Goal: Task Accomplishment & Management: Use online tool/utility

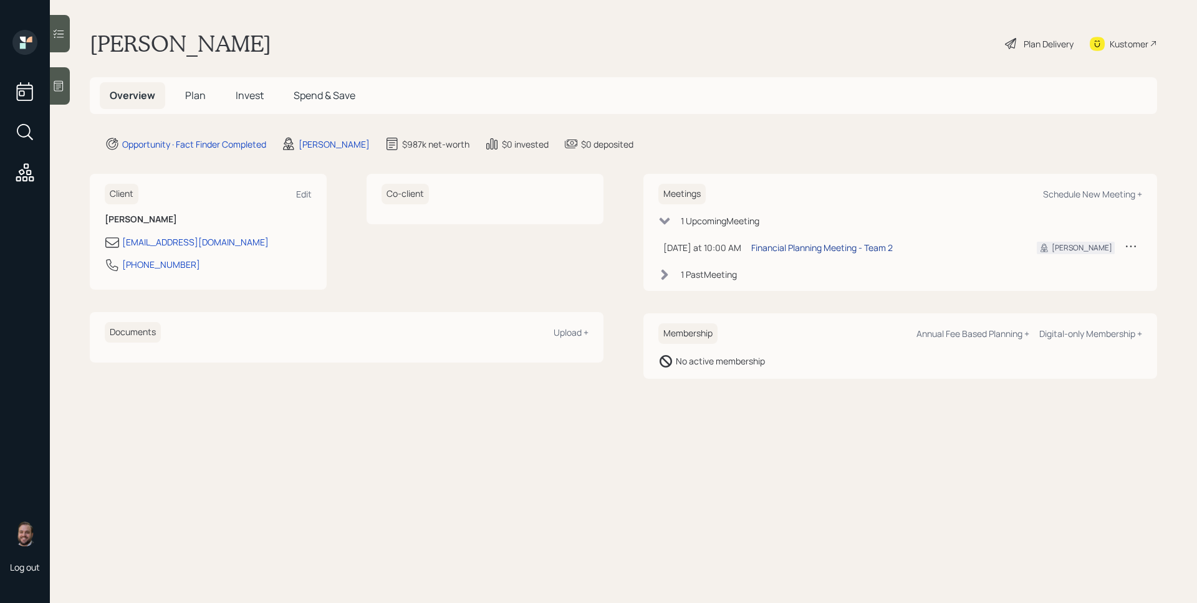
click at [822, 247] on div "Financial Planning Meeting - Team 2" at bounding box center [821, 247] width 141 height 13
click at [65, 93] on div at bounding box center [60, 85] width 20 height 37
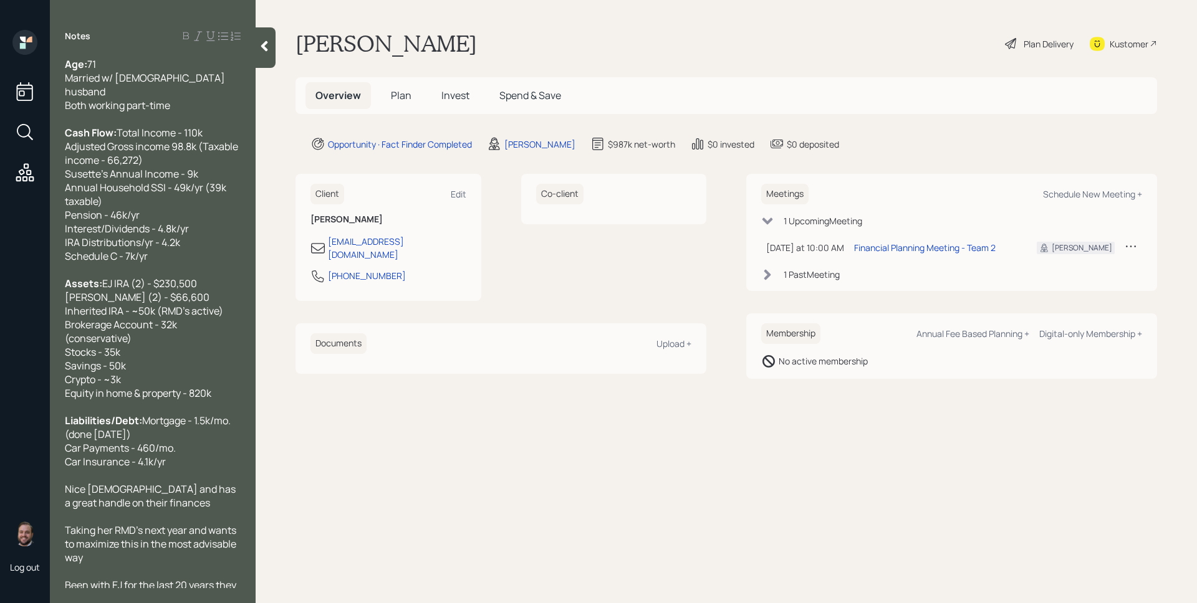
scroll to position [346, 0]
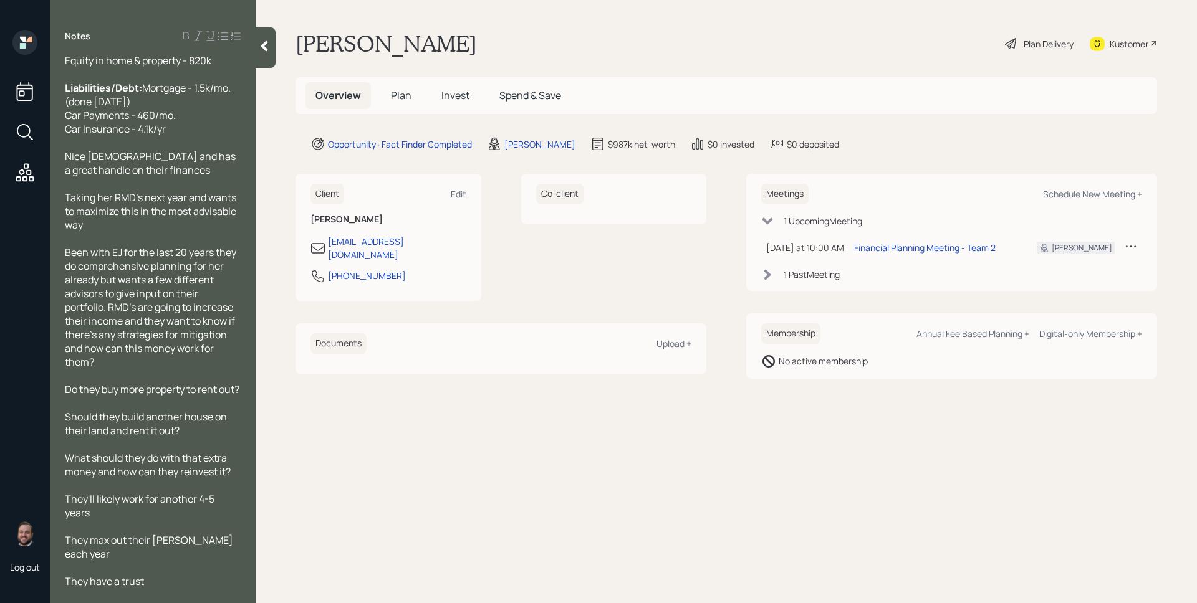
click at [398, 97] on span "Plan" at bounding box center [401, 95] width 21 height 14
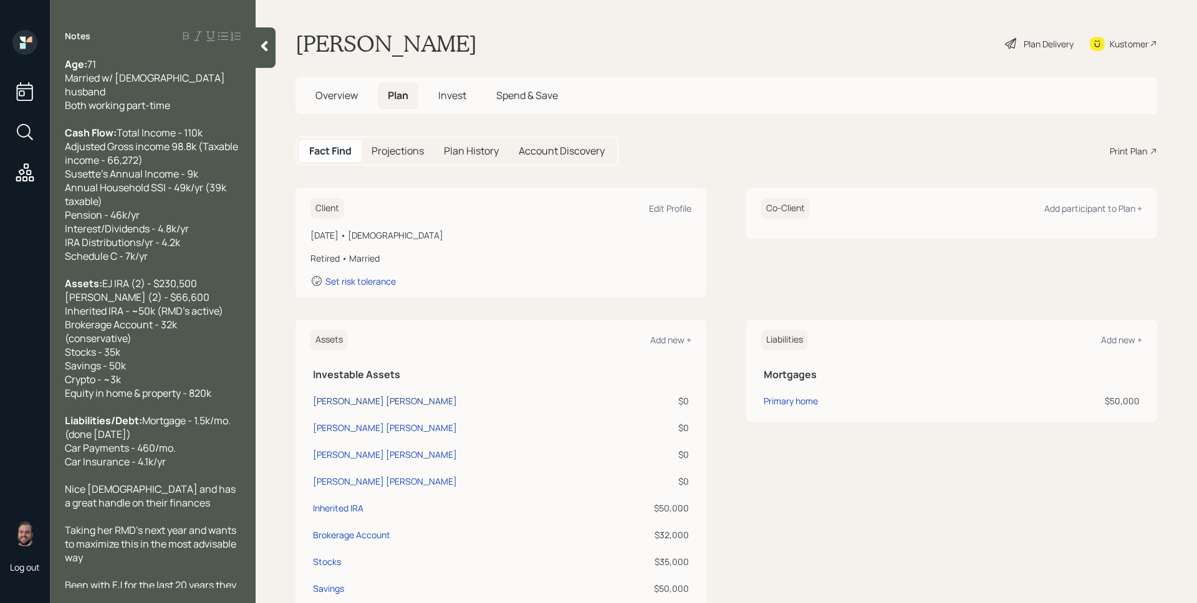
click at [361, 398] on div "Edward Jones IRA" at bounding box center [385, 400] width 144 height 13
select select "ira"
select select "balanced"
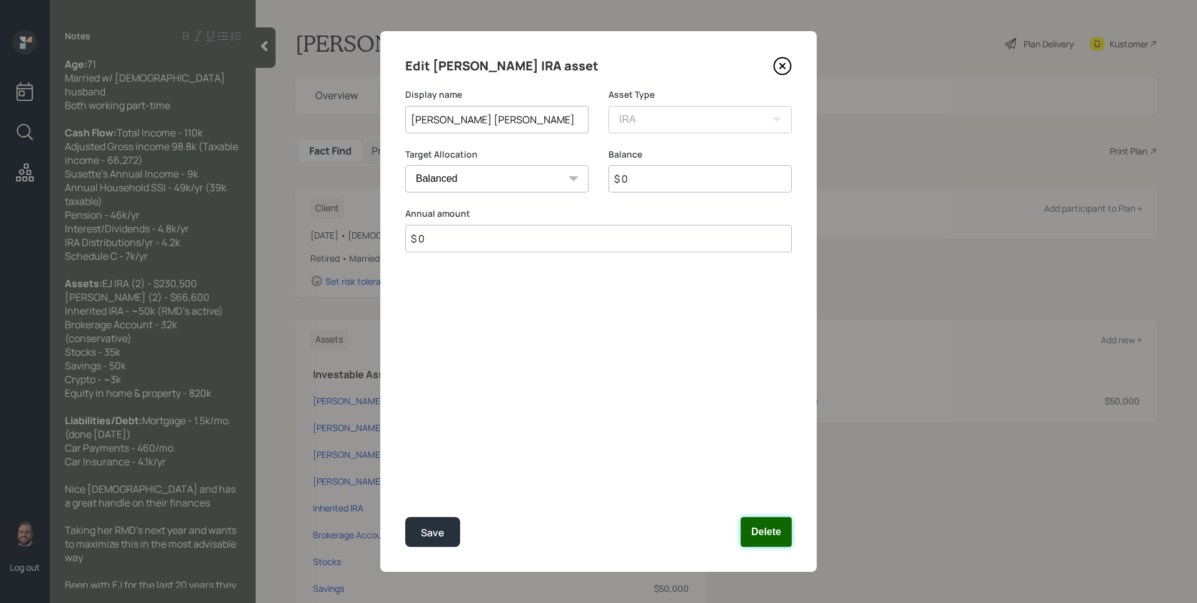
click at [784, 533] on button "Delete" at bounding box center [765, 532] width 51 height 30
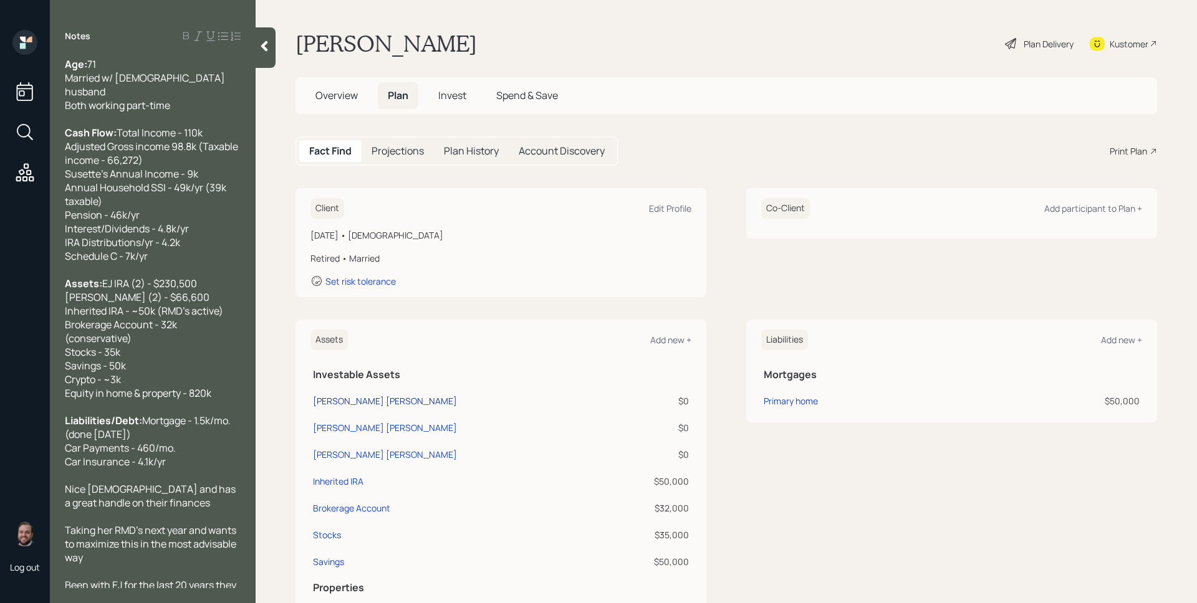
click at [358, 405] on div "Edward Jones IRA" at bounding box center [385, 400] width 144 height 13
select select "ira"
select select "balanced"
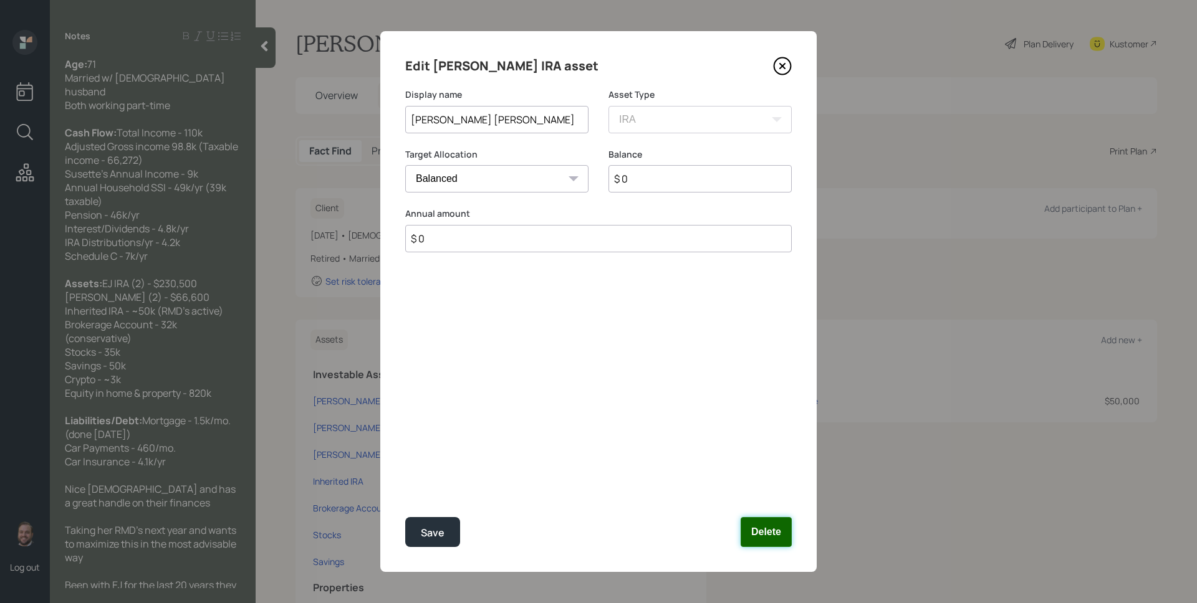
click at [779, 527] on button "Delete" at bounding box center [765, 532] width 51 height 30
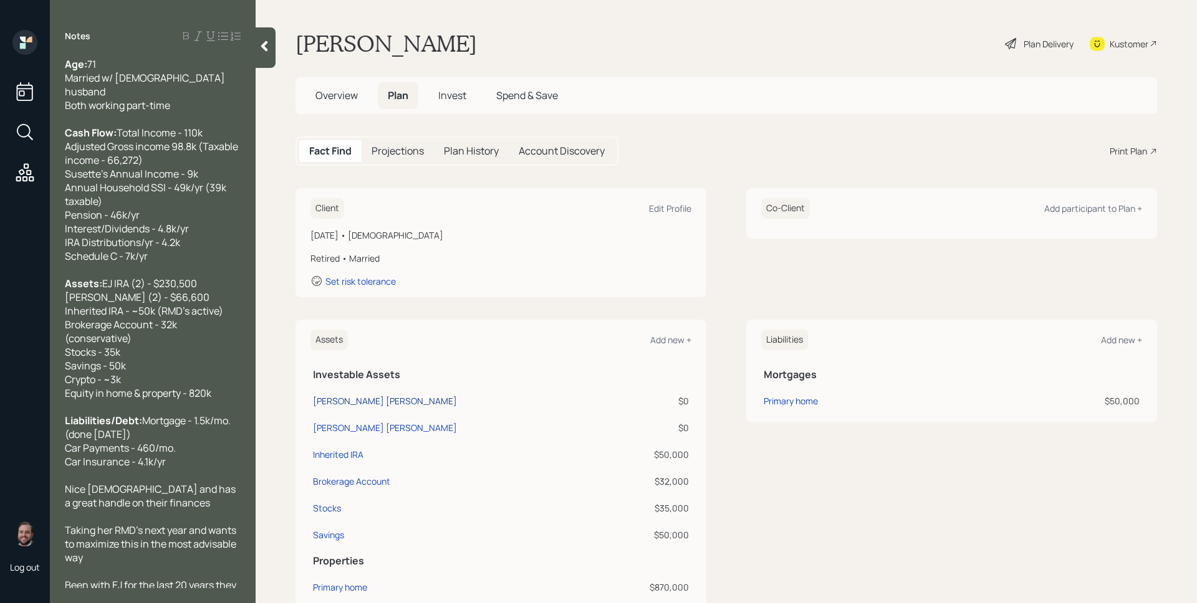
click at [380, 401] on div "Edward Jones Roth IRA" at bounding box center [385, 400] width 144 height 13
select select "roth_ira"
select select "balanced"
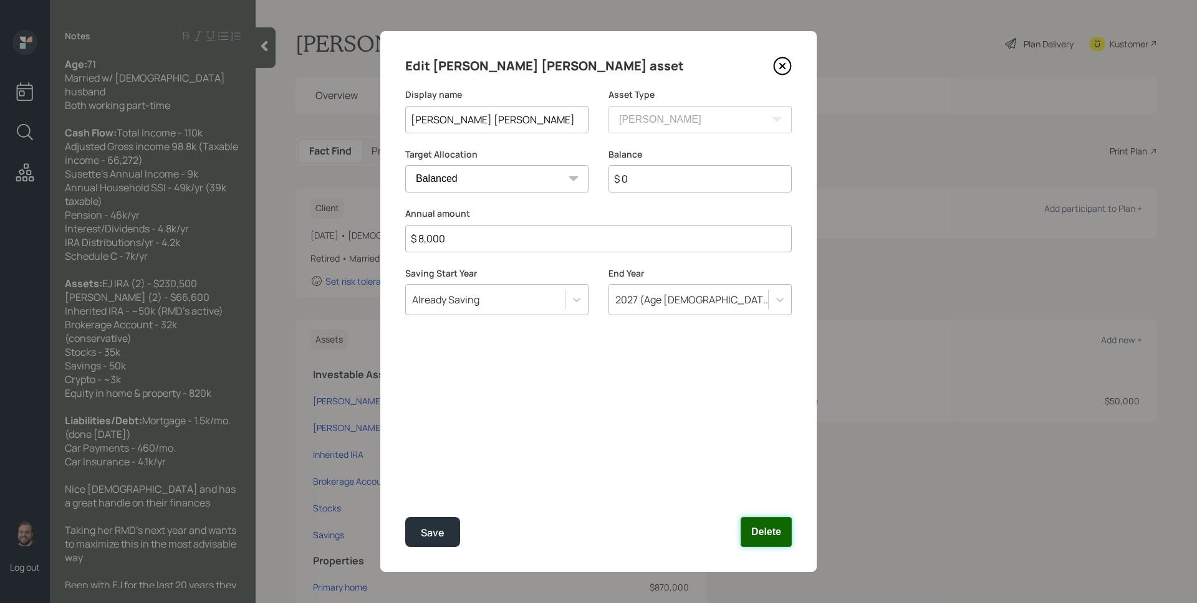
drag, startPoint x: 767, startPoint y: 525, endPoint x: 642, endPoint y: 485, distance: 130.9
click at [767, 525] on button "Delete" at bounding box center [765, 532] width 51 height 30
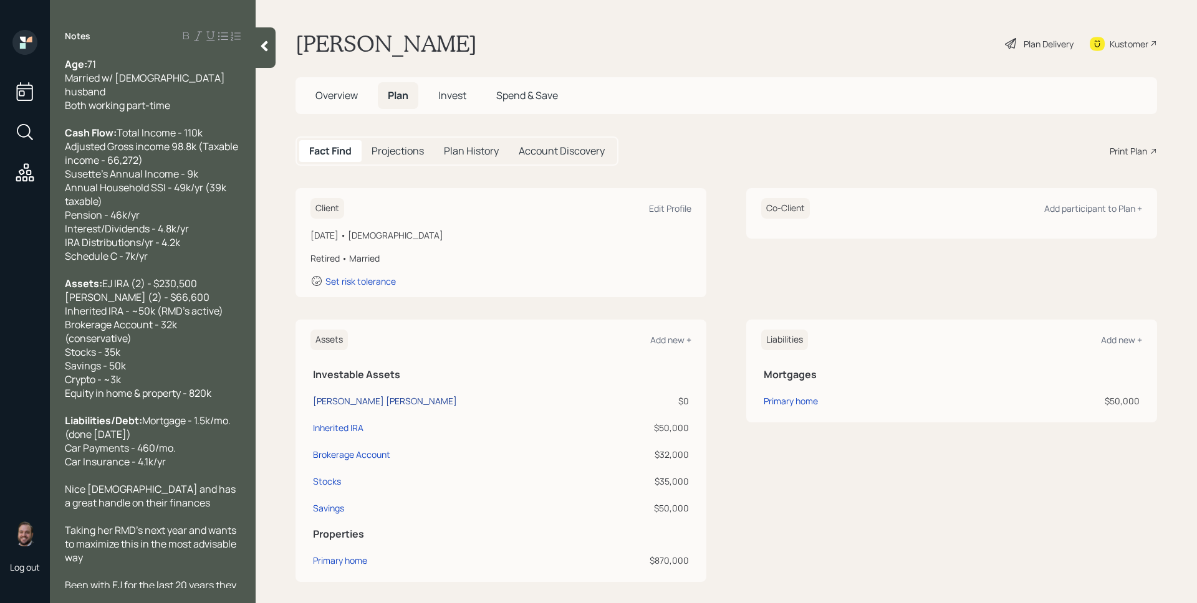
click at [350, 398] on div "Edward Jones Roth IRA" at bounding box center [385, 400] width 144 height 13
select select "roth_ira"
select select "balanced"
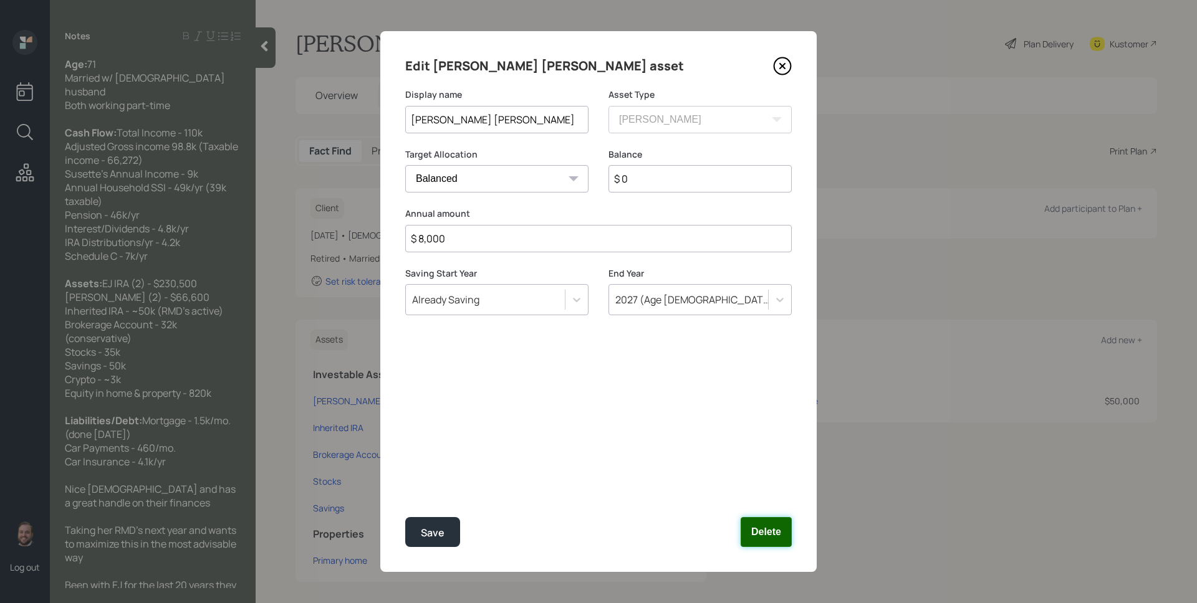
click at [776, 529] on button "Delete" at bounding box center [765, 532] width 51 height 30
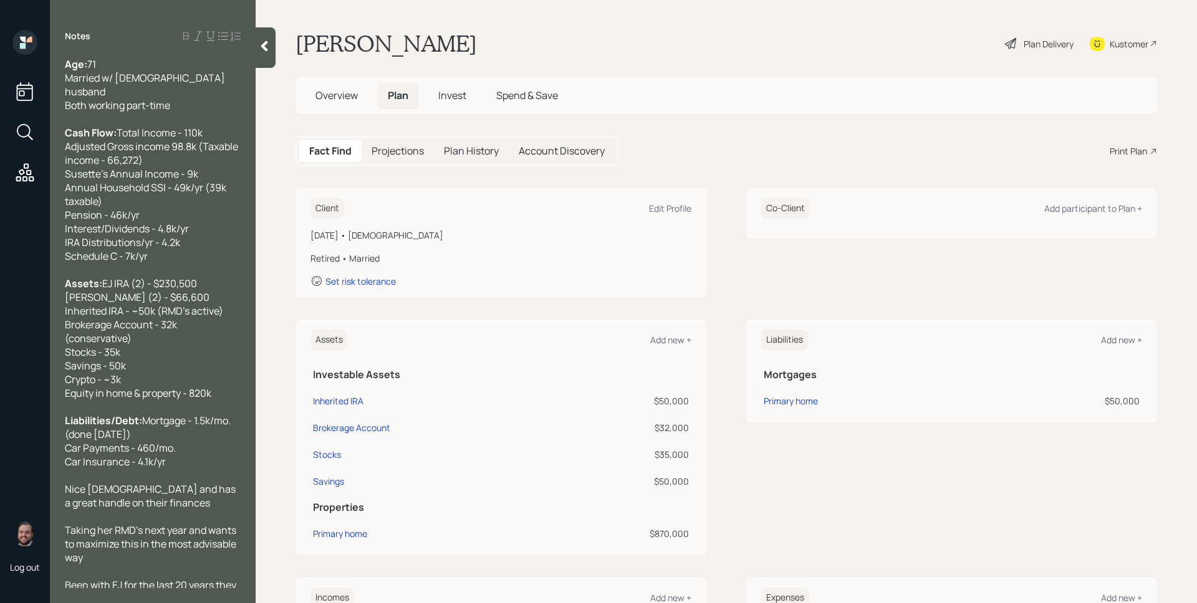
click at [869, 535] on div "Liabilities Add new + Mortgages Primary home $50,000" at bounding box center [951, 438] width 411 height 236
click at [328, 485] on div "Savings" at bounding box center [328, 481] width 31 height 13
select select "emergency_fund"
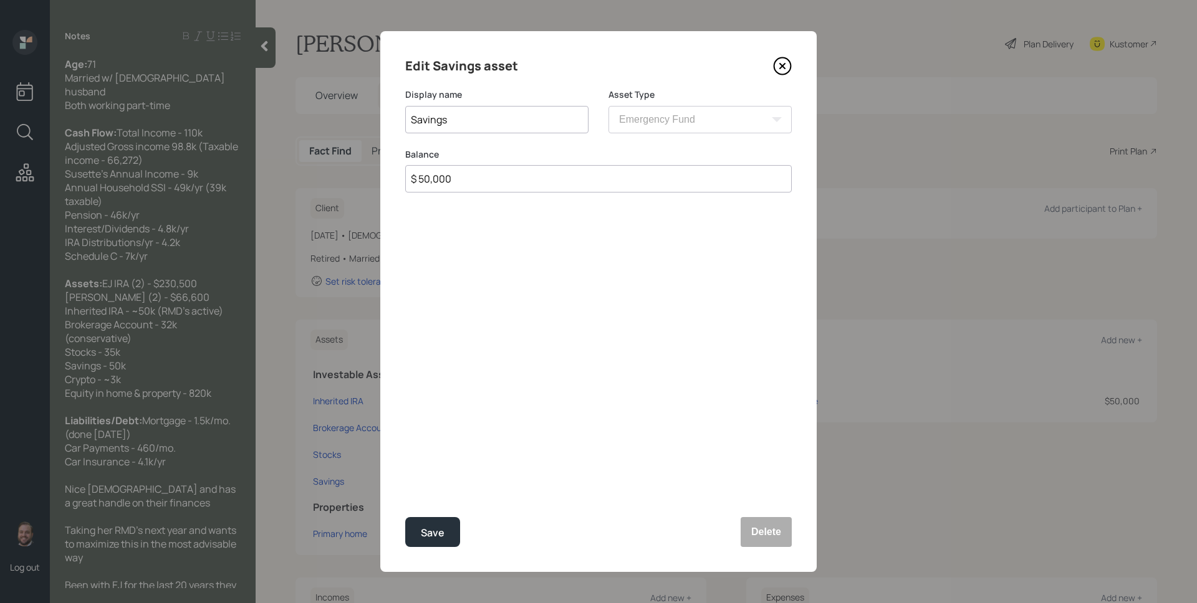
click at [496, 181] on input "$ 50,000" at bounding box center [598, 178] width 386 height 27
click at [495, 181] on input "$ 50,000" at bounding box center [598, 178] width 386 height 27
type input "$ 70,000"
click at [405, 517] on button "Save" at bounding box center [432, 532] width 55 height 30
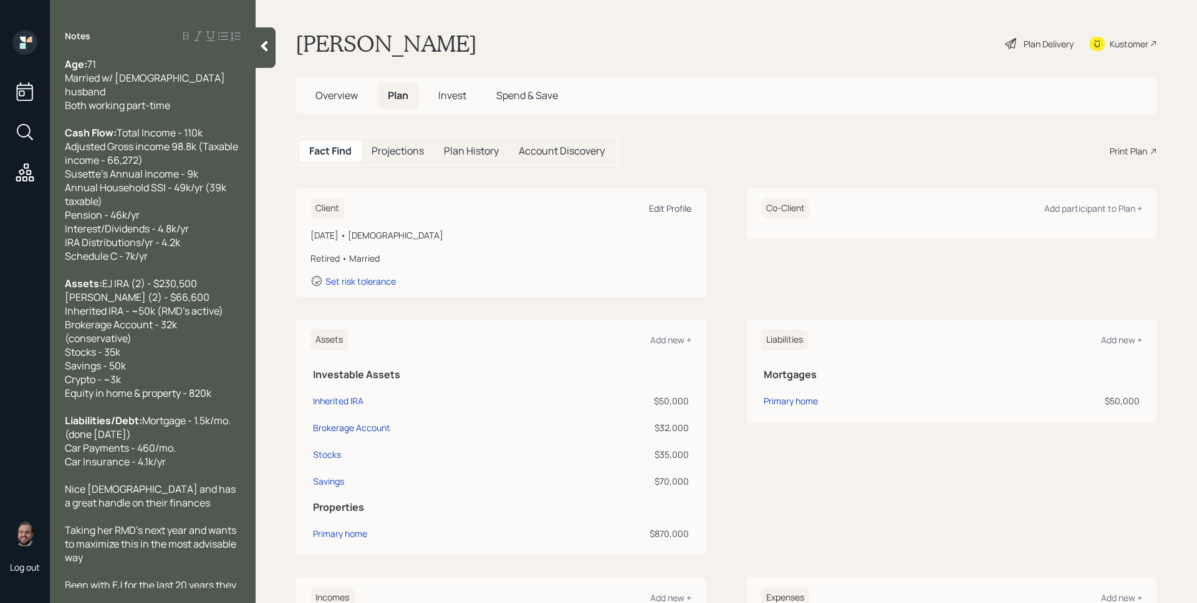
click at [653, 206] on div "Edit Profile" at bounding box center [670, 209] width 42 height 12
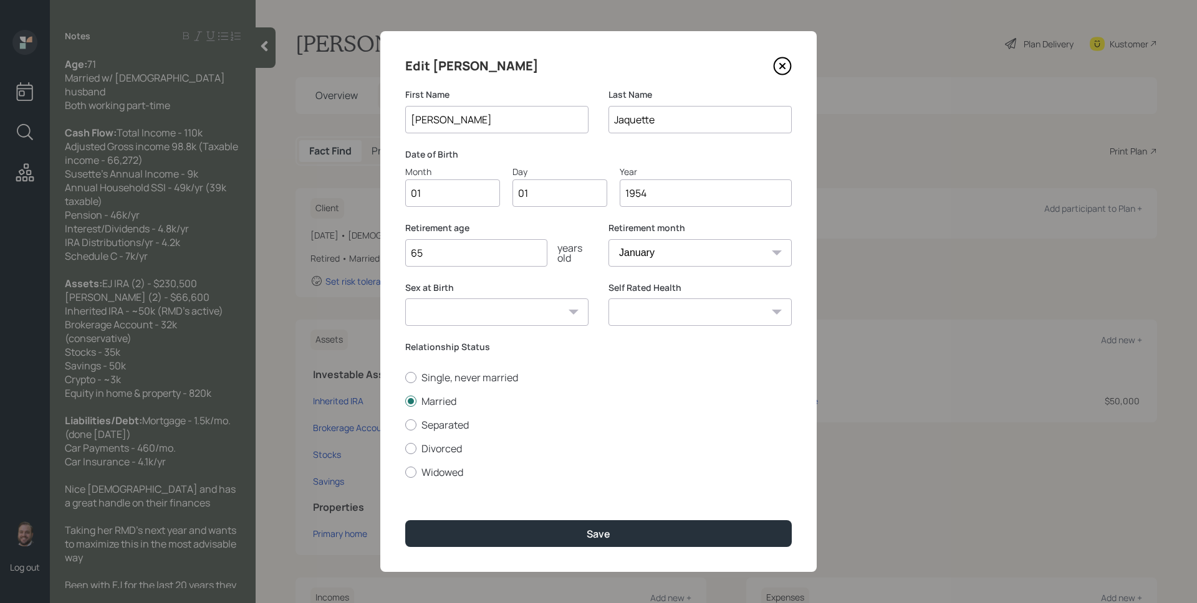
click at [466, 199] on input "01" at bounding box center [452, 192] width 95 height 27
click at [464, 199] on input "01" at bounding box center [452, 192] width 95 height 27
type input "10"
type input "0"
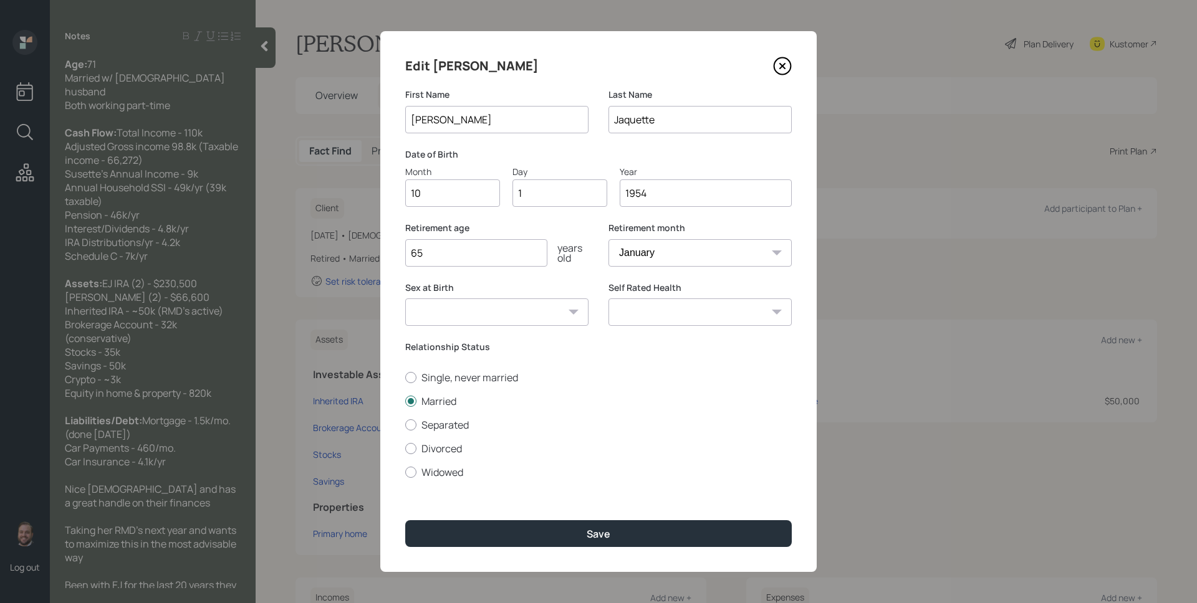
type input "15"
type input "1953"
drag, startPoint x: 579, startPoint y: 232, endPoint x: 587, endPoint y: 228, distance: 9.2
click at [579, 232] on label "Retirement age" at bounding box center [496, 228] width 183 height 12
click at [428, 257] on input "65" at bounding box center [476, 252] width 142 height 27
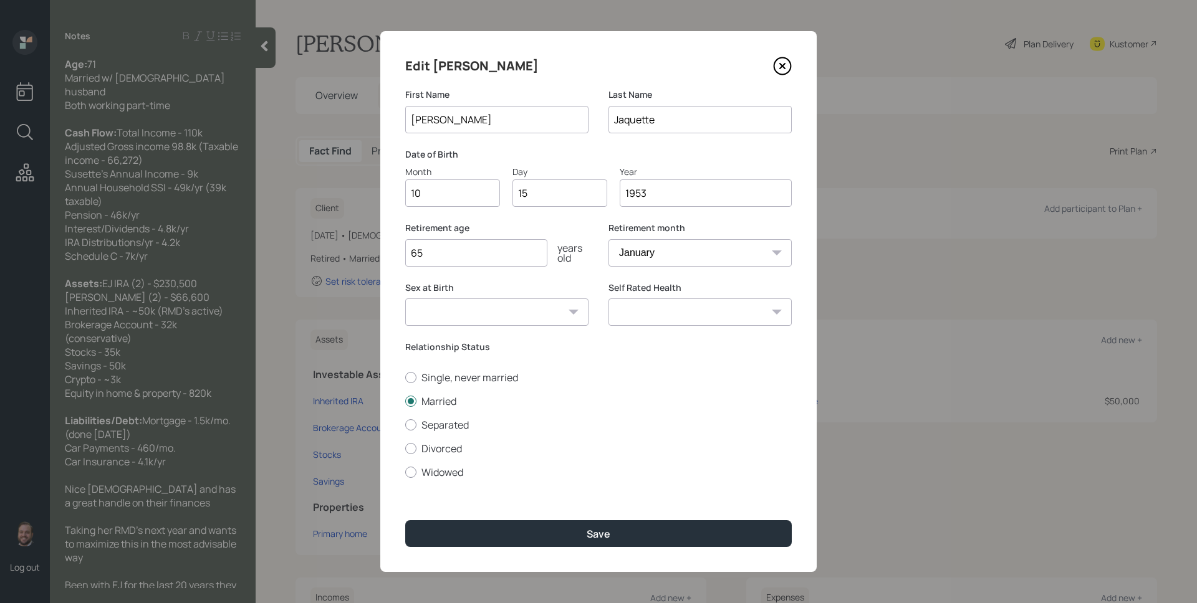
click at [428, 257] on input "65" at bounding box center [476, 252] width 142 height 27
click at [427, 257] on input "65" at bounding box center [476, 252] width 142 height 27
click at [426, 257] on input "65" at bounding box center [476, 252] width 142 height 27
click at [425, 257] on input "65" at bounding box center [476, 252] width 142 height 27
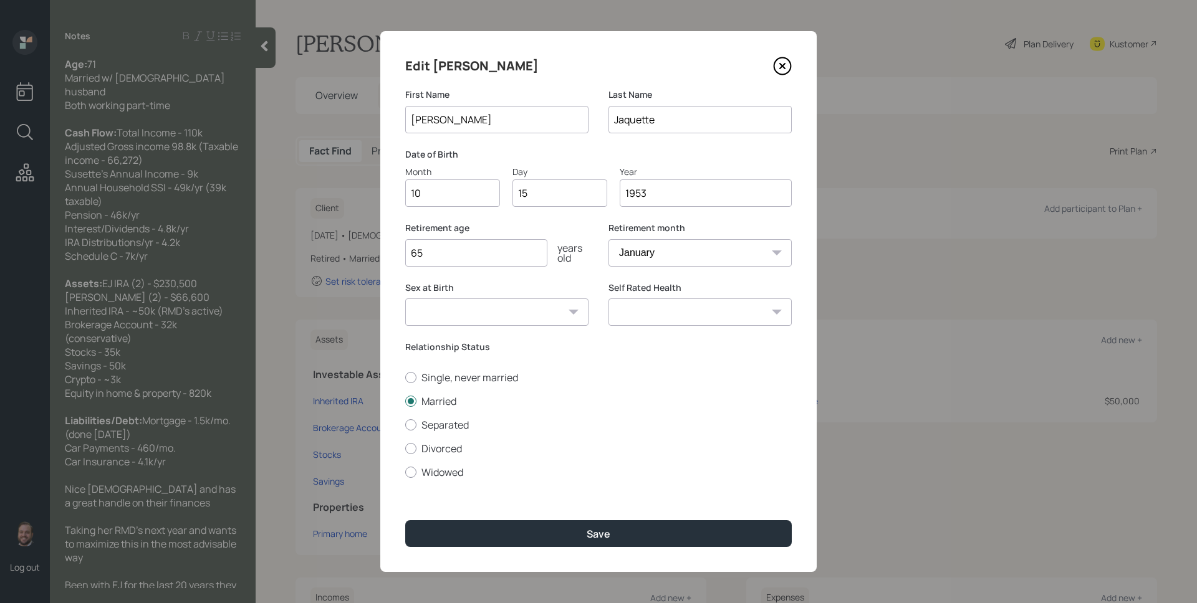
drag, startPoint x: 404, startPoint y: 248, endPoint x: 444, endPoint y: 253, distance: 40.2
click at [441, 252] on div "Edit Susette First Name Susette Last Name Jaquette Date of Birth Month 10 Day 1…" at bounding box center [598, 301] width 436 height 541
type input "63"
click at [715, 258] on select "January February March April May June July August September October November De…" at bounding box center [699, 252] width 183 height 27
select select "12"
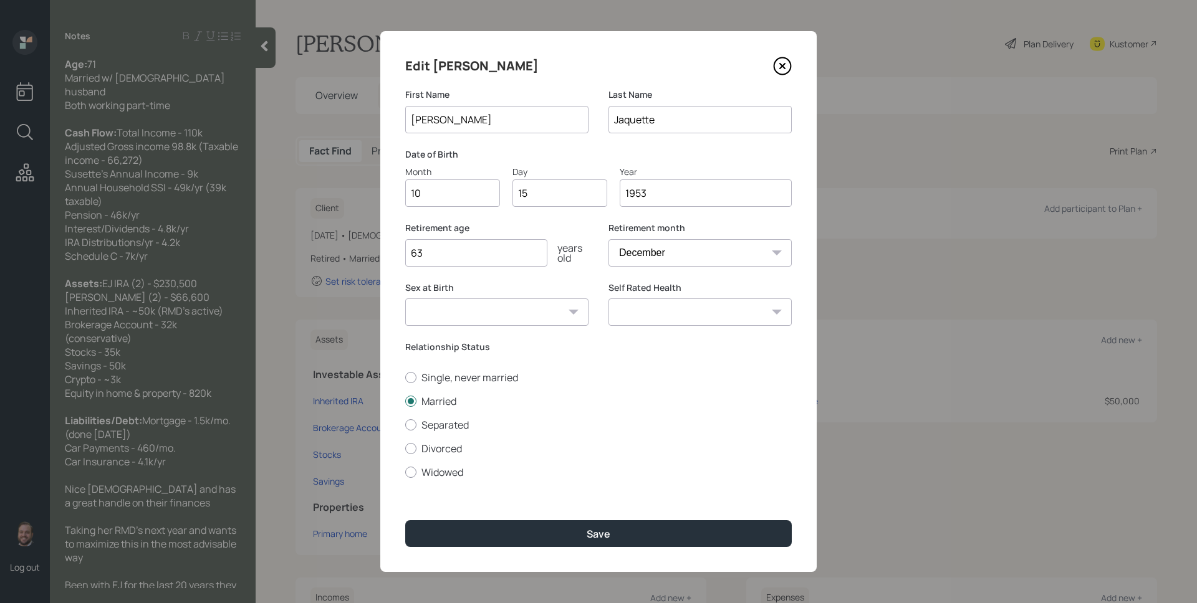
click at [608, 239] on select "January February March April May June July August September October November De…" at bounding box center [699, 252] width 183 height 27
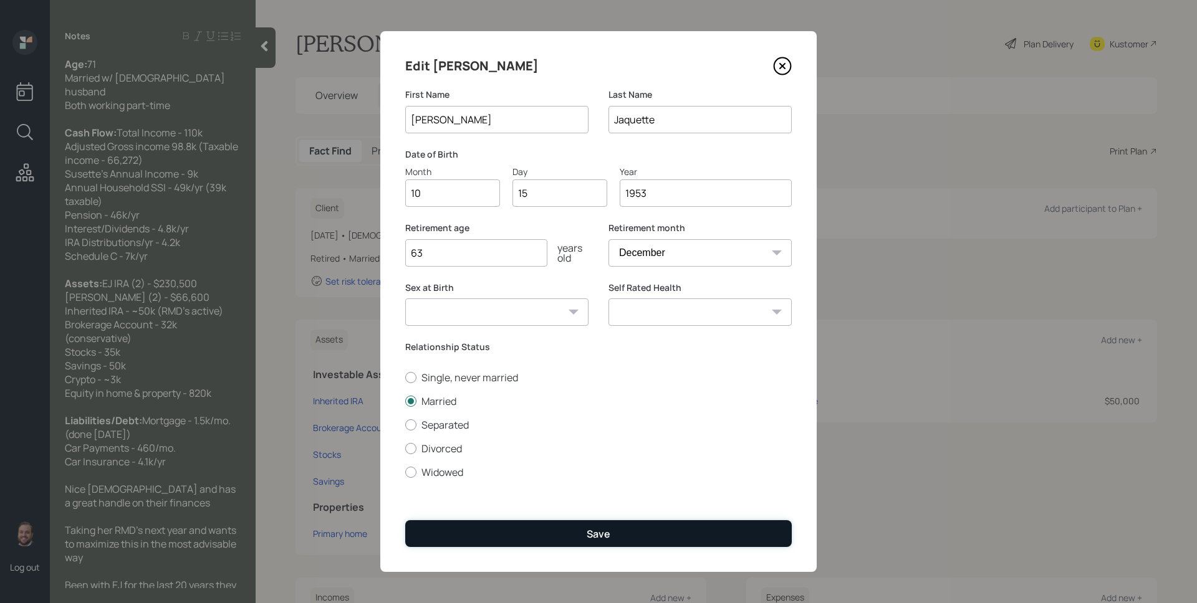
click at [654, 527] on button "Save" at bounding box center [598, 533] width 386 height 27
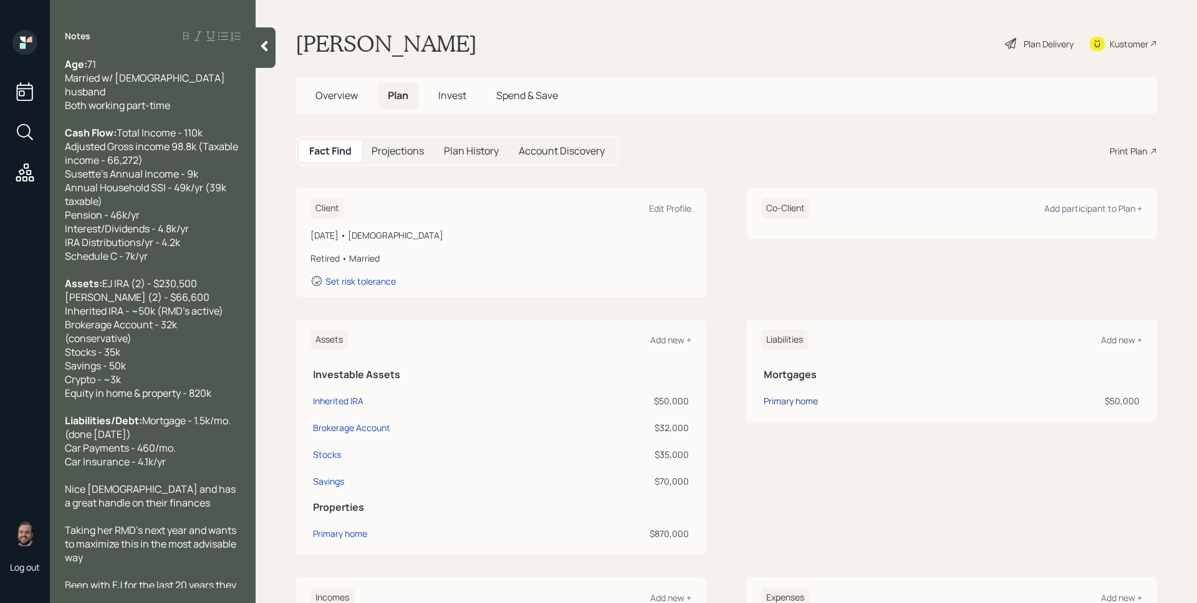
click at [800, 403] on div "Primary home" at bounding box center [790, 400] width 54 height 13
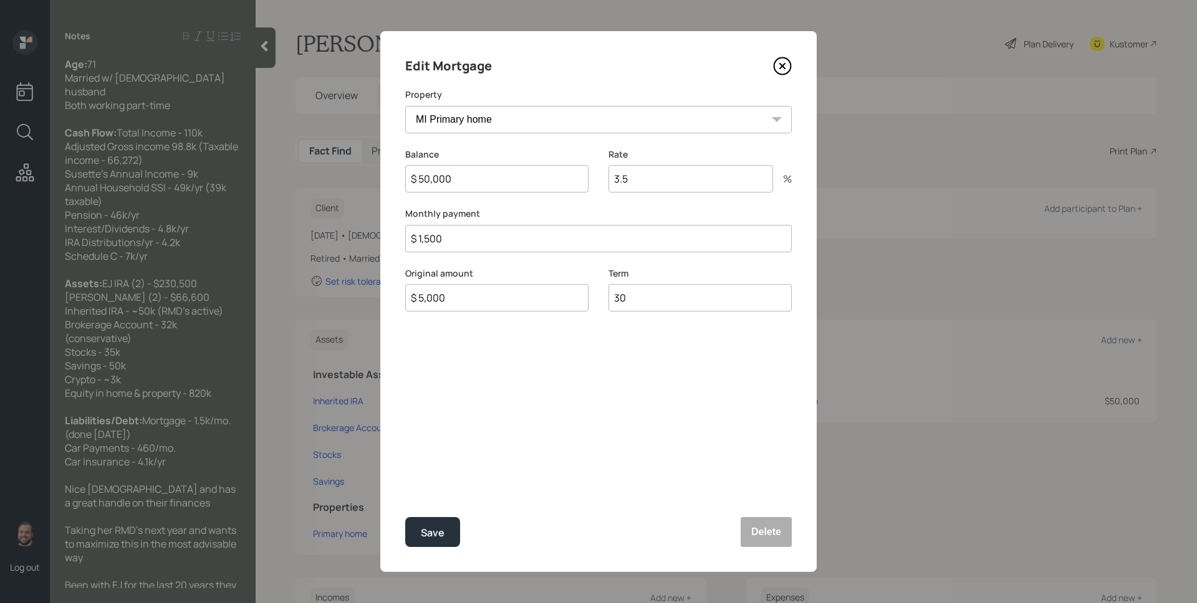
click at [723, 178] on input "3.5" at bounding box center [690, 178] width 165 height 27
type input "2.375"
click at [442, 181] on input "$ 50,000" at bounding box center [496, 178] width 183 height 27
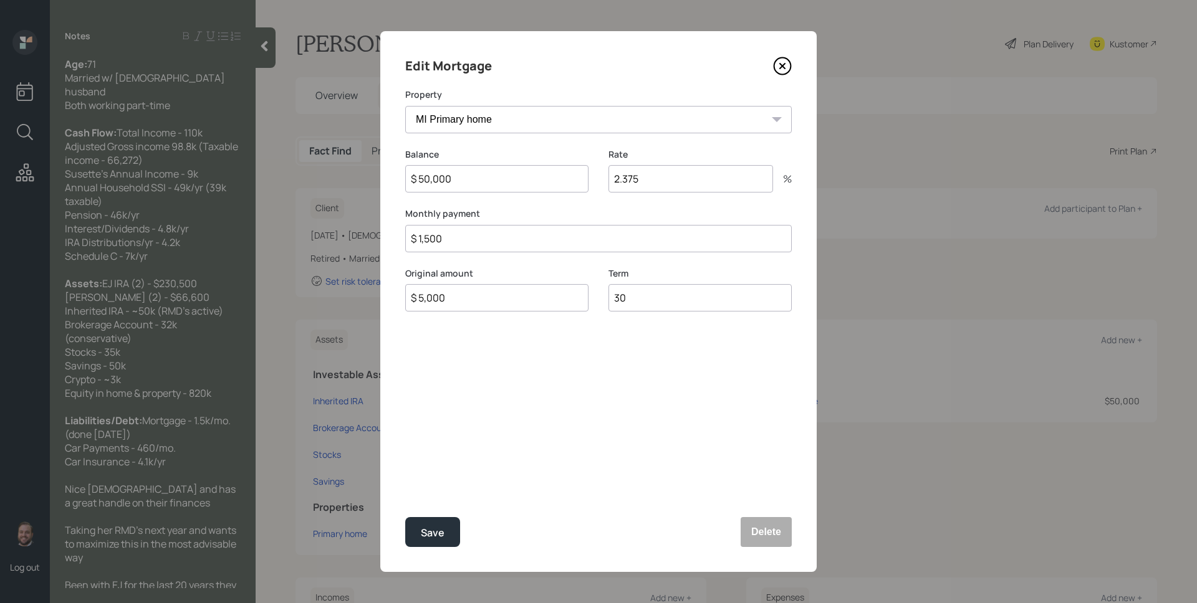
click at [442, 181] on input "$ 50,000" at bounding box center [496, 178] width 183 height 27
type input "$ 70,000"
click at [405, 517] on button "Save" at bounding box center [432, 532] width 55 height 30
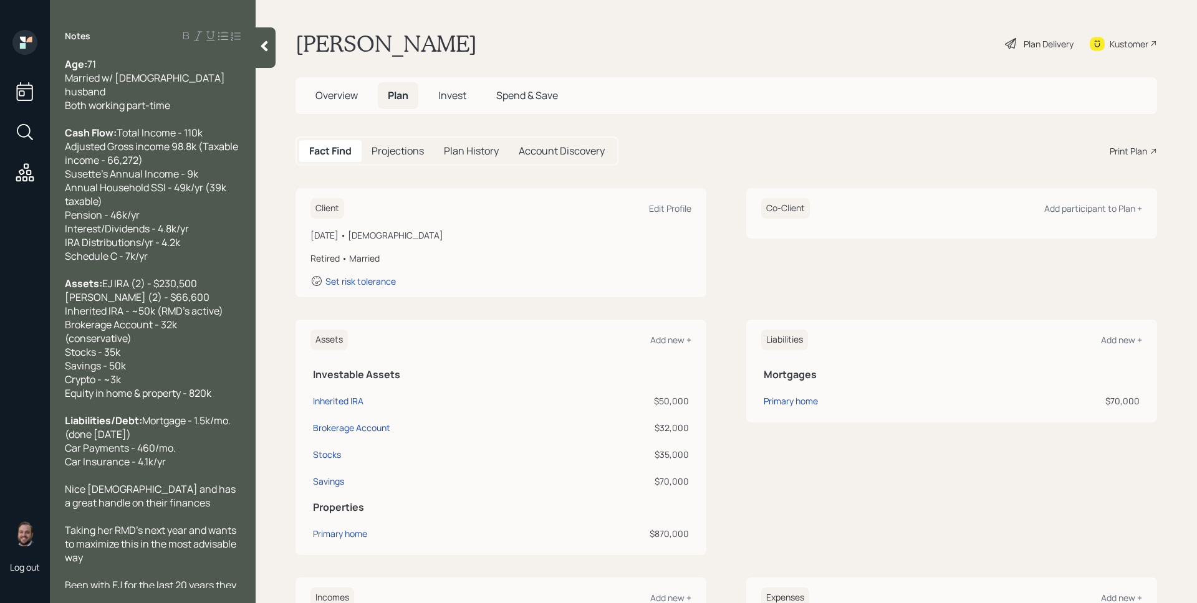
click at [716, 275] on div "Client Edit Profile October 15, 1953 • 71 years old Retired • Married Set risk …" at bounding box center [725, 242] width 861 height 109
click at [1072, 203] on div "Add participant to Plan +" at bounding box center [1093, 209] width 98 height 12
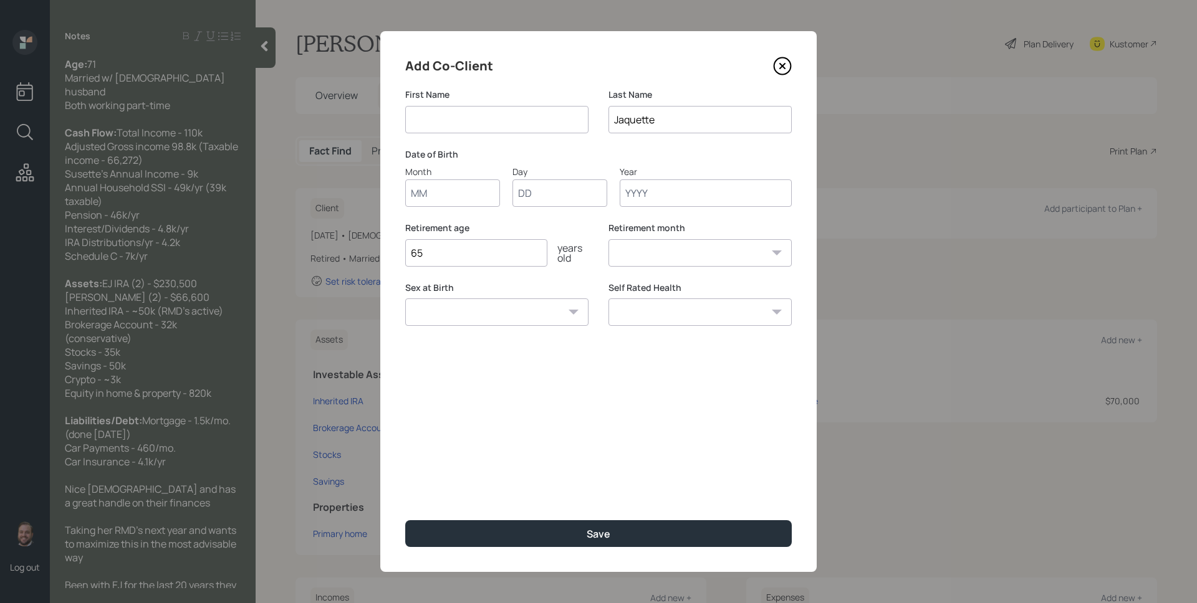
click at [517, 113] on input at bounding box center [496, 119] width 183 height 27
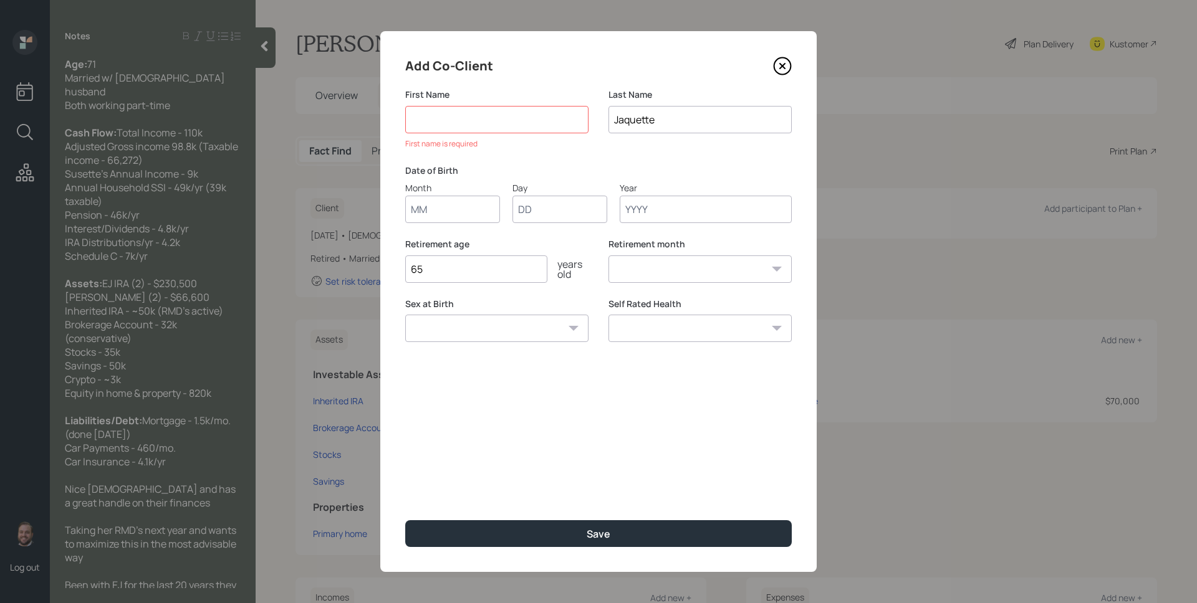
click at [475, 123] on input at bounding box center [496, 119] width 183 height 27
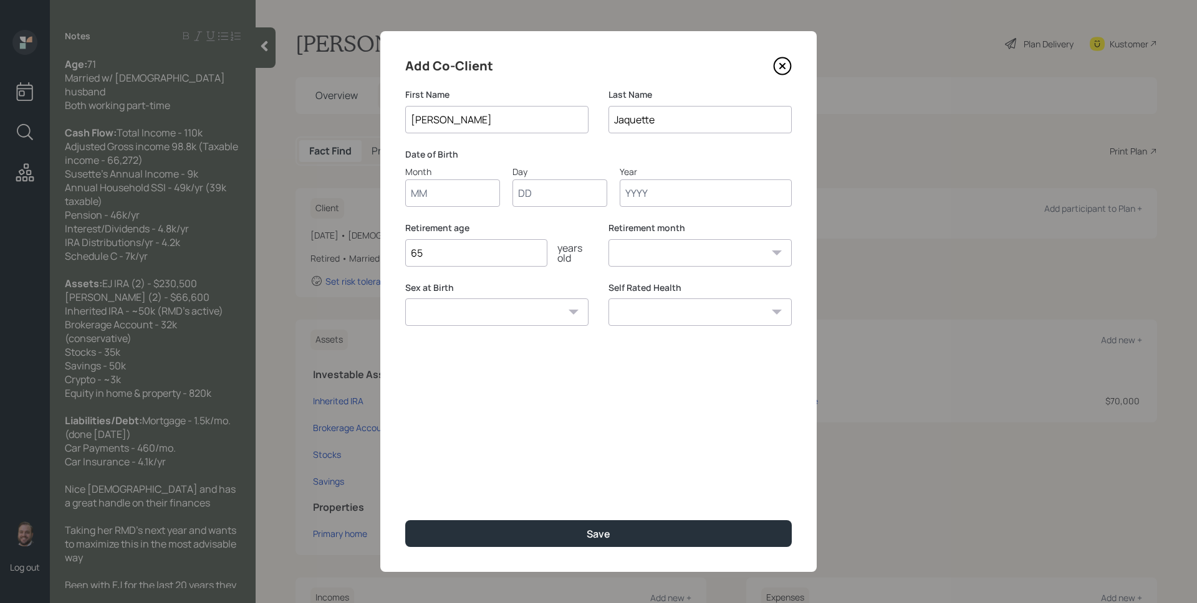
click at [440, 120] on input "Carl" at bounding box center [496, 119] width 183 height 27
click at [439, 120] on input "Carl" at bounding box center [496, 119] width 183 height 27
type input "[PERSON_NAME]"
click at [672, 123] on input "Jaquette" at bounding box center [699, 119] width 183 height 27
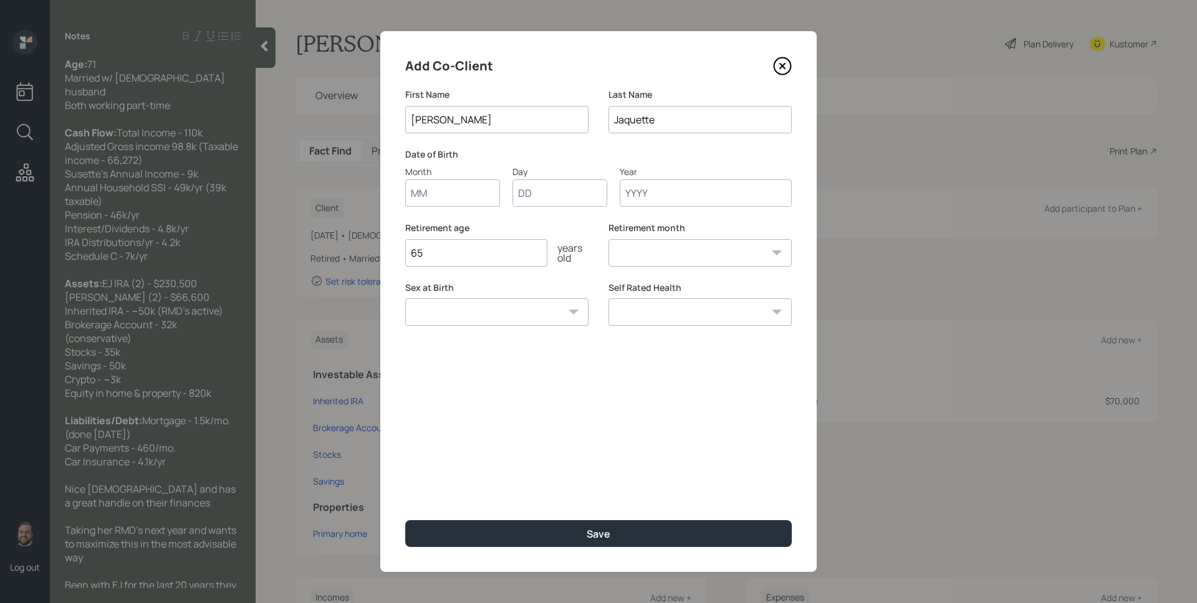
click at [672, 123] on input "Jaquette" at bounding box center [699, 119] width 183 height 27
type input "Steinhauser"
click at [441, 193] on input "Month" at bounding box center [452, 192] width 95 height 27
type input "06"
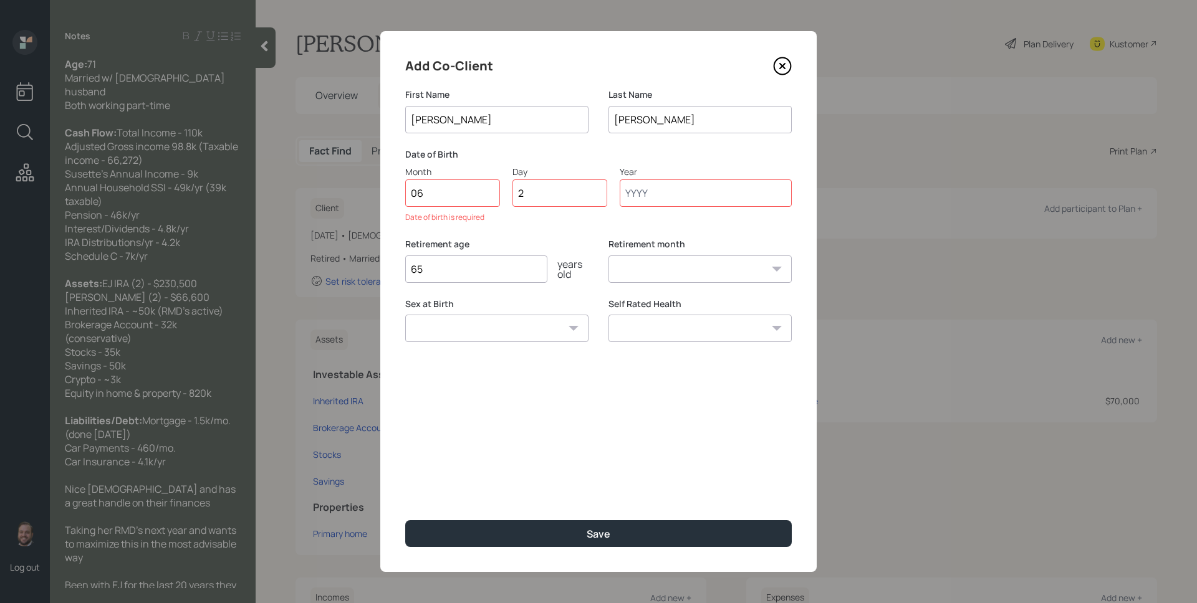
type input "22"
type input "1956"
select select "6"
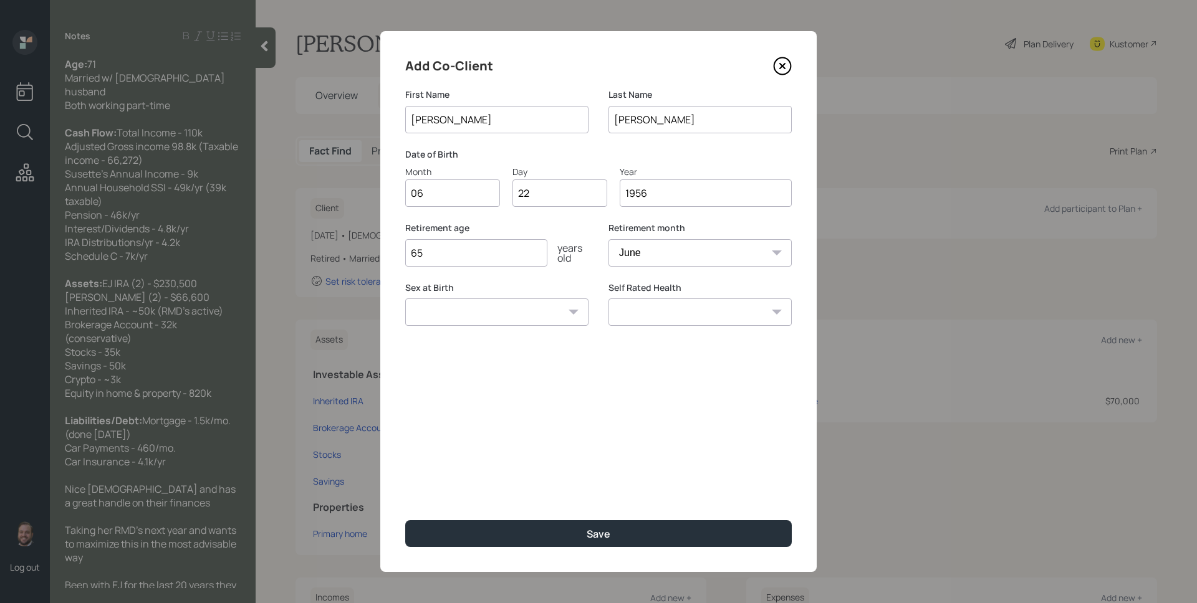
type input "1956"
click at [484, 252] on input "65" at bounding box center [476, 252] width 142 height 27
click at [484, 250] on input "65" at bounding box center [476, 252] width 142 height 27
click at [485, 250] on input "65" at bounding box center [476, 252] width 142 height 27
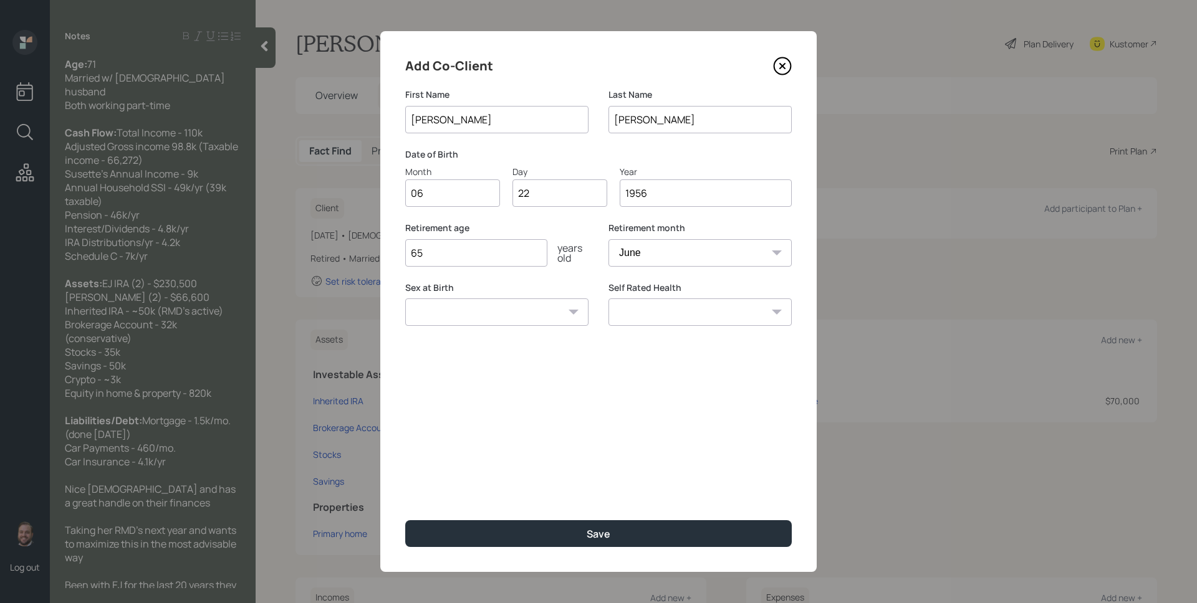
click at [698, 254] on select "January February March April May June July August September October November De…" at bounding box center [699, 252] width 183 height 27
select select "11"
click at [608, 239] on select "January February March April May June July August September October November De…" at bounding box center [699, 252] width 183 height 27
click at [475, 254] on input "65" at bounding box center [476, 252] width 142 height 27
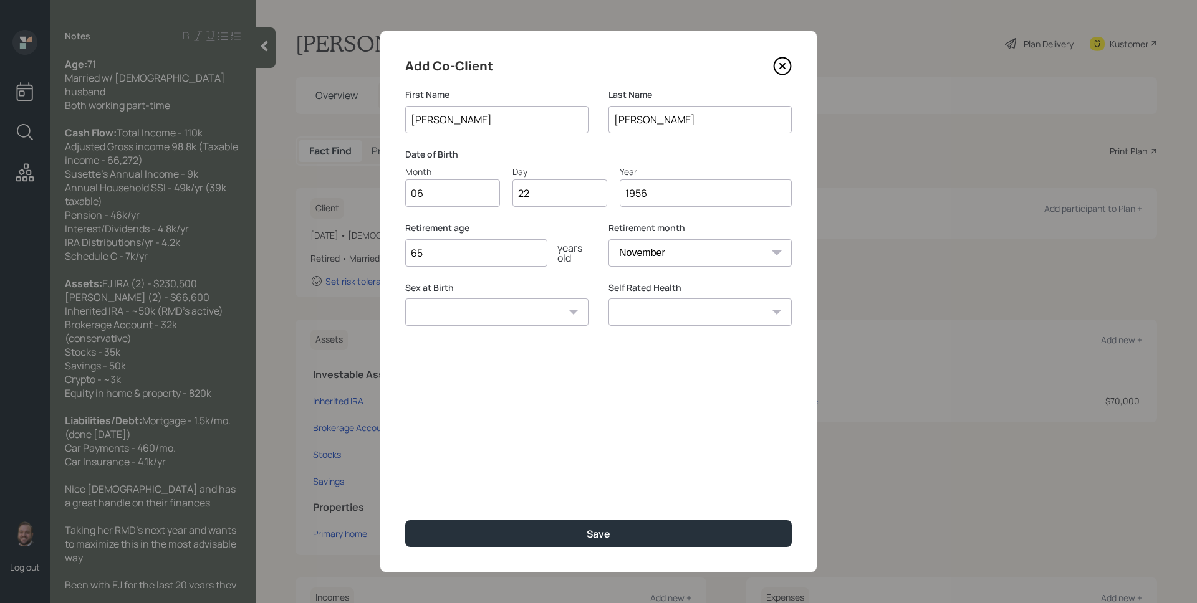
click at [475, 254] on input "65" at bounding box center [476, 252] width 142 height 27
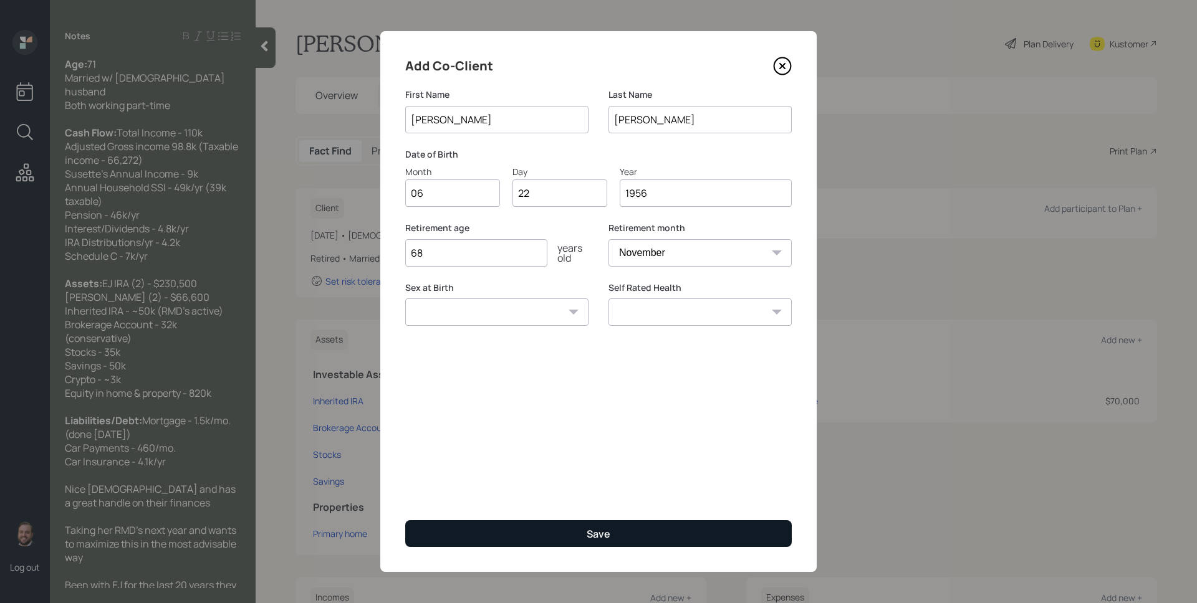
type input "68"
click at [644, 521] on button "Save" at bounding box center [598, 533] width 386 height 27
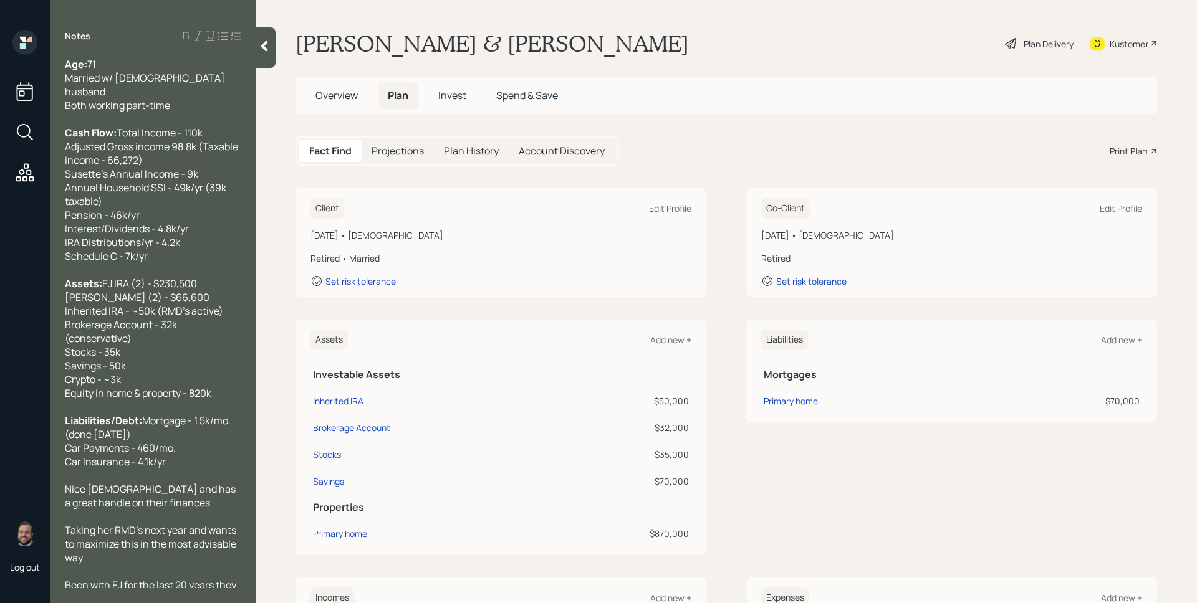
click at [1036, 44] on div "Plan Delivery" at bounding box center [1048, 43] width 50 height 13
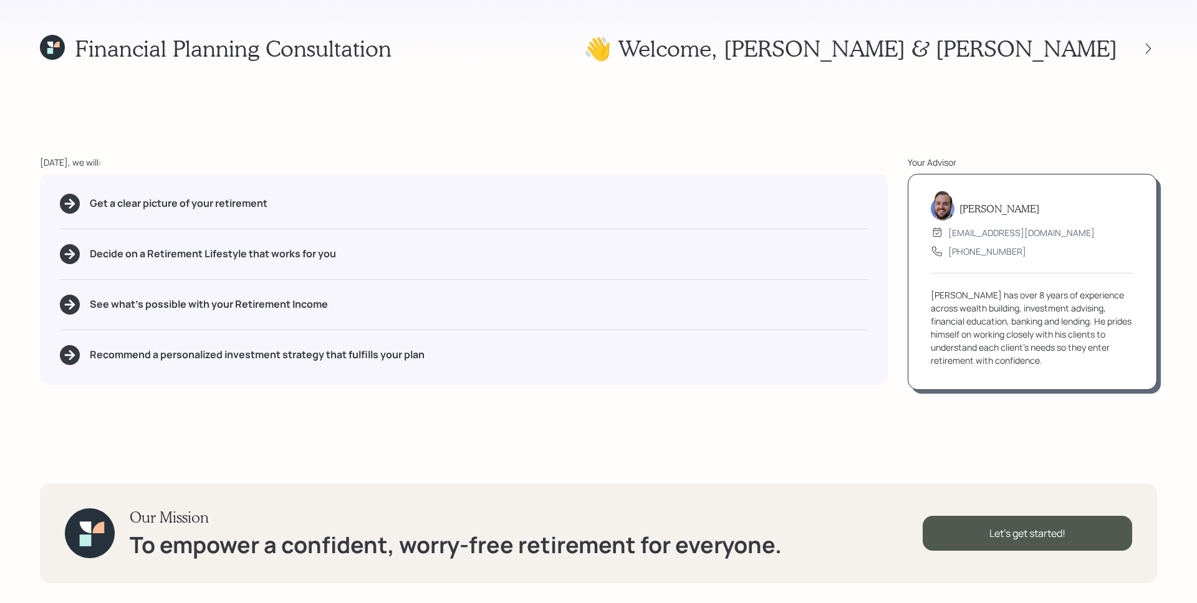
click at [758, 393] on div "Financial Planning Consultation 👋 Welcome , Susette & Dave Today, we will: Get …" at bounding box center [598, 301] width 1197 height 603
click at [765, 179] on div "Get a clear picture of your retirement Decide on a Retirement Lifestyle that wo…" at bounding box center [464, 279] width 848 height 211
click at [1023, 534] on div "Let's get started!" at bounding box center [1026, 533] width 209 height 35
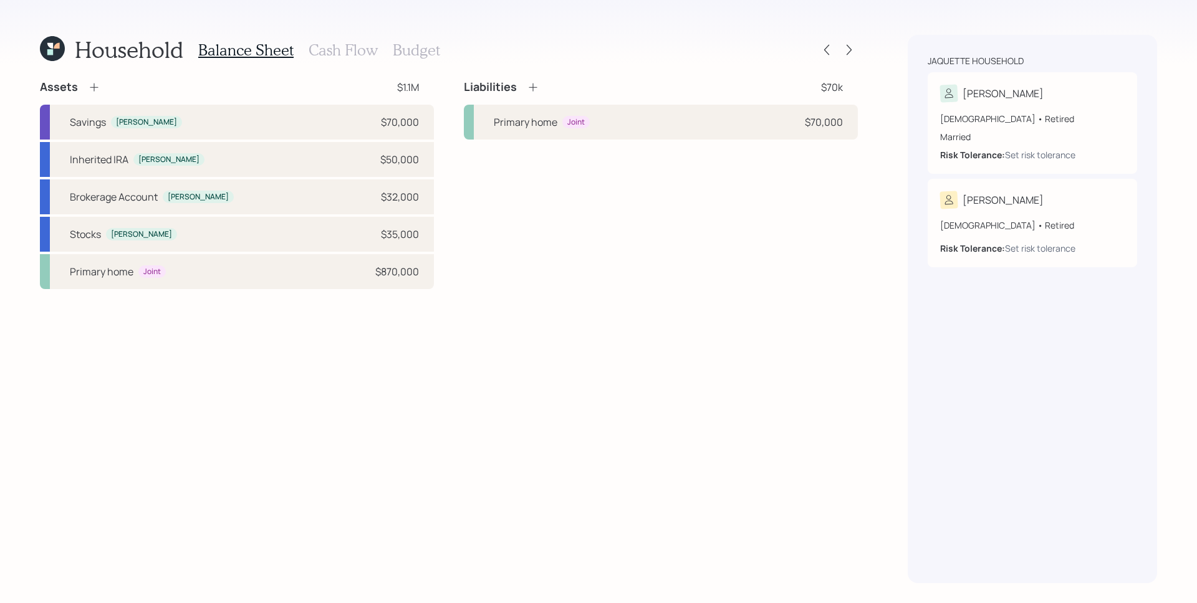
click at [542, 369] on div "Assets $1.1M Savings Susette $70,000 Inherited IRA Susette $50,000 Brokerage Ac…" at bounding box center [449, 332] width 818 height 504
click at [94, 85] on icon at bounding box center [94, 87] width 12 height 12
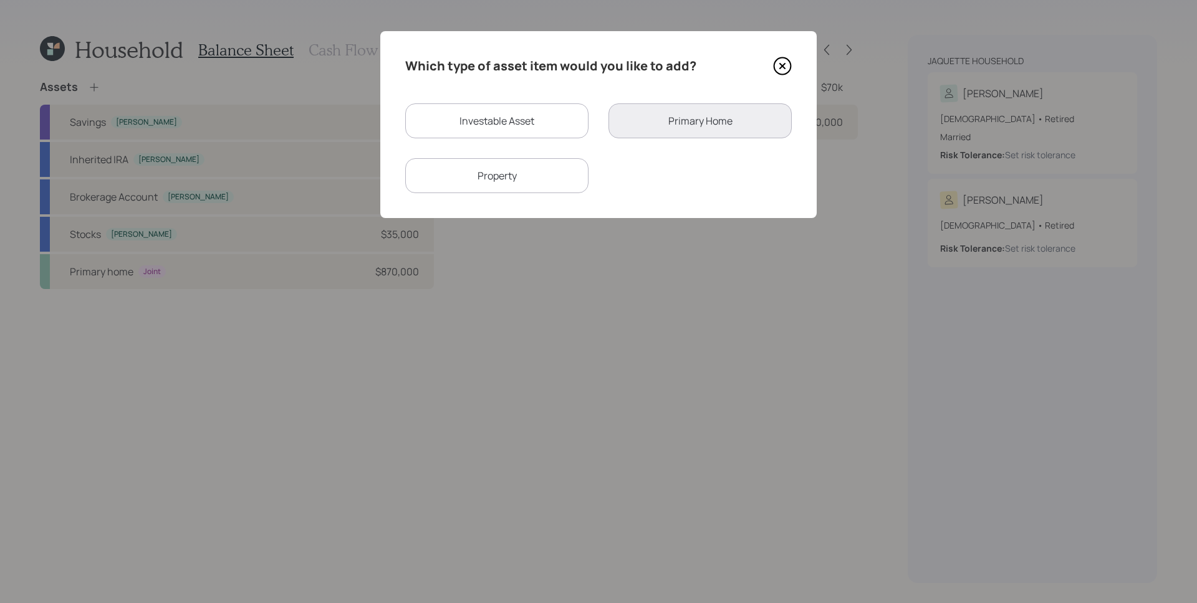
click at [535, 118] on div "Investable Asset" at bounding box center [496, 120] width 183 height 35
select select "taxable"
select select "balanced"
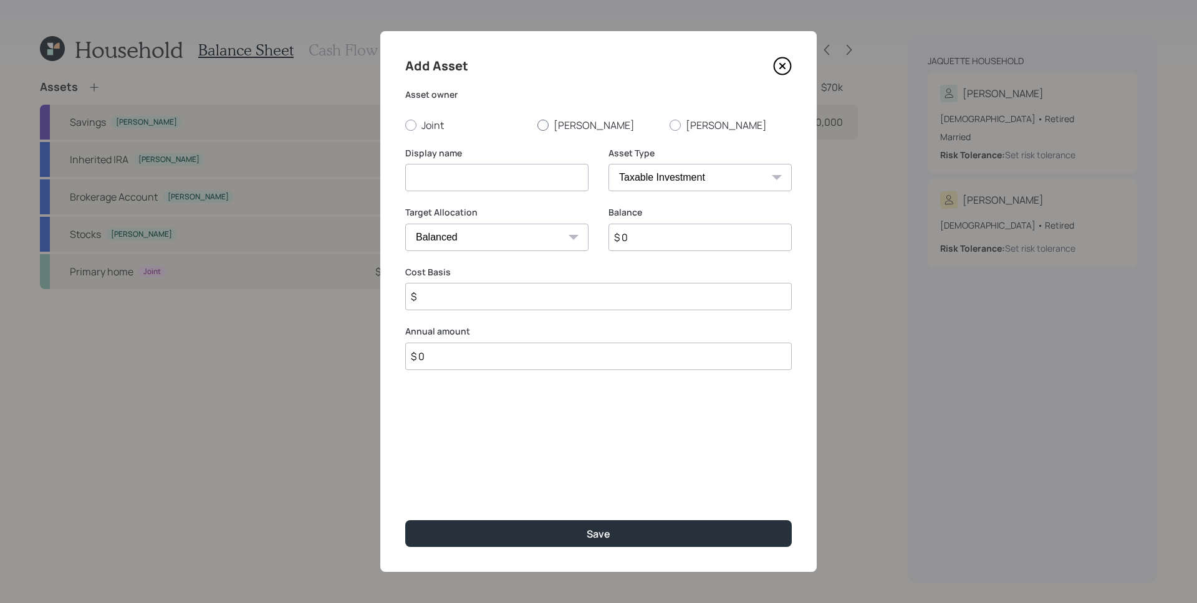
click at [573, 127] on label "[PERSON_NAME]" at bounding box center [598, 125] width 122 height 14
click at [537, 125] on input "[PERSON_NAME]" at bounding box center [537, 125] width 1 height 1
radio input "true"
click at [509, 166] on input at bounding box center [496, 177] width 183 height 27
type input "[PERSON_NAME]'s EJ IRA"
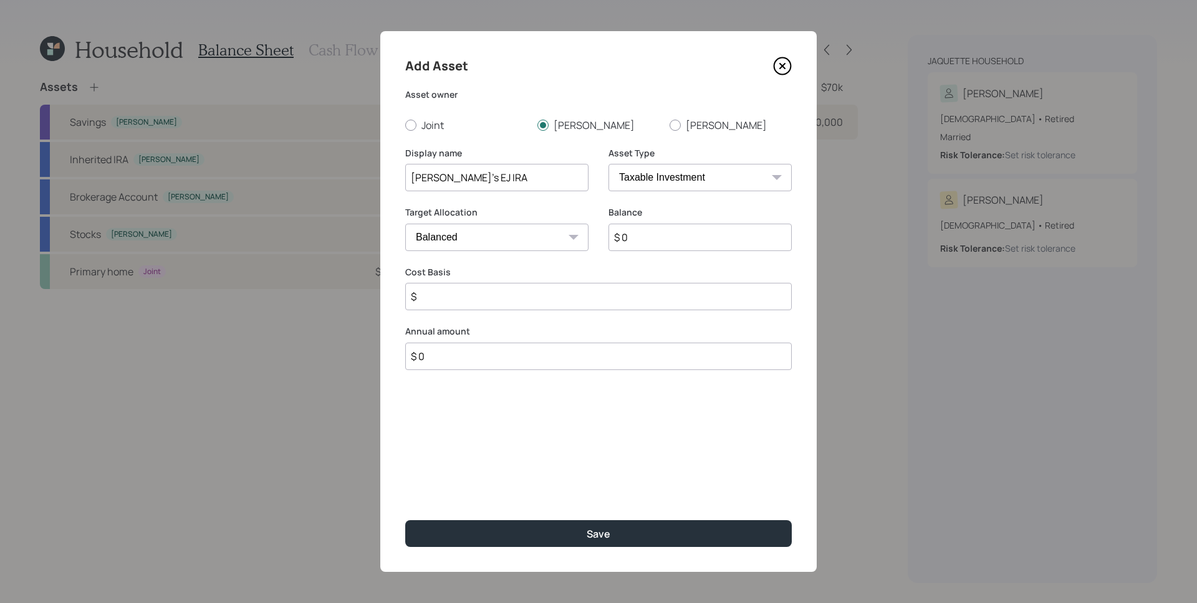
click at [705, 170] on select "SEP IRA IRA Roth IRA 401(k) Roth 401(k) 403(b) Roth 403(b) 457(b) Roth 457(b) H…" at bounding box center [699, 177] width 183 height 27
select select "ira"
click at [608, 164] on select "SEP IRA IRA Roth IRA 401(k) Roth 401(k) 403(b) Roth 403(b) 457(b) Roth 457(b) H…" at bounding box center [699, 177] width 183 height 27
type input "$"
click at [661, 248] on input "$ 0" at bounding box center [699, 237] width 183 height 27
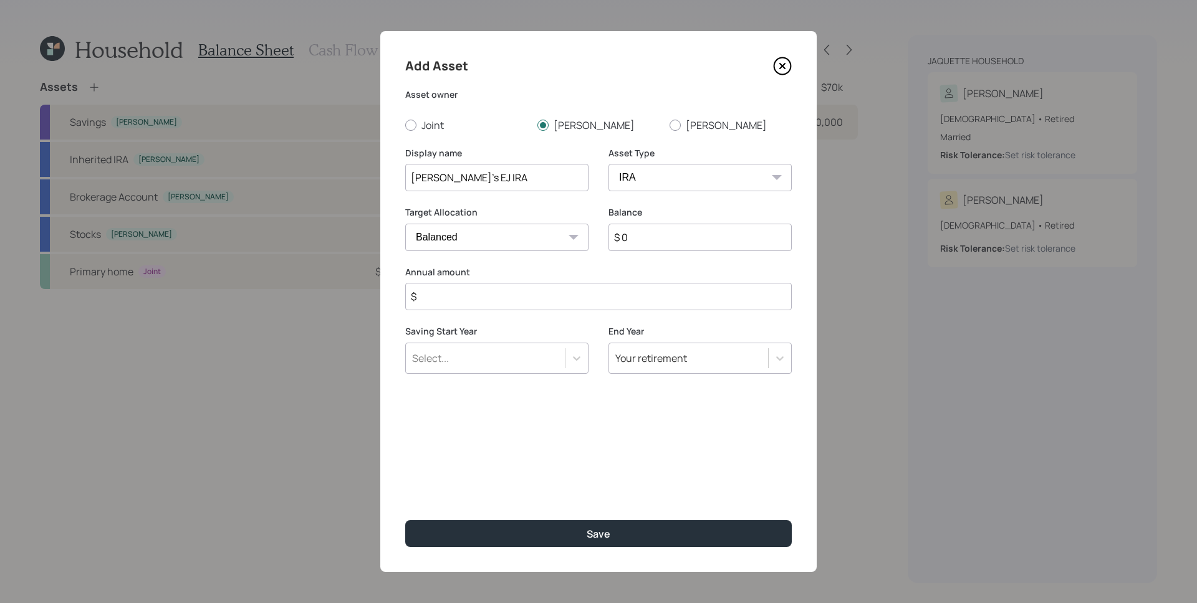
click at [662, 242] on input "$ 0" at bounding box center [699, 237] width 183 height 27
type input "$ 183,000"
type input "$ 0"
click at [641, 234] on input "$ 183,000" at bounding box center [699, 237] width 183 height 27
type input "$ 183,400"
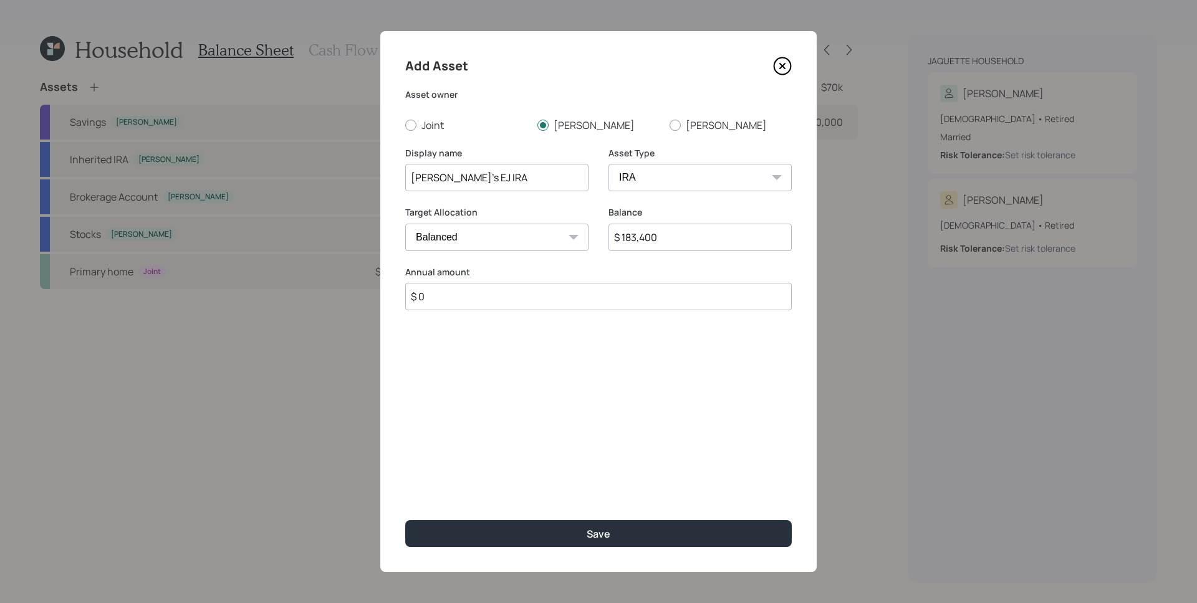
click at [405, 520] on button "Save" at bounding box center [598, 533] width 386 height 27
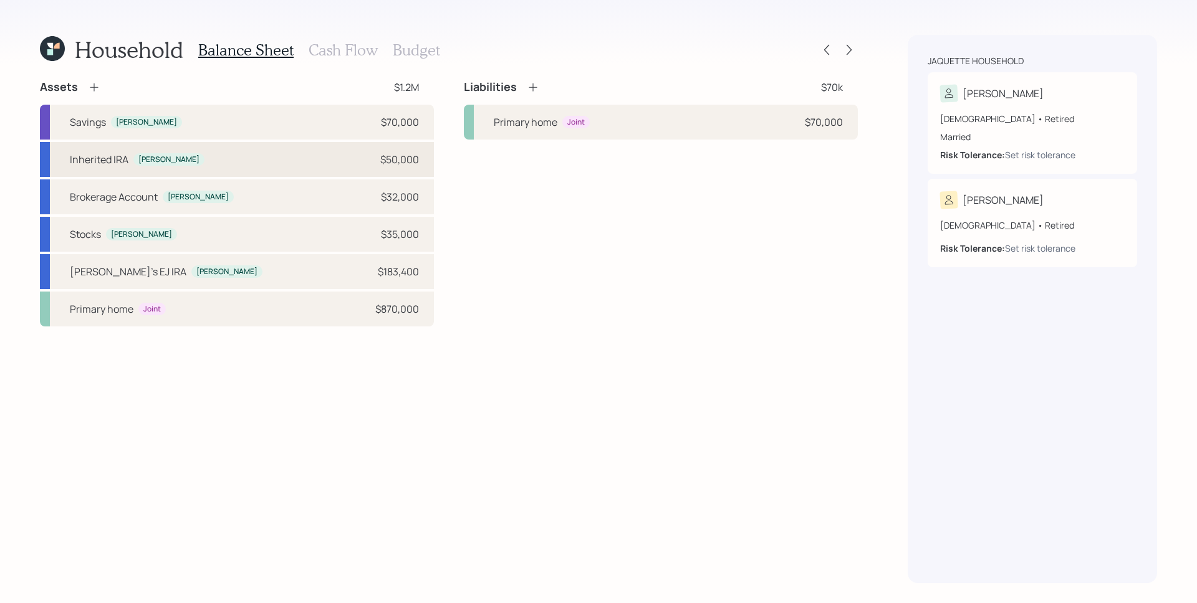
click at [223, 161] on div "Inherited IRA Susette $50,000" at bounding box center [237, 159] width 394 height 35
select select "ira"
select select "balanced"
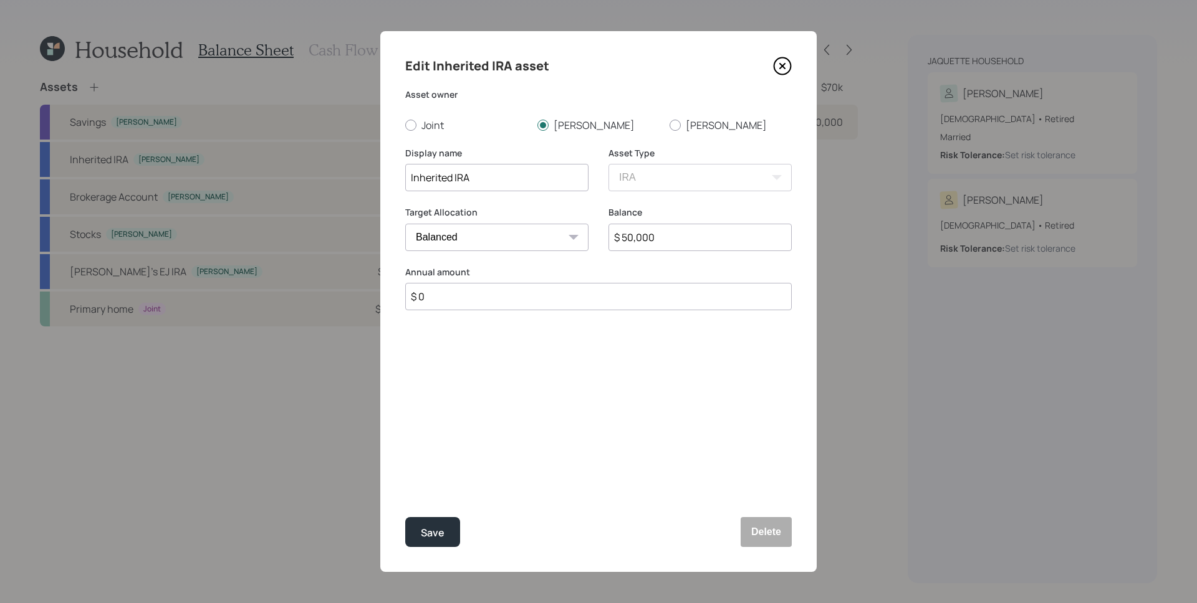
click at [690, 236] on input "$ 50,000" at bounding box center [699, 237] width 183 height 27
click at [689, 235] on input "$ 50,000" at bounding box center [699, 237] width 183 height 27
type input "$ 46,500"
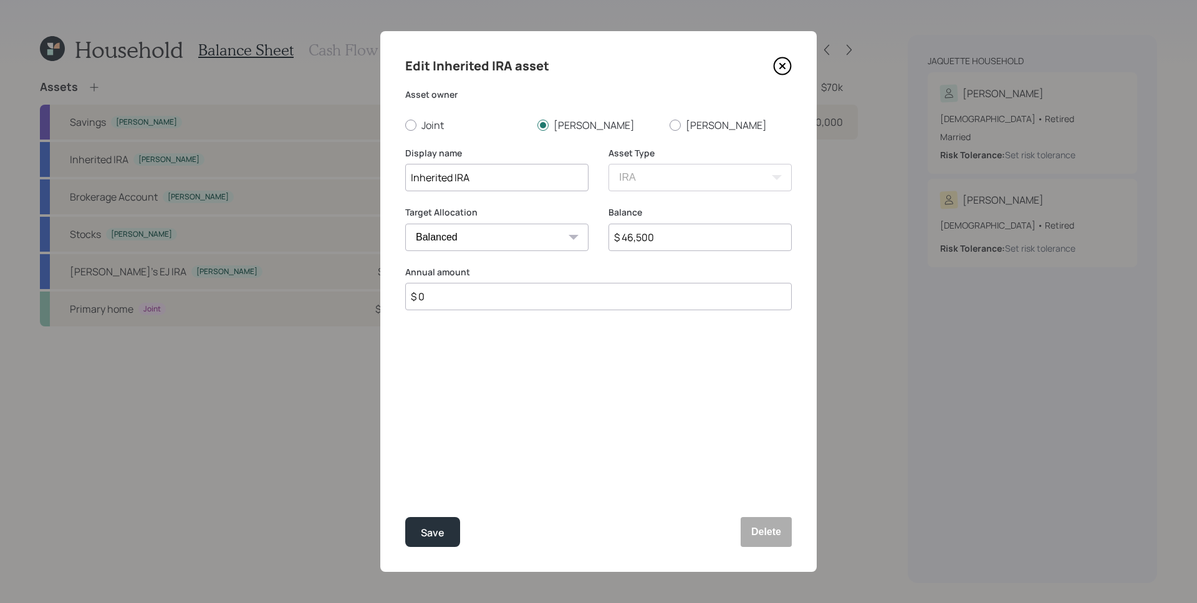
click at [405, 517] on button "Save" at bounding box center [432, 532] width 55 height 30
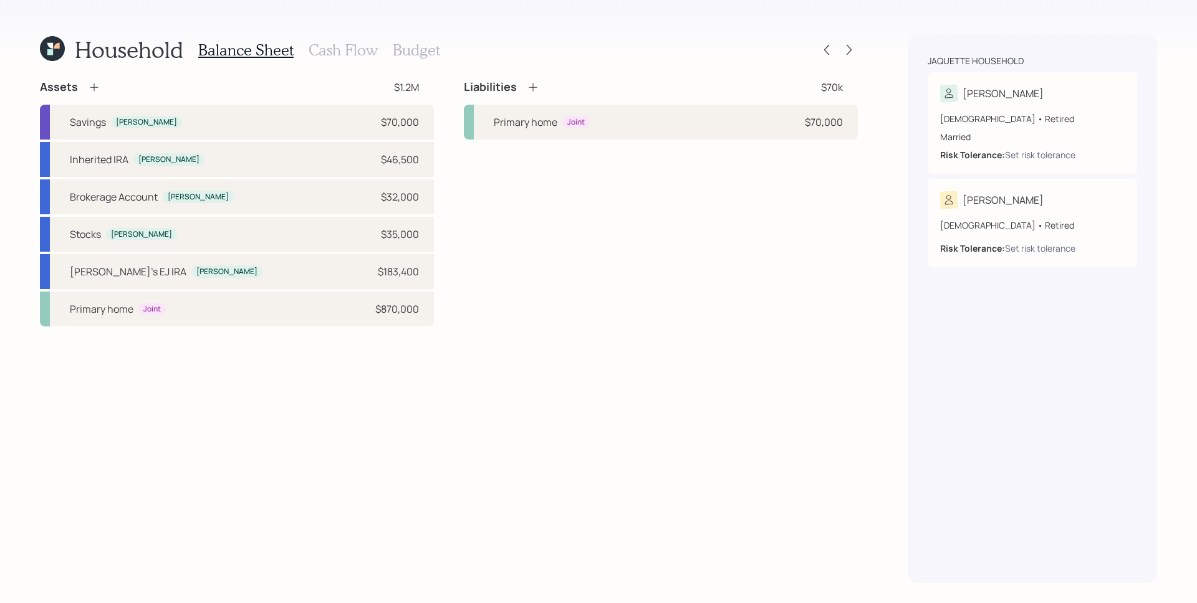
click at [98, 88] on icon at bounding box center [94, 87] width 12 height 12
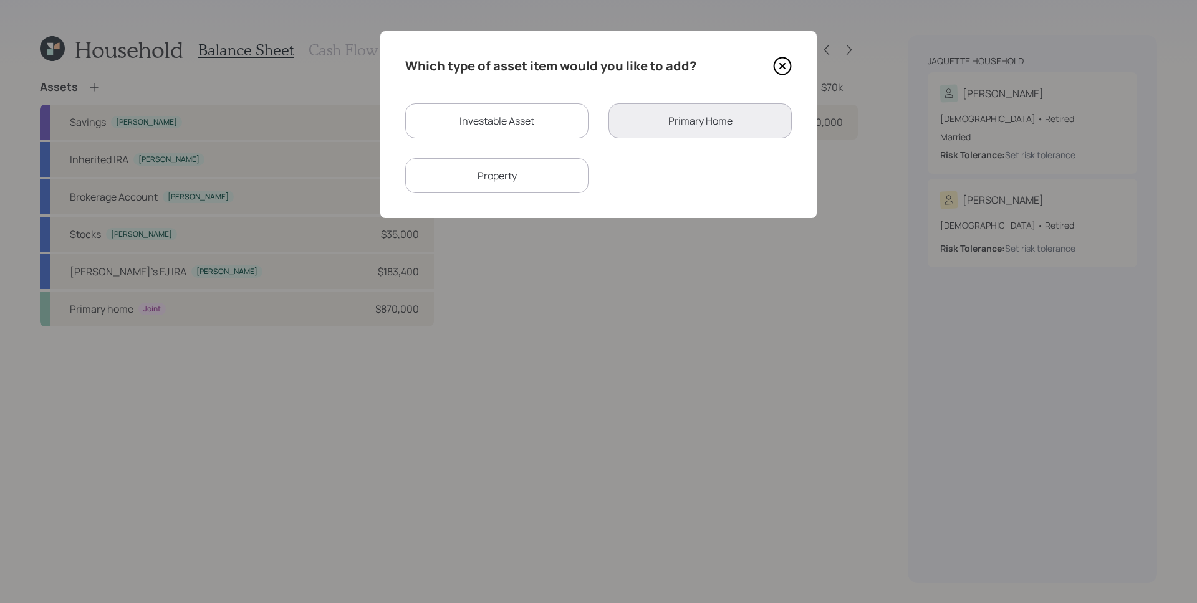
click at [472, 131] on div "Investable Asset" at bounding box center [496, 120] width 183 height 35
select select "taxable"
select select "balanced"
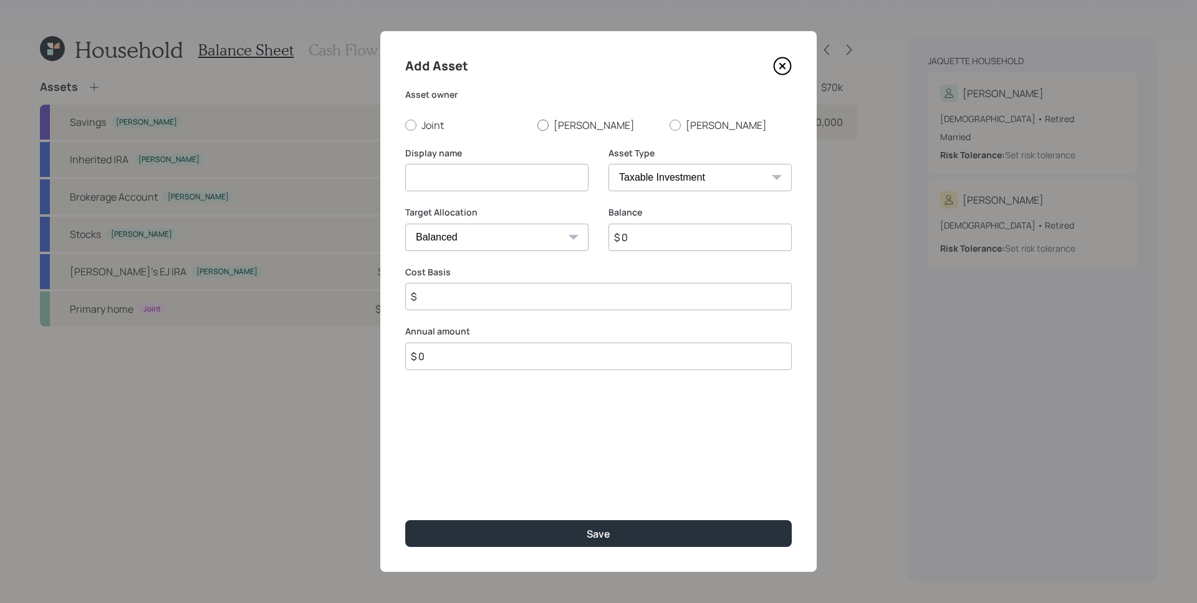
click at [587, 130] on label "[PERSON_NAME]" at bounding box center [598, 125] width 122 height 14
click at [537, 125] on input "[PERSON_NAME]" at bounding box center [537, 125] width 1 height 1
radio input "true"
click at [484, 194] on div "Display name" at bounding box center [496, 177] width 183 height 60
click at [487, 180] on input at bounding box center [496, 177] width 183 height 27
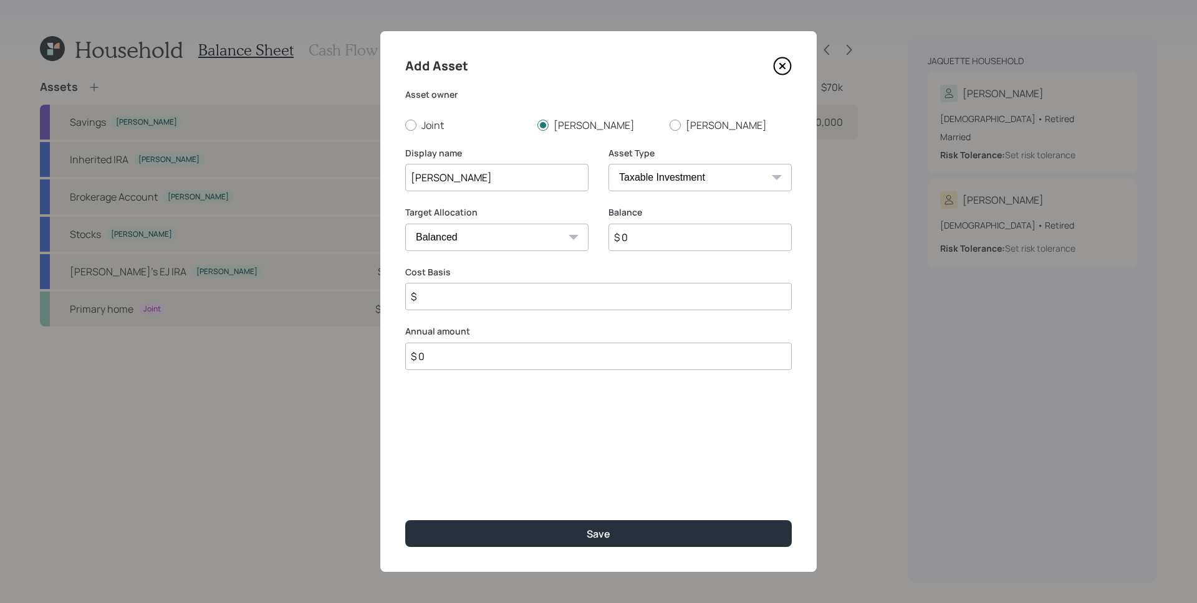
click at [405, 520] on button "Save" at bounding box center [598, 533] width 386 height 27
type input "Susette's Roth IRA"
click at [651, 181] on select "SEP IRA IRA Roth IRA 401(k) Roth 401(k) 403(b) Roth 403(b) 457(b) Roth 457(b) H…" at bounding box center [699, 177] width 183 height 27
select select "roth_ira"
click at [608, 164] on select "SEP IRA IRA Roth IRA 401(k) Roth 401(k) 403(b) Roth 403(b) 457(b) Roth 457(b) H…" at bounding box center [699, 177] width 183 height 27
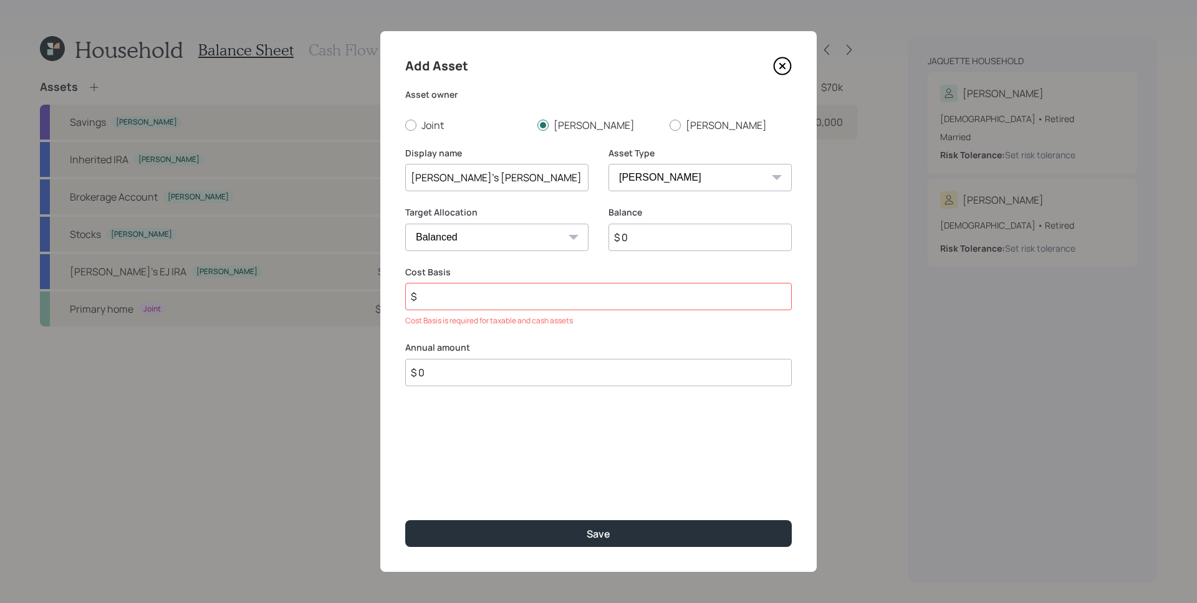
type input "$"
drag, startPoint x: 475, startPoint y: 174, endPoint x: 484, endPoint y: 170, distance: 9.2
click at [477, 173] on input "Susette's Roth IRA" at bounding box center [496, 177] width 183 height 27
type input "[PERSON_NAME]'s [PERSON_NAME] IRA"
click at [688, 244] on input "$ 0" at bounding box center [699, 237] width 183 height 27
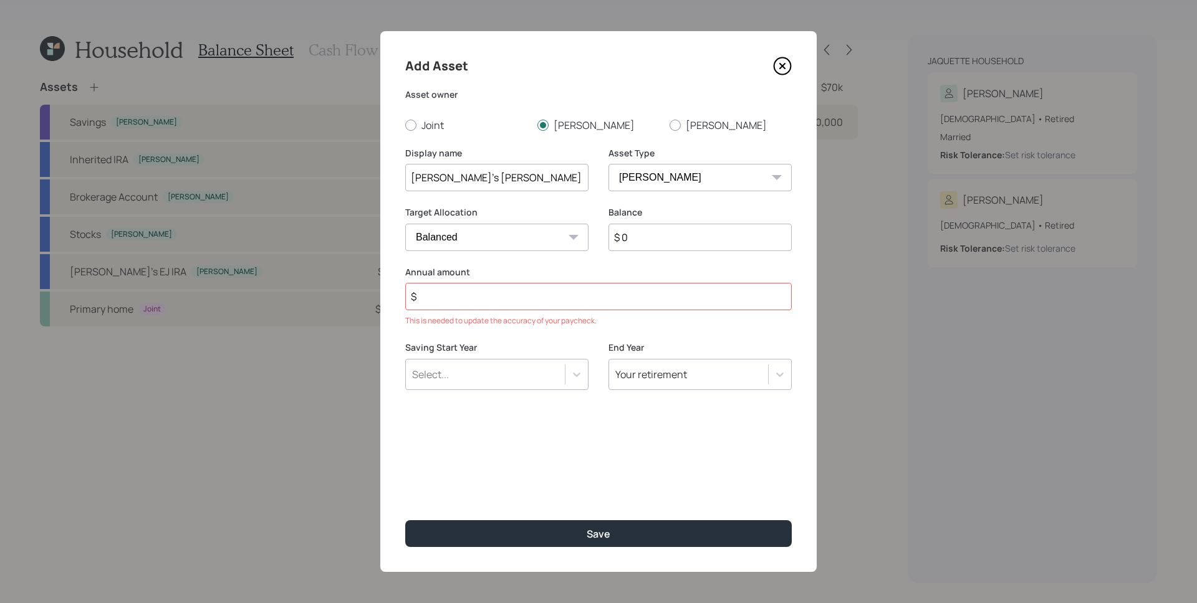
click at [687, 242] on input "$ 0" at bounding box center [699, 237] width 183 height 27
type input "$ 26,000"
type input "$ 0"
click at [405, 520] on button "Save" at bounding box center [598, 533] width 386 height 27
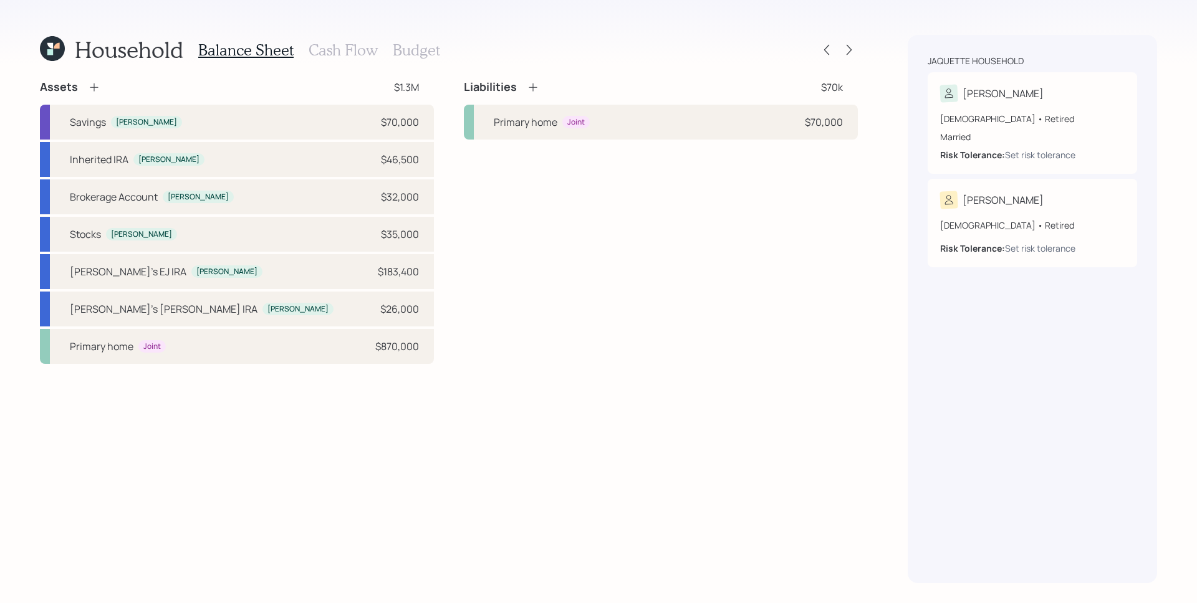
click at [95, 84] on icon at bounding box center [94, 87] width 12 height 12
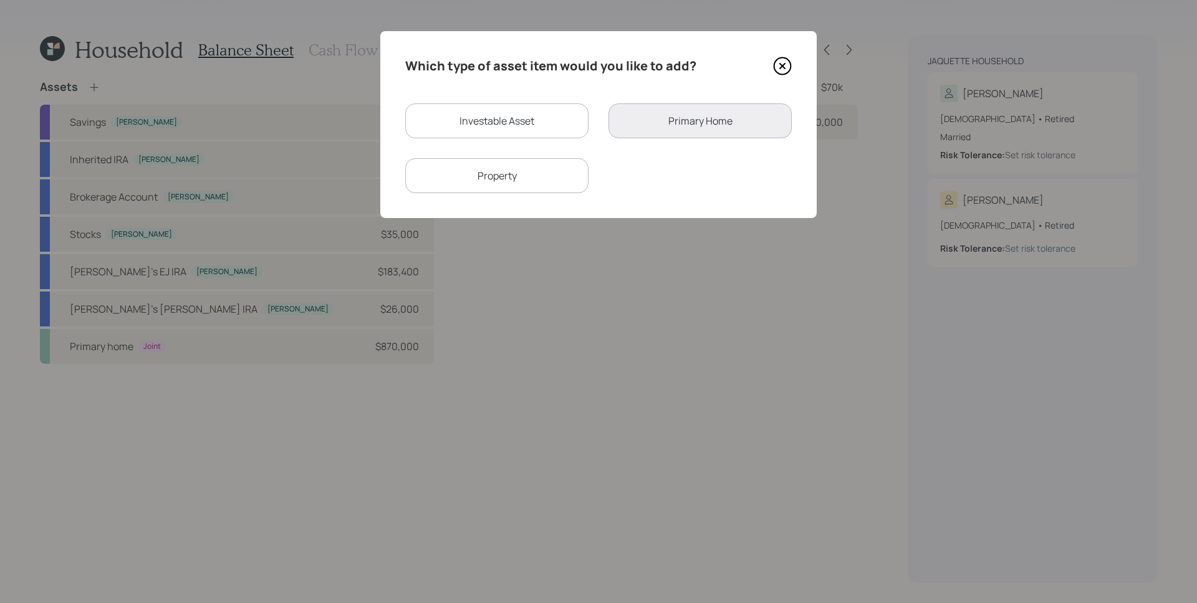
click at [783, 64] on icon at bounding box center [782, 66] width 5 height 5
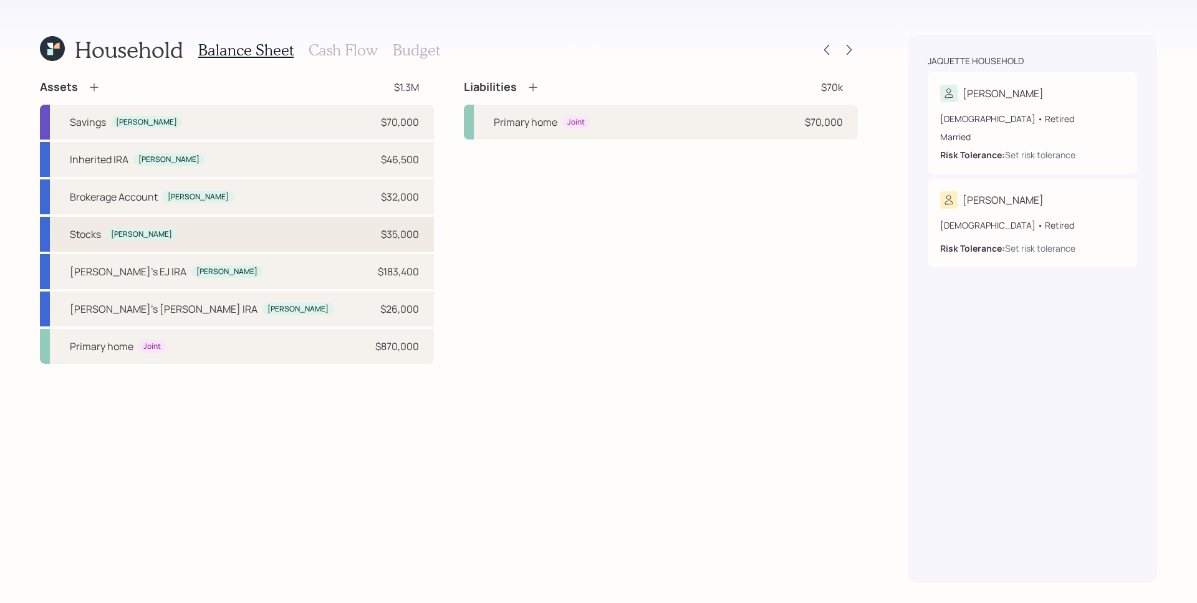
click at [255, 231] on div "Stocks Susette $35,000" at bounding box center [237, 234] width 394 height 35
select select "taxable"
select select "balanced"
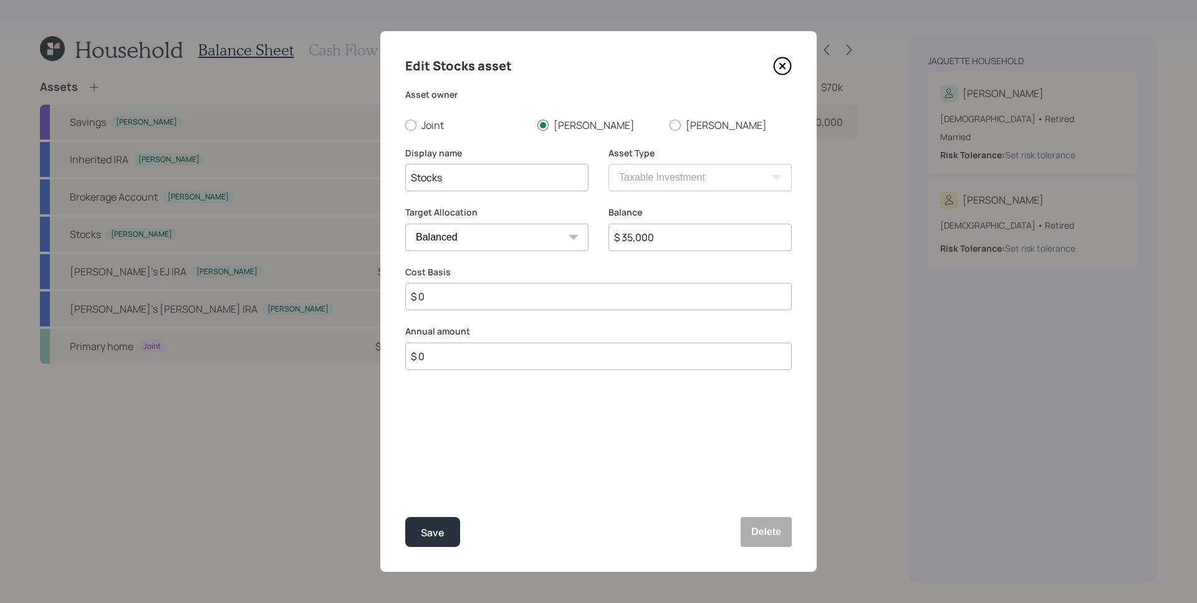
drag, startPoint x: 654, startPoint y: 237, endPoint x: 637, endPoint y: 236, distance: 16.9
click at [637, 236] on input "$ 35,000" at bounding box center [699, 237] width 183 height 27
click at [785, 63] on icon at bounding box center [782, 66] width 19 height 19
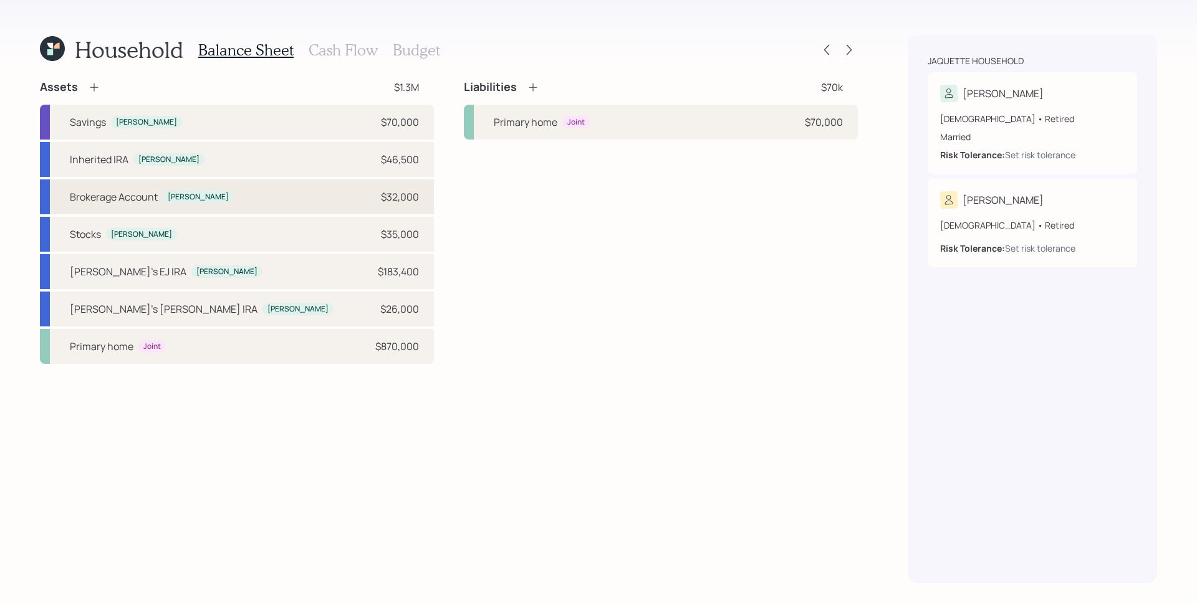
click at [319, 192] on div "Brokerage Account Susette $32,000" at bounding box center [237, 196] width 394 height 35
select select "taxable"
select select "conservative"
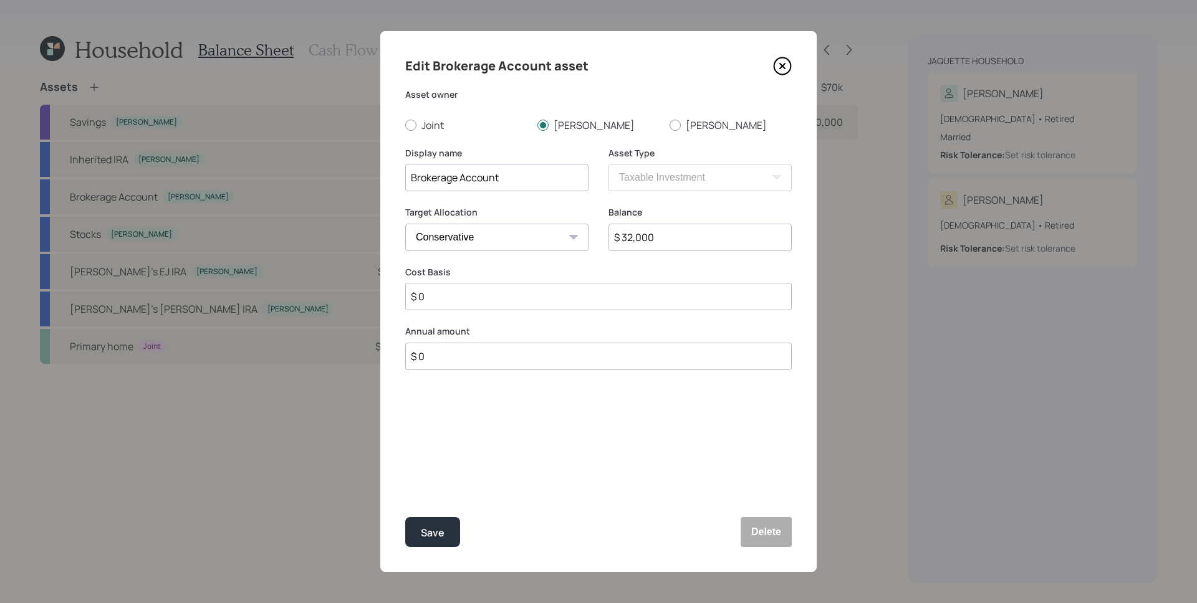
click at [780, 71] on icon at bounding box center [782, 66] width 19 height 19
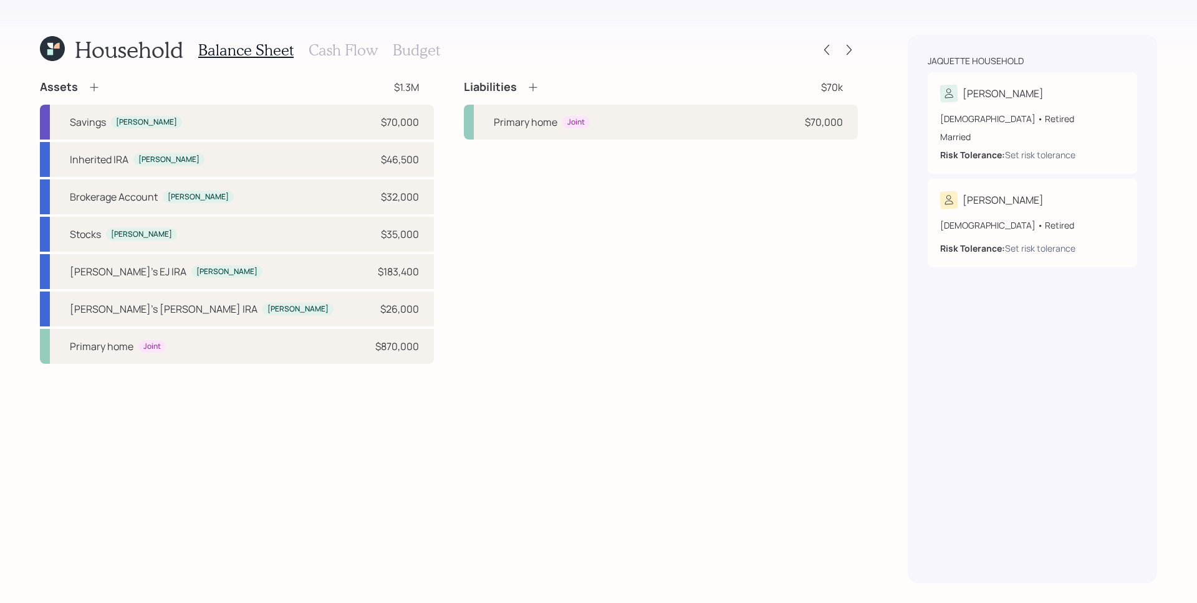
click at [106, 91] on div "Assets $1.3M" at bounding box center [237, 87] width 394 height 15
click at [100, 88] on div "Assets $1.3M" at bounding box center [237, 87] width 394 height 15
click at [98, 87] on icon at bounding box center [94, 87] width 12 height 12
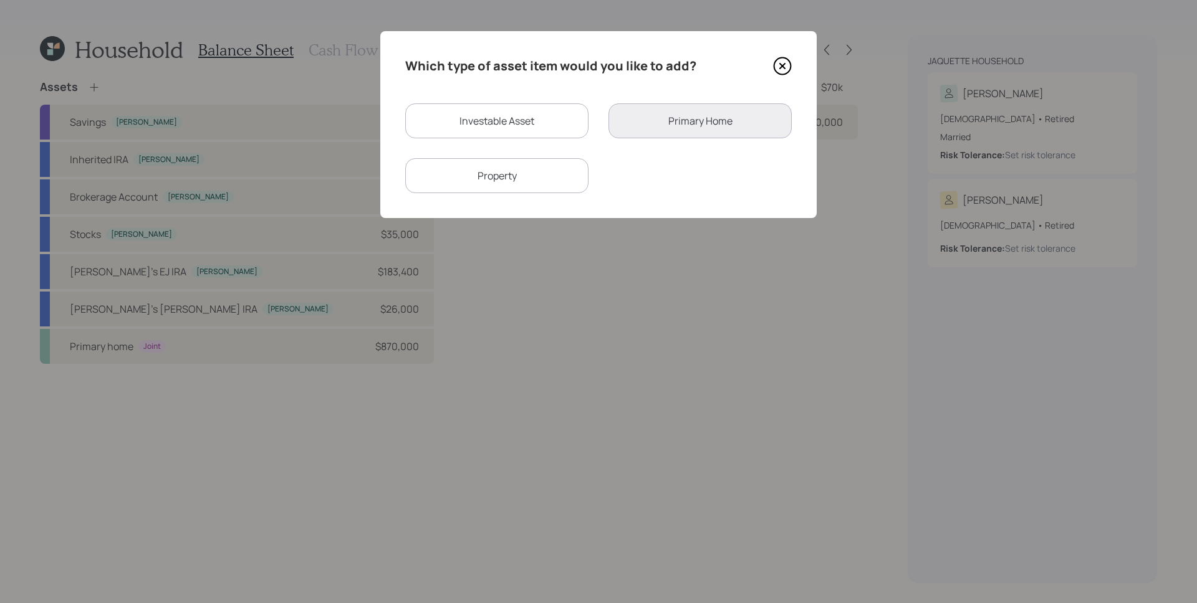
click at [467, 127] on div "Investable Asset" at bounding box center [496, 120] width 183 height 35
select select "taxable"
select select "balanced"
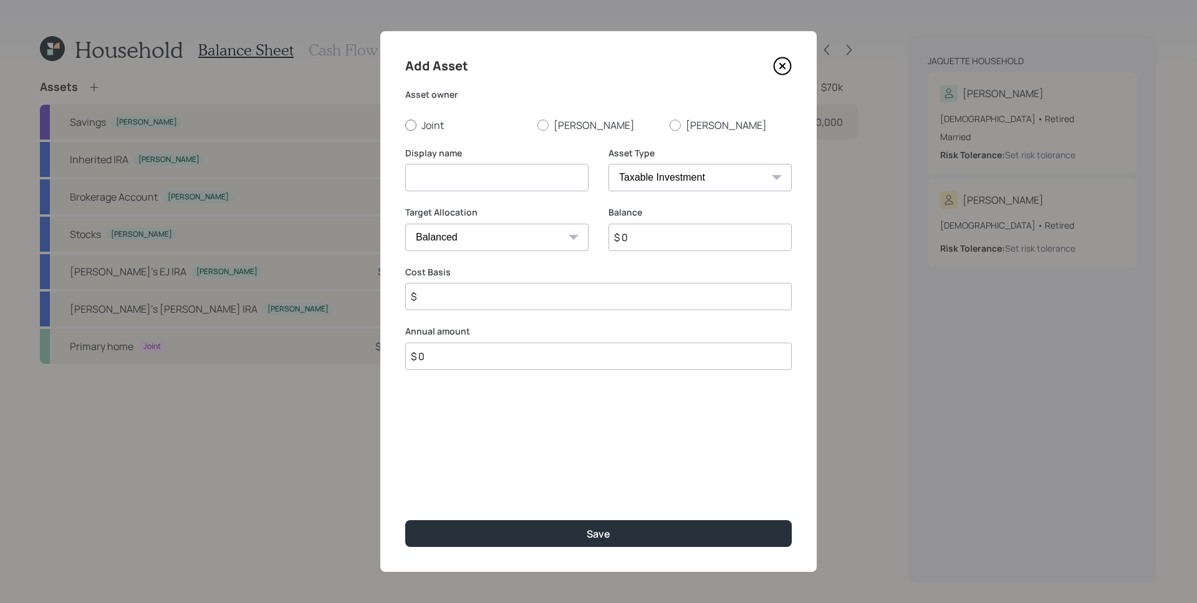
click at [472, 120] on label "Joint" at bounding box center [466, 125] width 122 height 14
click at [405, 125] on input "Joint" at bounding box center [404, 125] width 1 height 1
radio input "true"
click at [570, 127] on label "[PERSON_NAME]" at bounding box center [598, 125] width 122 height 14
click at [537, 125] on input "[PERSON_NAME]" at bounding box center [537, 125] width 1 height 1
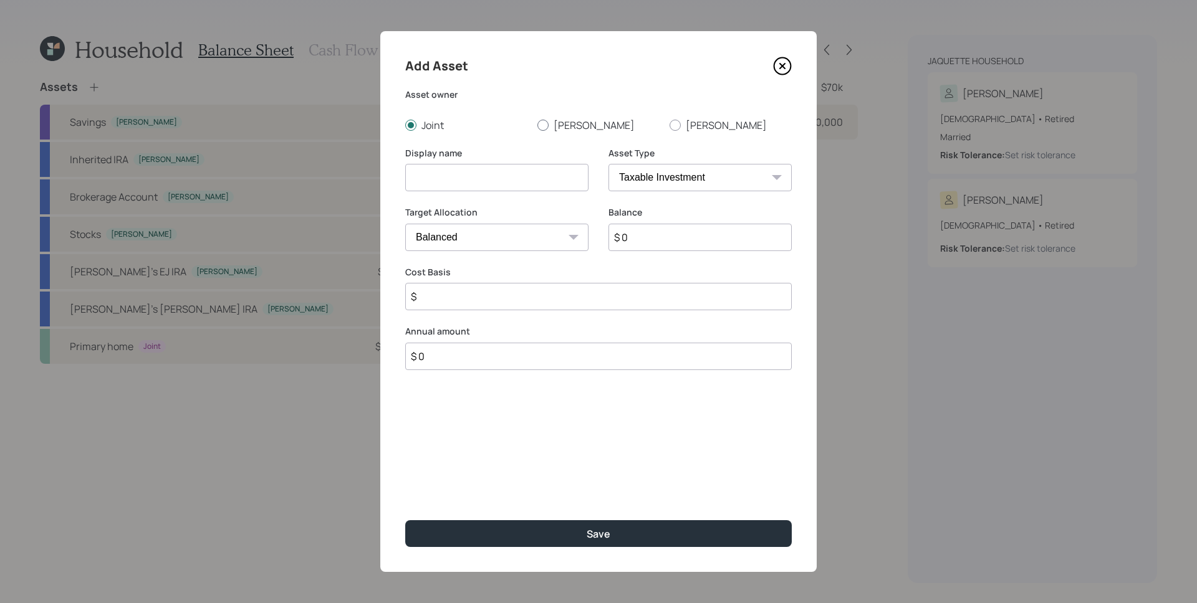
radio input "true"
click at [514, 170] on input at bounding box center [496, 177] width 183 height 27
click at [407, 173] on input "Wealthfront Traditional IRA" at bounding box center [496, 177] width 183 height 27
type input "[PERSON_NAME] Wealthfront Traditional IRA"
click at [685, 179] on select "SEP IRA IRA Roth IRA 401(k) Roth 401(k) 403(b) Roth 403(b) 457(b) Roth 457(b) H…" at bounding box center [699, 177] width 183 height 27
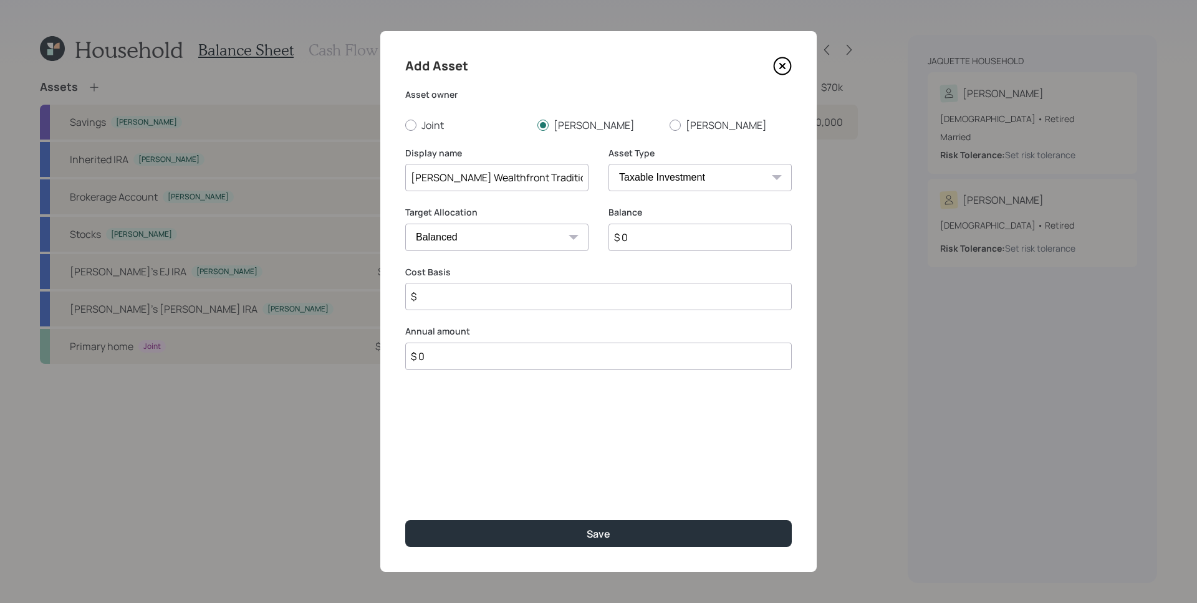
select select "ira"
click at [608, 164] on select "SEP IRA IRA Roth IRA 401(k) Roth 401(k) 403(b) Roth 403(b) 457(b) Roth 457(b) H…" at bounding box center [699, 177] width 183 height 27
type input "$"
click at [682, 236] on input "$ 0" at bounding box center [699, 237] width 183 height 27
click at [683, 235] on input "$ 0" at bounding box center [699, 237] width 183 height 27
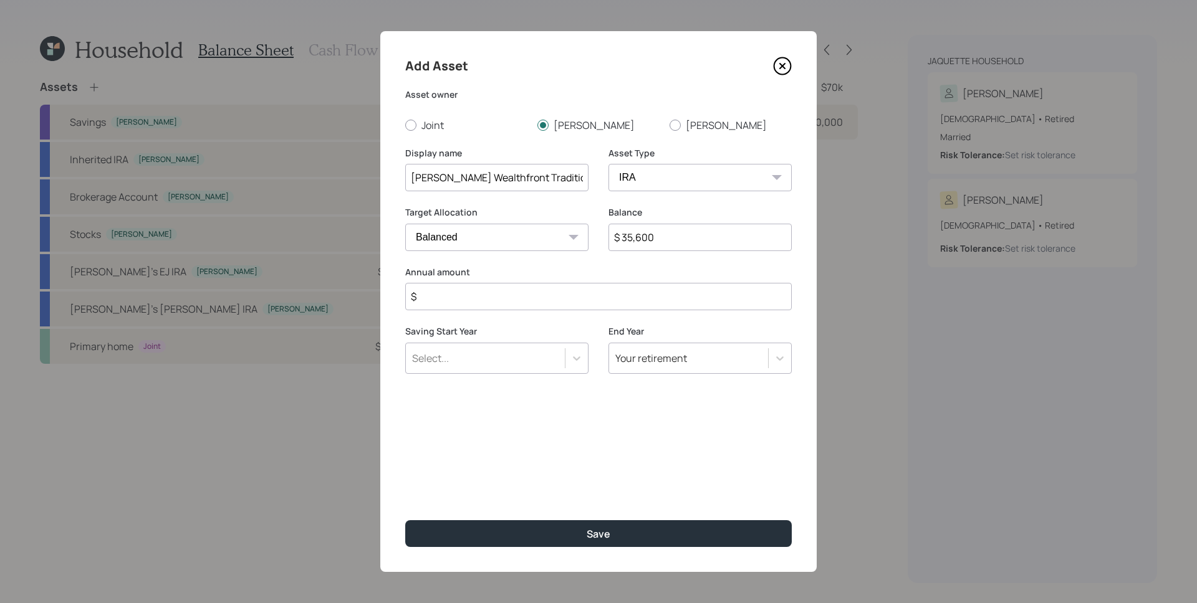
type input "$ 35,600"
type input "$ 0"
click at [405, 520] on button "Save" at bounding box center [598, 533] width 386 height 27
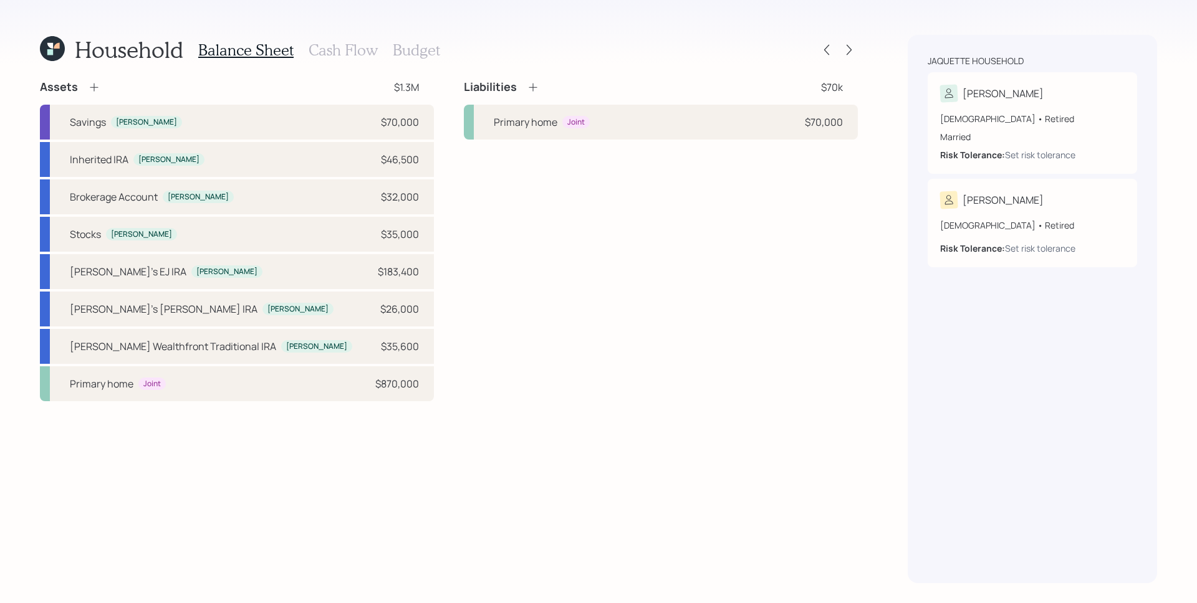
drag, startPoint x: 106, startPoint y: 90, endPoint x: 97, endPoint y: 85, distance: 10.3
click at [106, 90] on div "Assets $1.3M" at bounding box center [237, 87] width 394 height 15
click at [97, 85] on icon at bounding box center [94, 87] width 12 height 12
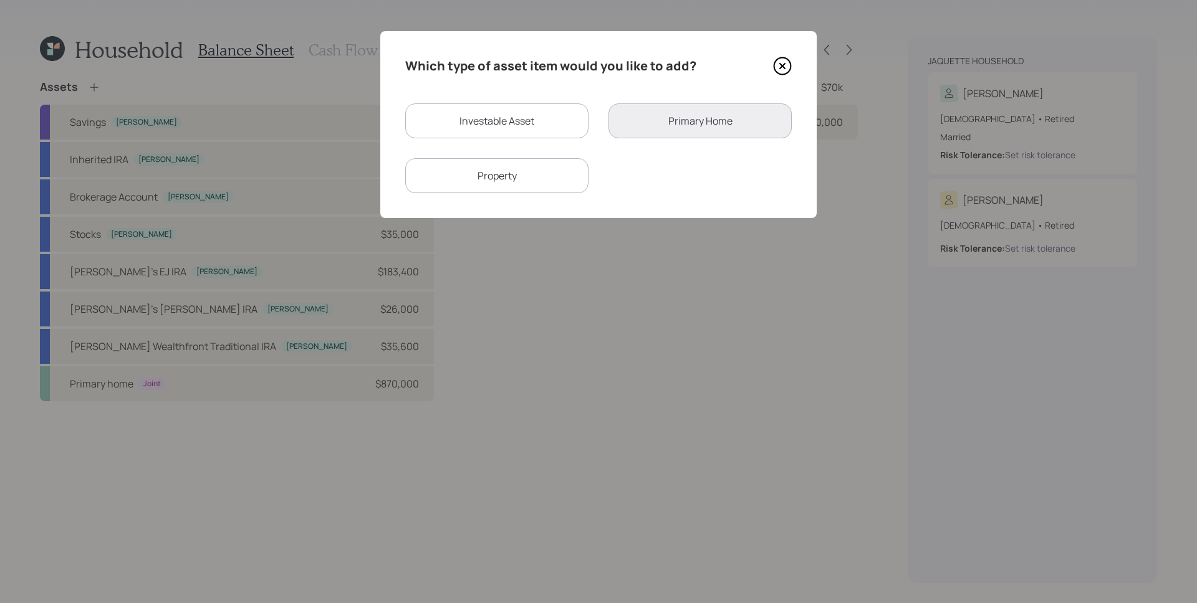
click at [477, 114] on div "Investable Asset" at bounding box center [496, 120] width 183 height 35
select select "taxable"
select select "balanced"
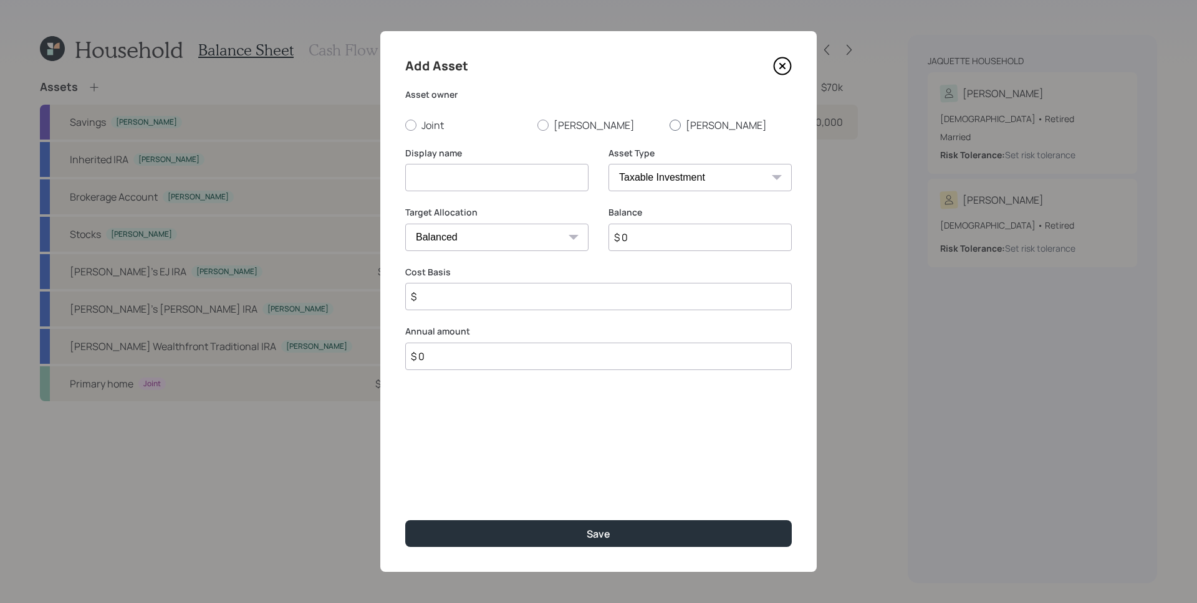
click at [701, 121] on label "[PERSON_NAME]" at bounding box center [730, 125] width 122 height 14
click at [669, 125] on input "[PERSON_NAME]" at bounding box center [669, 125] width 1 height 1
radio input "true"
click at [490, 162] on div "Display name" at bounding box center [496, 169] width 183 height 45
click at [487, 171] on input at bounding box center [496, 177] width 183 height 27
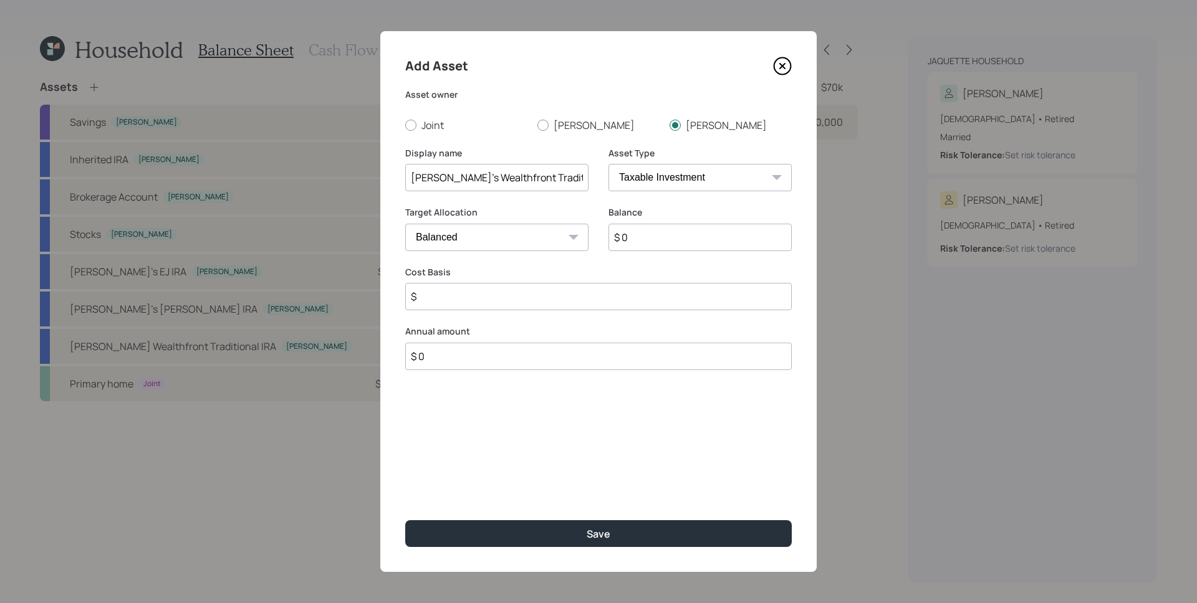
type input "[PERSON_NAME]'s Wealthfront Traditional IRA"
click at [647, 180] on select "SEP IRA IRA Roth IRA 401(k) Roth 401(k) 403(b) Roth 403(b) 457(b) Roth 457(b) H…" at bounding box center [699, 177] width 183 height 27
select select "ira"
click at [608, 164] on select "SEP IRA IRA Roth IRA 401(k) Roth 401(k) 403(b) Roth 403(b) 457(b) Roth 457(b) H…" at bounding box center [699, 177] width 183 height 27
type input "$"
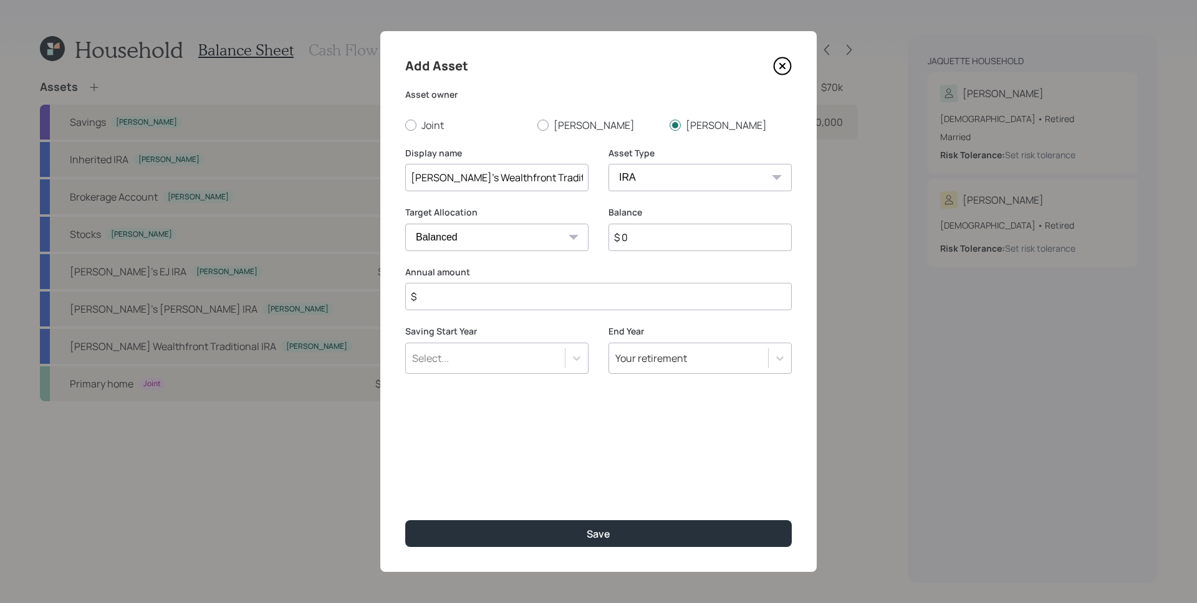
click at [679, 237] on input "$ 0" at bounding box center [699, 237] width 183 height 27
type input "$ 30,300"
type input "$ 0"
click at [405, 520] on button "Save" at bounding box center [598, 533] width 386 height 27
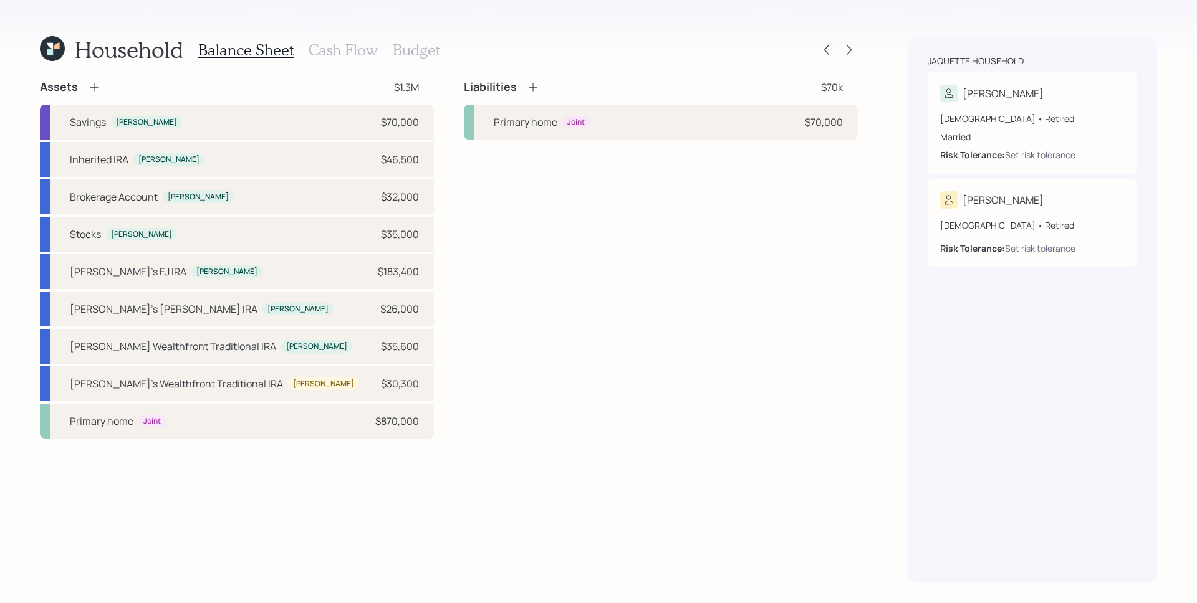
click at [97, 89] on icon at bounding box center [94, 87] width 12 height 12
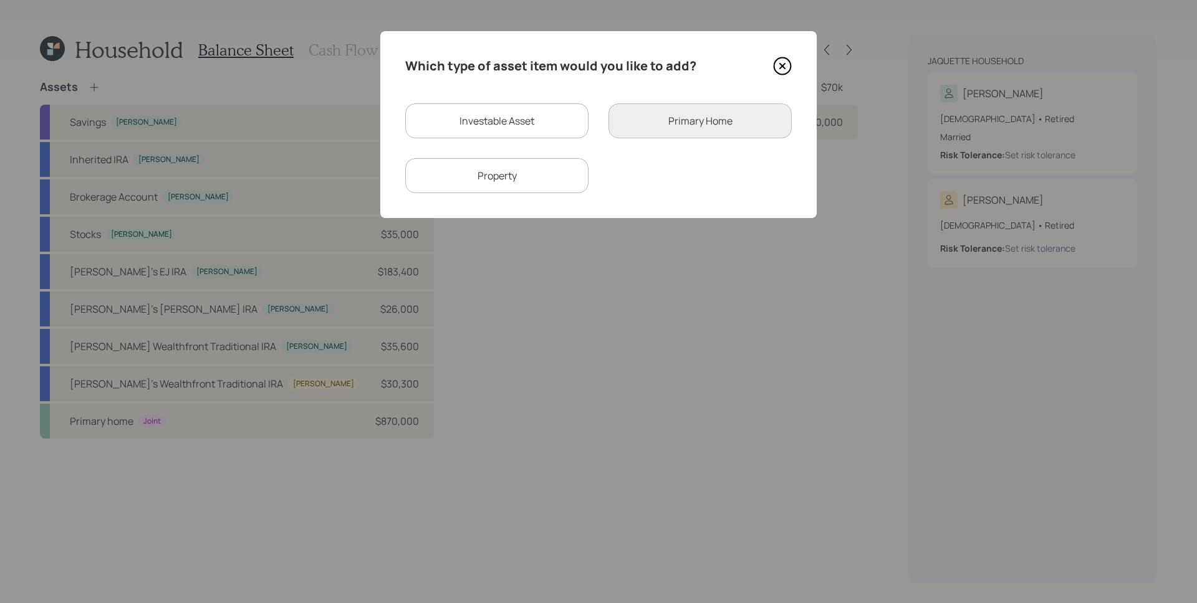
click at [561, 117] on div "Investable Asset" at bounding box center [496, 120] width 183 height 35
select select "taxable"
select select "balanced"
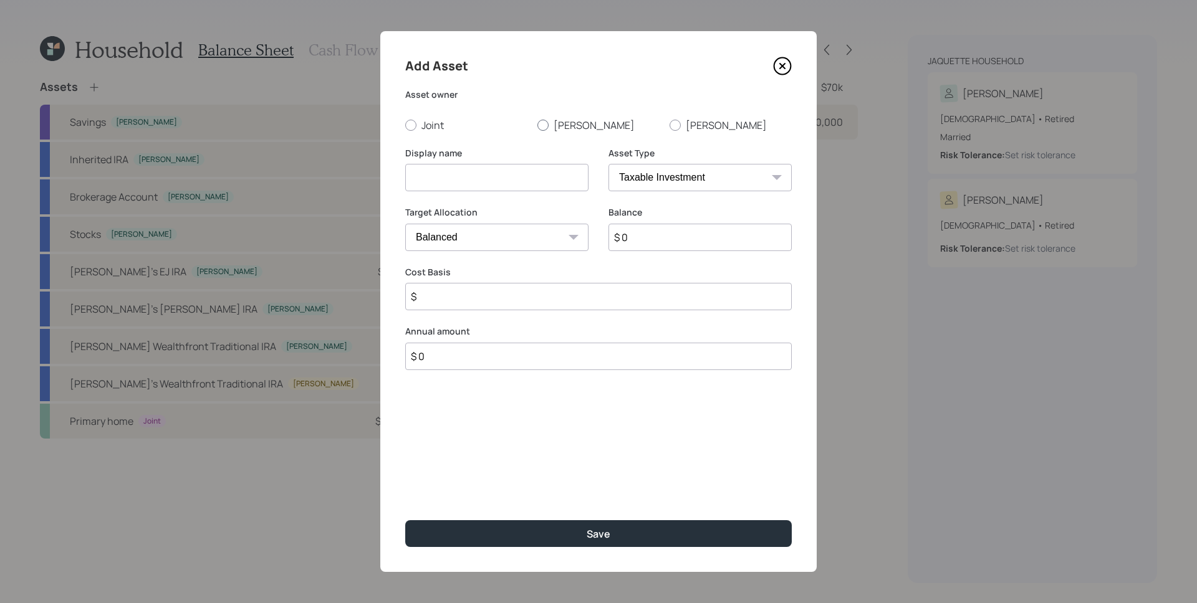
click at [594, 124] on label "[PERSON_NAME]" at bounding box center [598, 125] width 122 height 14
click at [537, 125] on input "[PERSON_NAME]" at bounding box center [537, 125] width 1 height 1
radio input "true"
click at [479, 177] on input at bounding box center [496, 177] width 183 height 27
type input "[PERSON_NAME]'s M1 IRA"
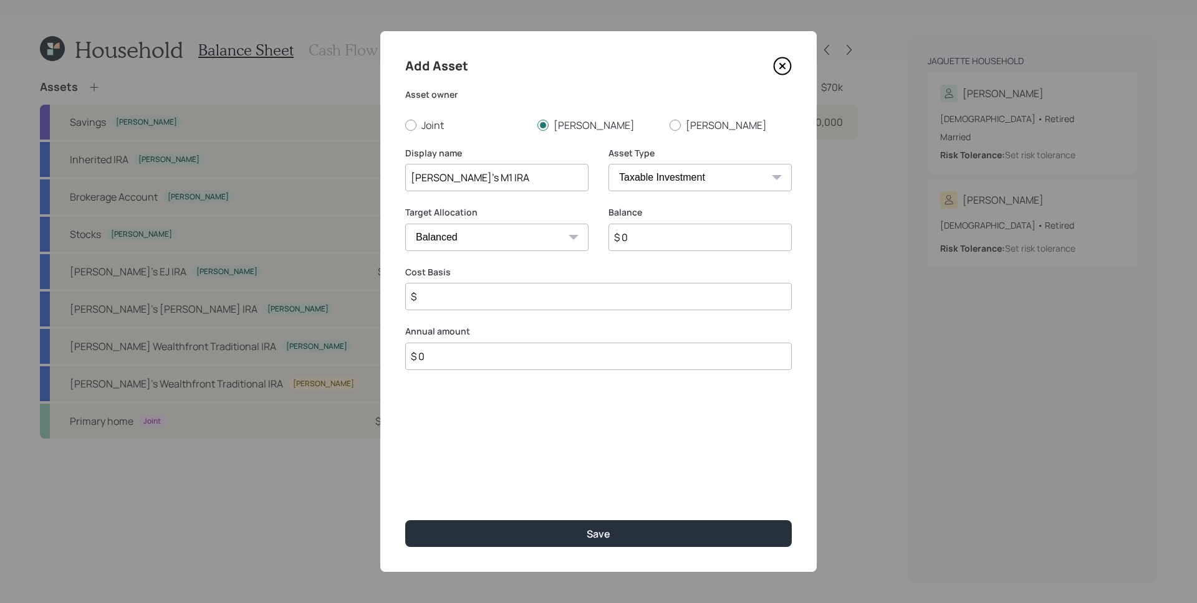
click at [657, 234] on input "$ 0" at bounding box center [699, 237] width 183 height 27
click at [656, 234] on input "$ 0" at bounding box center [699, 237] width 183 height 27
type input "$ 12,200"
click at [704, 183] on select "SEP IRA IRA Roth IRA 401(k) Roth 401(k) 403(b) Roth 403(b) 457(b) Roth 457(b) H…" at bounding box center [699, 177] width 183 height 27
select select "ira"
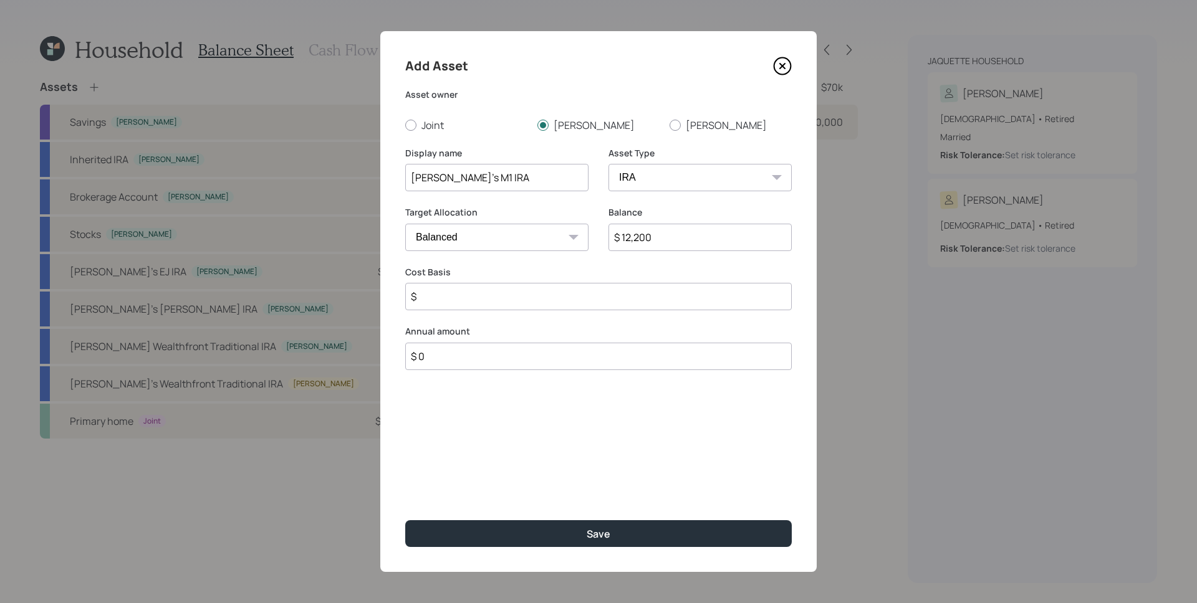
click at [608, 164] on select "SEP IRA IRA Roth IRA 401(k) Roth 401(k) 403(b) Roth 403(b) 457(b) Roth 457(b) H…" at bounding box center [699, 177] width 183 height 27
click at [518, 297] on input "$" at bounding box center [598, 296] width 386 height 27
type input "$ 0"
click at [405, 520] on button "Save" at bounding box center [598, 533] width 386 height 27
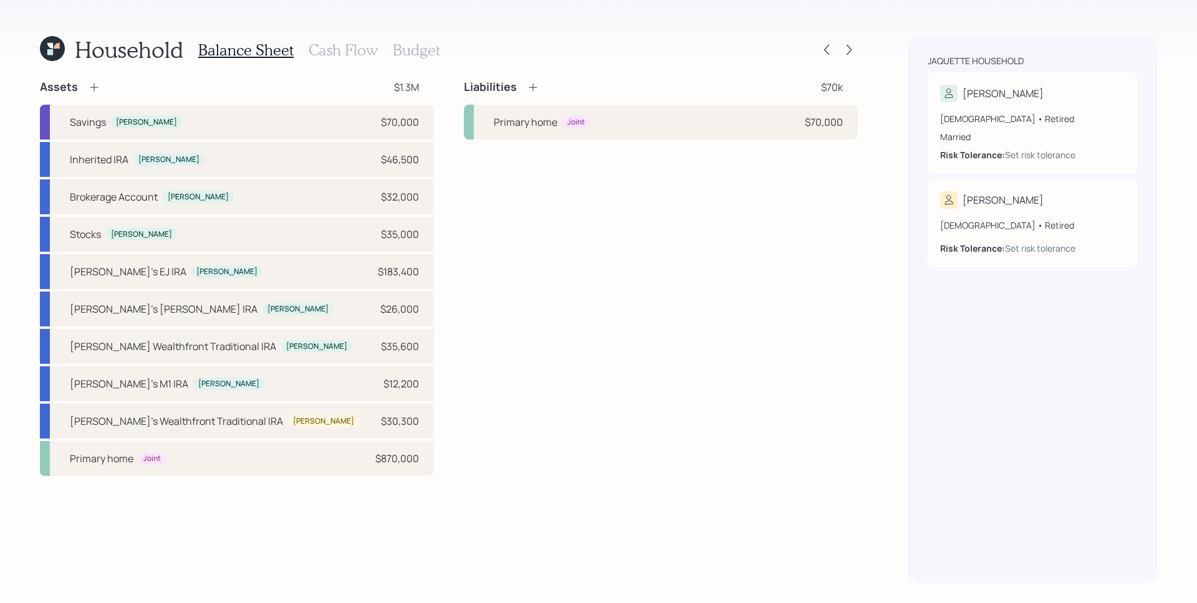
click at [93, 85] on icon at bounding box center [94, 87] width 12 height 12
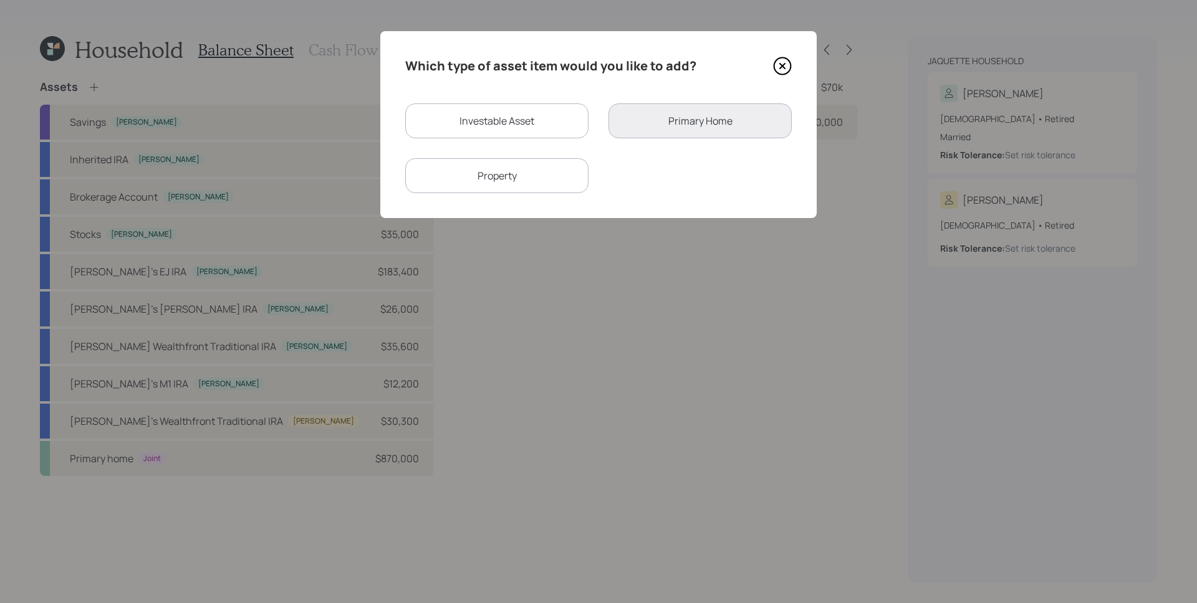
click at [489, 110] on div "Investable Asset" at bounding box center [496, 120] width 183 height 35
select select "taxable"
select select "balanced"
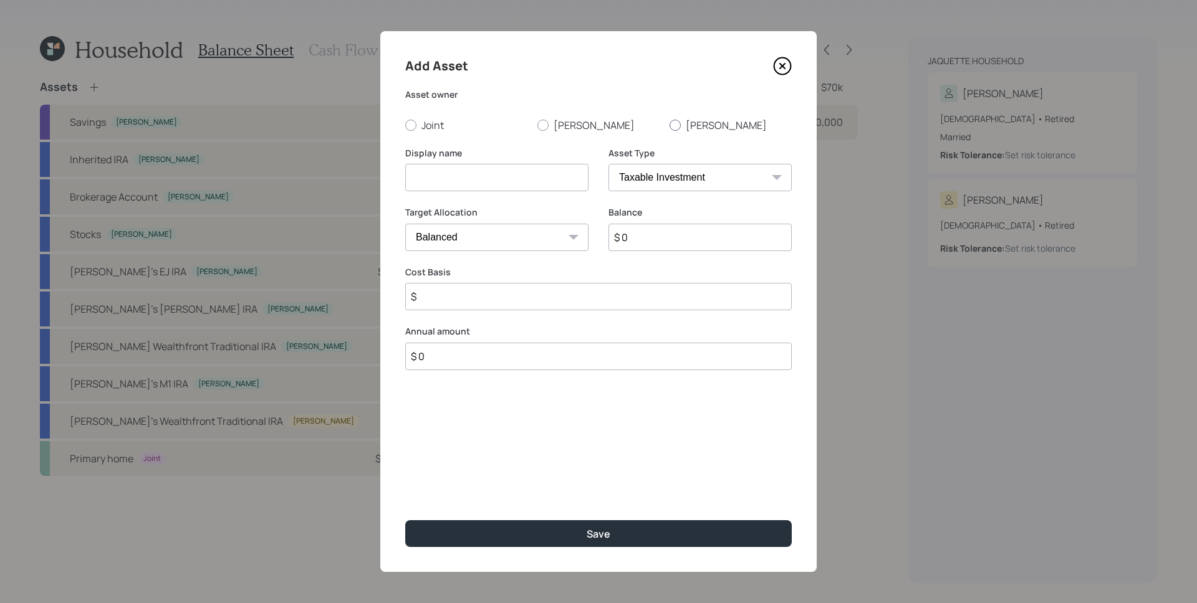
click at [698, 119] on label "[PERSON_NAME]" at bounding box center [730, 125] width 122 height 14
click at [669, 125] on input "[PERSON_NAME]" at bounding box center [669, 125] width 1 height 1
radio input "true"
click at [497, 171] on input at bounding box center [496, 177] width 183 height 27
type input "[PERSON_NAME]'s M1 IRA"
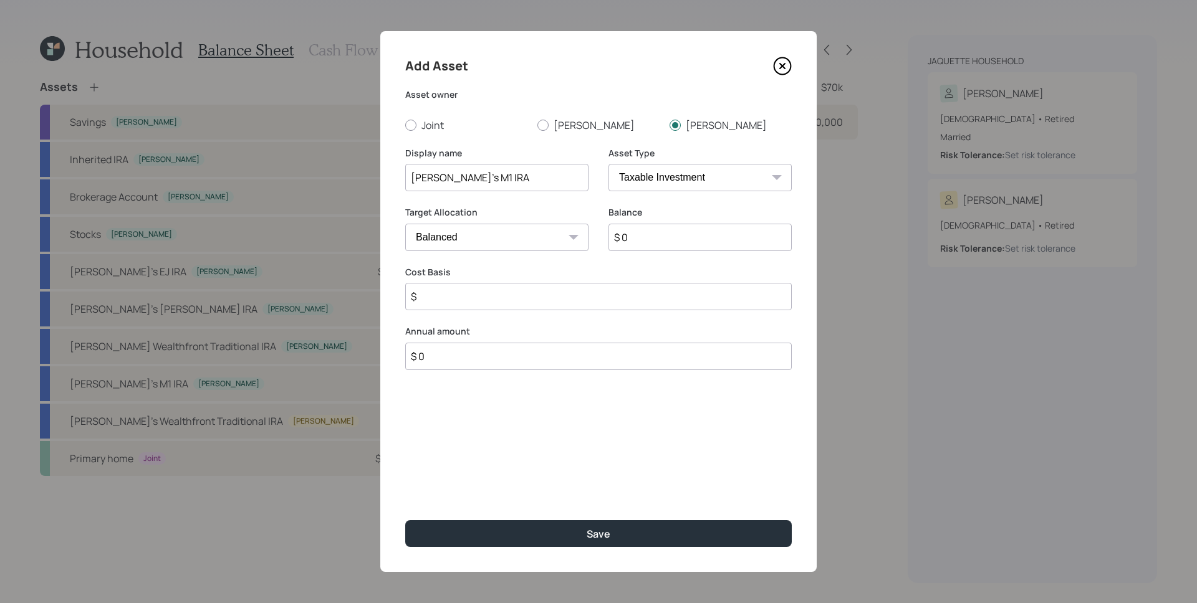
click at [692, 251] on div "Balance $ 0" at bounding box center [699, 236] width 183 height 60
click at [687, 247] on input "$ 0" at bounding box center [699, 237] width 183 height 27
click at [687, 246] on input "$ 0" at bounding box center [699, 237] width 183 height 27
type input "$ 36,700"
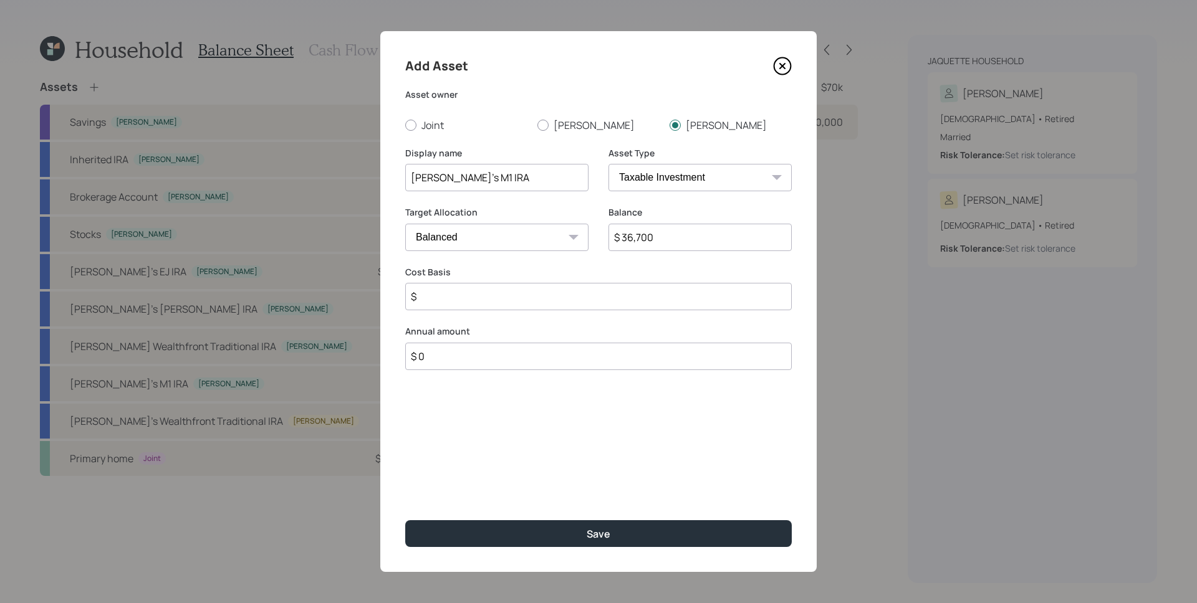
click at [732, 189] on select "SEP IRA IRA Roth IRA 401(k) Roth 401(k) 403(b) Roth 403(b) 457(b) Roth 457(b) H…" at bounding box center [699, 177] width 183 height 27
select select "ira"
click at [608, 164] on select "SEP IRA IRA Roth IRA 401(k) Roth 401(k) 403(b) Roth 403(b) 457(b) Roth 457(b) H…" at bounding box center [699, 177] width 183 height 27
click at [464, 296] on input "$" at bounding box center [598, 296] width 386 height 27
type input "$ 0"
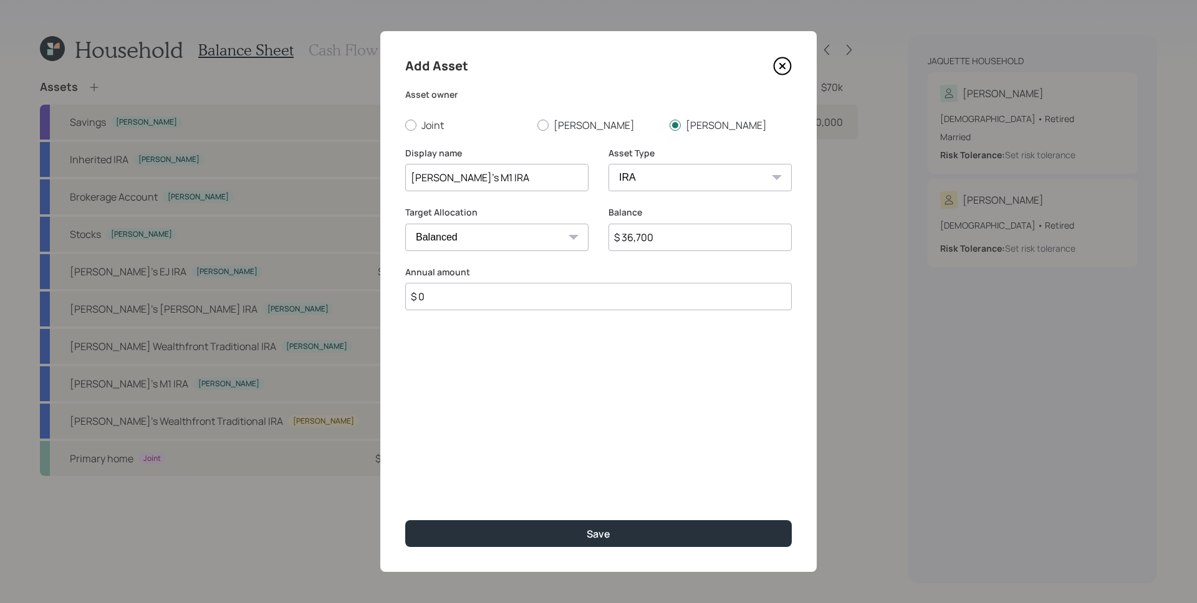
click at [405, 520] on button "Save" at bounding box center [598, 533] width 386 height 27
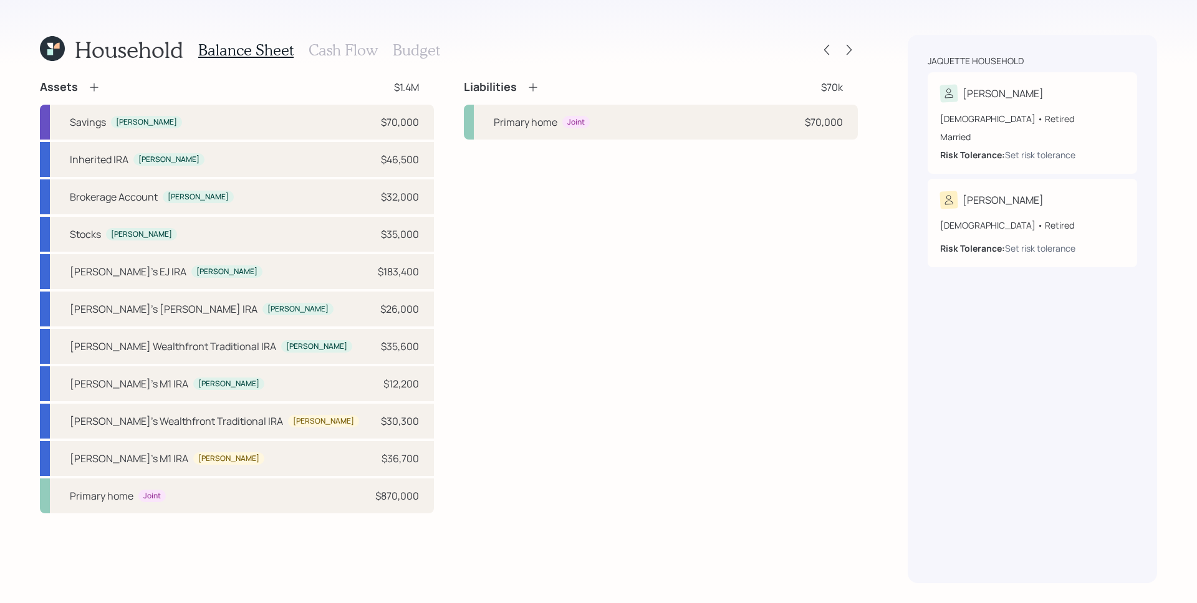
click at [88, 85] on icon at bounding box center [94, 87] width 12 height 12
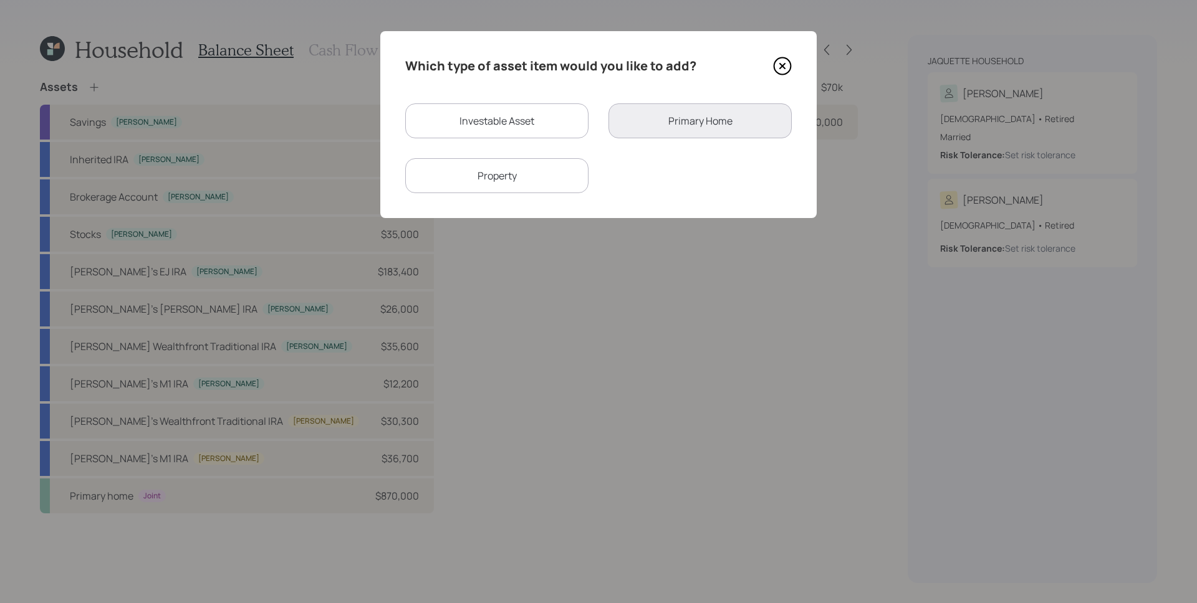
click at [556, 122] on div "Investable Asset" at bounding box center [496, 120] width 183 height 35
select select "taxable"
select select "balanced"
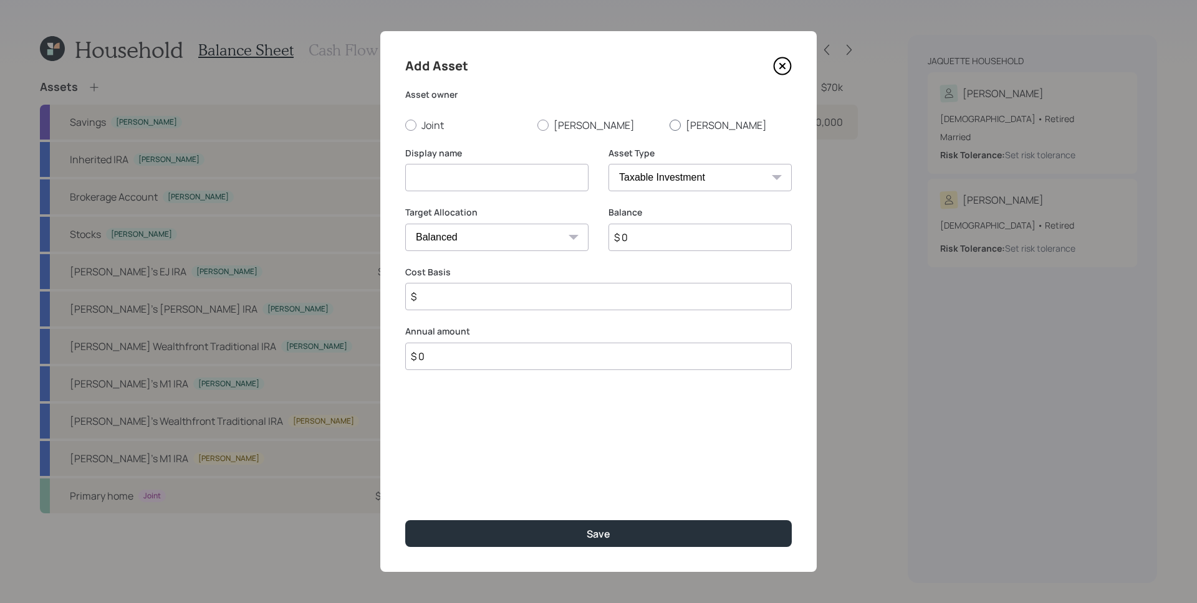
click at [704, 127] on label "[PERSON_NAME]" at bounding box center [730, 125] width 122 height 14
click at [669, 125] on input "[PERSON_NAME]" at bounding box center [669, 125] width 1 height 1
radio input "true"
click at [475, 181] on input at bounding box center [496, 177] width 183 height 27
type input "[PERSON_NAME]'s M1 [PERSON_NAME]"
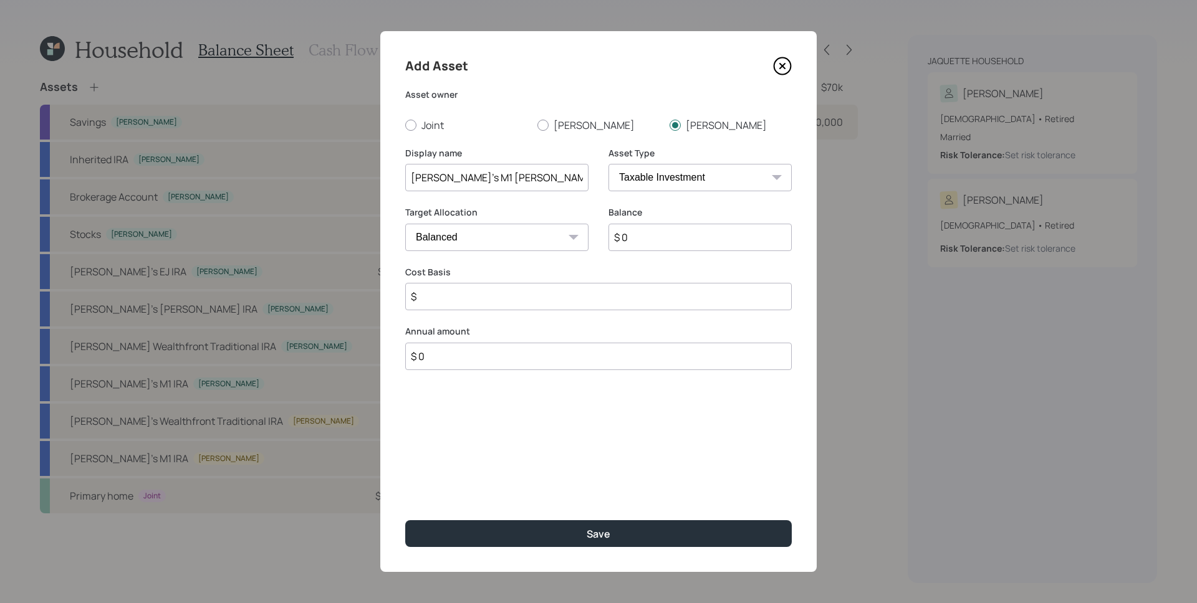
click at [720, 194] on div "Asset Type SEP IRA IRA Roth IRA 401(k) Roth 401(k) 403(b) Roth 403(b) 457(b) Ro…" at bounding box center [699, 177] width 183 height 60
click at [724, 166] on select "SEP IRA IRA Roth IRA 401(k) Roth 401(k) 403(b) Roth 403(b) 457(b) Roth 457(b) H…" at bounding box center [699, 177] width 183 height 27
select select "roth_ira"
click at [608, 164] on select "SEP IRA IRA Roth IRA 401(k) Roth 401(k) 403(b) Roth 403(b) 457(b) Roth 457(b) H…" at bounding box center [699, 177] width 183 height 27
type input "$"
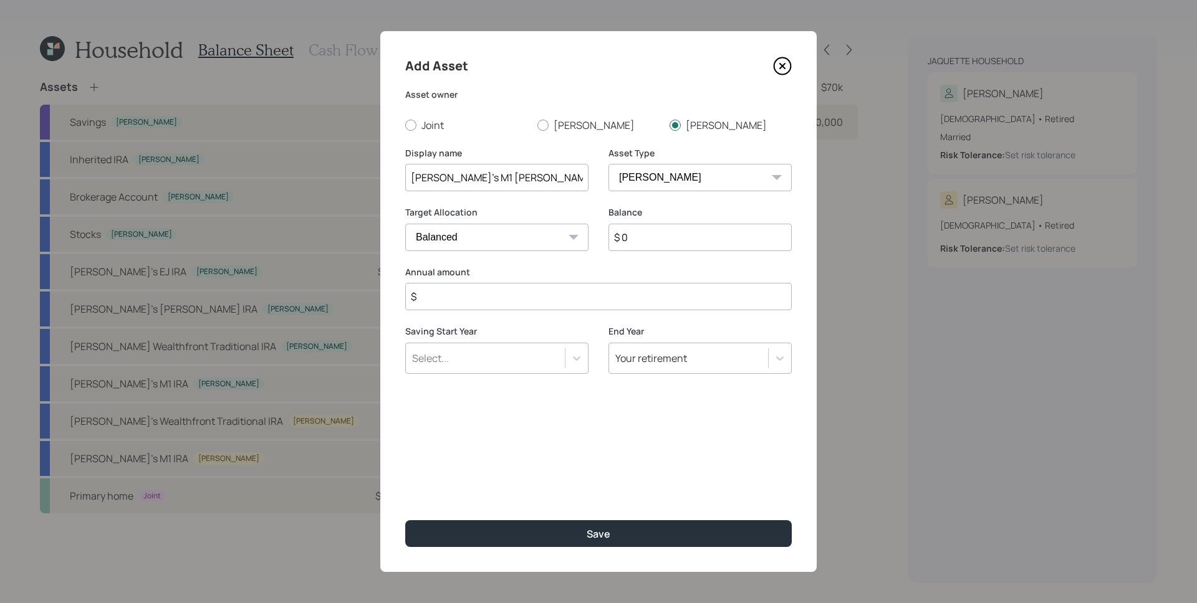
click at [667, 239] on input "$ 0" at bounding box center [699, 237] width 183 height 27
type input "$ 8,700"
type input "$ 0"
click at [405, 520] on button "Save" at bounding box center [598, 533] width 386 height 27
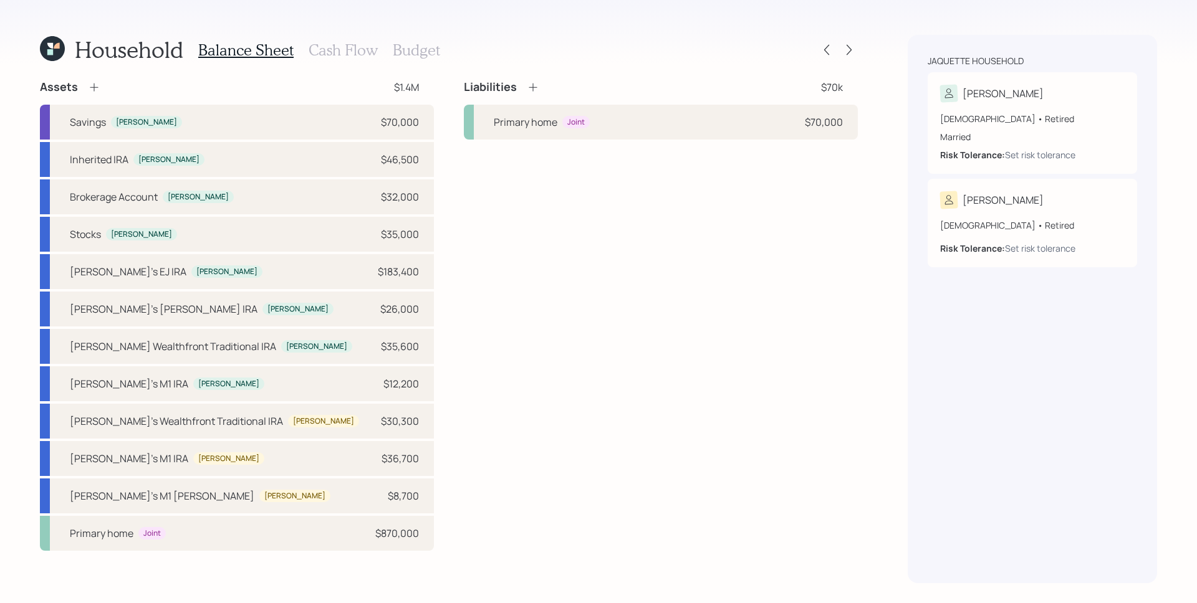
click at [82, 88] on div "Assets" at bounding box center [70, 87] width 60 height 15
click at [85, 88] on div "Assets" at bounding box center [70, 87] width 60 height 15
click at [90, 84] on icon at bounding box center [94, 87] width 12 height 12
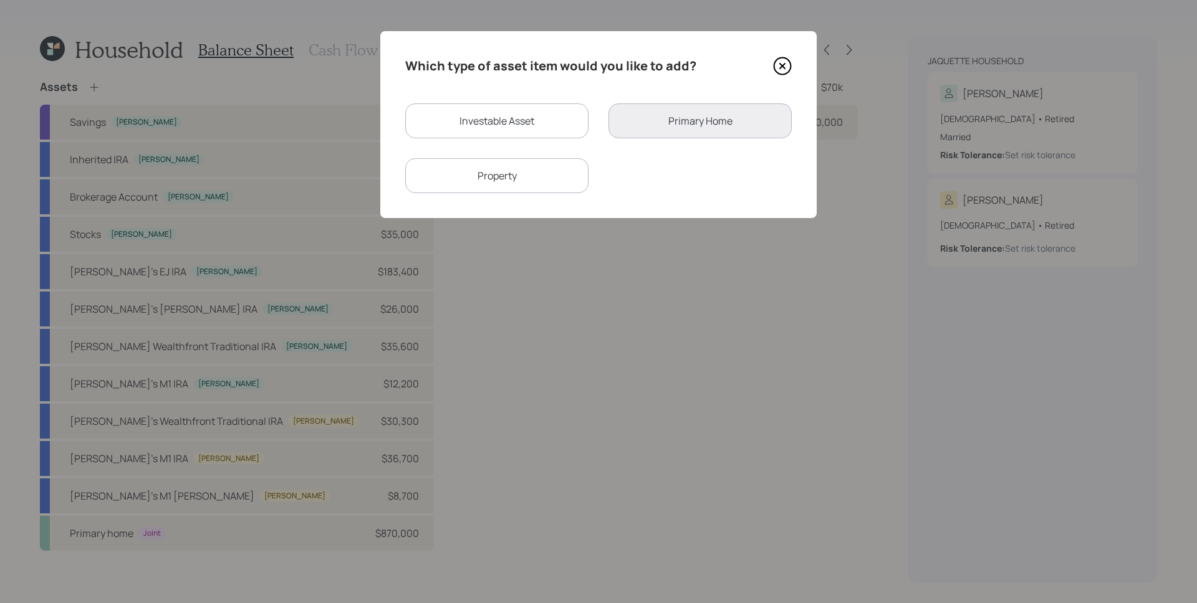
click at [562, 115] on div "Investable Asset" at bounding box center [496, 120] width 183 height 35
select select "taxable"
select select "balanced"
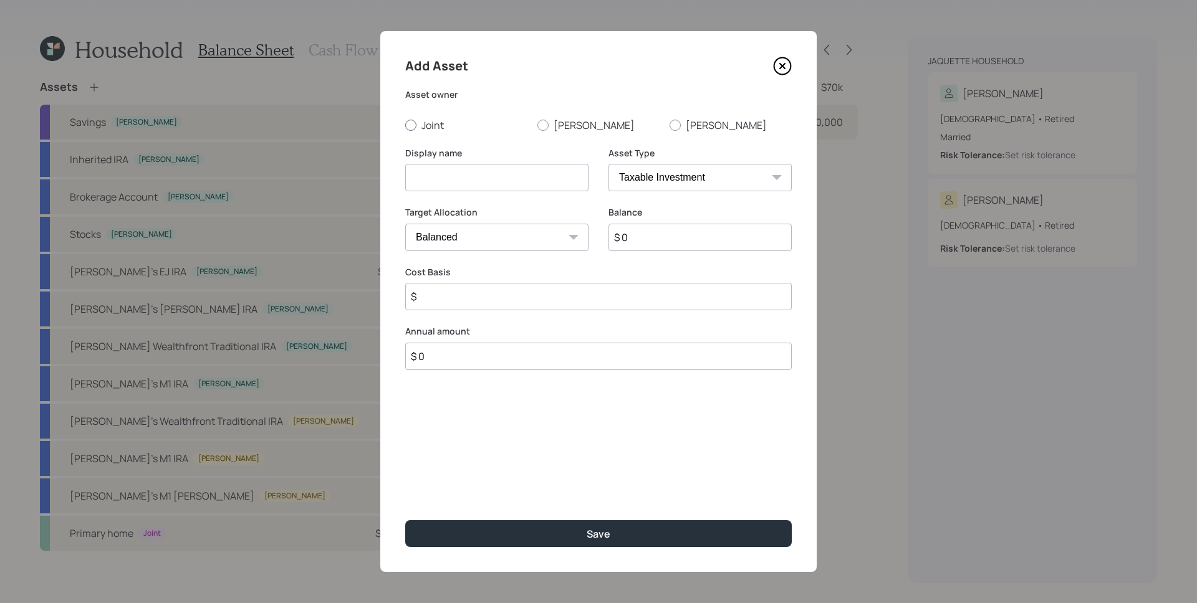
click at [502, 124] on label "Joint" at bounding box center [466, 125] width 122 height 14
click at [405, 125] on input "Joint" at bounding box center [404, 125] width 1 height 1
radio input "true"
click at [487, 174] on input at bounding box center [496, 177] width 183 height 27
click at [776, 69] on icon at bounding box center [782, 66] width 19 height 19
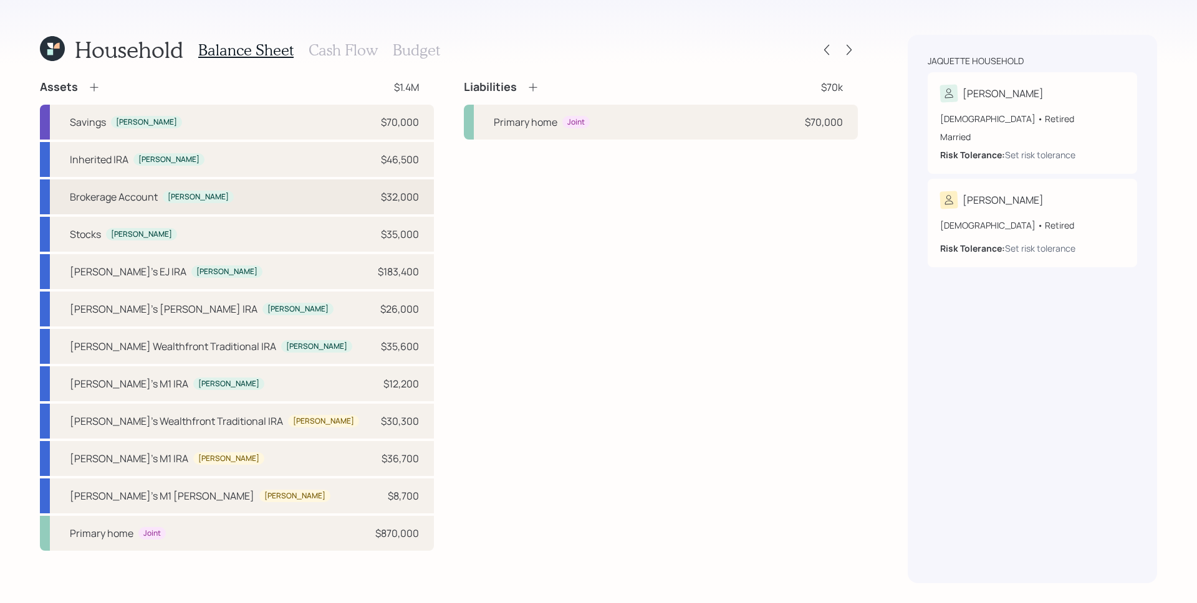
click at [222, 201] on div "Brokerage Account Susette $32,000" at bounding box center [237, 196] width 394 height 35
select select "taxable"
select select "conservative"
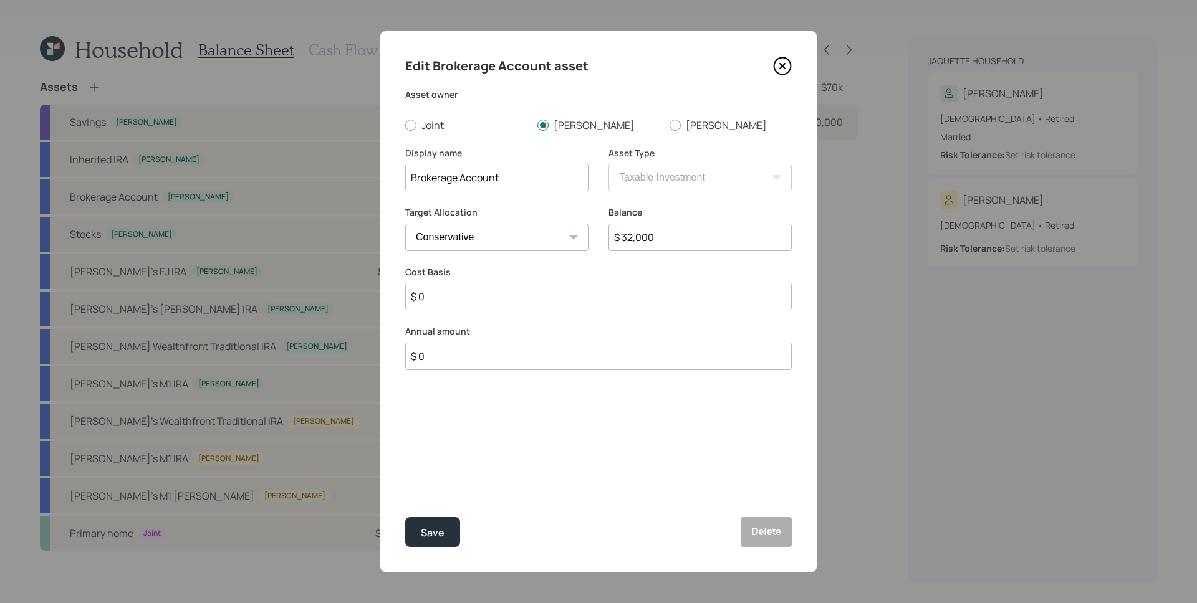
drag, startPoint x: 663, startPoint y: 241, endPoint x: 638, endPoint y: 239, distance: 25.7
click at [638, 239] on input "$ 32,000" at bounding box center [699, 237] width 183 height 27
type input "$ 32,400"
click at [646, 210] on label "Balance" at bounding box center [699, 212] width 183 height 12
click at [413, 176] on input "Brokerage Account" at bounding box center [496, 177] width 183 height 27
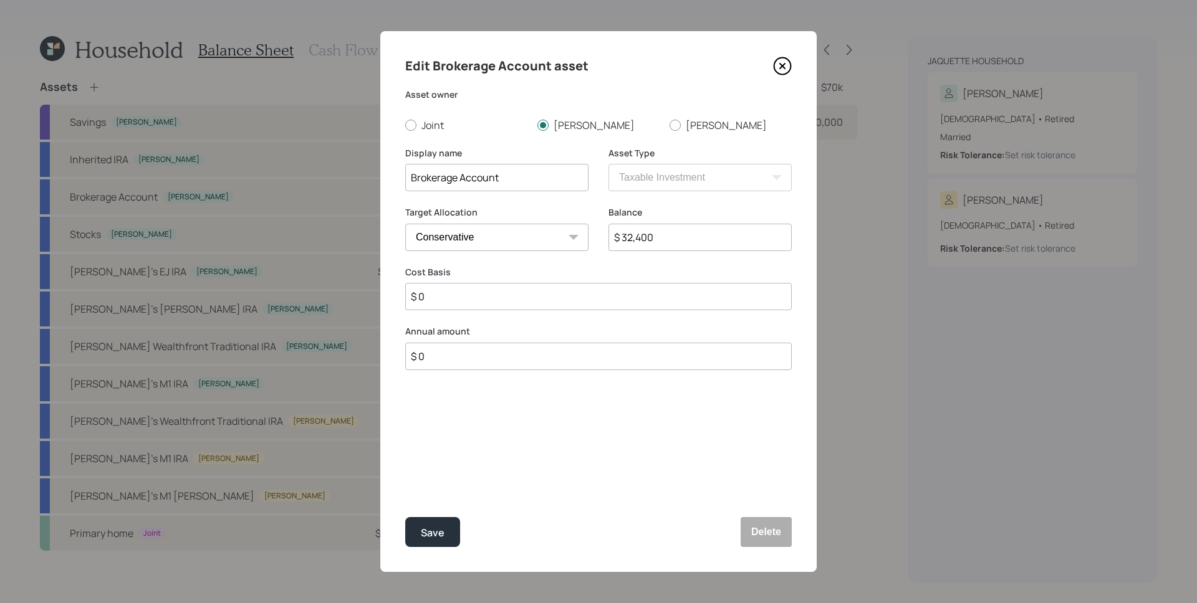
click at [409, 176] on input "Brokerage Account" at bounding box center [496, 177] width 183 height 27
type input "M1 Brokerage Account"
click at [560, 94] on label "Asset owner" at bounding box center [598, 94] width 386 height 12
click at [409, 128] on div at bounding box center [410, 125] width 11 height 11
click at [405, 125] on input "Joint" at bounding box center [404, 125] width 1 height 1
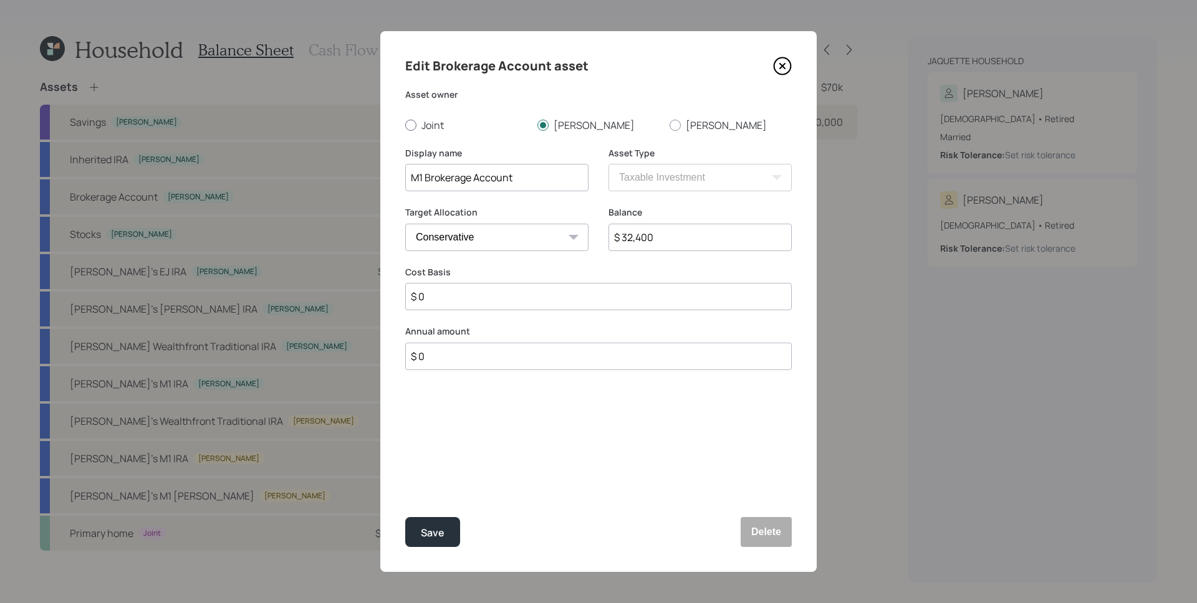
radio input "true"
click at [429, 515] on div "Edit Brokerage Account asset Asset owner Joint Susette Dave Display name M1 Bro…" at bounding box center [598, 301] width 436 height 541
click at [432, 530] on div "Save" at bounding box center [433, 533] width 24 height 17
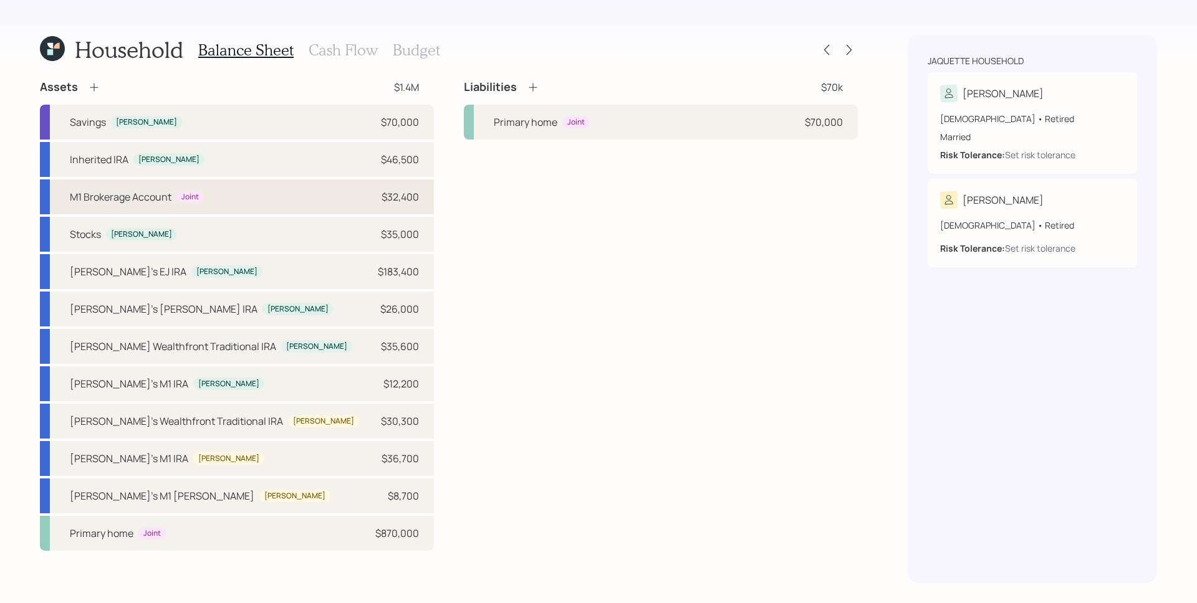
click at [182, 207] on div "M1 Brokerage Account Joint $32,400" at bounding box center [237, 196] width 394 height 35
select select "taxable"
select select "conservative"
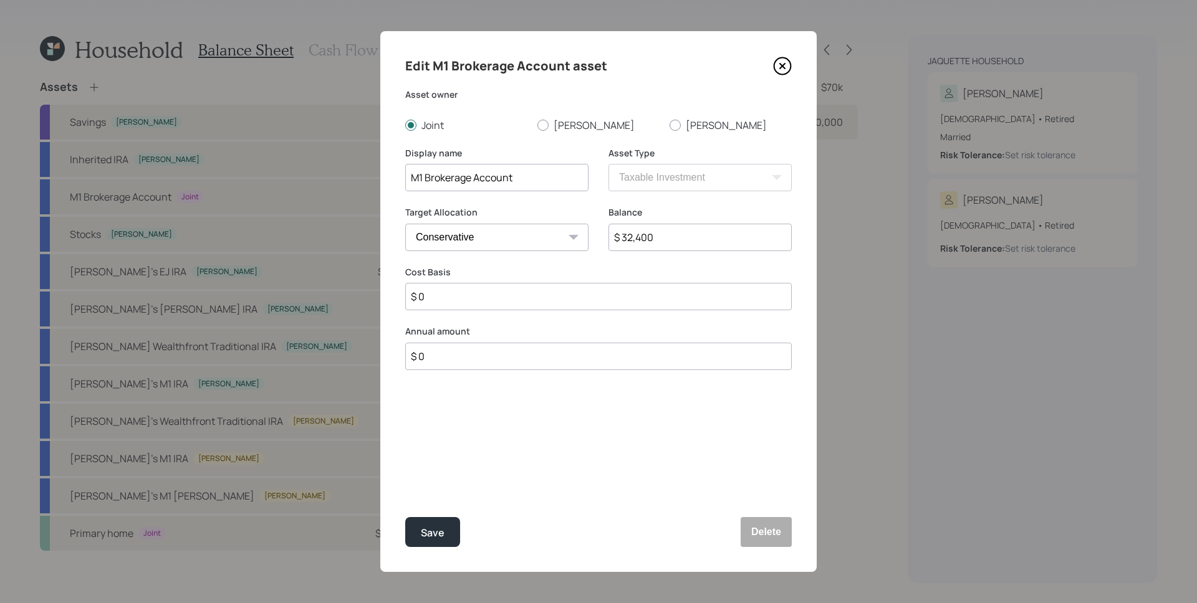
drag, startPoint x: 425, startPoint y: 176, endPoint x: 432, endPoint y: 167, distance: 11.1
click at [425, 176] on input "M1 Brokerage Account" at bounding box center [496, 177] width 183 height 27
type input "M1 Trust Brokerage Account"
click at [442, 523] on button "Save" at bounding box center [432, 532] width 55 height 30
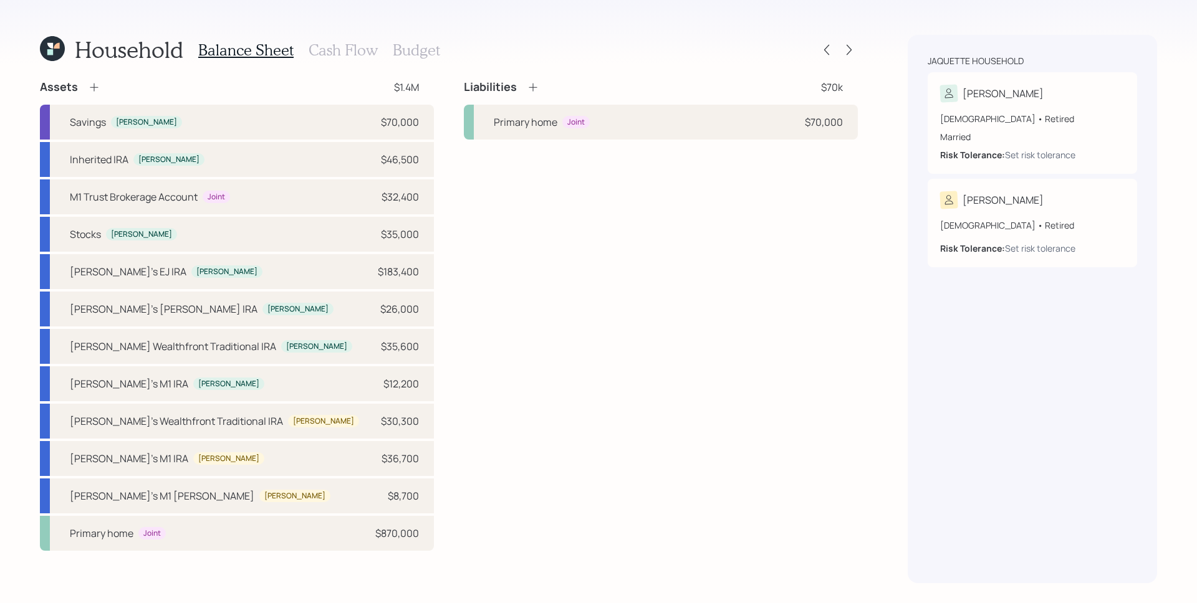
click at [91, 87] on icon at bounding box center [94, 88] width 8 height 8
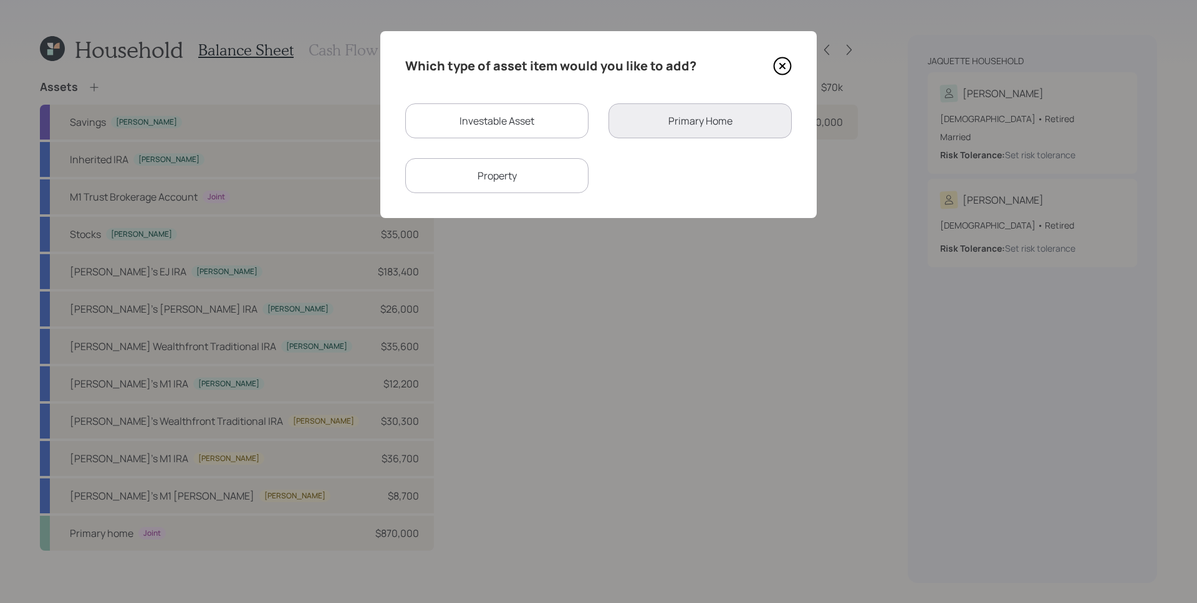
click at [479, 120] on div "Investable Asset" at bounding box center [496, 120] width 183 height 35
select select "taxable"
select select "balanced"
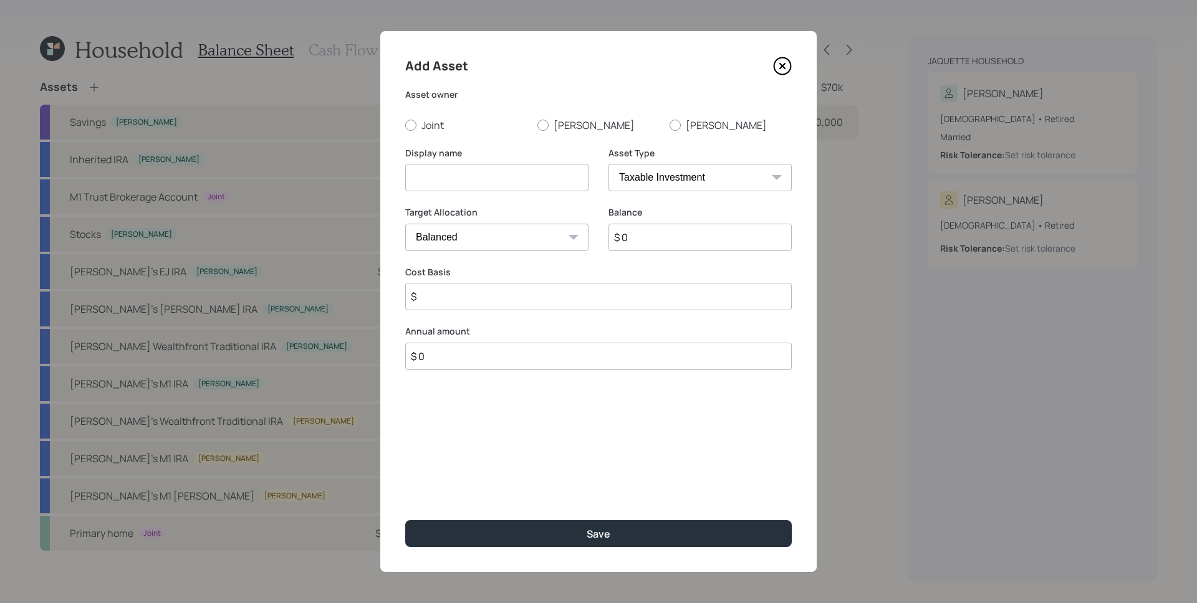
click at [786, 68] on icon at bounding box center [782, 66] width 19 height 19
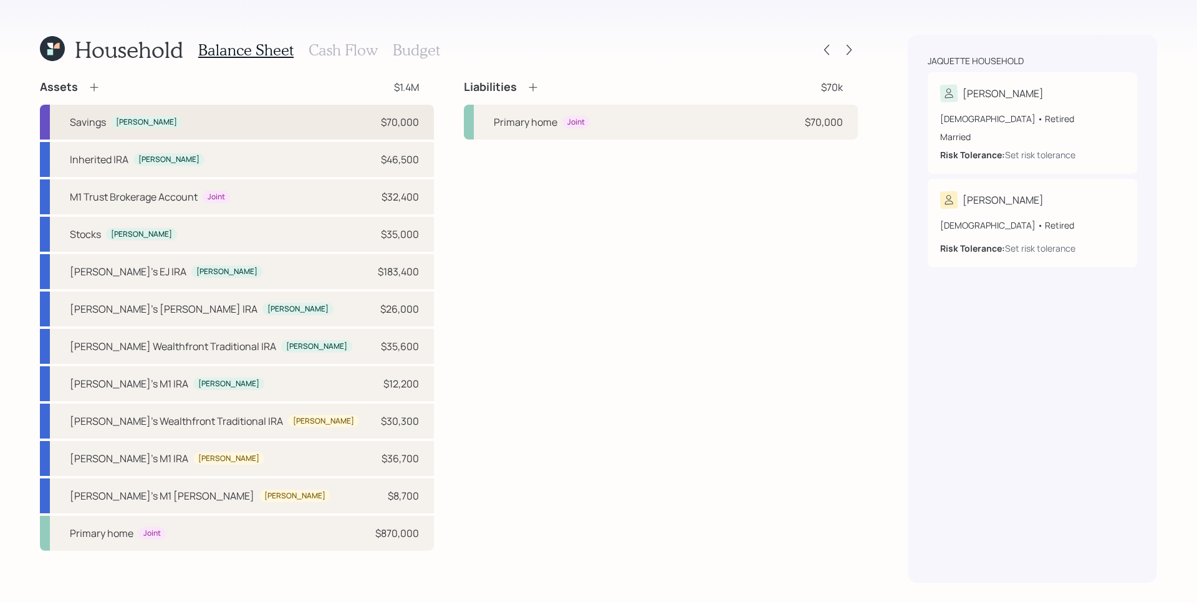
click at [303, 115] on div "Savings Susette $70,000" at bounding box center [237, 122] width 394 height 35
select select "emergency_fund"
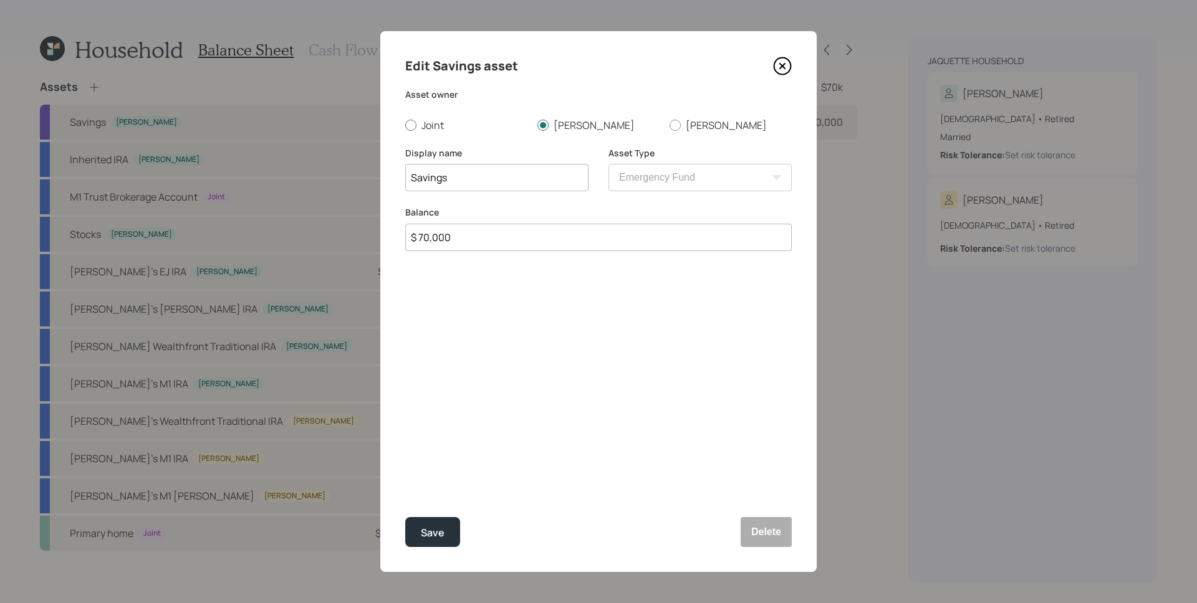
click at [426, 124] on label "Joint" at bounding box center [466, 125] width 122 height 14
click at [405, 125] on input "Joint" at bounding box center [404, 125] width 1 height 1
radio input "true"
drag, startPoint x: 497, startPoint y: 228, endPoint x: 469, endPoint y: 239, distance: 30.8
click at [469, 239] on input "$ 70,000" at bounding box center [598, 237] width 386 height 27
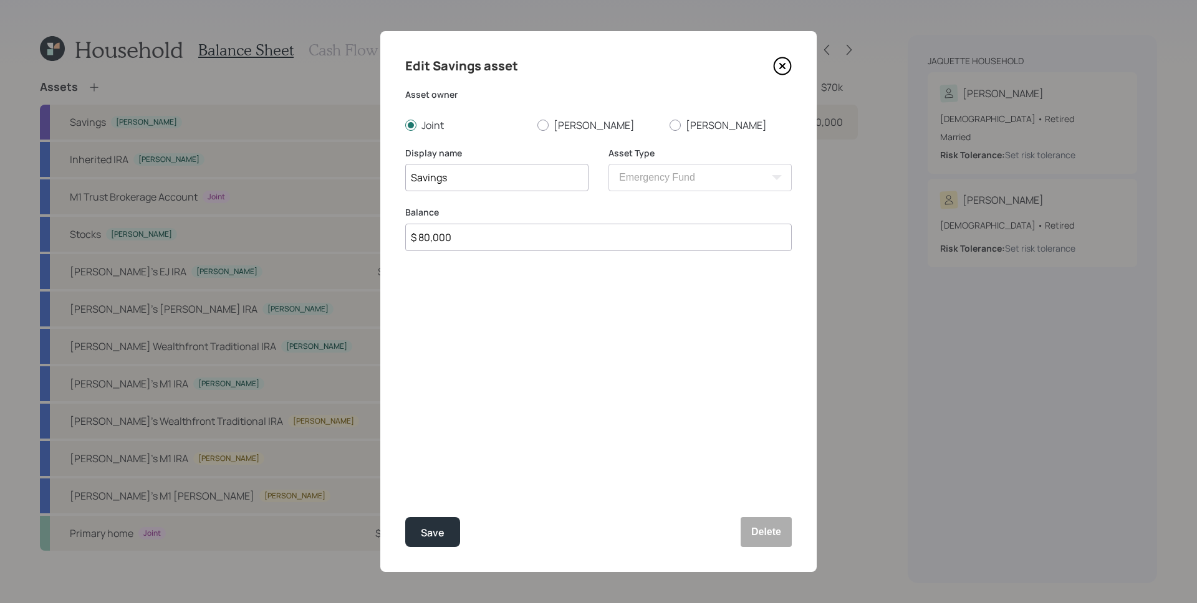
type input "$ 80,000"
click at [409, 175] on input "Savings" at bounding box center [496, 177] width 183 height 27
drag, startPoint x: 442, startPoint y: 525, endPoint x: 447, endPoint y: 507, distance: 18.7
click at [442, 523] on button "Save" at bounding box center [432, 532] width 55 height 30
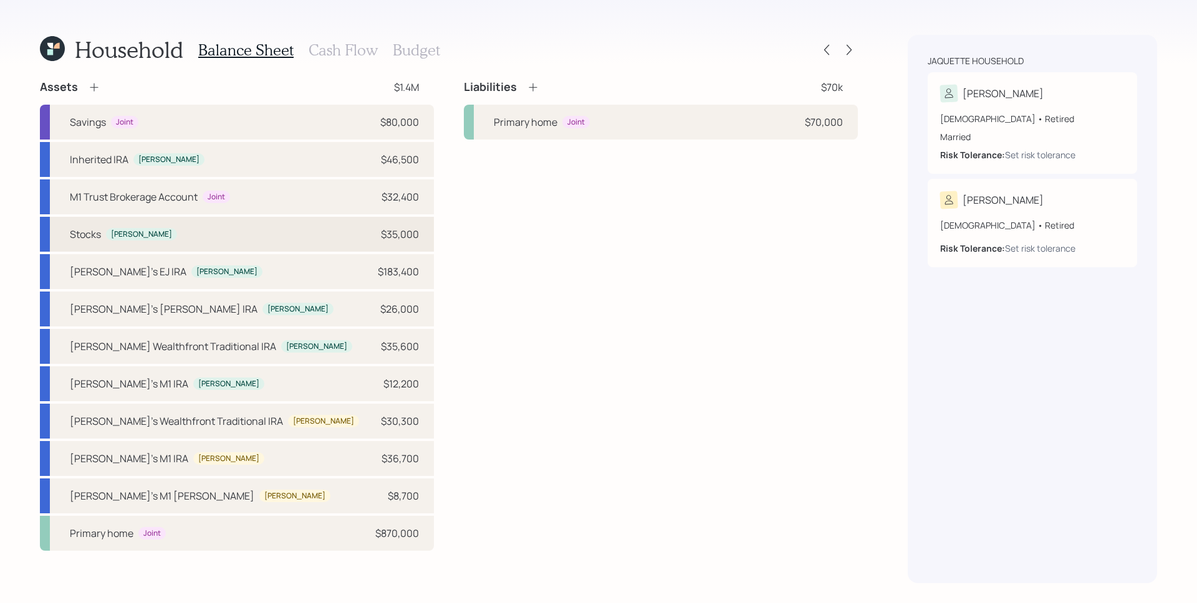
click at [257, 229] on div "Stocks Susette $35,000" at bounding box center [237, 234] width 394 height 35
select select "taxable"
select select "balanced"
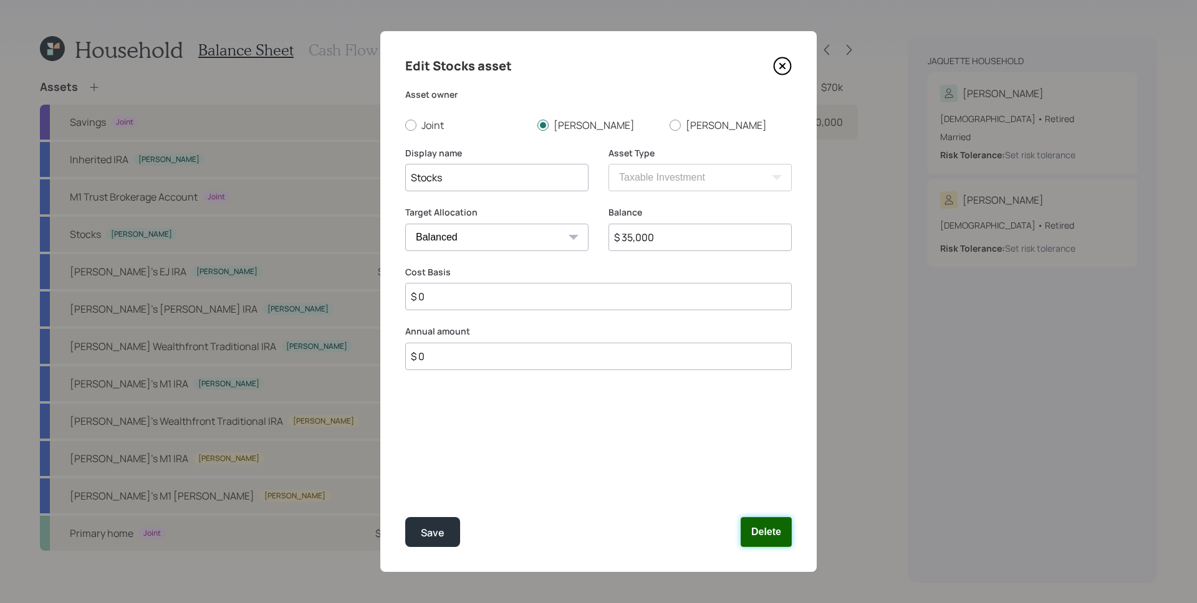
click at [790, 541] on button "Delete" at bounding box center [765, 532] width 51 height 30
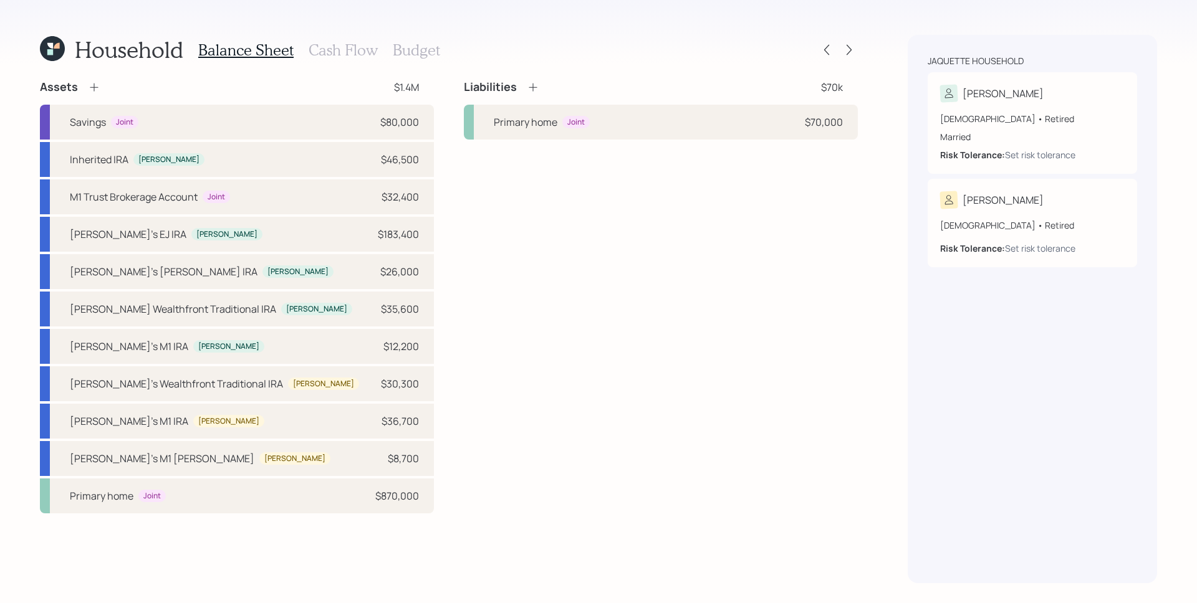
click at [94, 89] on icon at bounding box center [94, 87] width 12 height 12
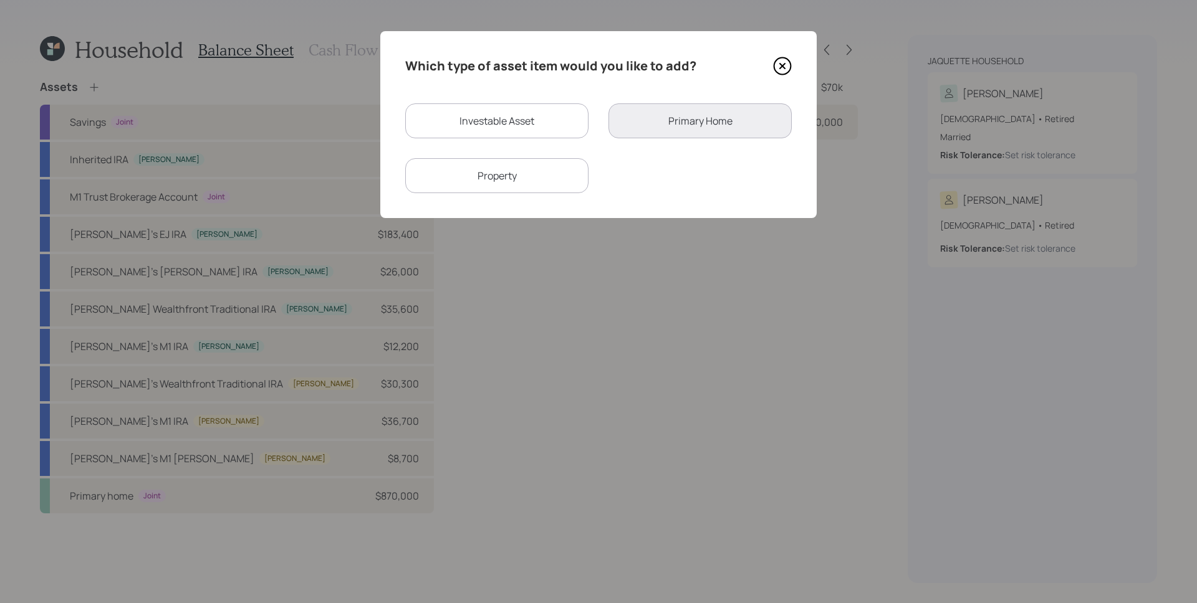
click at [548, 123] on div "Investable Asset" at bounding box center [496, 120] width 183 height 35
select select "taxable"
select select "balanced"
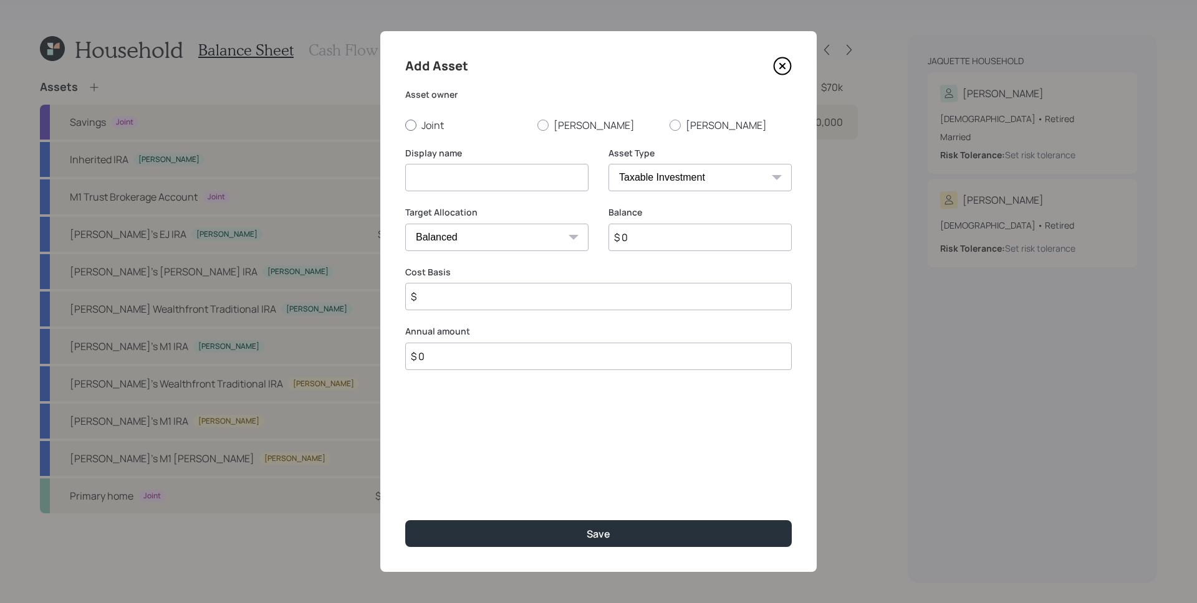
click at [427, 123] on label "Joint" at bounding box center [466, 125] width 122 height 14
click at [405, 125] on input "Joint" at bounding box center [404, 125] width 1 height 1
radio input "true"
click at [439, 183] on input at bounding box center [496, 177] width 183 height 27
type input "Stocks in Trust"
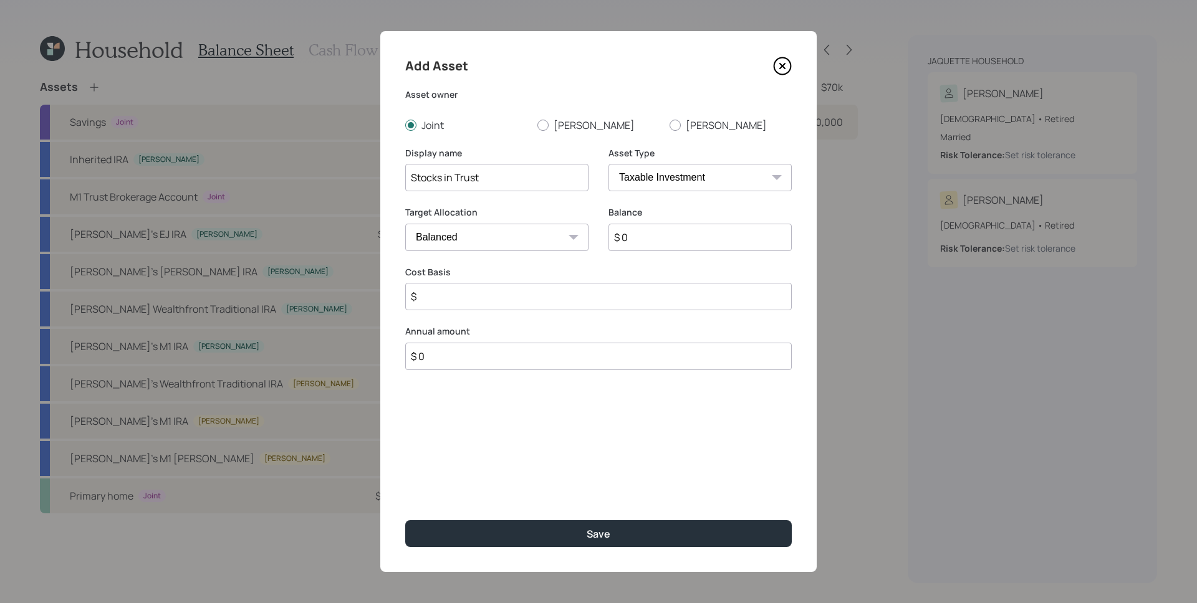
click at [662, 244] on input "$ 0" at bounding box center [699, 237] width 183 height 27
type input "$ 37,000"
click at [502, 229] on select "Cash Conservative Balanced Aggressive" at bounding box center [496, 237] width 183 height 27
click at [405, 224] on select "Cash Conservative Balanced Aggressive" at bounding box center [496, 237] width 183 height 27
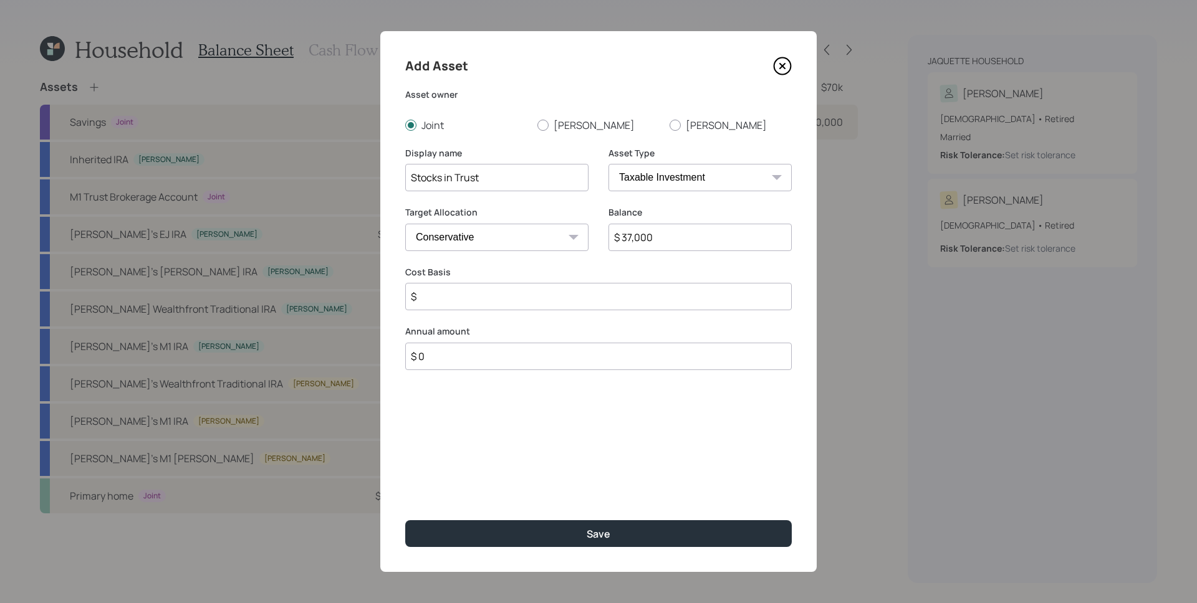
click at [497, 237] on select "Cash Conservative Balanced Aggressive" at bounding box center [496, 237] width 183 height 27
click at [405, 224] on select "Cash Conservative Balanced Aggressive" at bounding box center [496, 237] width 183 height 27
click at [466, 246] on select "Cash Conservative Balanced Aggressive" at bounding box center [496, 237] width 183 height 27
click at [405, 224] on select "Cash Conservative Balanced Aggressive" at bounding box center [496, 237] width 183 height 27
click at [449, 241] on select "Cash Conservative Balanced Aggressive" at bounding box center [496, 237] width 183 height 27
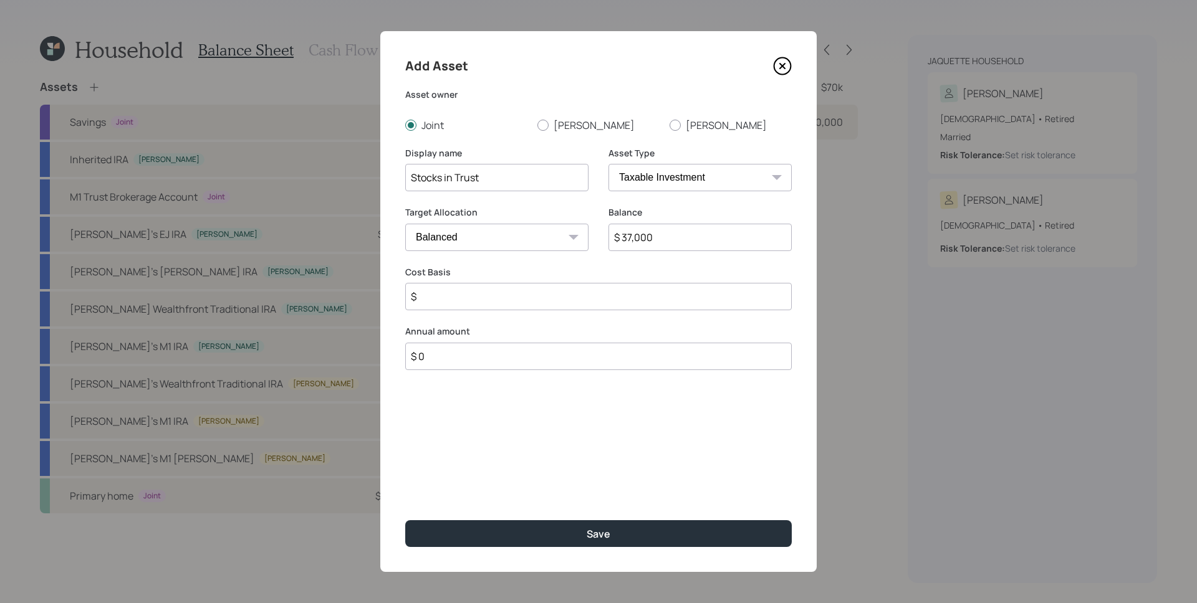
select select "aggressive"
click at [405, 224] on select "Cash Conservative Balanced Aggressive" at bounding box center [496, 237] width 183 height 27
drag, startPoint x: 462, startPoint y: 264, endPoint x: 466, endPoint y: 282, distance: 18.6
click at [461, 264] on div "Target Allocation Cash Conservative Balanced Aggressive" at bounding box center [496, 236] width 183 height 60
click at [466, 299] on input "$" at bounding box center [598, 296] width 386 height 27
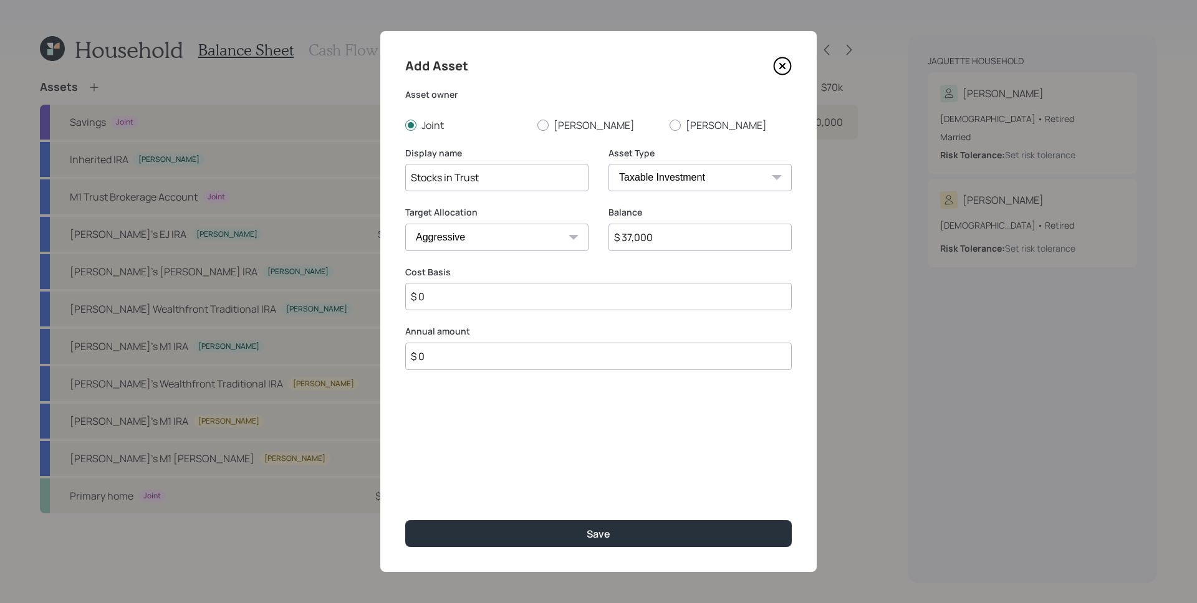
type input "$ 0"
click at [405, 520] on button "Save" at bounding box center [598, 533] width 386 height 27
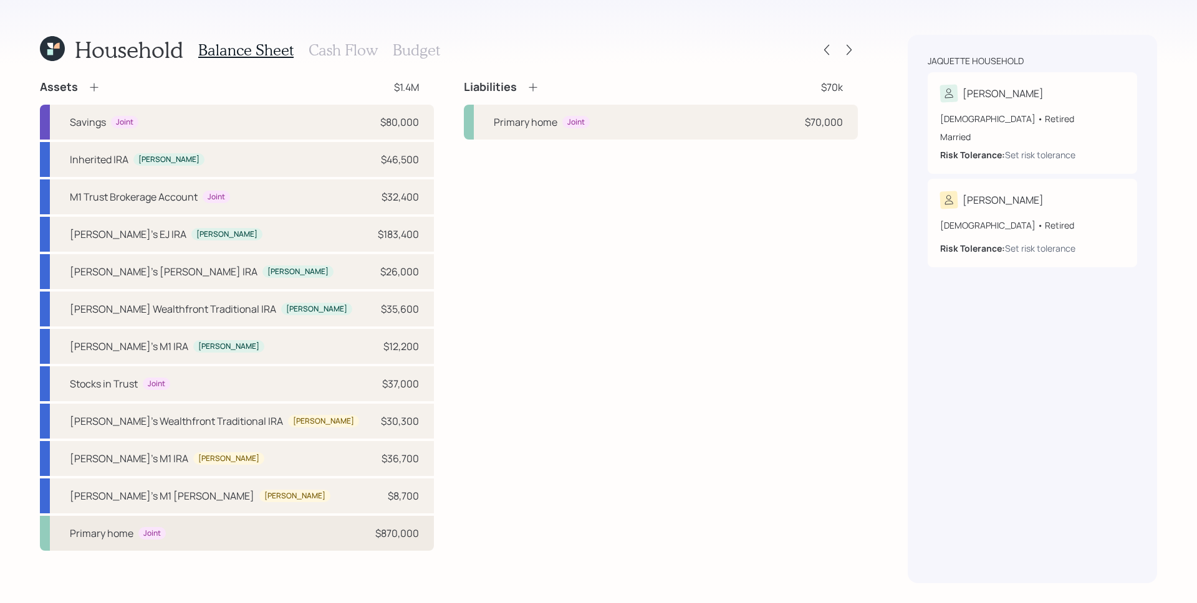
click at [382, 540] on div "$870,000" at bounding box center [397, 533] width 44 height 15
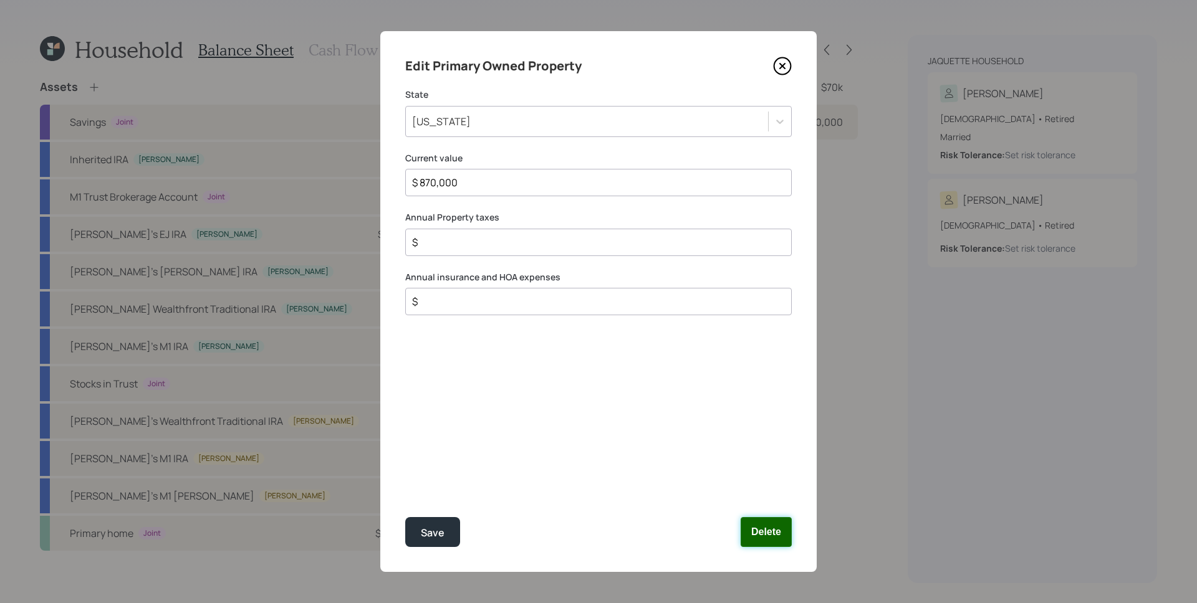
click at [769, 519] on button "Delete" at bounding box center [765, 532] width 51 height 30
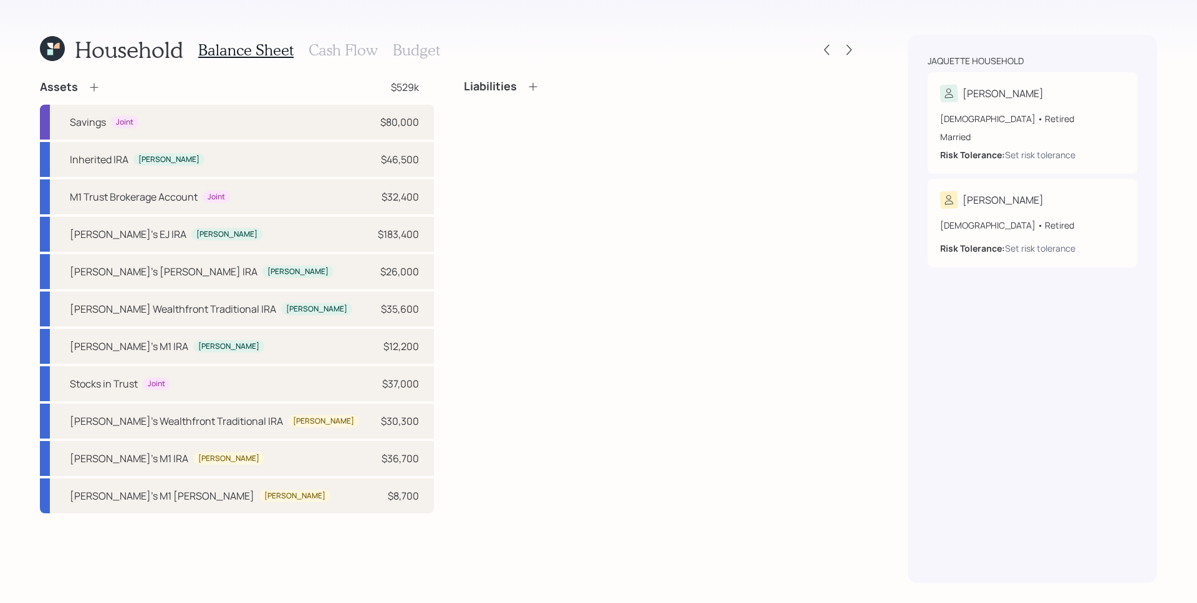
click at [93, 80] on div "Assets" at bounding box center [70, 87] width 60 height 15
click at [99, 85] on icon at bounding box center [94, 87] width 12 height 12
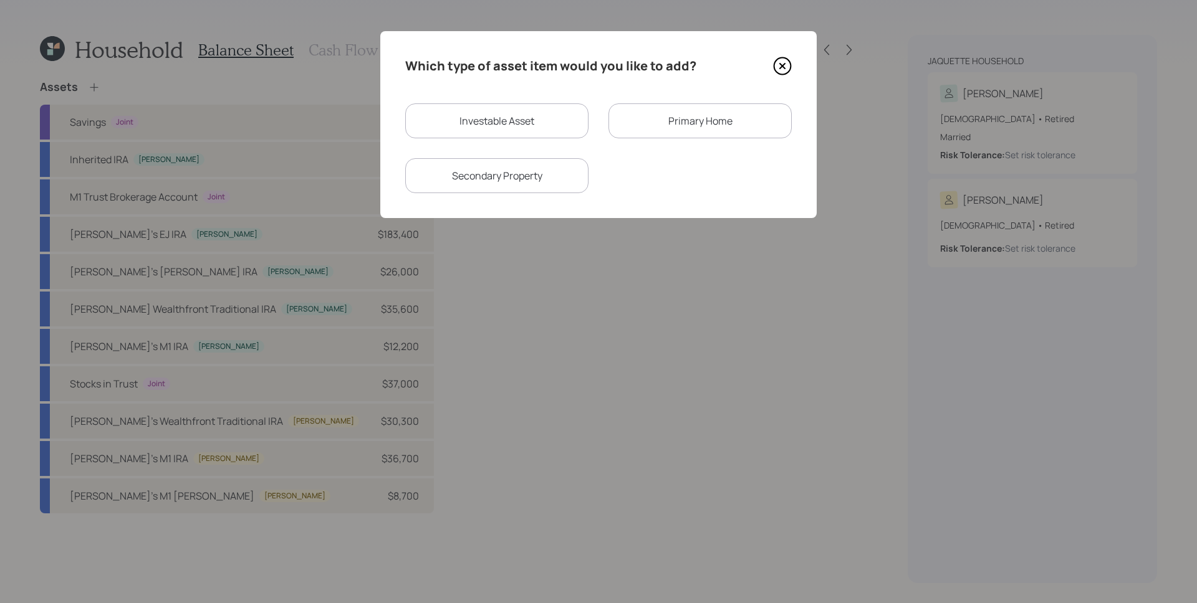
click at [715, 127] on div "Primary Home" at bounding box center [699, 120] width 183 height 35
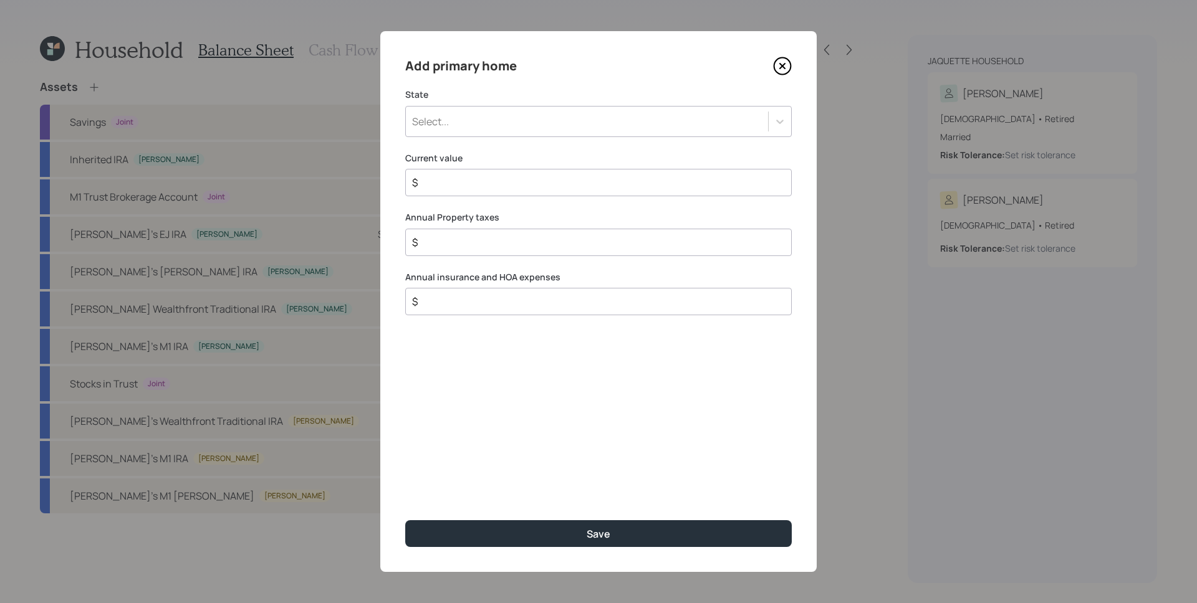
click at [540, 129] on div "Select..." at bounding box center [587, 121] width 362 height 21
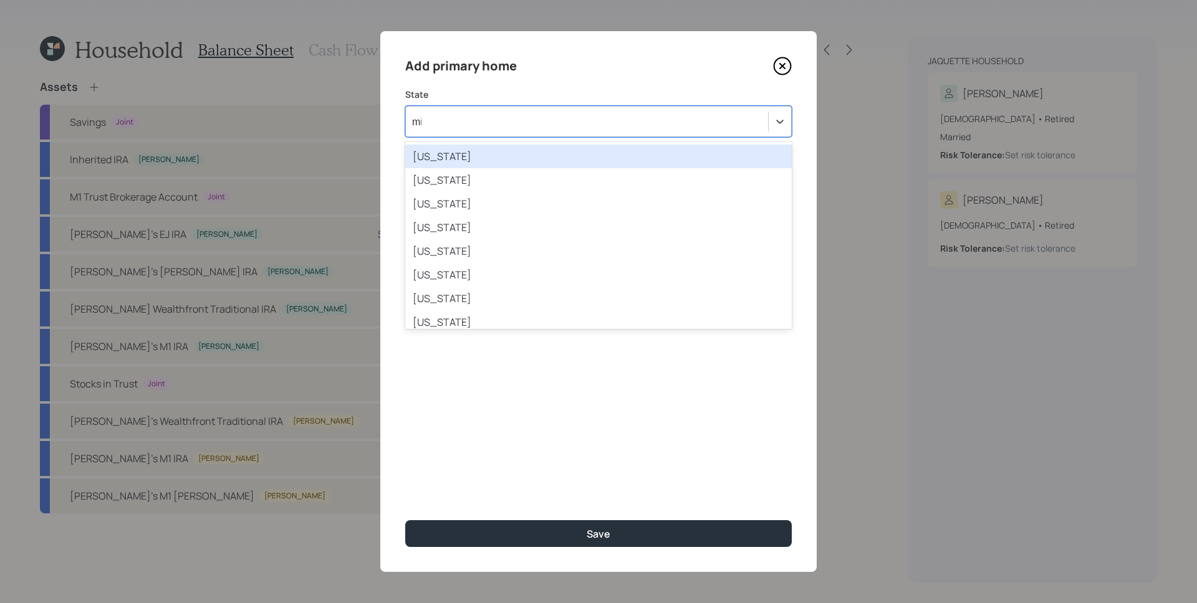
type input "mic"
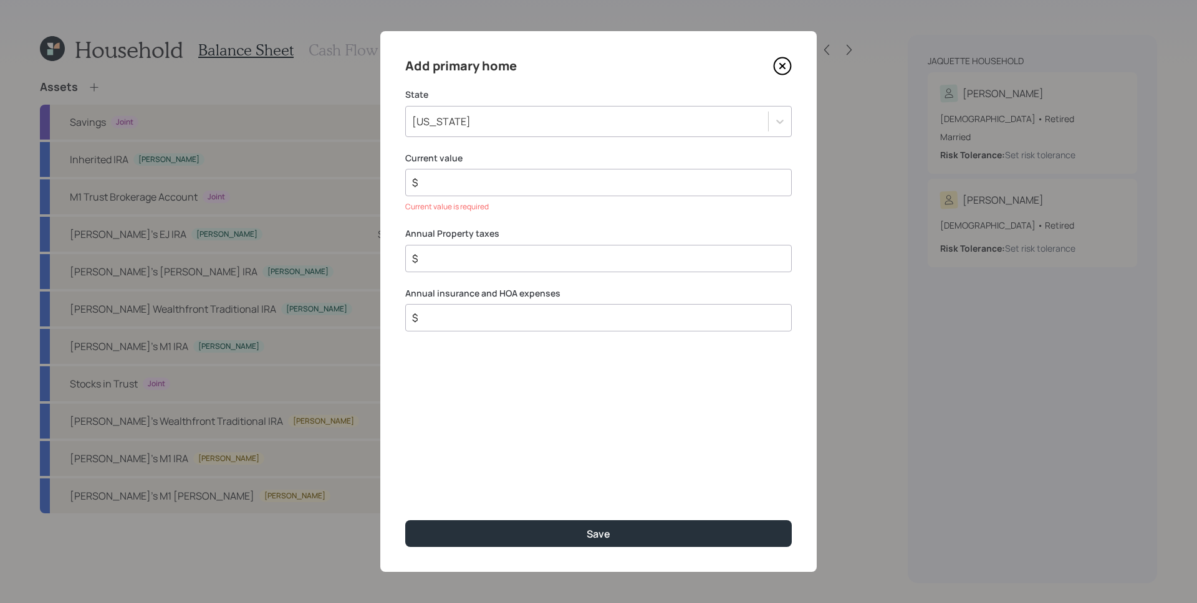
click at [657, 186] on input "$" at bounding box center [593, 182] width 365 height 15
type input "$ 554,600"
type input "$ 6,000"
type input "$ 2,200"
click at [405, 520] on button "Save" at bounding box center [598, 533] width 386 height 27
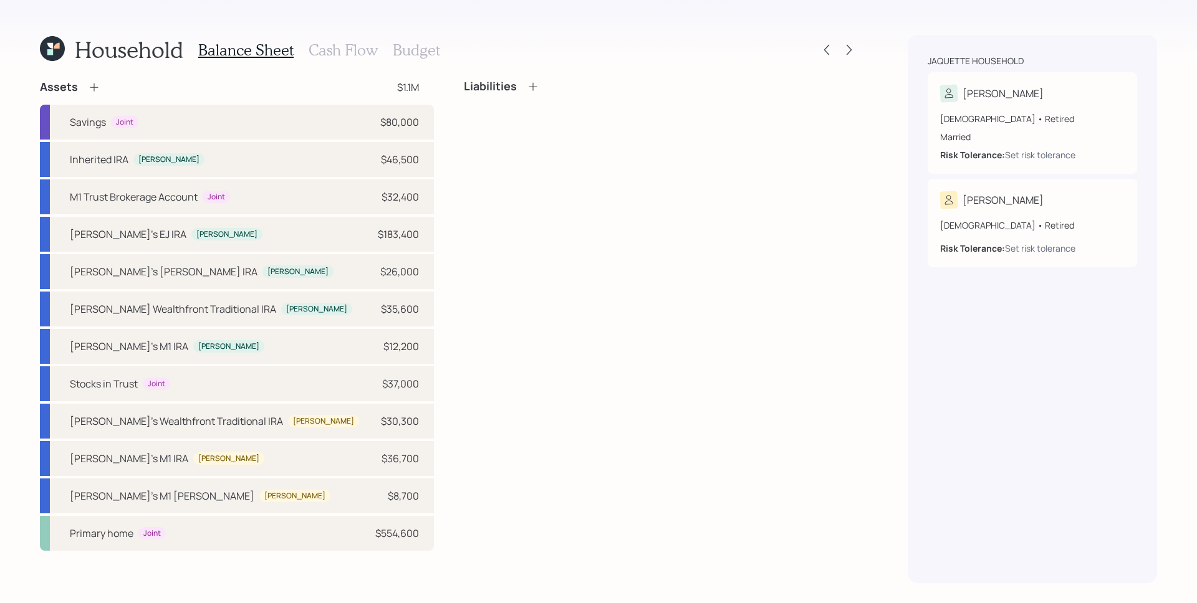
click at [93, 91] on icon at bounding box center [94, 87] width 12 height 12
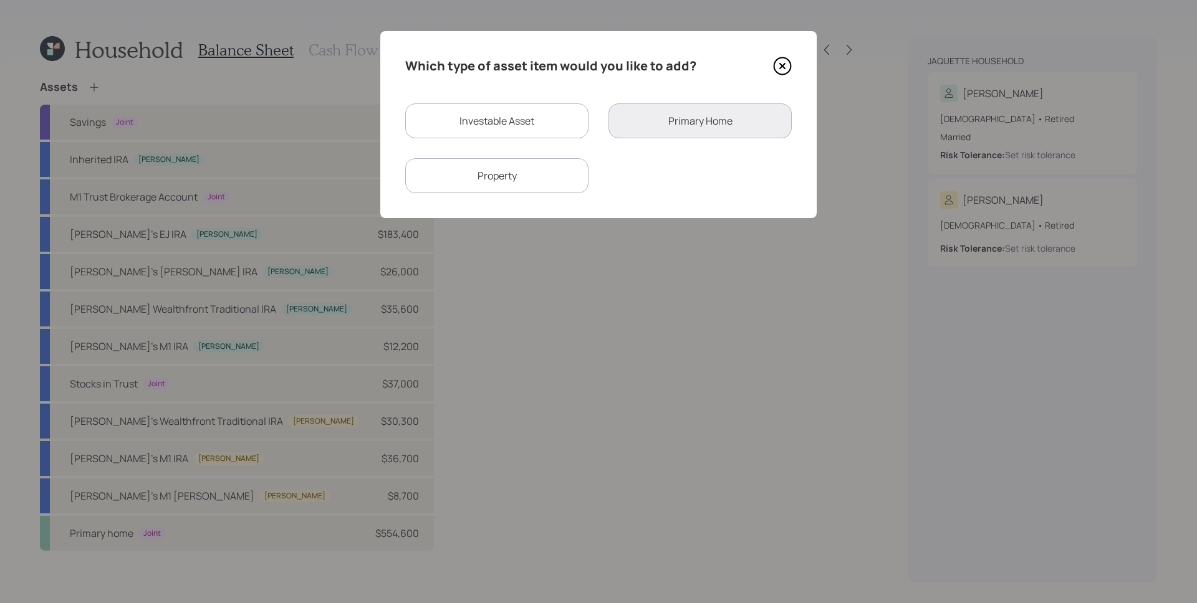
click at [509, 189] on div "Property" at bounding box center [496, 175] width 183 height 35
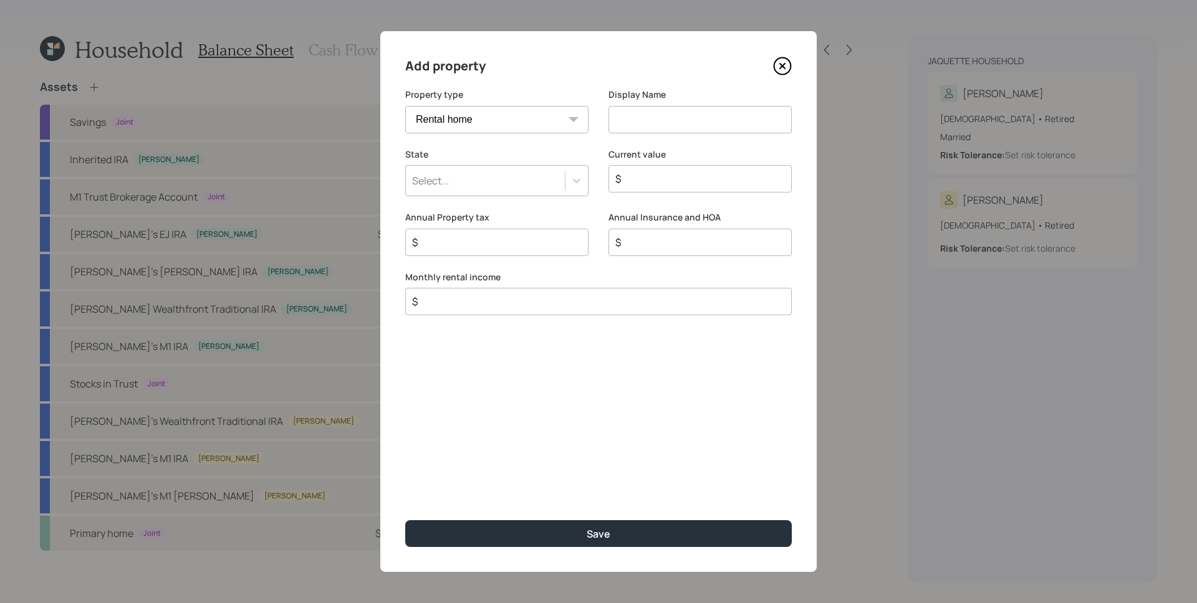
click at [491, 125] on select "Vacation home Rental home" at bounding box center [496, 119] width 183 height 27
select select "vacation_property"
click at [405, 106] on select "Vacation home Rental home" at bounding box center [496, 119] width 183 height 27
click at [687, 120] on input at bounding box center [699, 119] width 183 height 27
type input "Bare 12 Acres"
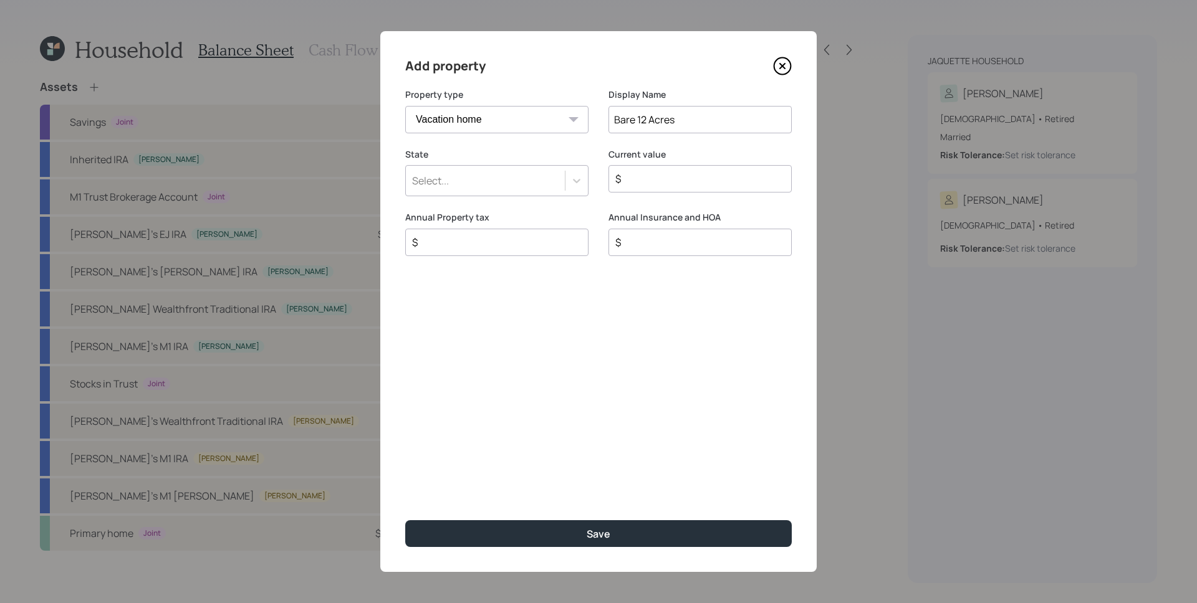
click at [480, 181] on div "Select..." at bounding box center [485, 180] width 159 height 21
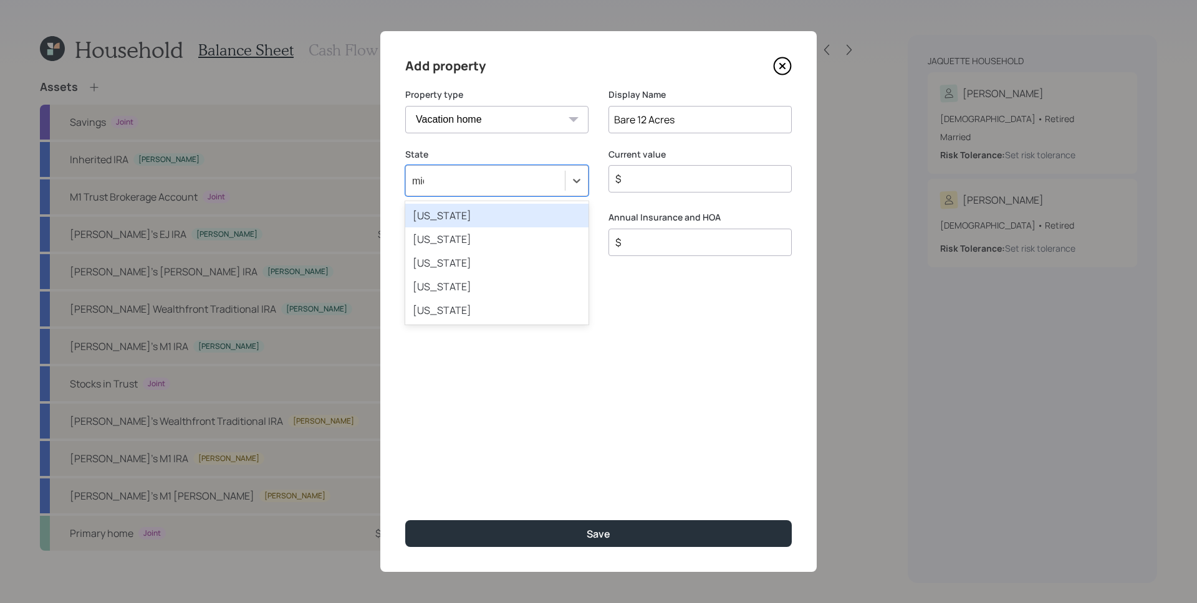
type input "mich"
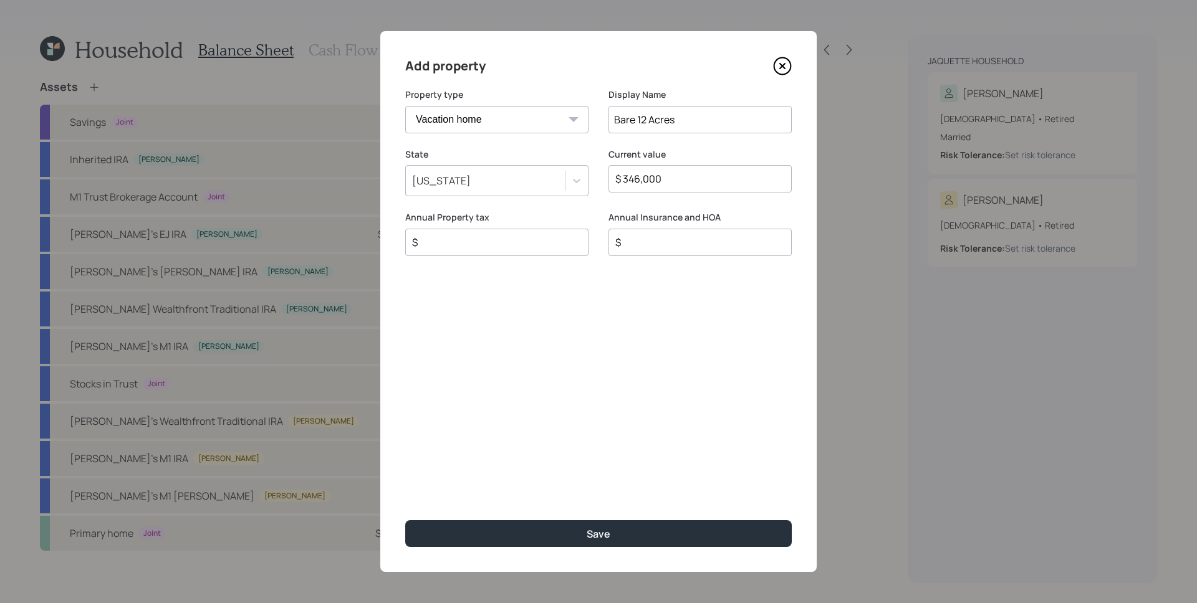
type input "$ 346,000"
type input "$ 2,000"
click at [405, 520] on button "Save" at bounding box center [598, 533] width 386 height 27
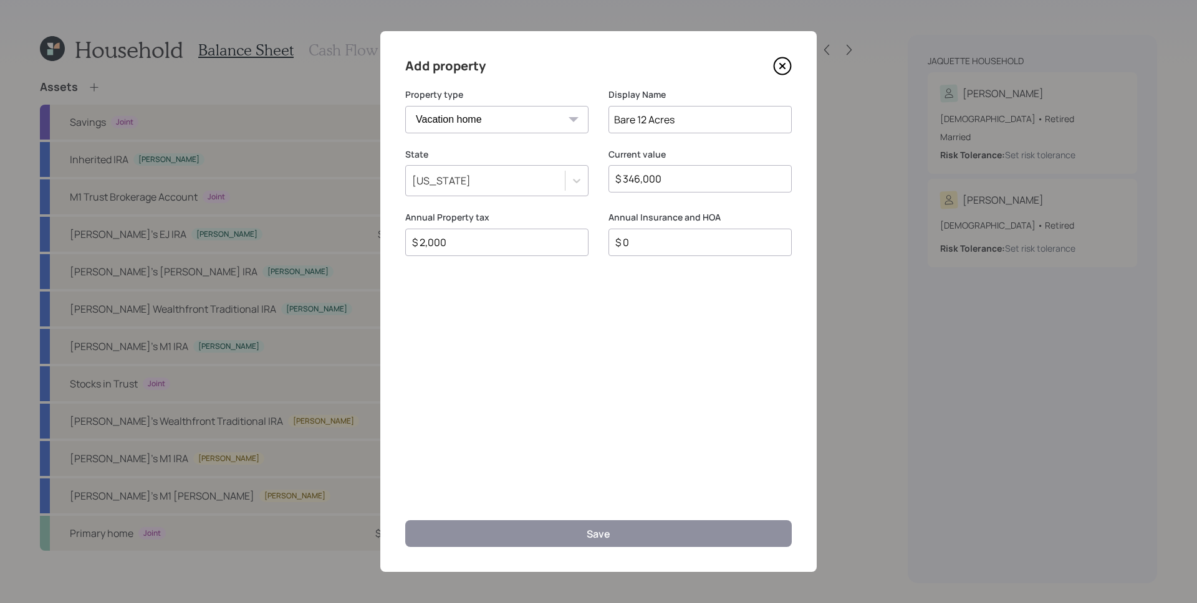
click at [654, 245] on input "$ 0" at bounding box center [695, 242] width 162 height 15
type input "$ 0"
click at [785, 60] on icon at bounding box center [782, 66] width 19 height 19
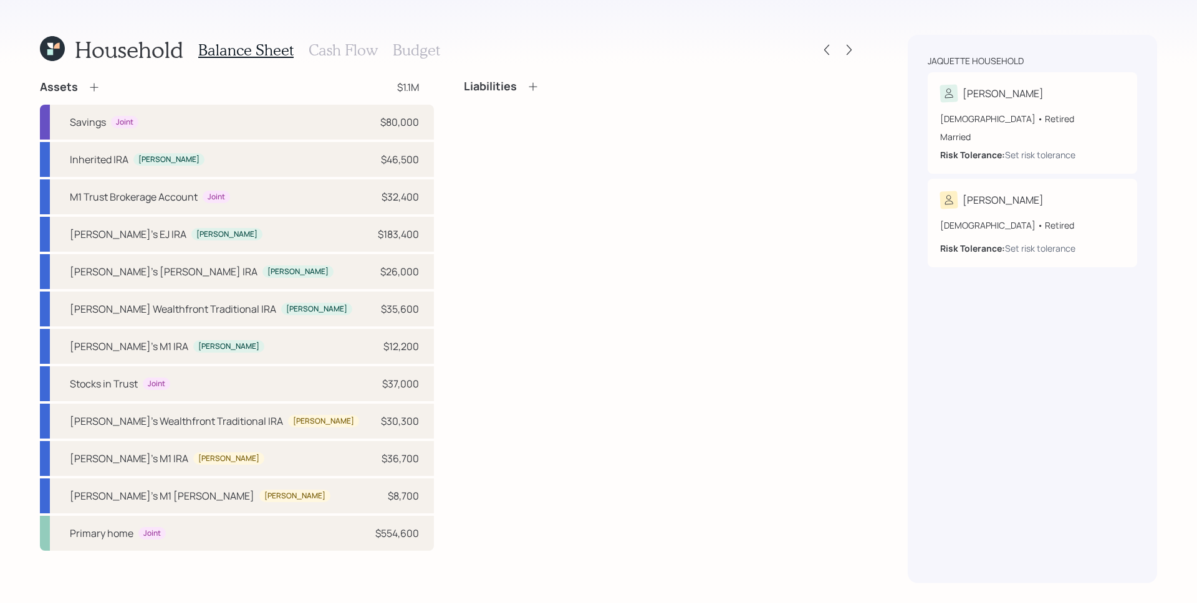
click at [98, 90] on icon at bounding box center [94, 87] width 12 height 12
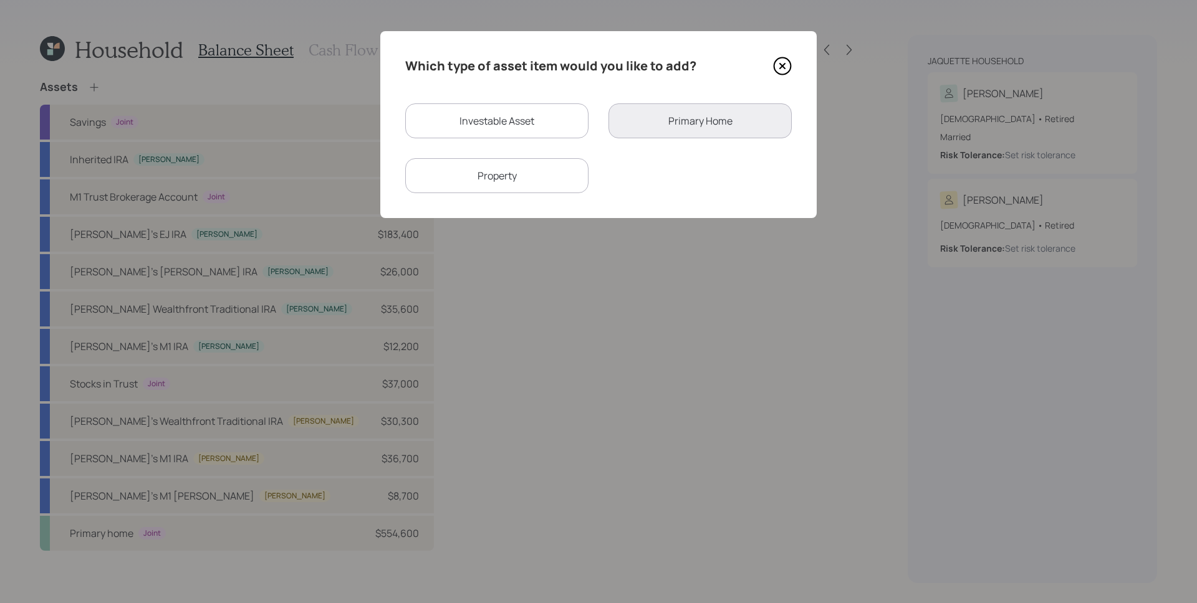
click at [495, 174] on div "Property" at bounding box center [496, 175] width 183 height 35
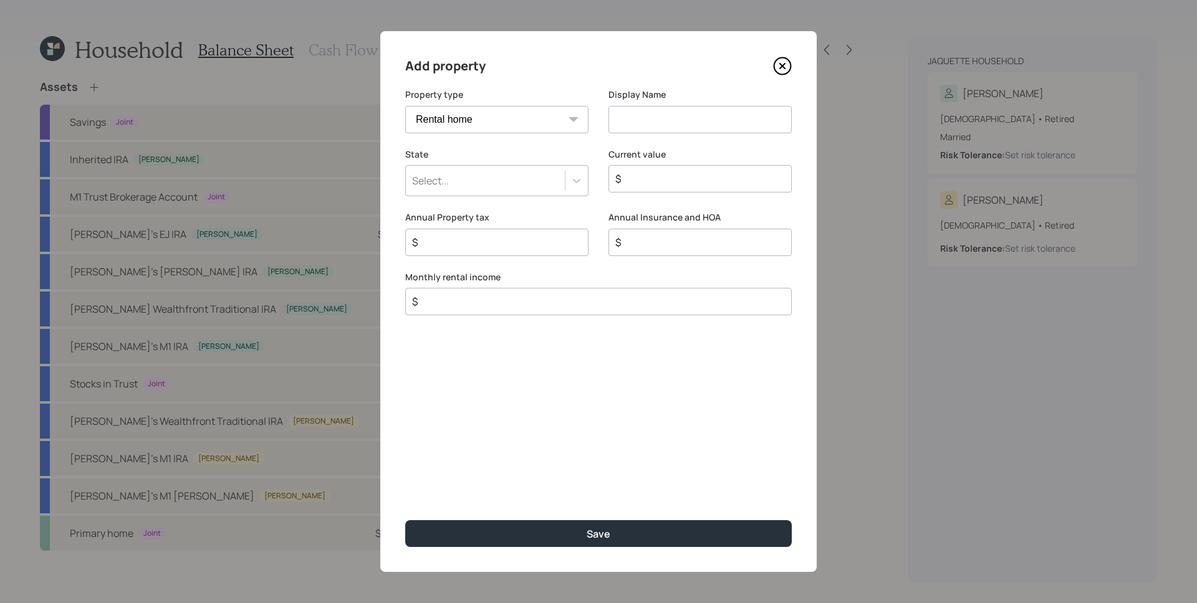
click at [500, 115] on select "Vacation home Rental home" at bounding box center [496, 119] width 183 height 27
select select "vacation_property"
click at [405, 106] on select "Vacation home Rental home" at bounding box center [496, 119] width 183 height 27
click at [636, 127] on input at bounding box center [699, 119] width 183 height 27
type input "Bare 12 Acres"
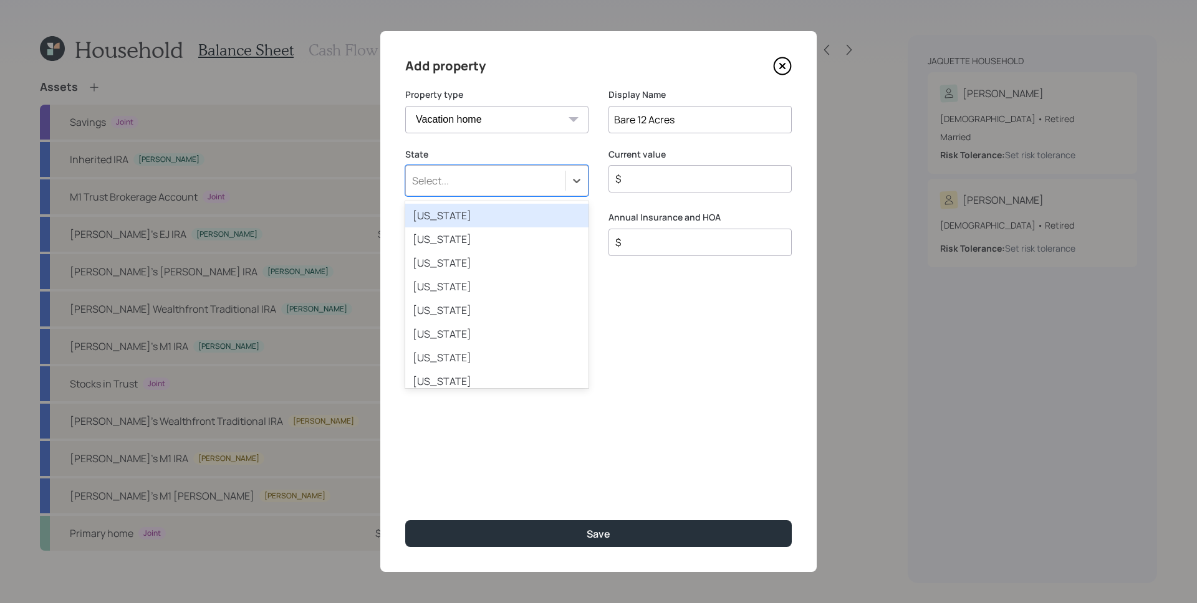
click at [466, 187] on div "Select..." at bounding box center [485, 180] width 159 height 21
type input "mich"
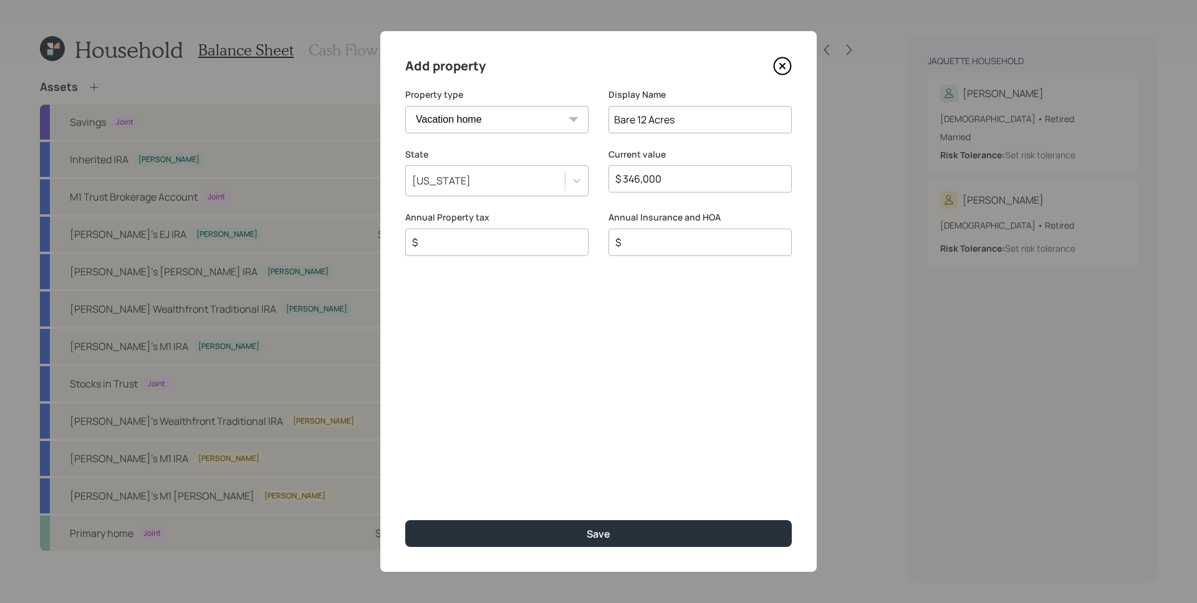
type input "$ 346,000"
type input "$ 2,000"
click at [405, 520] on button "Save" at bounding box center [598, 533] width 386 height 27
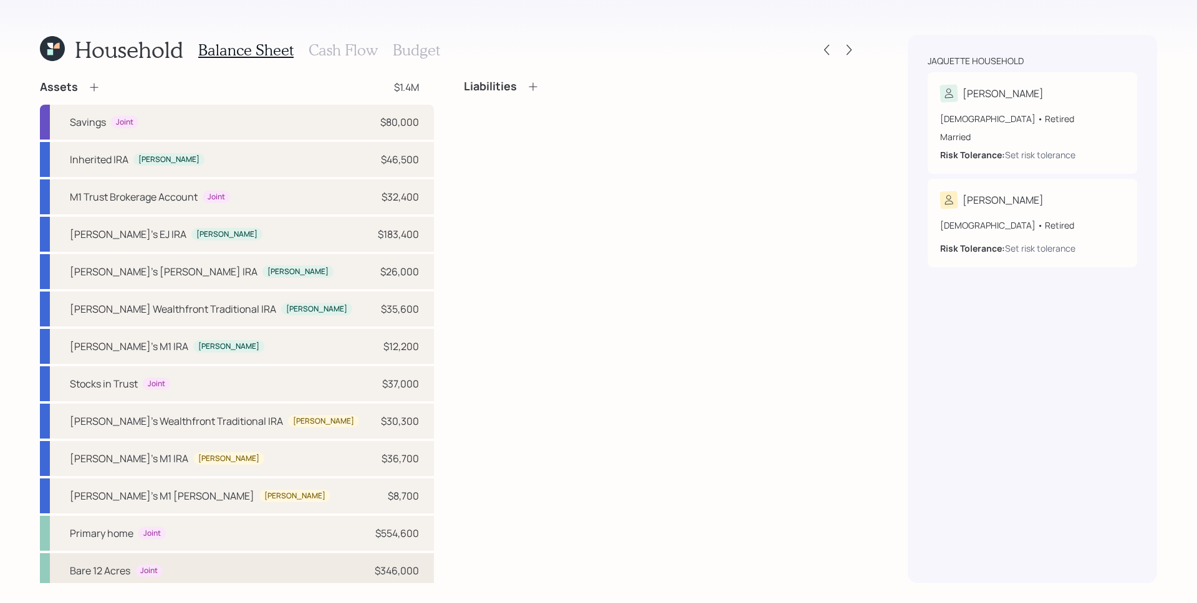
click at [345, 562] on div "Bare 12 Acres Joint $346,000" at bounding box center [237, 570] width 394 height 35
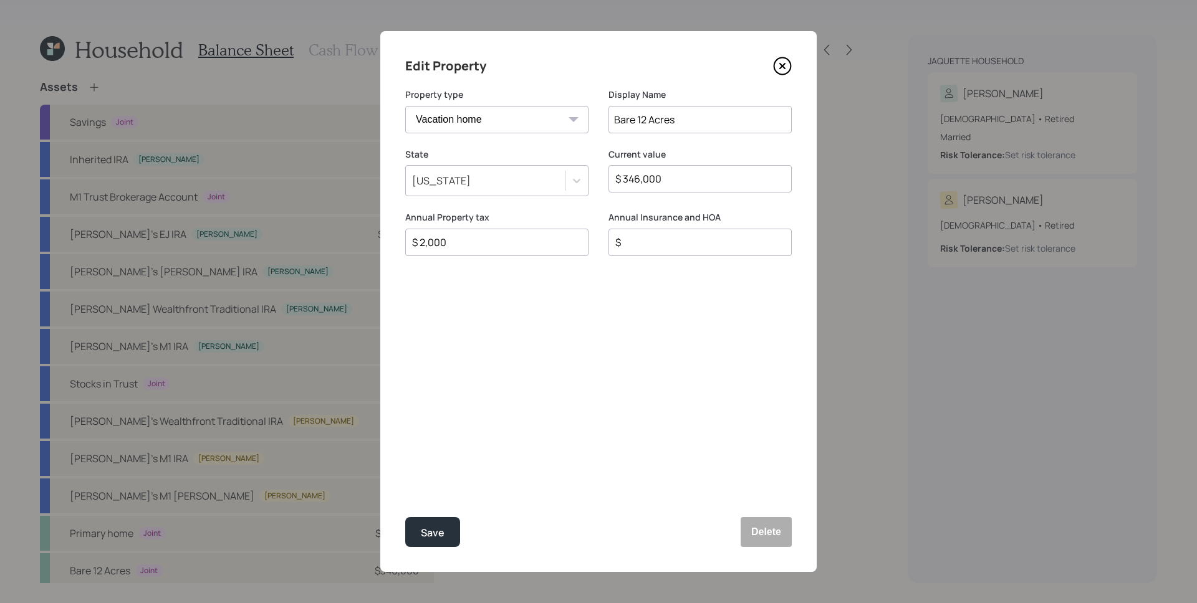
click at [649, 244] on input "$" at bounding box center [695, 242] width 162 height 15
type input "$ 0"
click at [405, 517] on button "Save" at bounding box center [432, 532] width 55 height 30
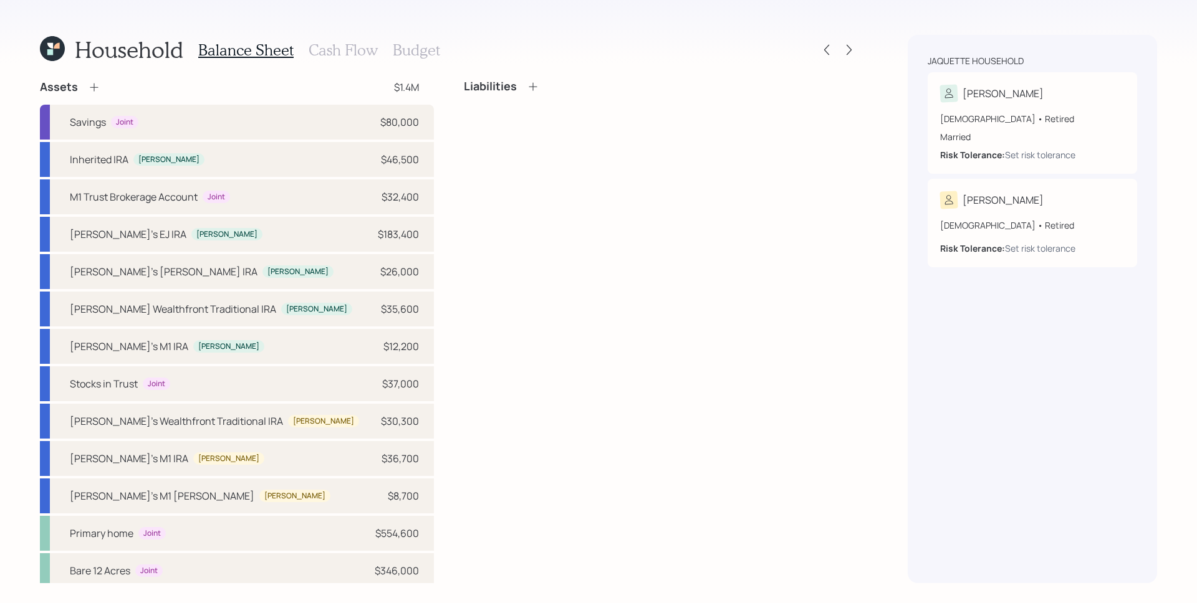
click at [502, 80] on h4 "Liabilities" at bounding box center [490, 87] width 53 height 14
click at [531, 85] on icon at bounding box center [533, 86] width 12 height 12
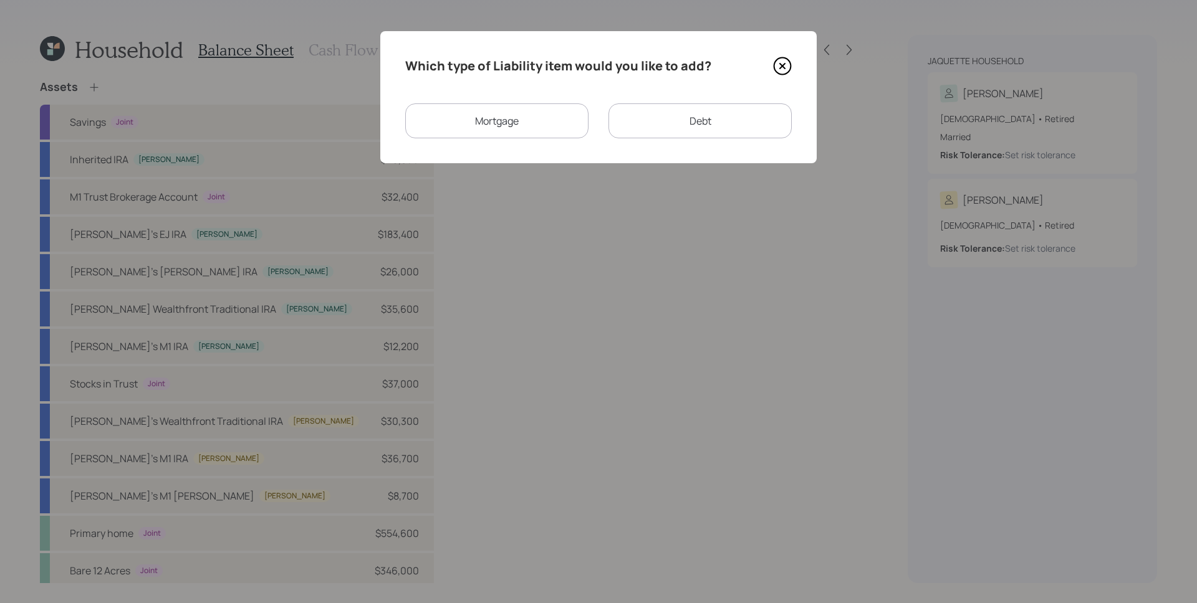
click at [548, 121] on div "Mortgage" at bounding box center [496, 120] width 183 height 35
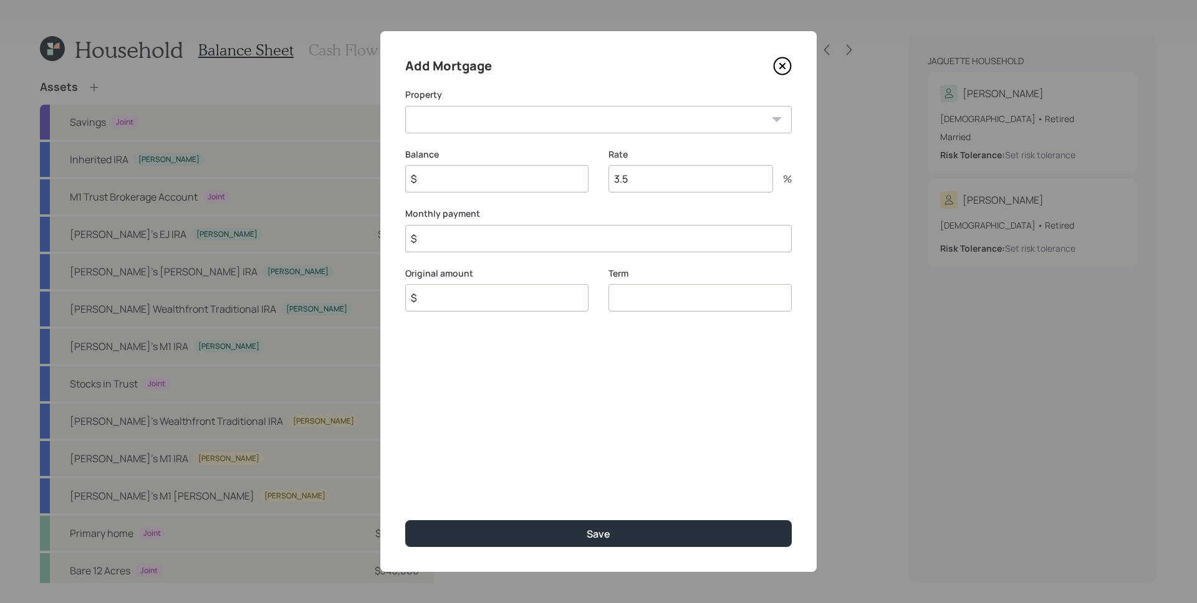
click at [527, 110] on select "MI Primary home Bare 12 Acres" at bounding box center [598, 119] width 386 height 27
select select "35c1a3a5-370d-41a0-8fa0-4c72a2735bab"
click at [405, 106] on select "MI Primary home Bare 12 Acres" at bounding box center [598, 119] width 386 height 27
click at [656, 185] on input "3.5" at bounding box center [690, 178] width 165 height 27
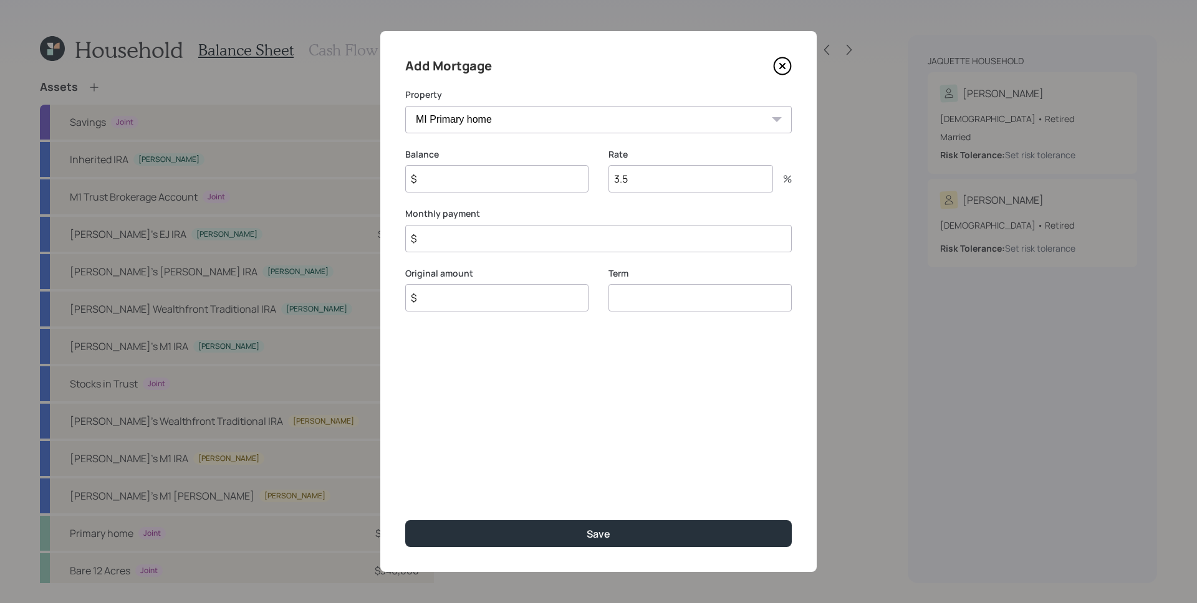
click at [656, 185] on input "3.5" at bounding box center [690, 178] width 165 height 27
type input "2.375"
click at [482, 179] on input "$" at bounding box center [496, 178] width 183 height 27
type input "$ 78,300"
click at [591, 223] on div "Monthly payment $" at bounding box center [598, 230] width 386 height 45
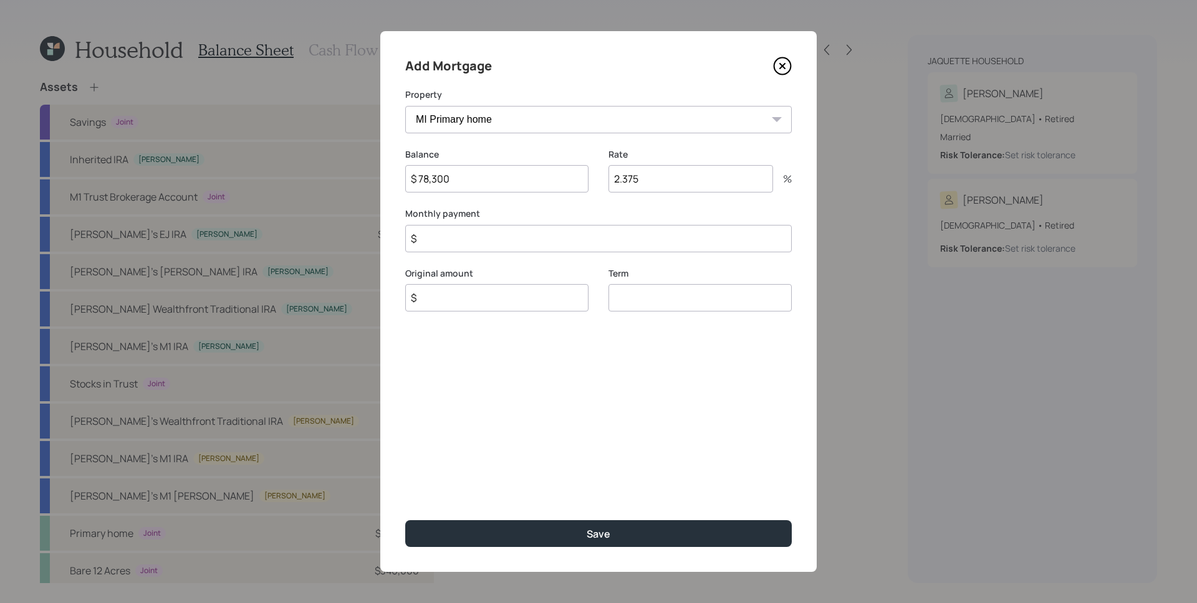
click at [462, 231] on input "$" at bounding box center [598, 238] width 386 height 27
type input "$ 1,500"
type input "$ 78,300"
click at [695, 305] on input "number" at bounding box center [699, 297] width 183 height 27
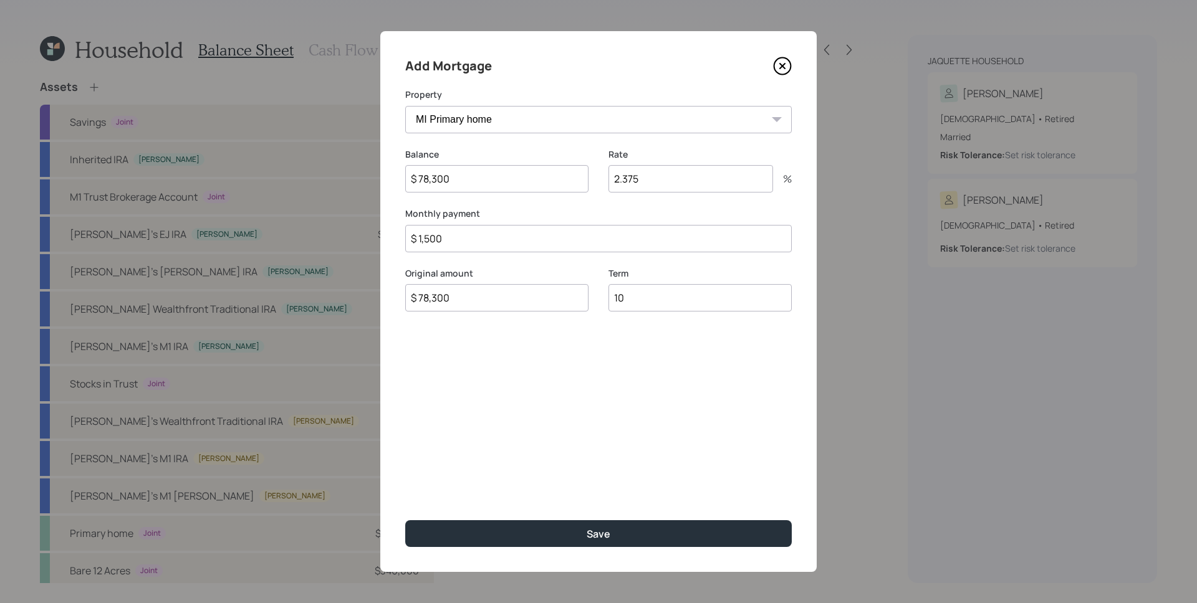
type input "10"
click at [405, 520] on button "Save" at bounding box center [598, 533] width 386 height 27
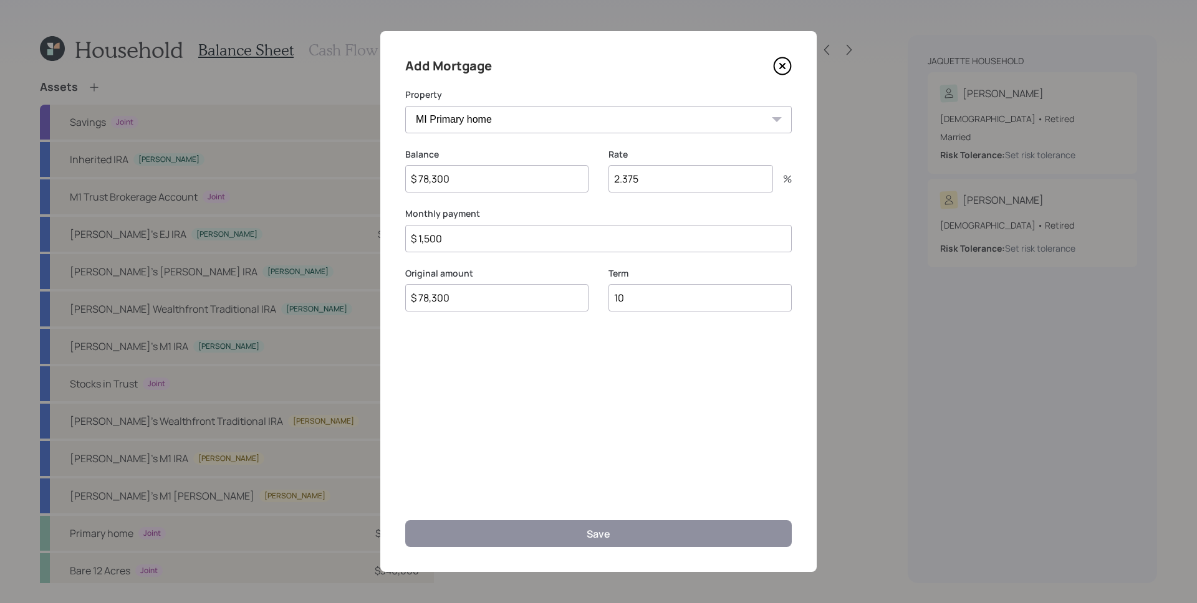
select select "a9ca0b84-ee0c-424d-ad0c-4dc4e8f61fbc"
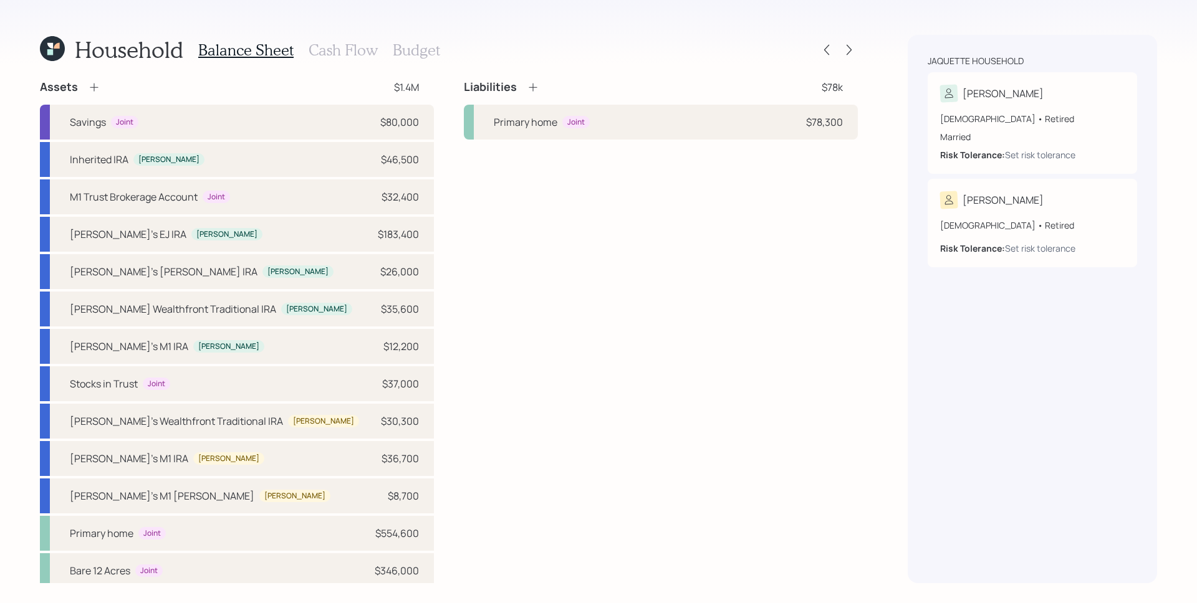
click at [568, 77] on div "Household Balance Sheet Cash Flow Budget Assets $1.4M Savings Joint $80,000 Inh…" at bounding box center [449, 309] width 818 height 548
click at [529, 85] on icon at bounding box center [533, 87] width 12 height 12
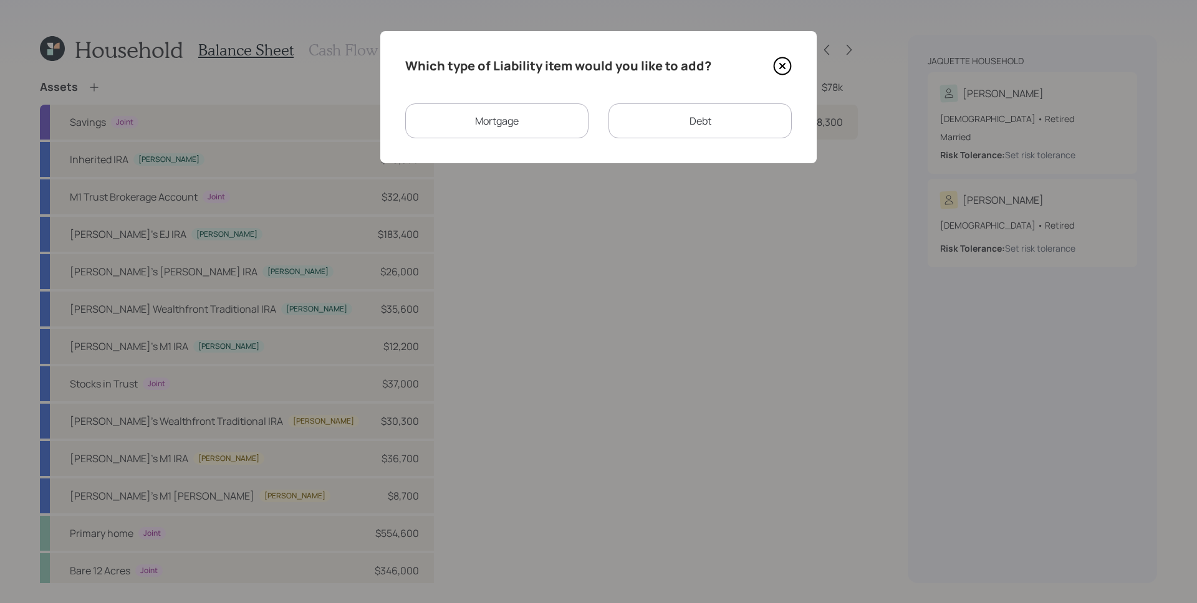
click at [705, 125] on div "Debt" at bounding box center [699, 120] width 183 height 35
select select "credit_card"
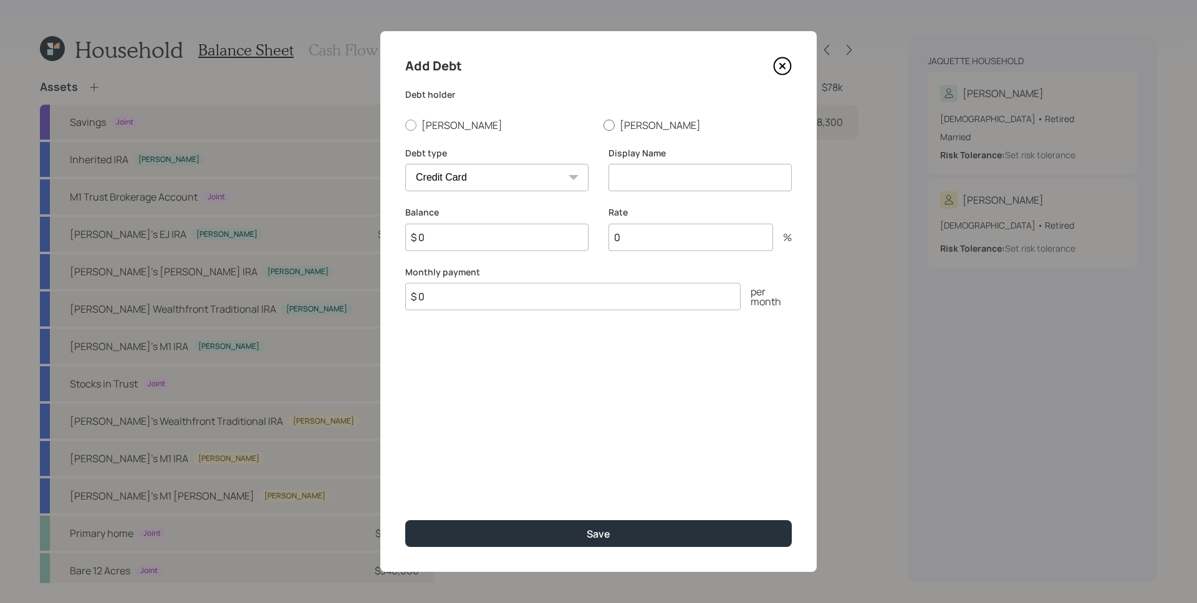
click at [632, 122] on label "[PERSON_NAME]" at bounding box center [697, 125] width 188 height 14
click at [603, 125] on input "[PERSON_NAME]" at bounding box center [603, 125] width 1 height 1
radio input "true"
click at [521, 169] on select "Car Credit Card Medical Student Other" at bounding box center [496, 177] width 183 height 27
select select "car"
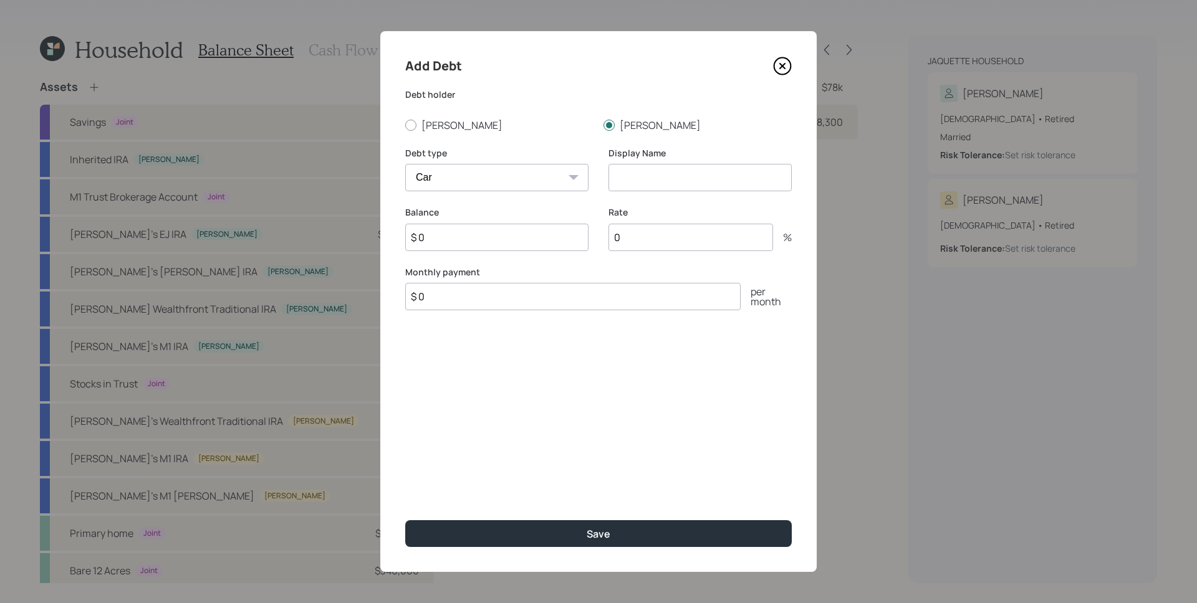
click at [405, 164] on select "Car Credit Card Medical Student Other" at bounding box center [496, 177] width 183 height 27
click at [498, 298] on input "$ 0" at bounding box center [572, 296] width 335 height 27
type input "$ 460"
click at [747, 184] on input at bounding box center [699, 177] width 183 height 27
type input "[PERSON_NAME]'s Truck"
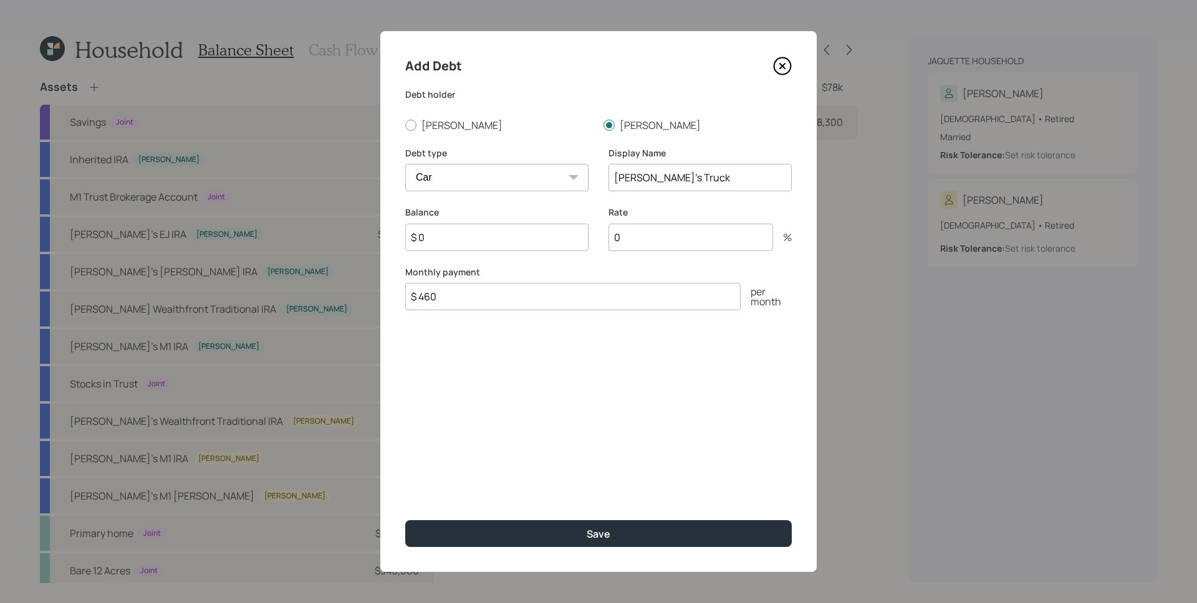
click at [526, 236] on input "$ 0" at bounding box center [496, 237] width 183 height 27
type input "$ 13,509"
click at [662, 234] on input "0" at bounding box center [690, 237] width 165 height 27
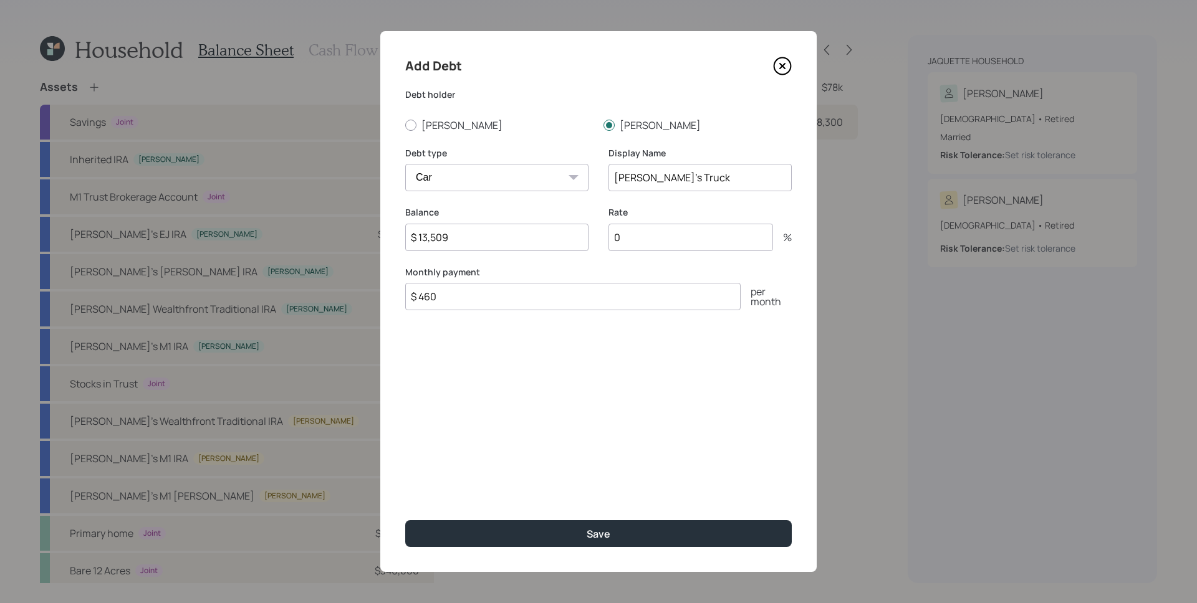
click at [657, 234] on input "0" at bounding box center [690, 237] width 165 height 27
click at [652, 234] on input "0" at bounding box center [690, 237] width 165 height 27
click at [649, 234] on input "0" at bounding box center [690, 237] width 165 height 27
drag, startPoint x: 640, startPoint y: 235, endPoint x: 608, endPoint y: 234, distance: 32.4
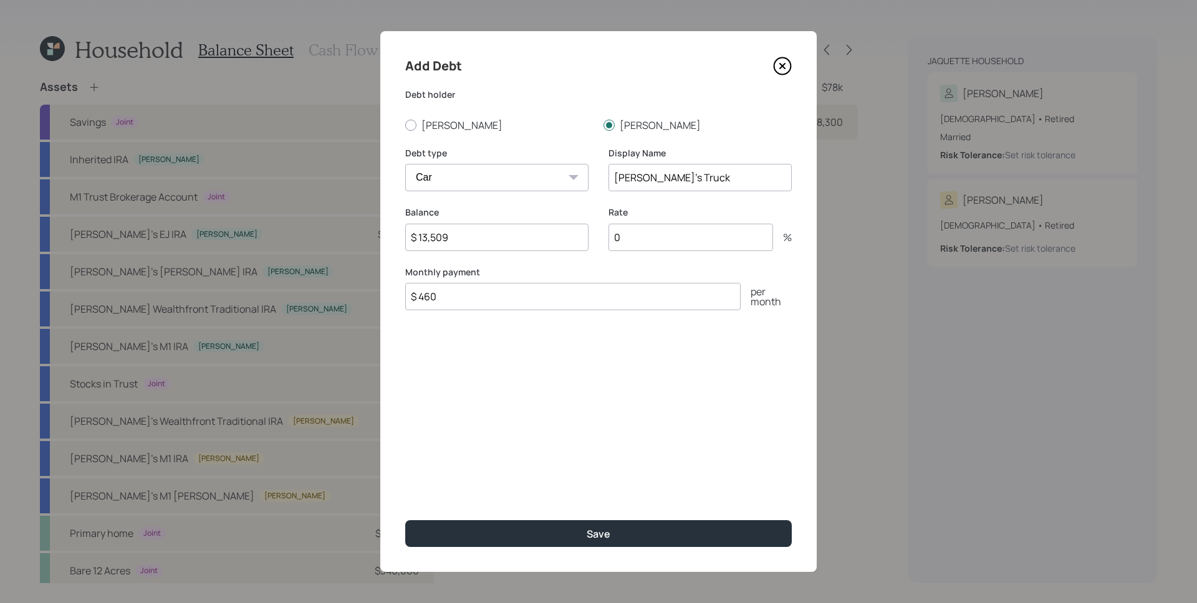
click at [608, 234] on input "0" at bounding box center [690, 237] width 165 height 27
type input "2"
type input "3.24"
click at [405, 520] on button "Save" at bounding box center [598, 533] width 386 height 27
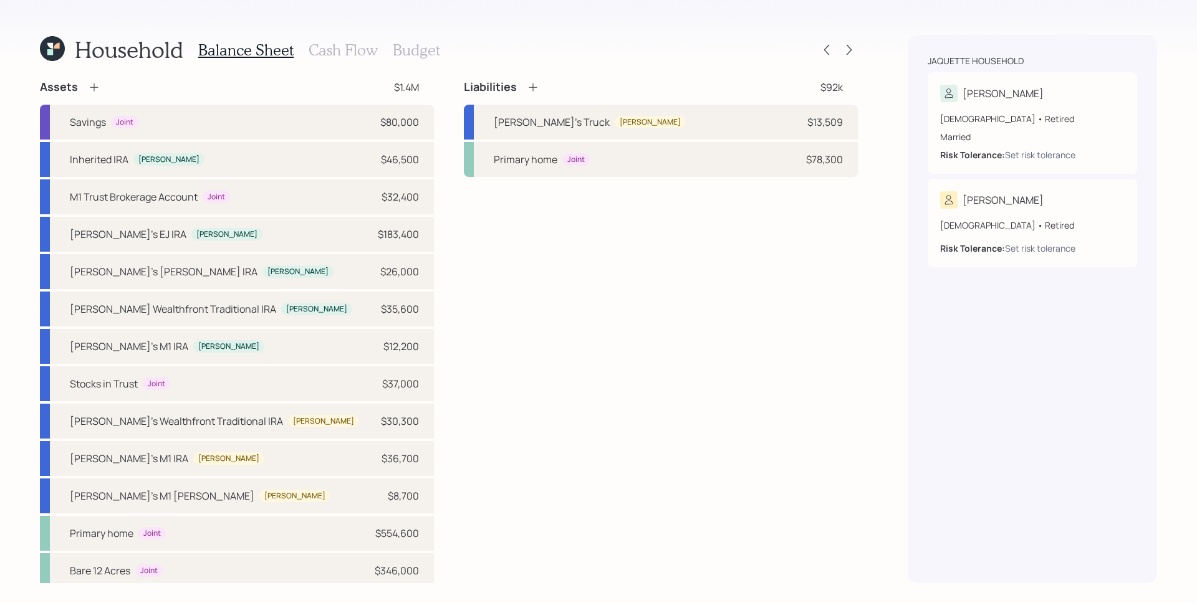
drag, startPoint x: 769, startPoint y: 300, endPoint x: 775, endPoint y: 295, distance: 7.6
click at [771, 299] on div "Liabilities $92k Dave's Truck Dave $13,509 Primary home Joint $78,300" at bounding box center [661, 334] width 394 height 509
click at [356, 46] on h3 "Cash Flow" at bounding box center [342, 50] width 69 height 18
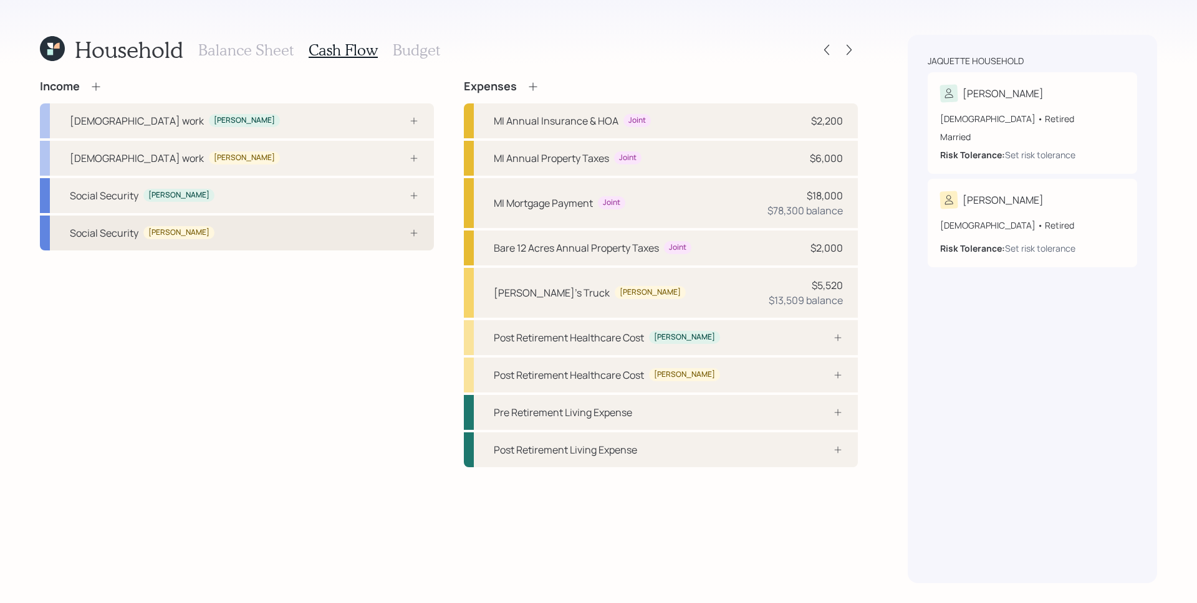
click at [383, 246] on div "Social Security Dave" at bounding box center [237, 233] width 394 height 35
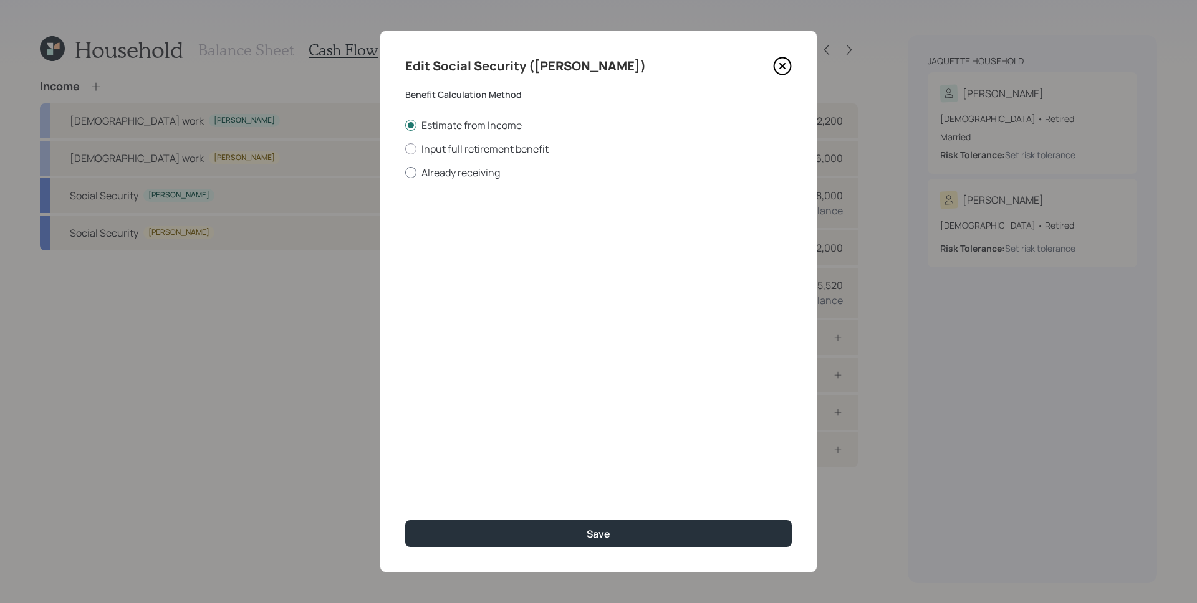
click at [478, 168] on label "Already receiving" at bounding box center [598, 173] width 386 height 14
click at [405, 172] on input "Already receiving" at bounding box center [404, 172] width 1 height 1
radio input "true"
click at [475, 232] on input "$" at bounding box center [598, 224] width 386 height 27
click at [466, 225] on input "$ 1,193" at bounding box center [598, 224] width 386 height 27
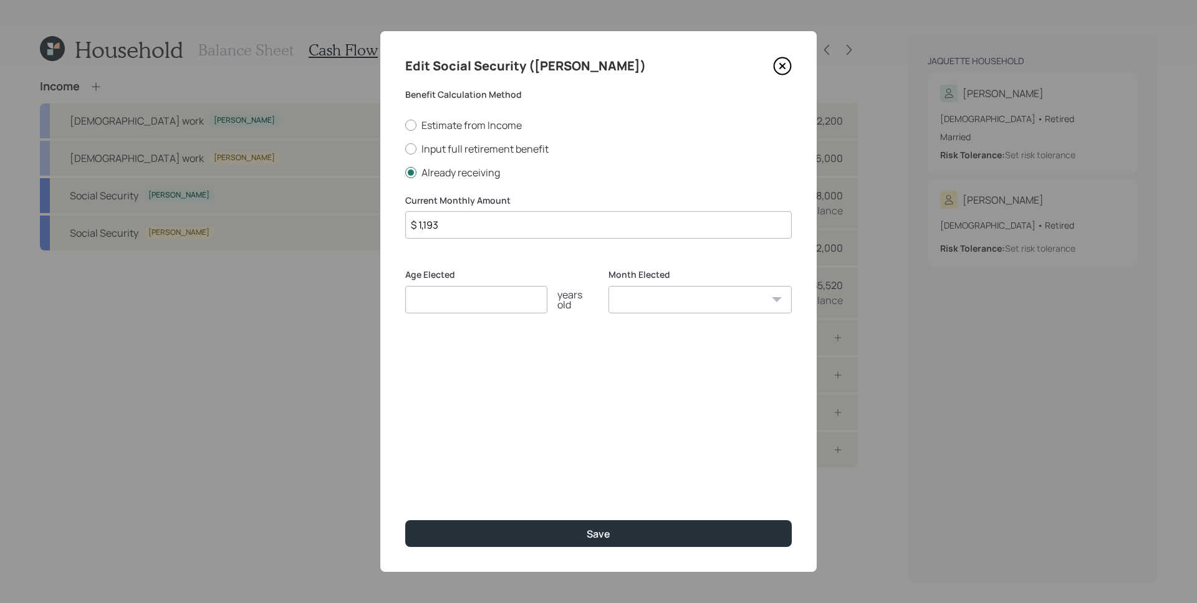
click at [466, 225] on input "$ 1,193" at bounding box center [598, 224] width 386 height 27
type input "$ 1,378"
click at [465, 299] on input "number" at bounding box center [476, 299] width 142 height 27
type input "62"
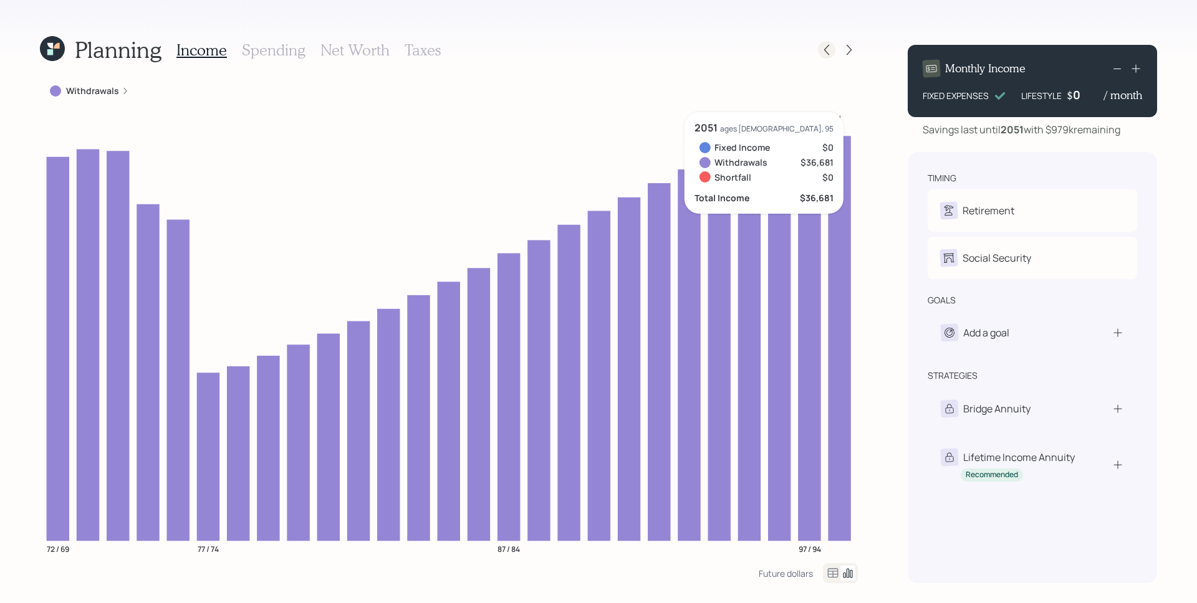
click at [829, 52] on icon at bounding box center [826, 50] width 12 height 12
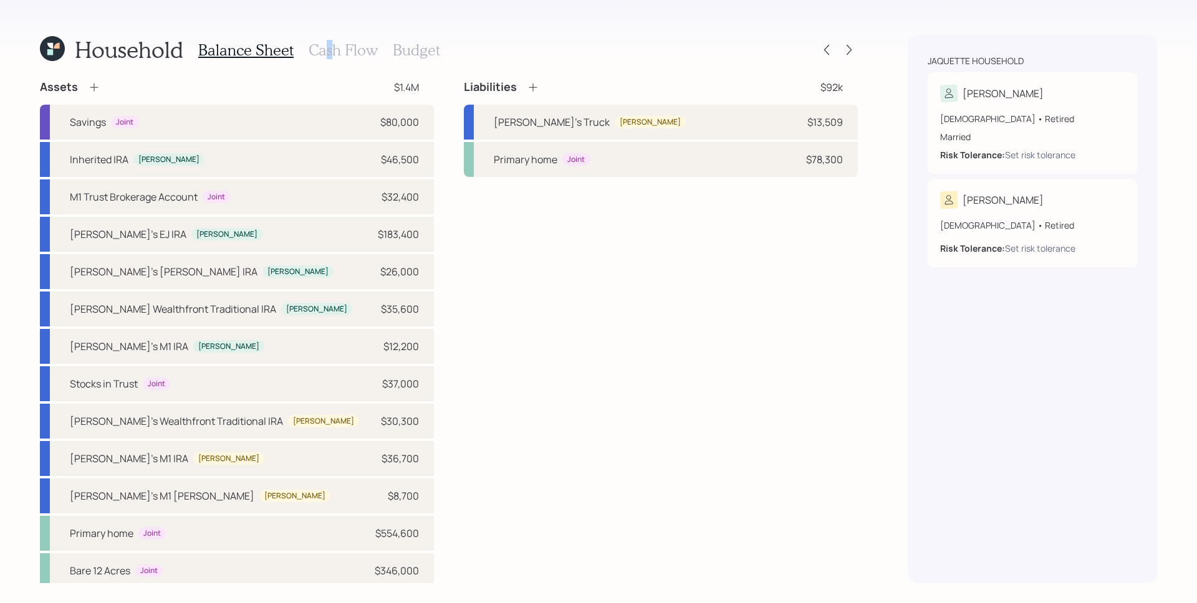
click at [328, 45] on h3 "Cash Flow" at bounding box center [342, 50] width 69 height 18
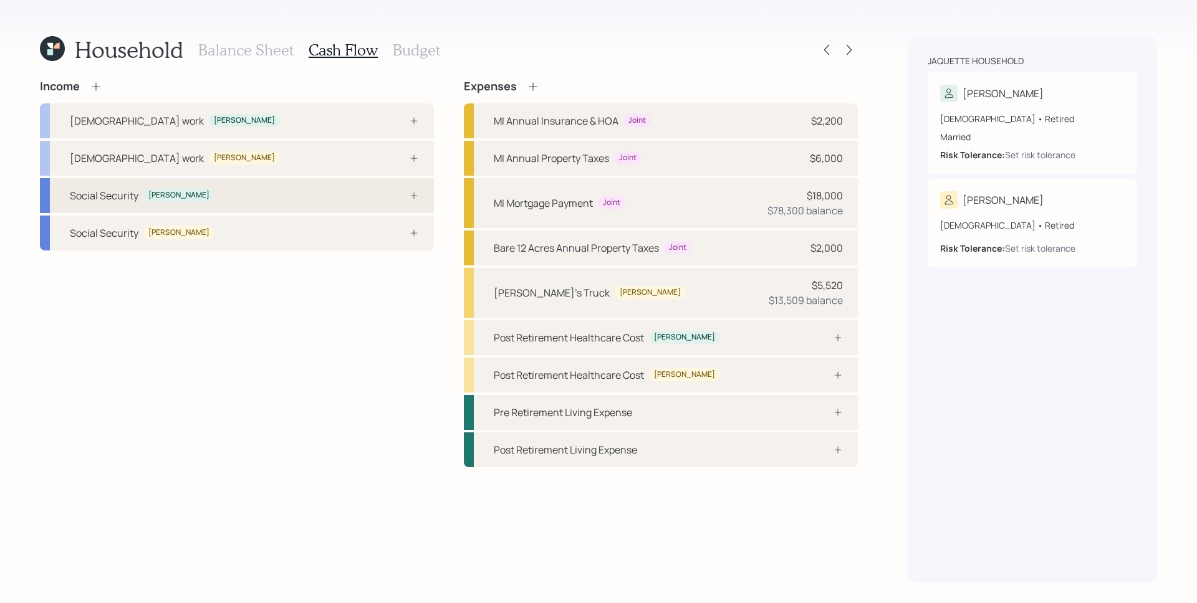
click at [260, 201] on div "Social Security Susette" at bounding box center [237, 195] width 394 height 35
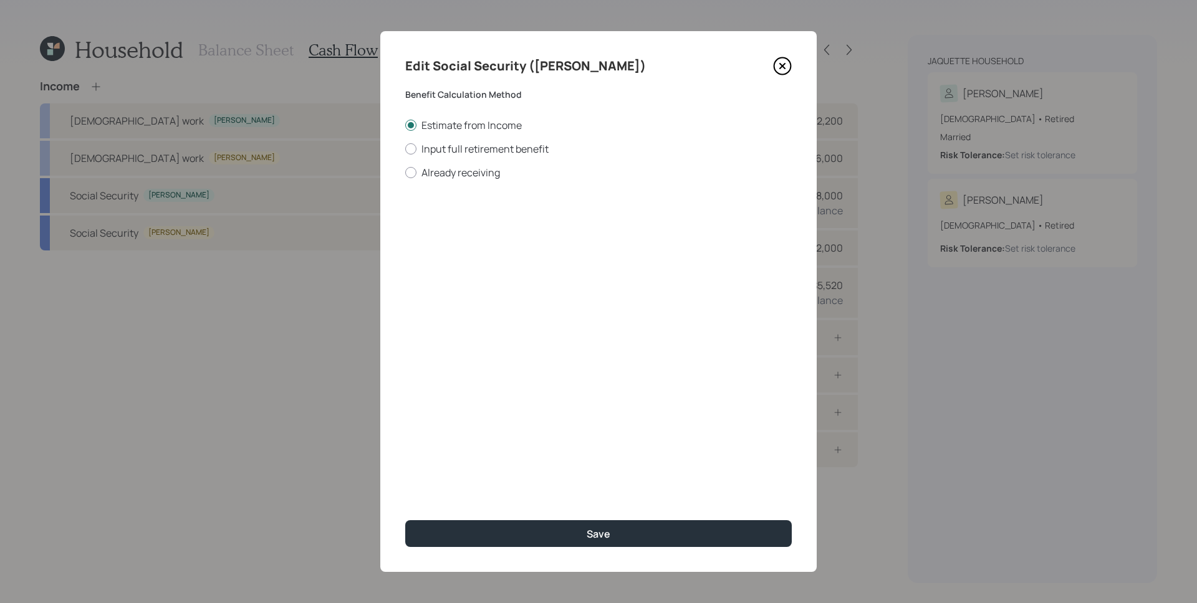
click at [791, 61] on icon at bounding box center [782, 66] width 19 height 19
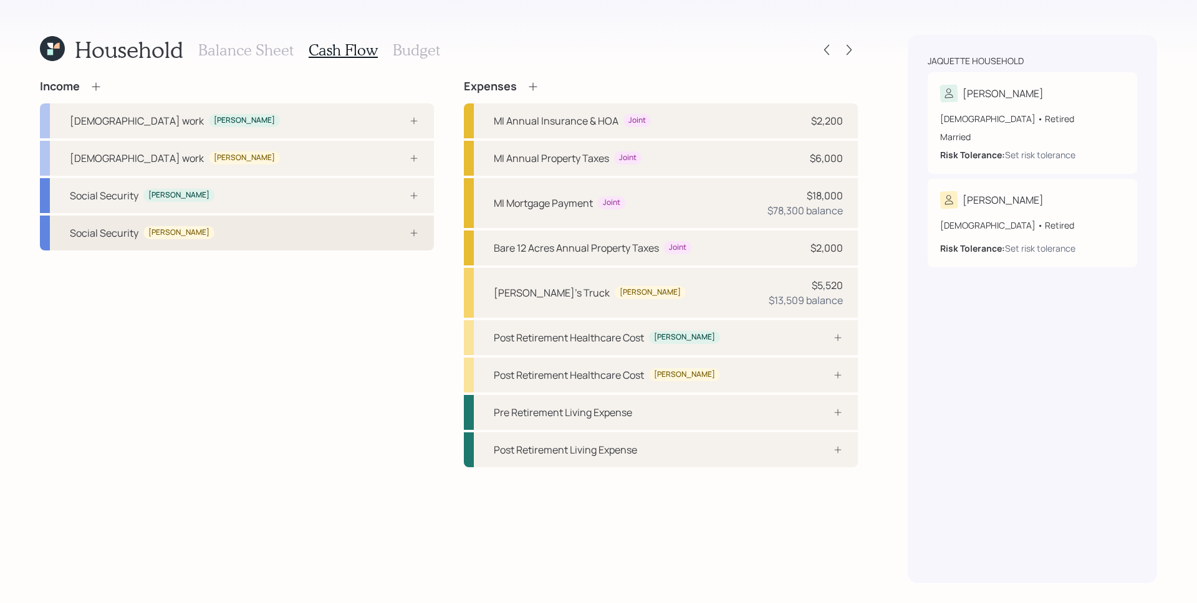
click at [307, 241] on div "Social Security Dave" at bounding box center [237, 233] width 394 height 35
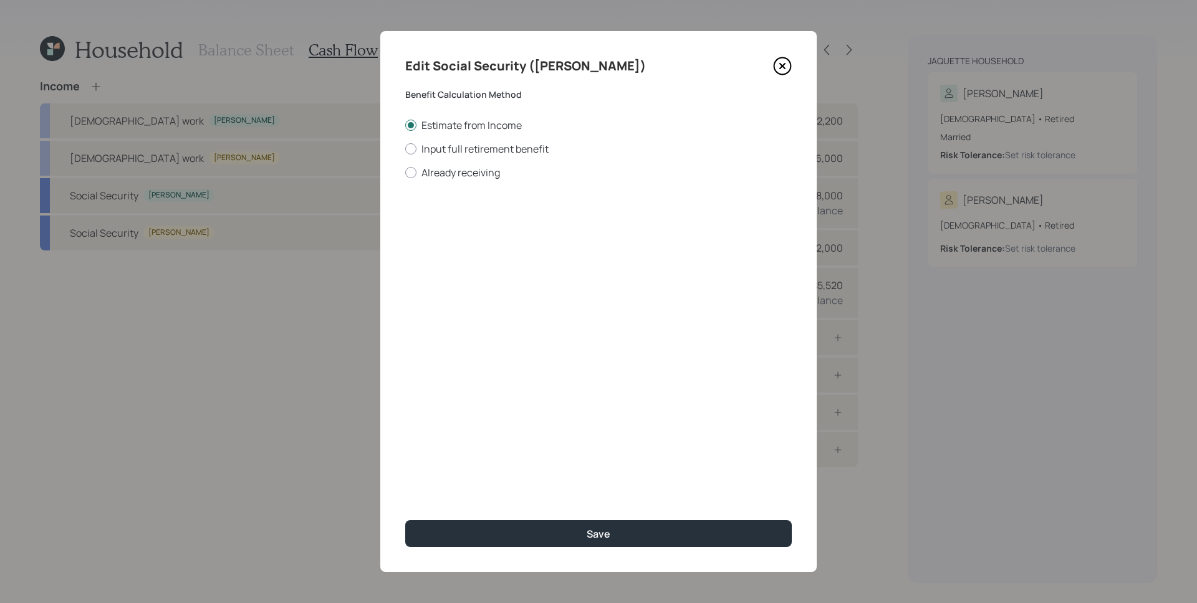
click at [461, 162] on div "Estimate from Income Input full retirement benefit Already receiving" at bounding box center [598, 148] width 386 height 61
click at [460, 169] on label "Already receiving" at bounding box center [598, 173] width 386 height 14
click at [405, 172] on input "Already receiving" at bounding box center [404, 172] width 1 height 1
radio input "true"
click at [469, 232] on input "$" at bounding box center [598, 224] width 386 height 27
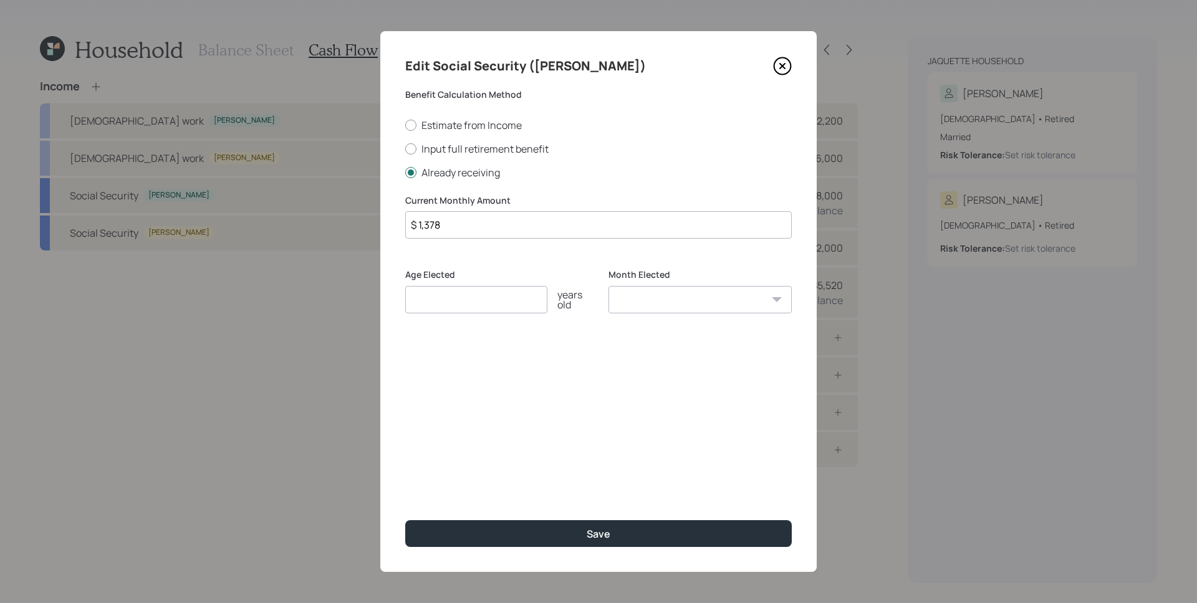
type input "$ 1,378"
type input "62"
select select "1"
click at [608, 286] on select "January February March April May June July August September October November De…" at bounding box center [699, 299] width 183 height 27
click at [618, 518] on div "Edit Social Security (Dave) Benefit Calculation Method Estimate from Income Inp…" at bounding box center [598, 301] width 436 height 541
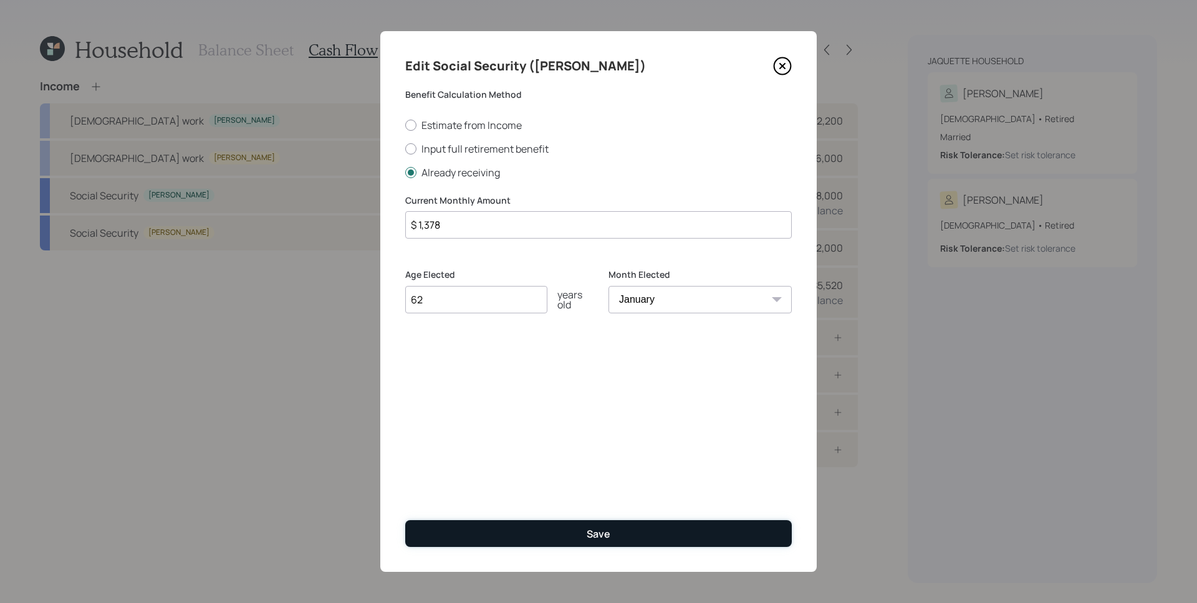
click at [625, 543] on button "Save" at bounding box center [598, 533] width 386 height 27
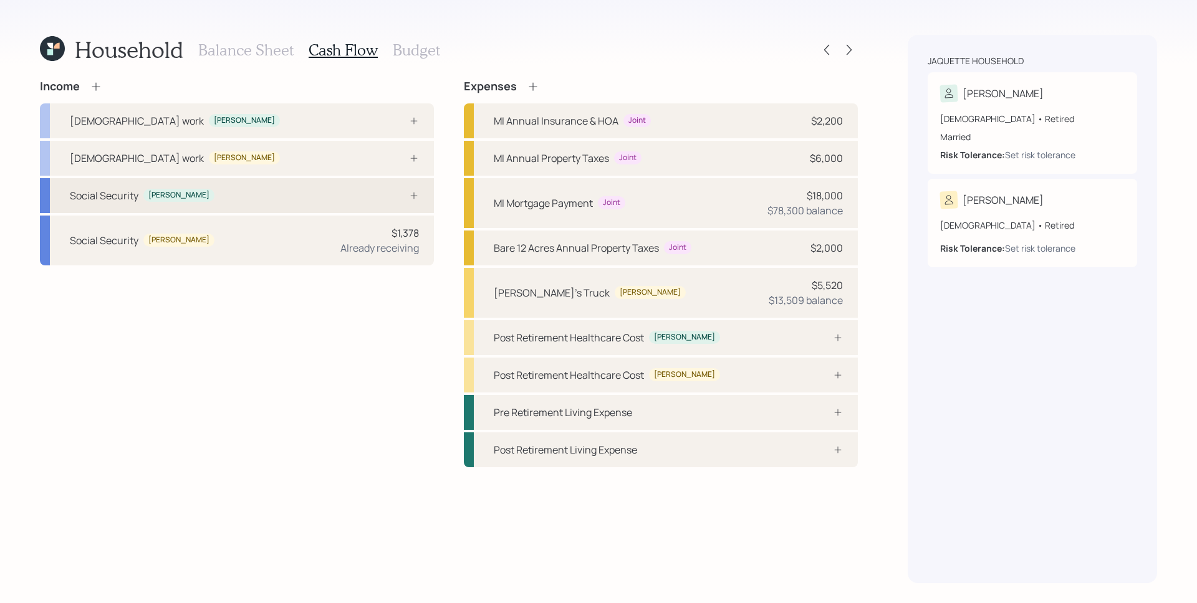
click at [370, 201] on div "Social Security Susette" at bounding box center [237, 195] width 394 height 35
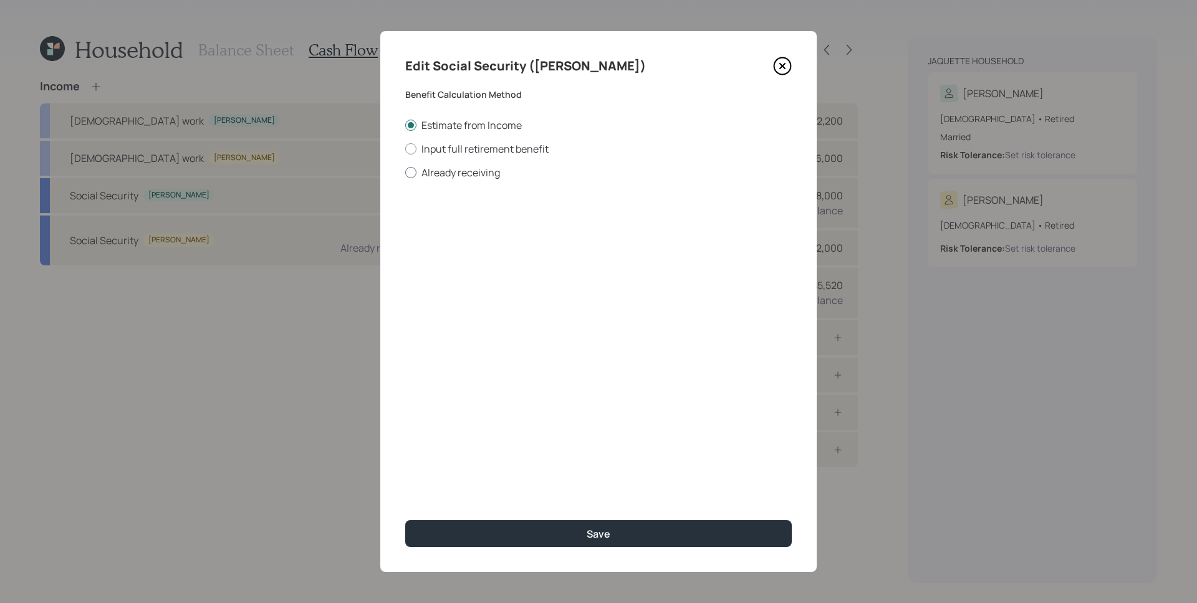
click at [446, 168] on label "Already receiving" at bounding box center [598, 173] width 386 height 14
click at [405, 172] on input "Already receiving" at bounding box center [404, 172] width 1 height 1
radio input "true"
click at [504, 229] on input "$" at bounding box center [598, 224] width 386 height 27
drag, startPoint x: 565, startPoint y: 220, endPoint x: 407, endPoint y: 223, distance: 158.3
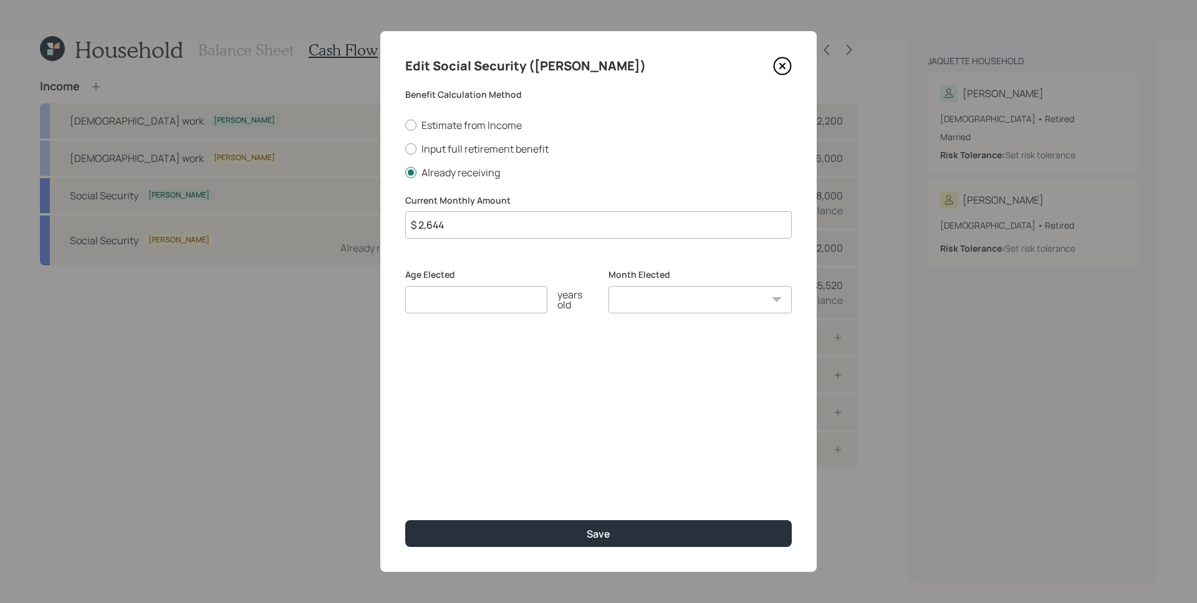
click at [407, 223] on input "$ 2,644" at bounding box center [598, 224] width 386 height 27
type input "$ 2,829"
click at [456, 308] on input "number" at bounding box center [476, 299] width 142 height 27
type input "62"
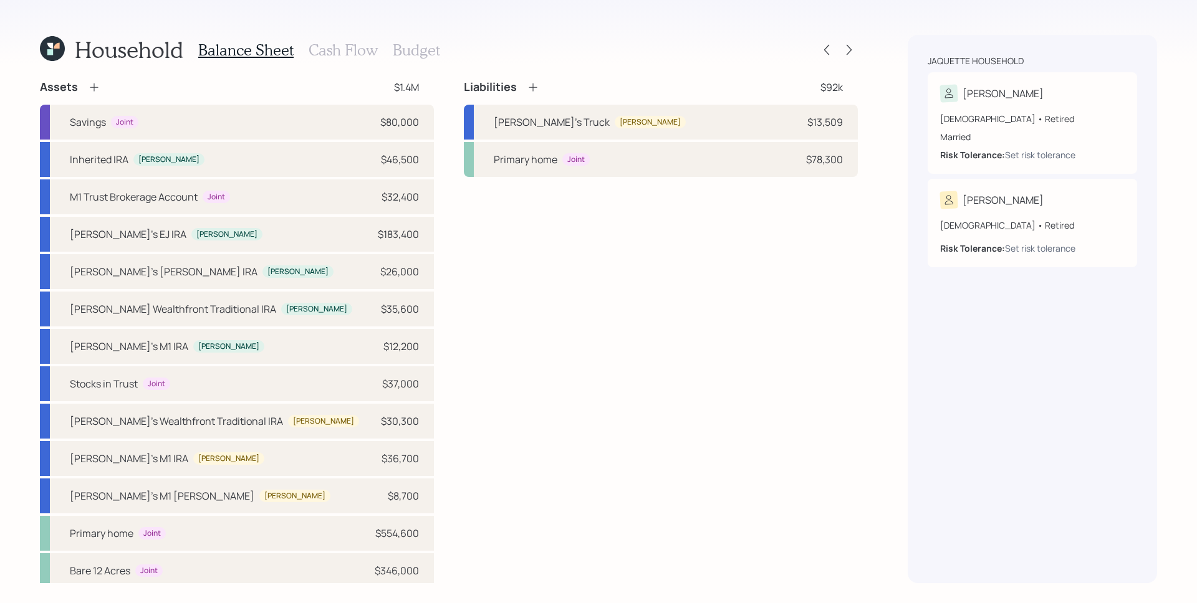
click at [366, 39] on div "Balance Sheet Cash Flow Budget" at bounding box center [319, 50] width 242 height 30
click at [365, 41] on h3 "Cash Flow" at bounding box center [342, 50] width 69 height 18
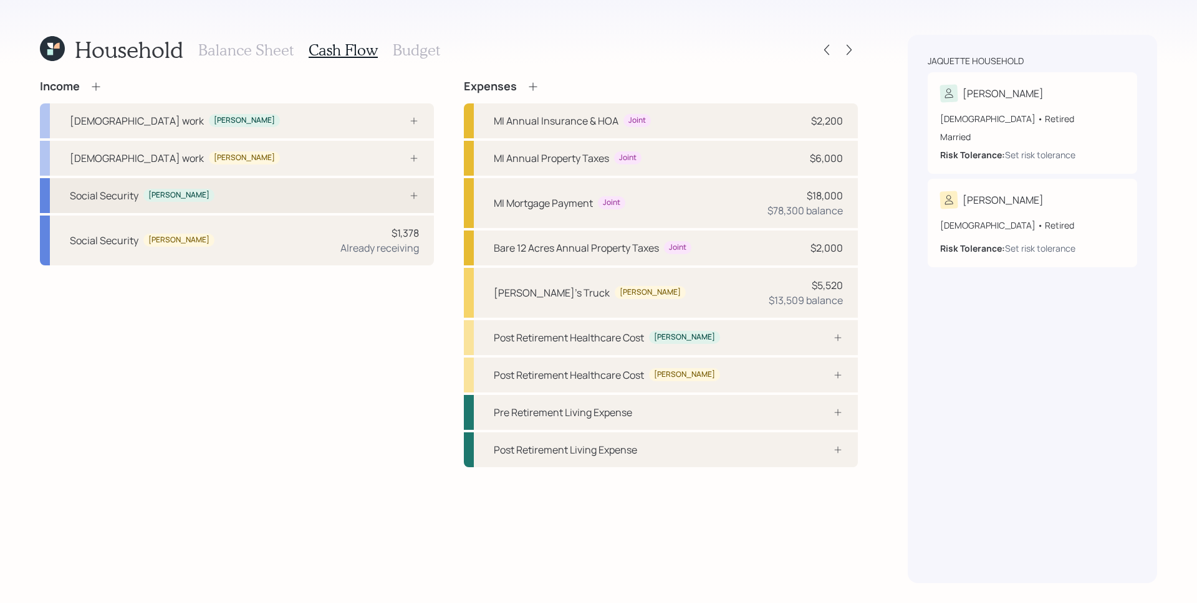
click at [340, 200] on div "Social Security Susette" at bounding box center [237, 195] width 394 height 35
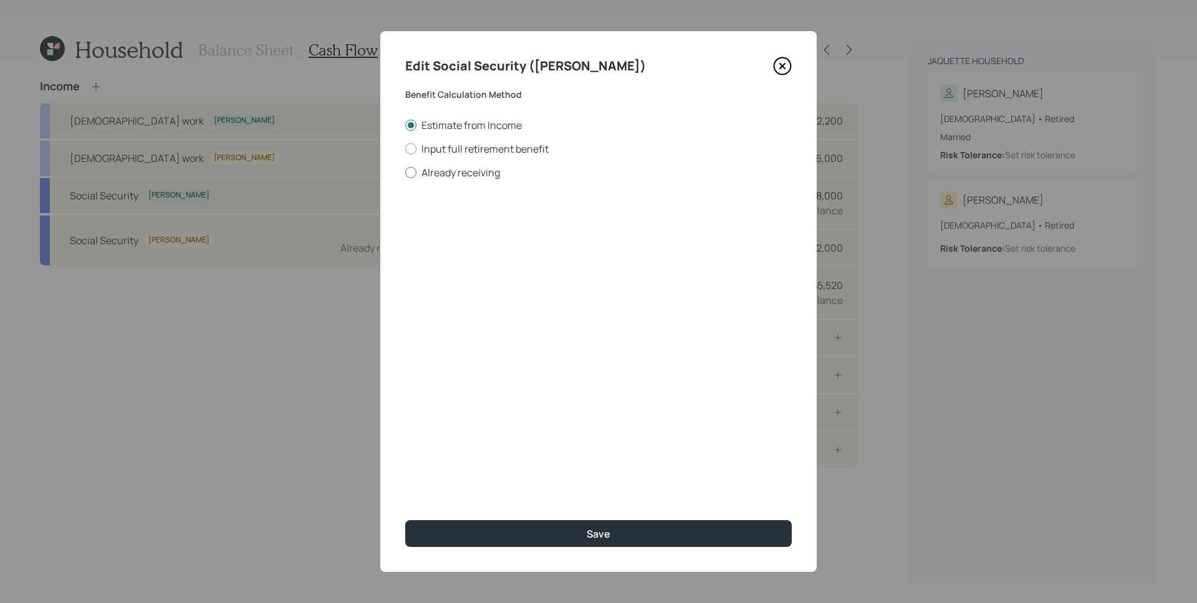
click at [448, 174] on label "Already receiving" at bounding box center [598, 173] width 386 height 14
click at [405, 173] on input "Already receiving" at bounding box center [404, 172] width 1 height 1
radio input "true"
click at [487, 224] on input "$" at bounding box center [598, 224] width 386 height 27
type input "$ 2,829"
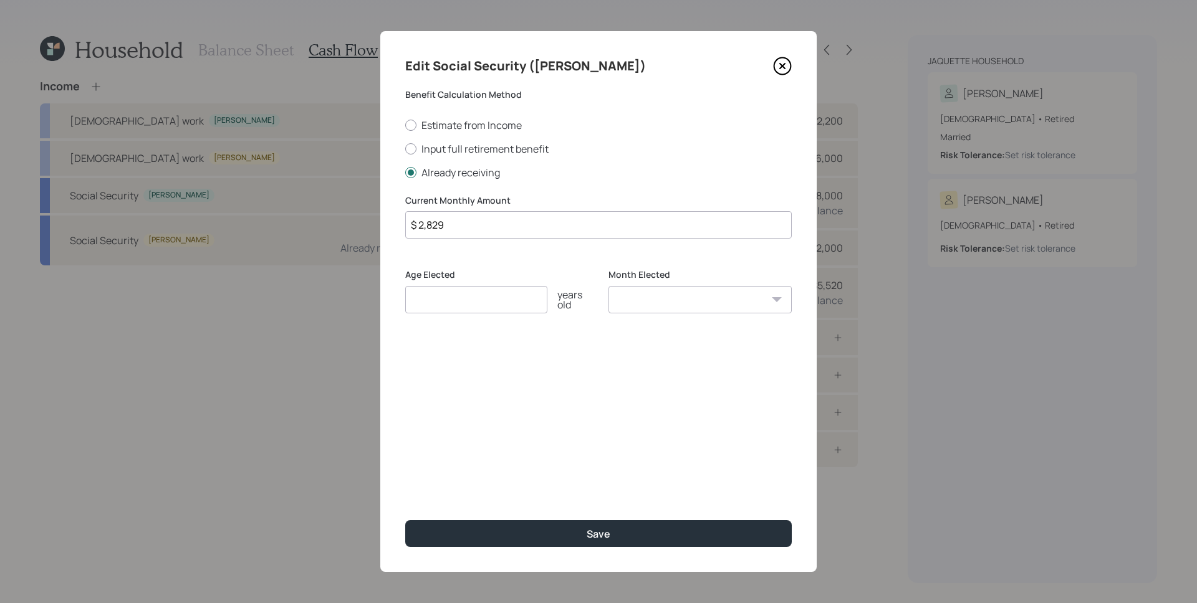
click at [482, 291] on input "number" at bounding box center [476, 299] width 142 height 27
type input "62"
select select "1"
click at [608, 286] on select "January February March April May June July August September October November De…" at bounding box center [699, 299] width 183 height 27
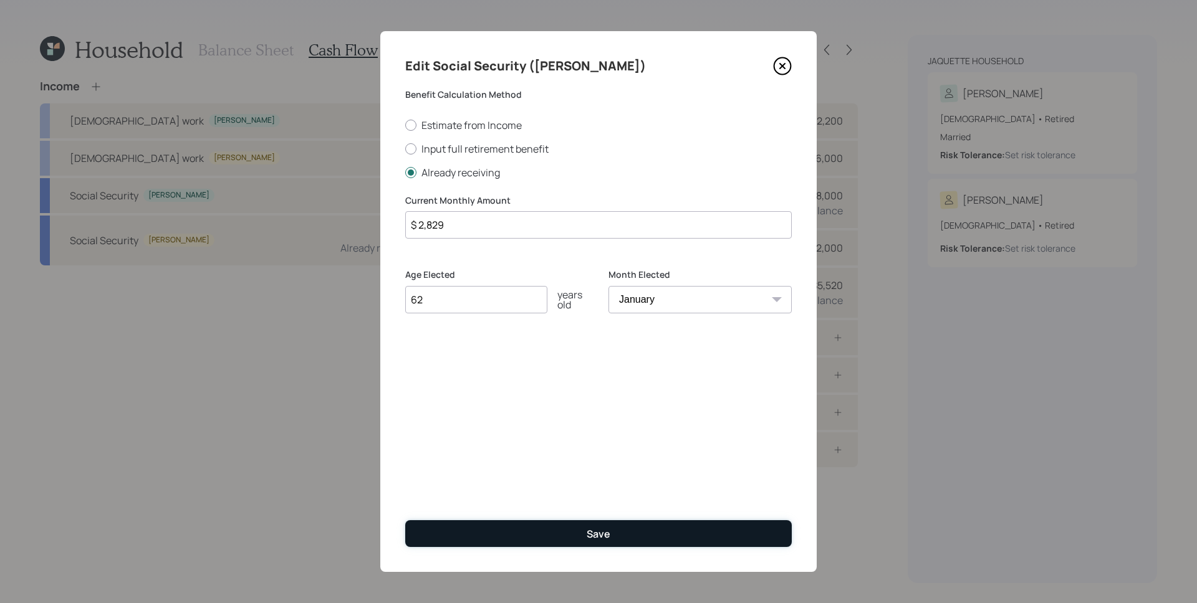
click at [642, 528] on button "Save" at bounding box center [598, 533] width 386 height 27
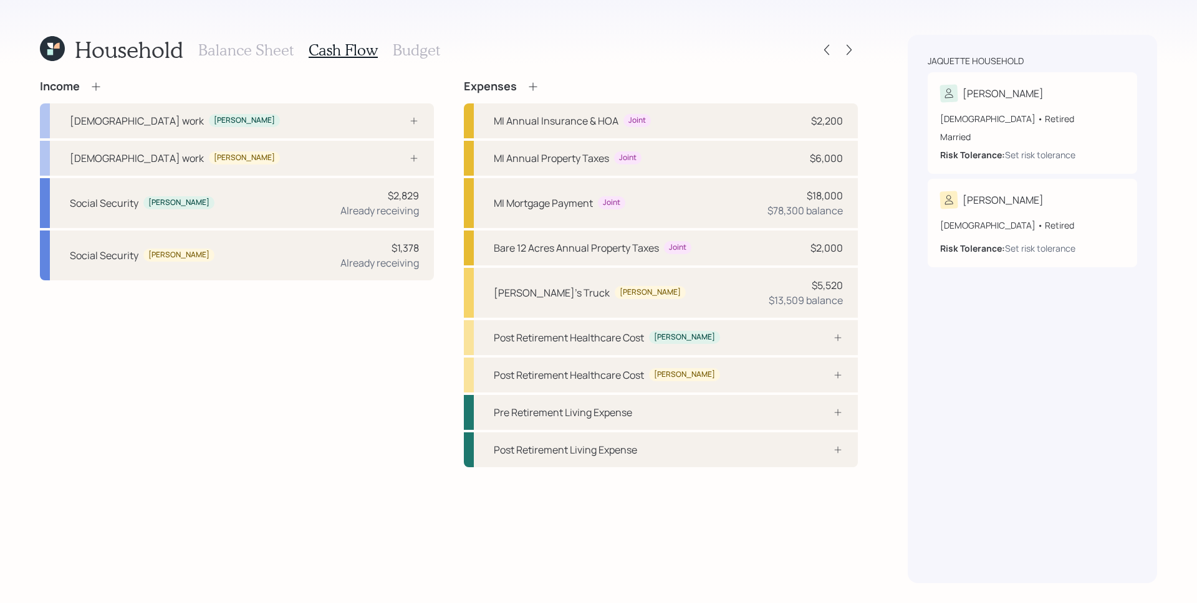
click at [93, 83] on icon at bounding box center [96, 86] width 12 height 12
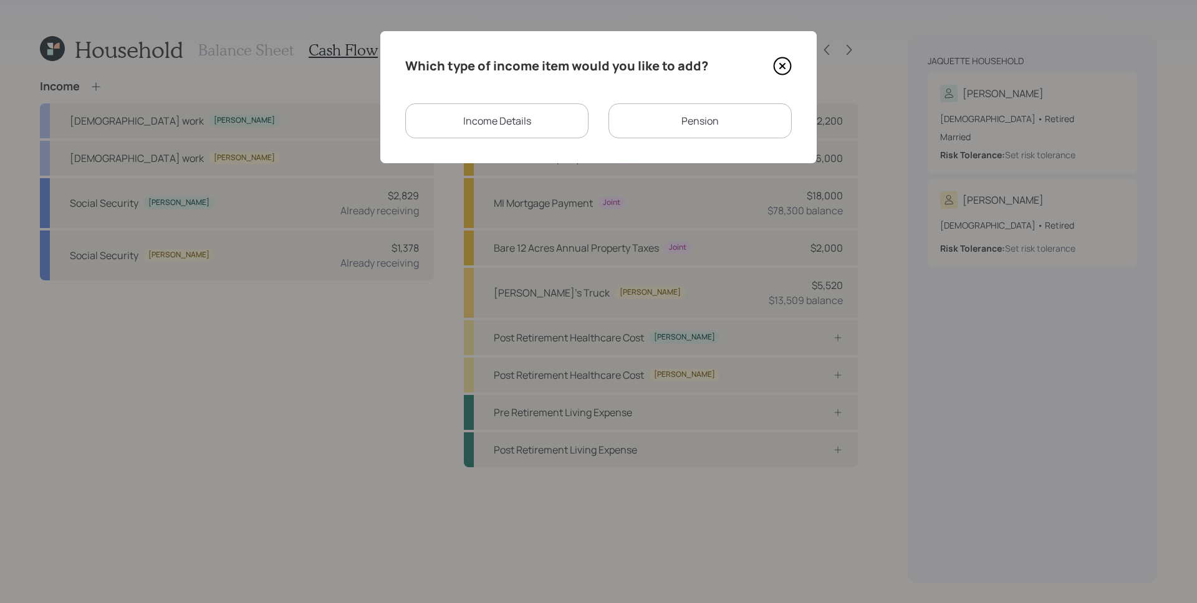
click at [533, 118] on div "Income Details" at bounding box center [496, 120] width 183 height 35
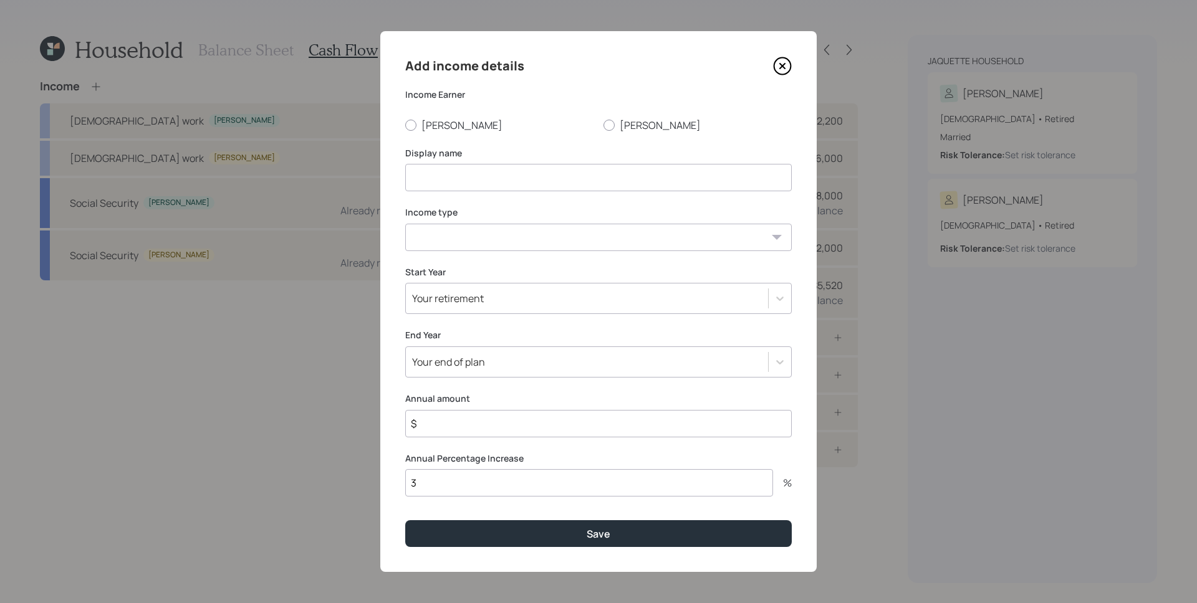
click at [791, 73] on icon at bounding box center [782, 66] width 19 height 19
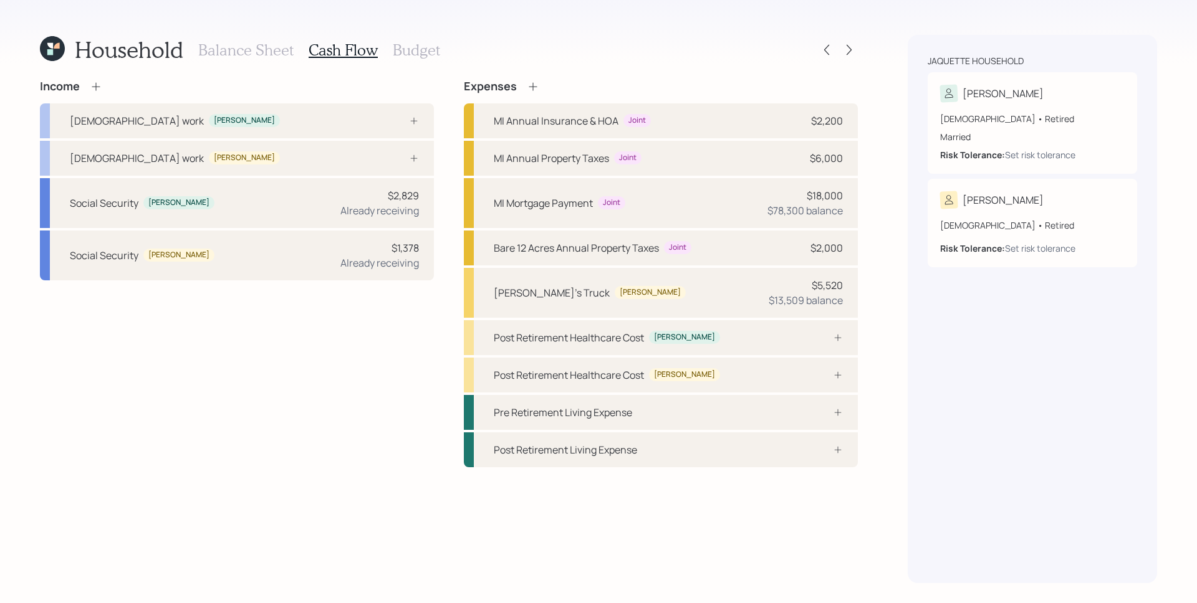
drag, startPoint x: 93, startPoint y: 76, endPoint x: 93, endPoint y: 85, distance: 8.7
click at [93, 77] on div "Household Balance Sheet Cash Flow Budget Income Full-time work Susette Full-tim…" at bounding box center [449, 309] width 818 height 548
click at [93, 85] on icon at bounding box center [96, 86] width 12 height 12
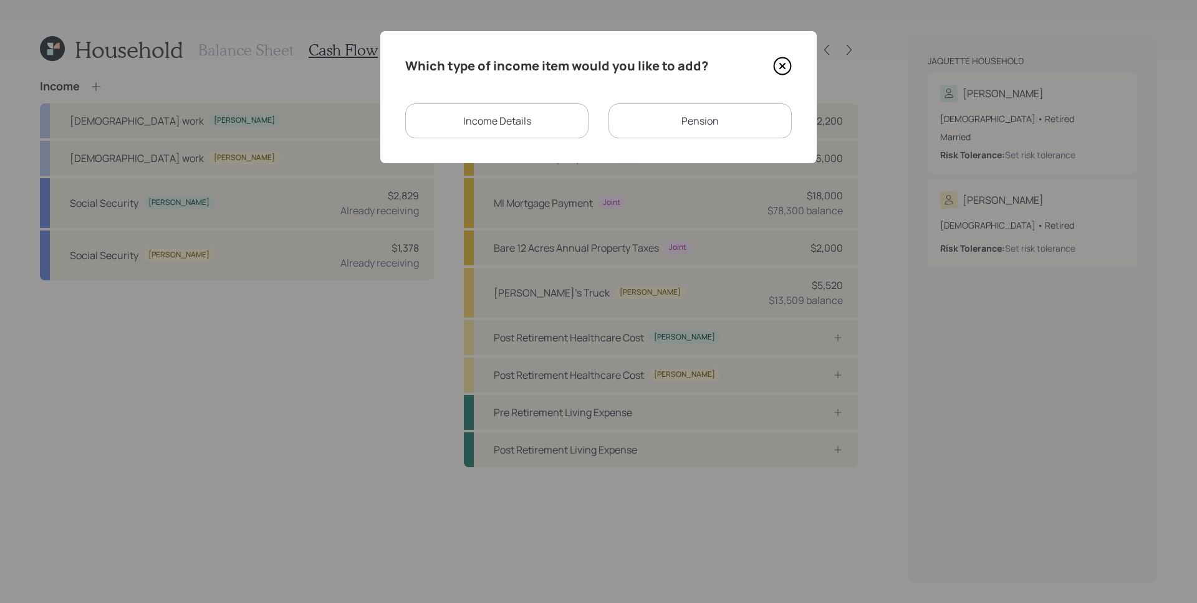
click at [743, 127] on div "Pension" at bounding box center [699, 120] width 183 height 35
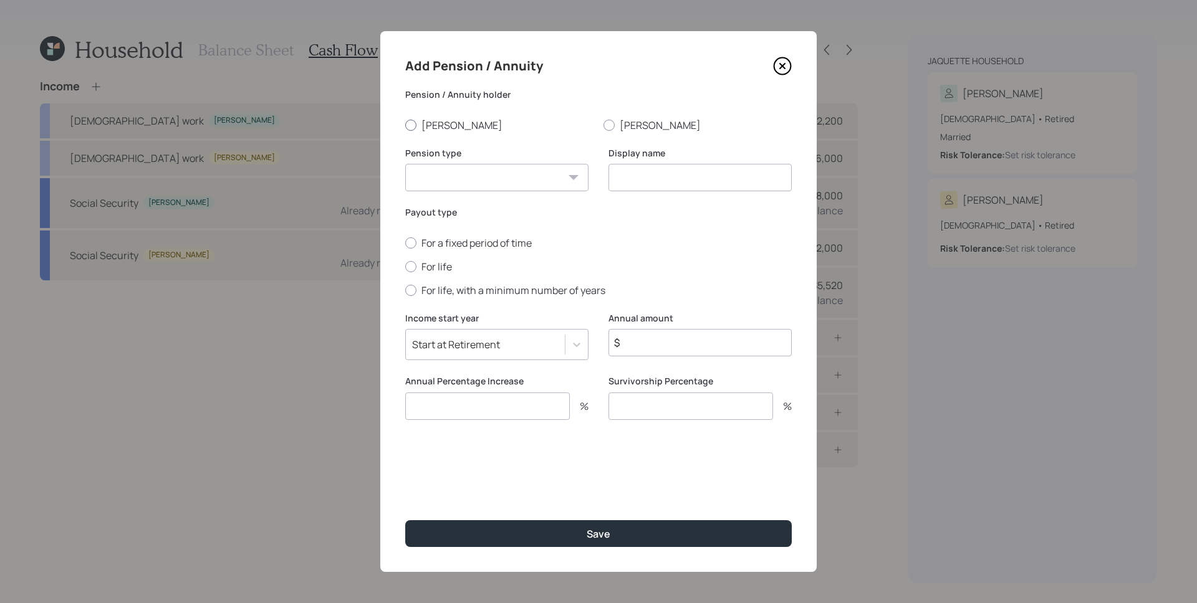
click at [436, 126] on label "[PERSON_NAME]" at bounding box center [499, 125] width 188 height 14
click at [405, 125] on input "[PERSON_NAME]" at bounding box center [404, 125] width 1 height 1
radio input "true"
click at [451, 171] on select "Pension Annuity" at bounding box center [496, 177] width 183 height 27
select select "pension"
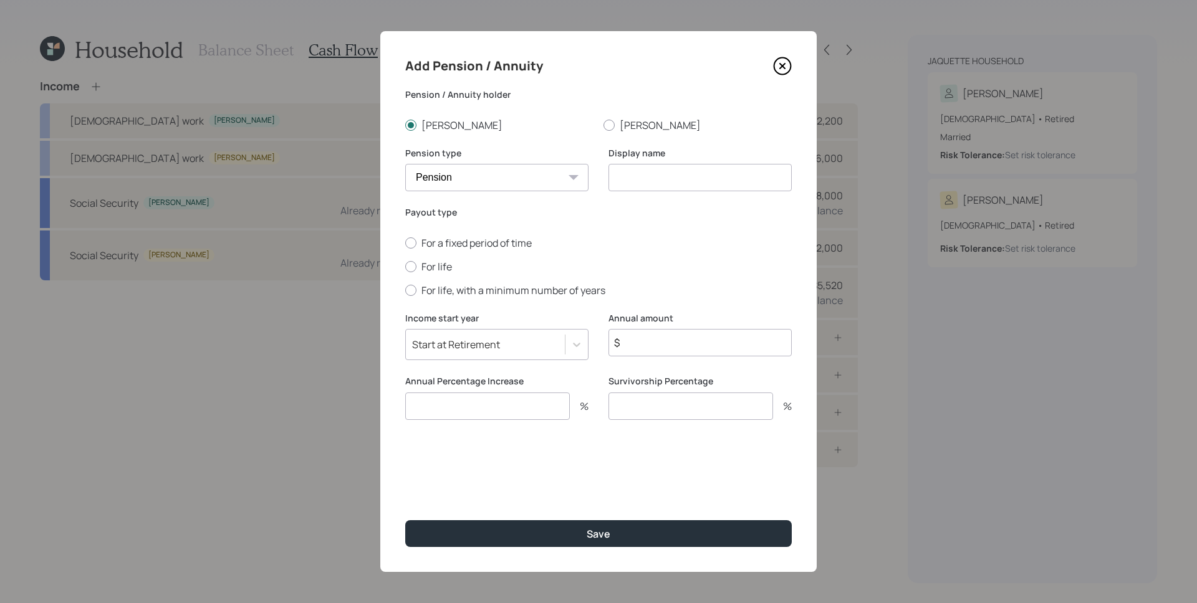
click at [405, 164] on select "Pension Annuity" at bounding box center [496, 177] width 183 height 27
click at [669, 176] on input at bounding box center [699, 177] width 183 height 27
type input "Susette's Pension"
click at [418, 269] on label "For life" at bounding box center [598, 267] width 386 height 14
click at [405, 267] on input "For life" at bounding box center [404, 266] width 1 height 1
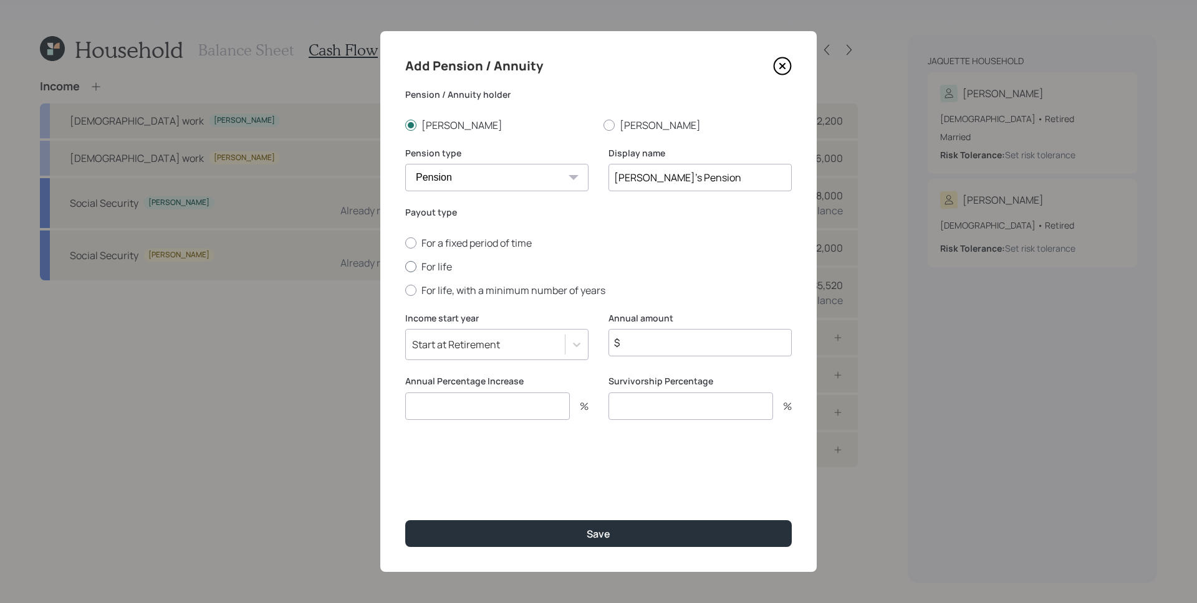
radio input "true"
click at [685, 340] on input "$" at bounding box center [699, 342] width 183 height 27
click at [655, 345] on input "$ 3,833" at bounding box center [699, 342] width 183 height 27
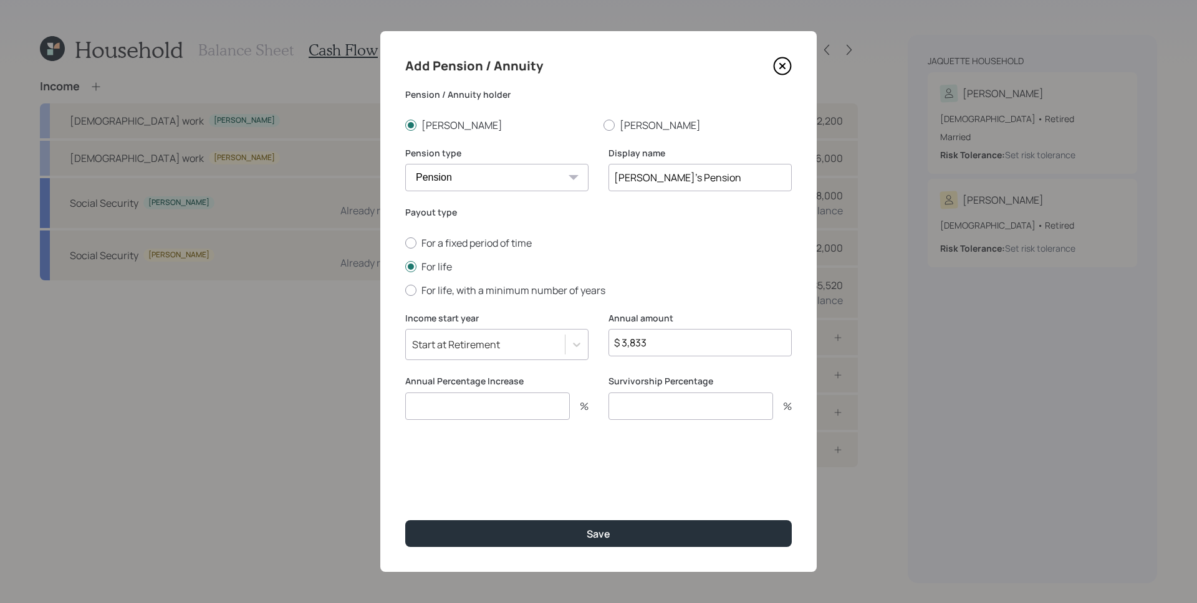
click at [654, 340] on input "$ 3,833" at bounding box center [699, 342] width 183 height 27
type input "$ 46,000"
click at [446, 412] on input "number" at bounding box center [487, 406] width 165 height 27
type input "0"
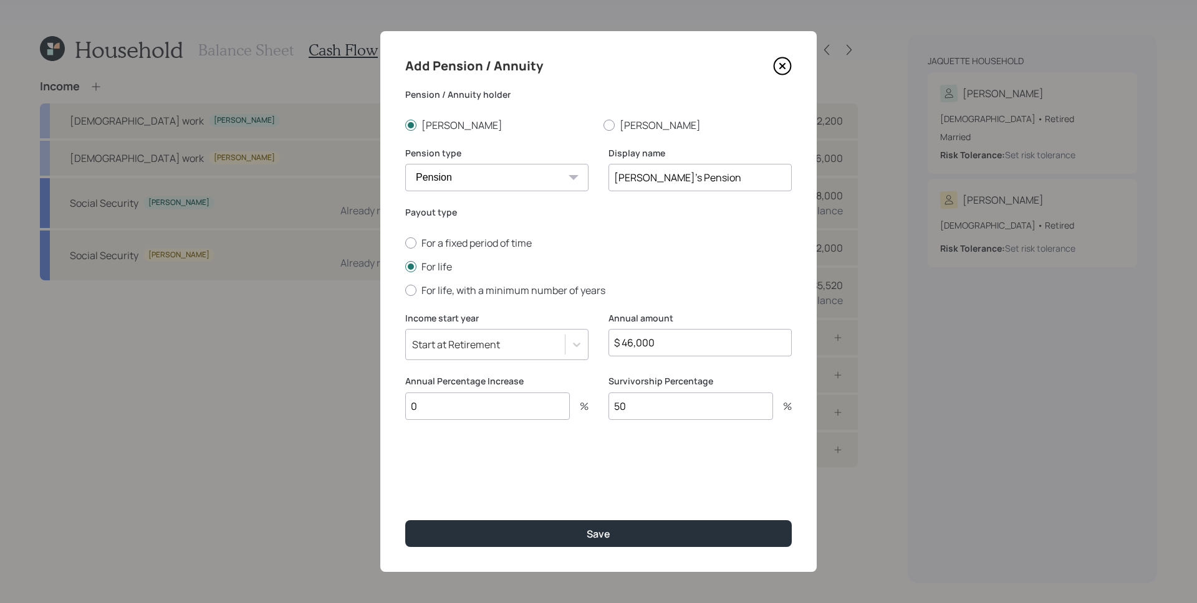
type input "50"
click at [405, 520] on button "Save" at bounding box center [598, 533] width 386 height 27
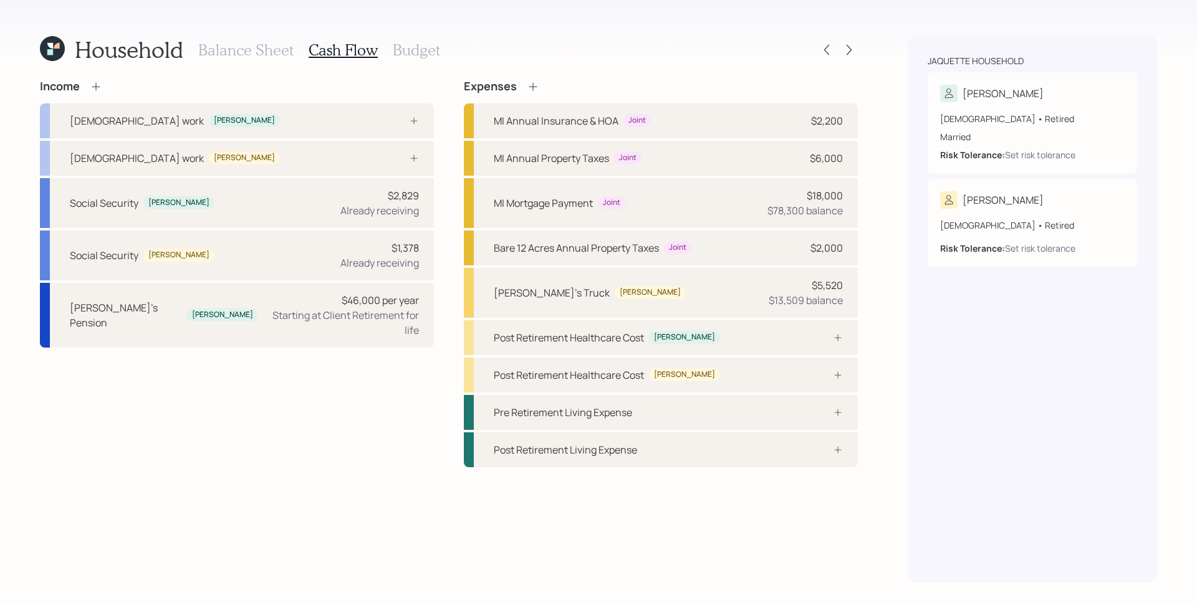
click at [100, 88] on icon at bounding box center [96, 86] width 12 height 12
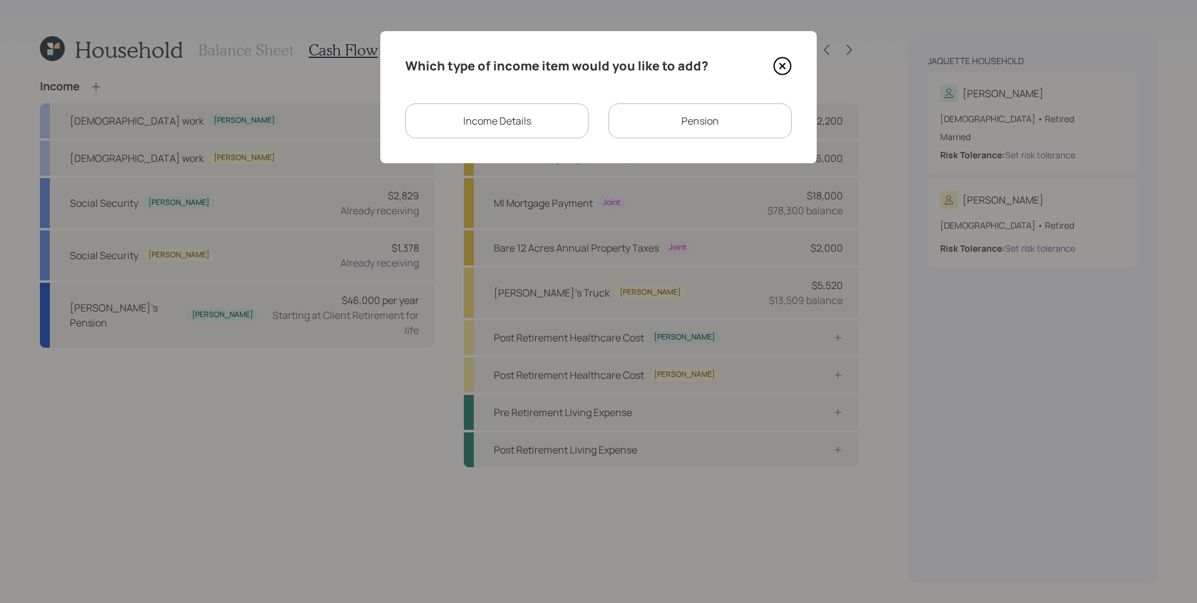
click at [512, 123] on div "Income Details" at bounding box center [496, 120] width 183 height 35
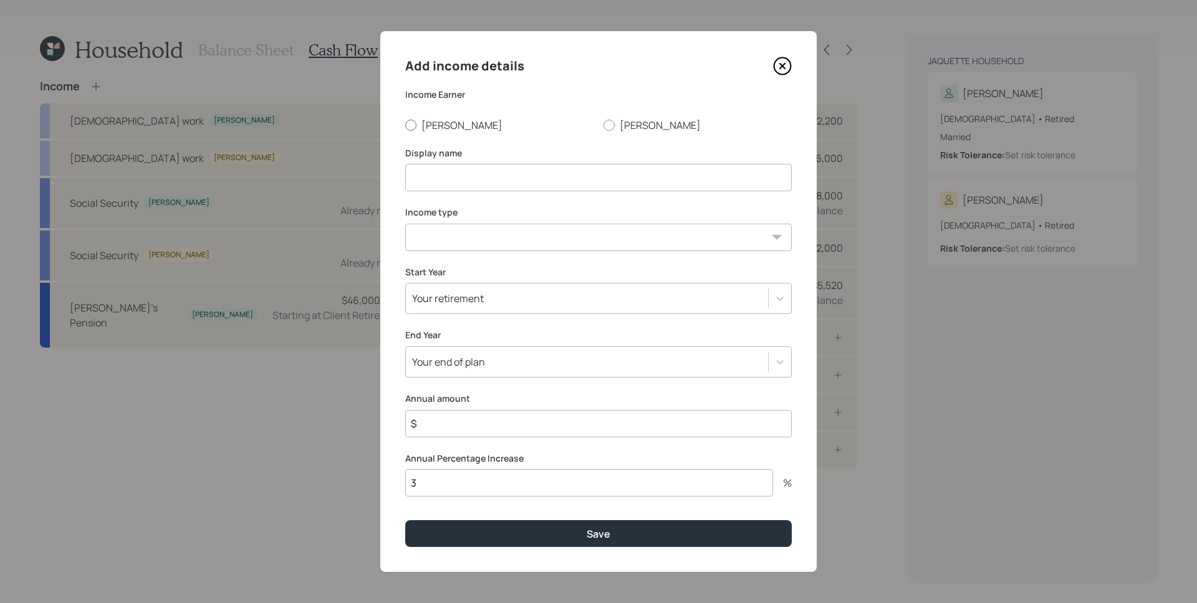
click at [428, 125] on label "[PERSON_NAME]" at bounding box center [499, 125] width 188 height 14
click at [405, 125] on input "[PERSON_NAME]" at bounding box center [404, 125] width 1 height 1
radio input "true"
click at [444, 176] on input at bounding box center [598, 177] width 386 height 27
click at [411, 178] on input "Consulting" at bounding box center [598, 177] width 386 height 27
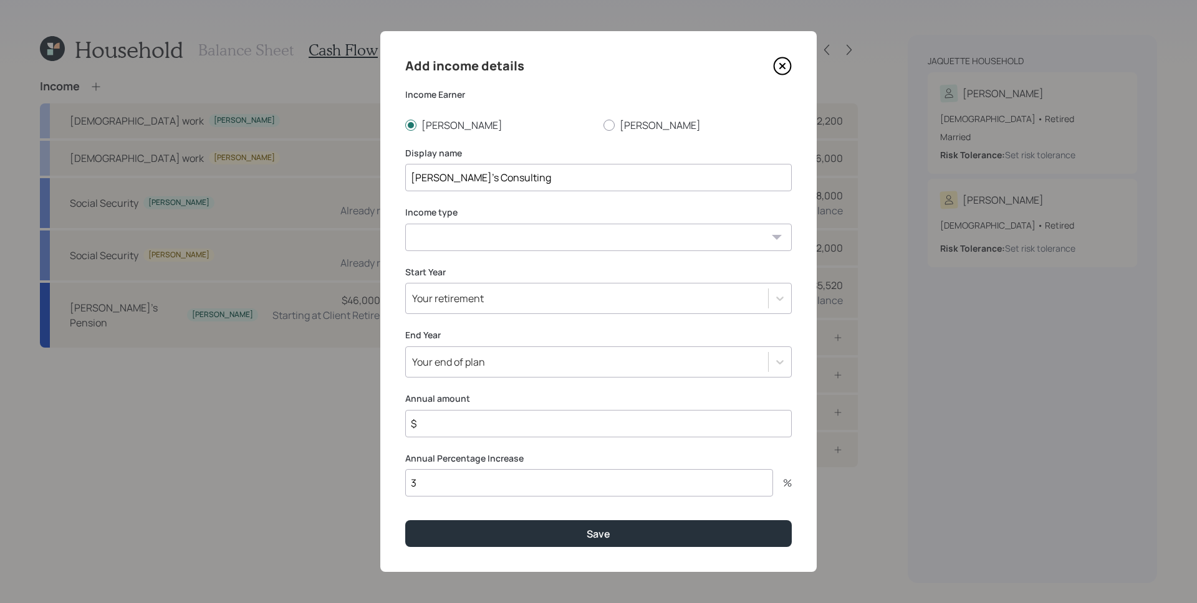
type input "Susette's Consulting"
click at [501, 247] on select "Full-time work Part-time work Self employment Other" at bounding box center [598, 237] width 386 height 27
select select "part_time"
click at [405, 224] on select "Full-time work Part-time work Self employment Other" at bounding box center [598, 237] width 386 height 27
click at [480, 266] on label "Start Year" at bounding box center [598, 272] width 386 height 12
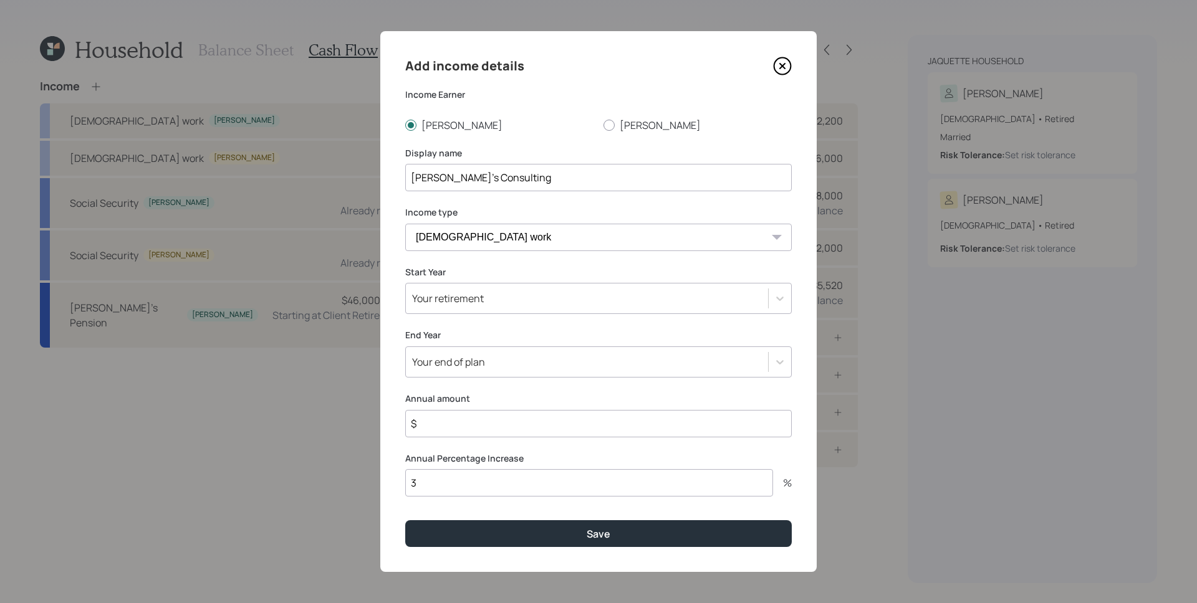
click at [489, 299] on div "Your retirement" at bounding box center [587, 298] width 362 height 21
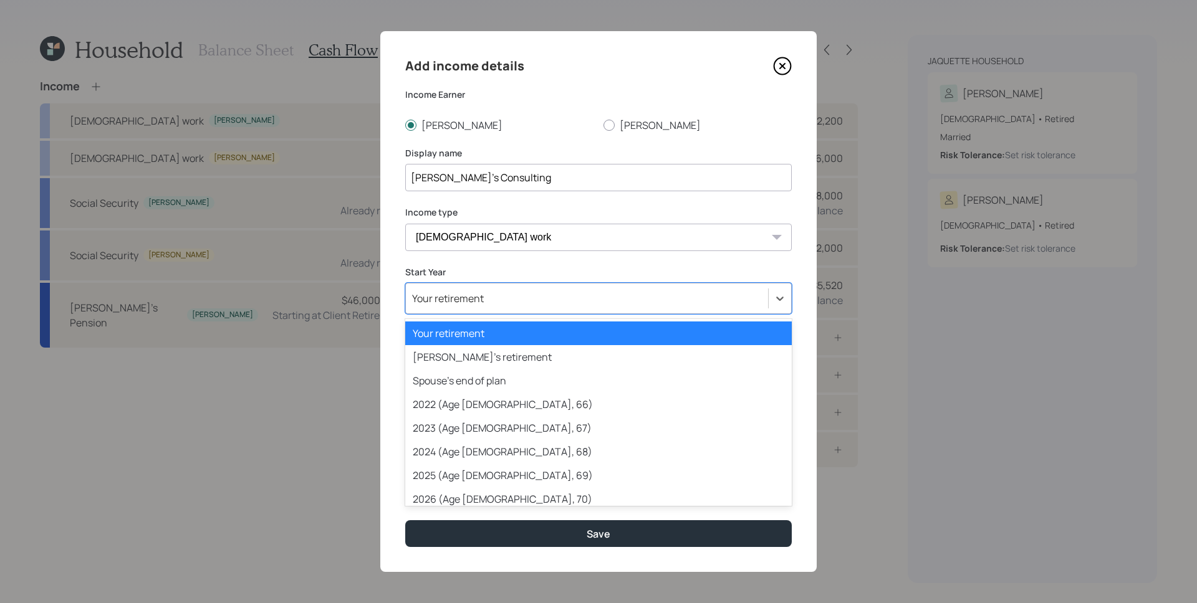
click at [483, 338] on div "Your retirement" at bounding box center [598, 334] width 386 height 24
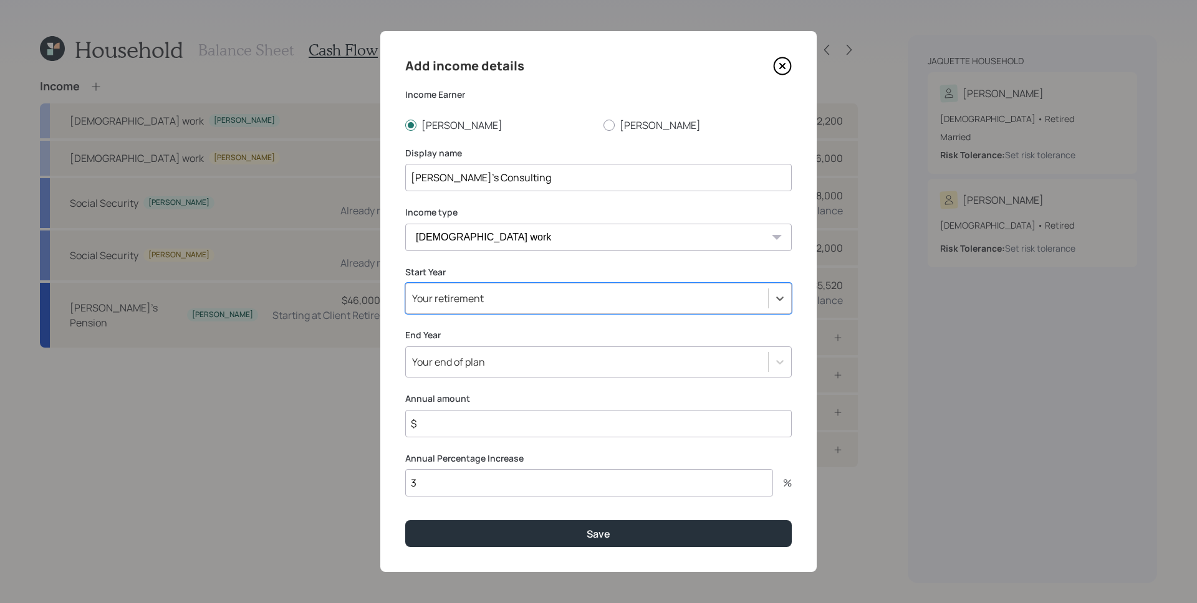
click at [432, 357] on div "Your end of plan" at bounding box center [448, 362] width 73 height 14
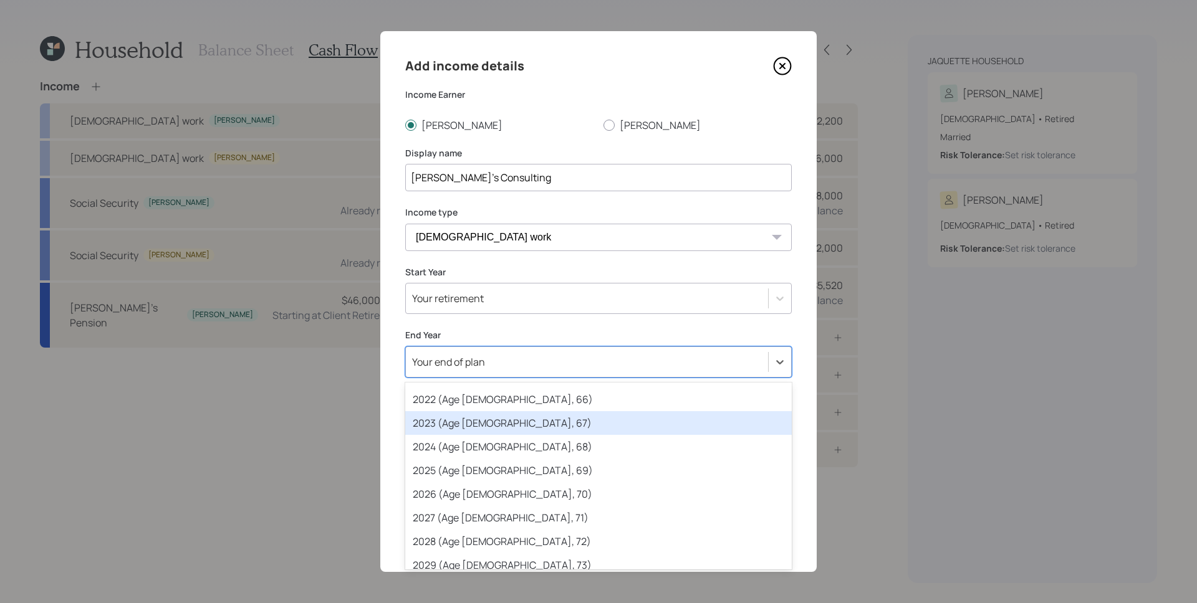
scroll to position [162, 0]
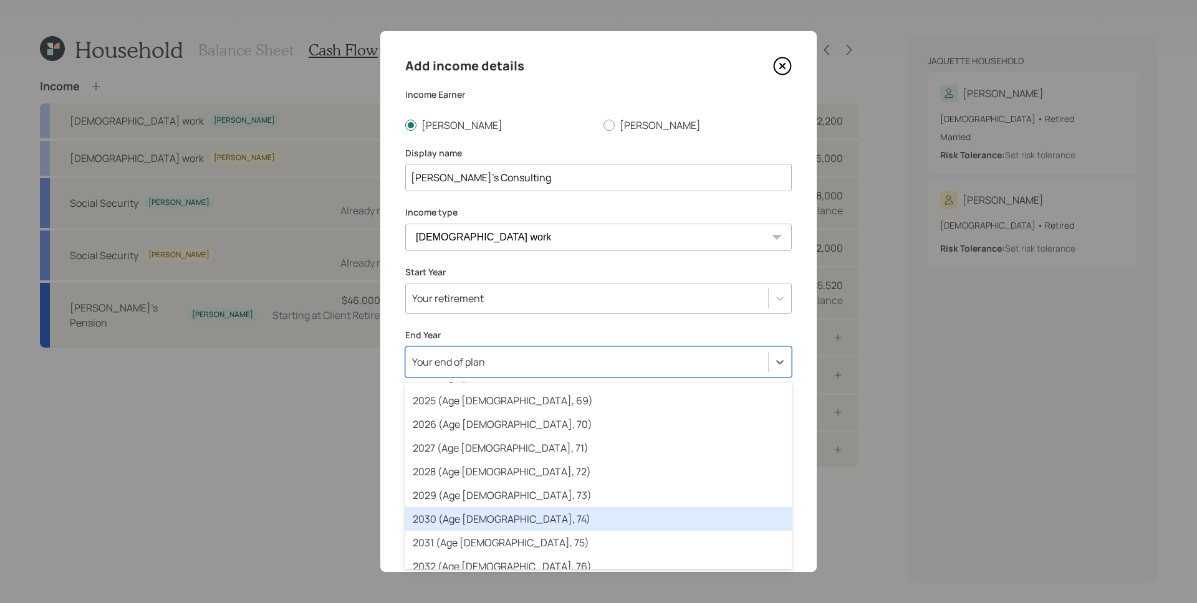
click at [454, 518] on div "2030 (Age 77, 74)" at bounding box center [598, 519] width 386 height 24
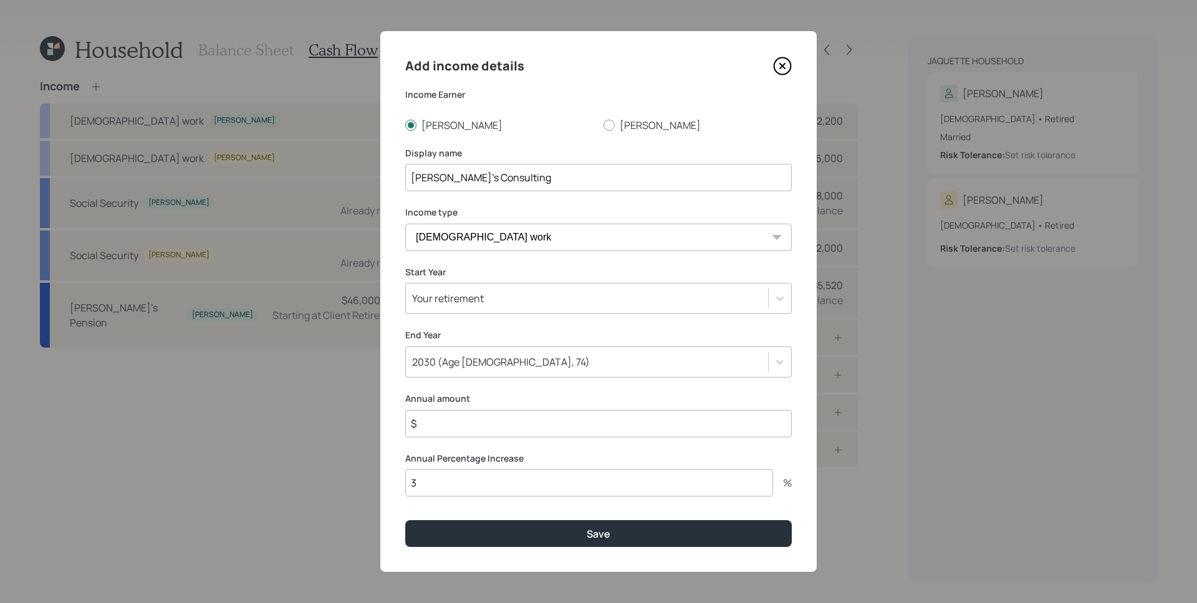
click at [446, 436] on input "$" at bounding box center [598, 423] width 386 height 27
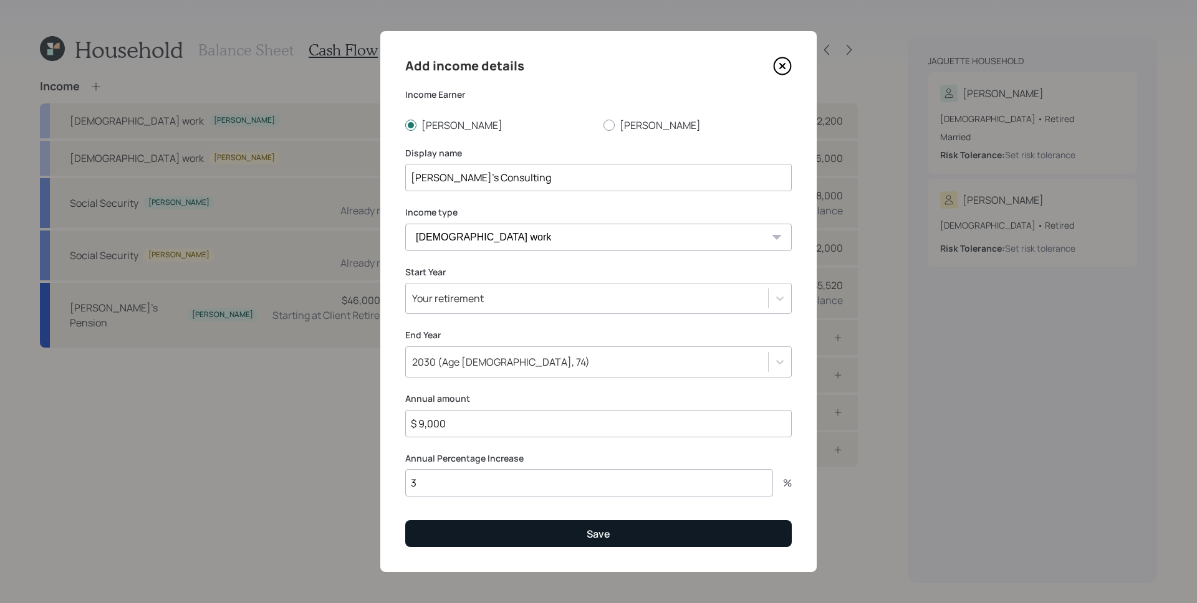
type input "$ 9,000"
click at [527, 527] on button "Save" at bounding box center [598, 533] width 386 height 27
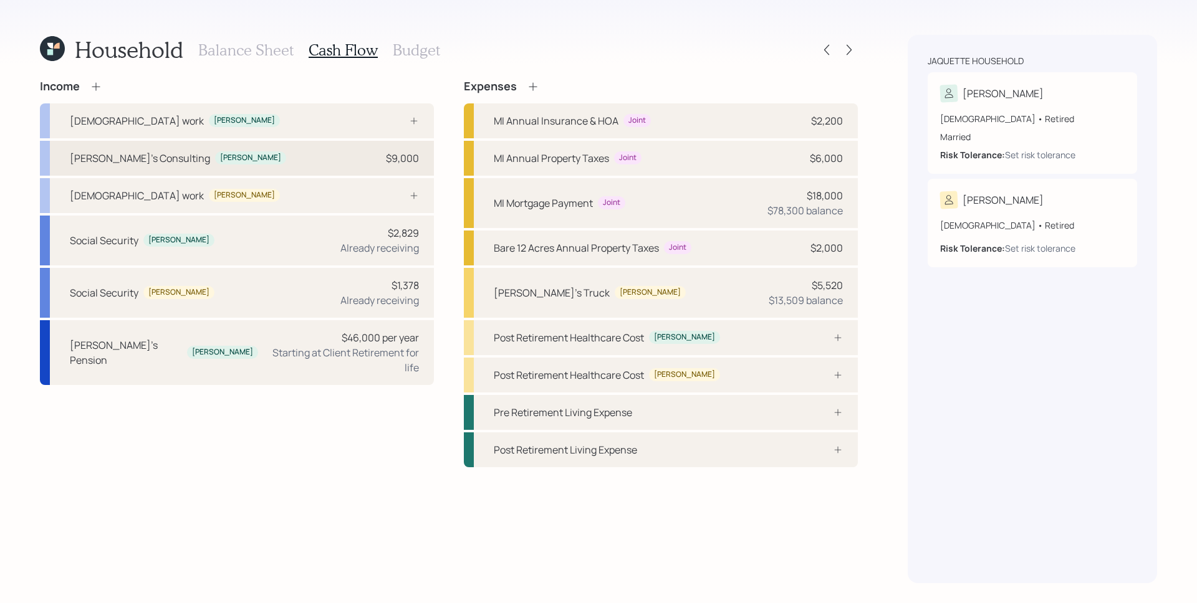
click at [396, 166] on div "Susette's Consulting Susette $9,000" at bounding box center [237, 158] width 394 height 35
select select "part_time"
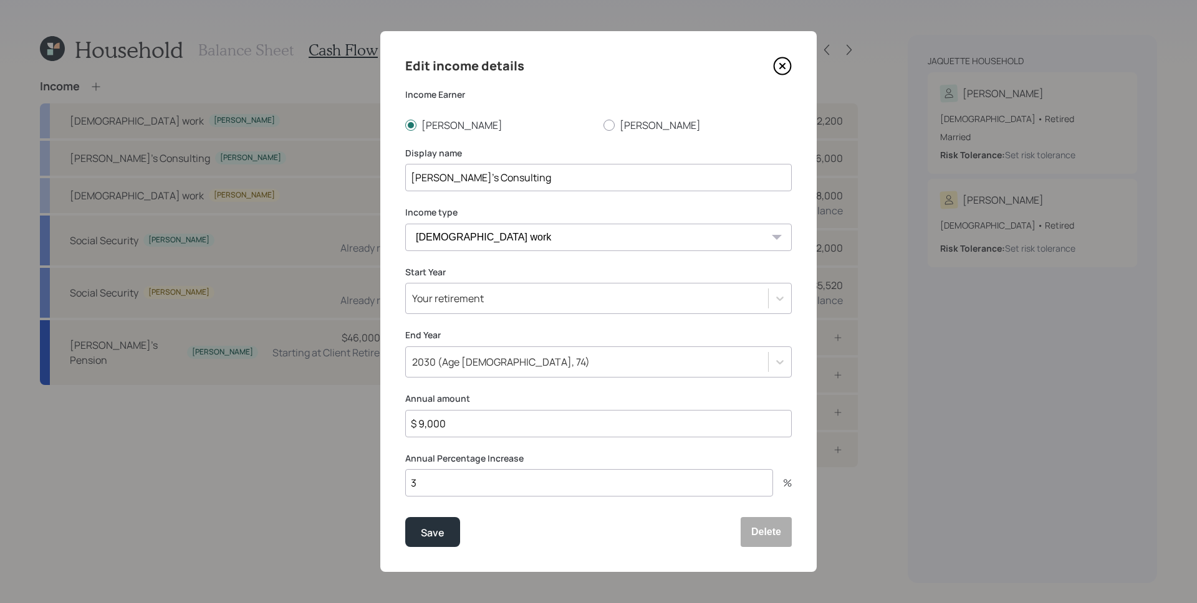
click at [517, 415] on input "$ 9,000" at bounding box center [598, 423] width 386 height 27
click at [522, 429] on input "$ 9,000" at bounding box center [598, 423] width 386 height 27
click at [567, 425] on input "$ 25,000" at bounding box center [598, 423] width 386 height 27
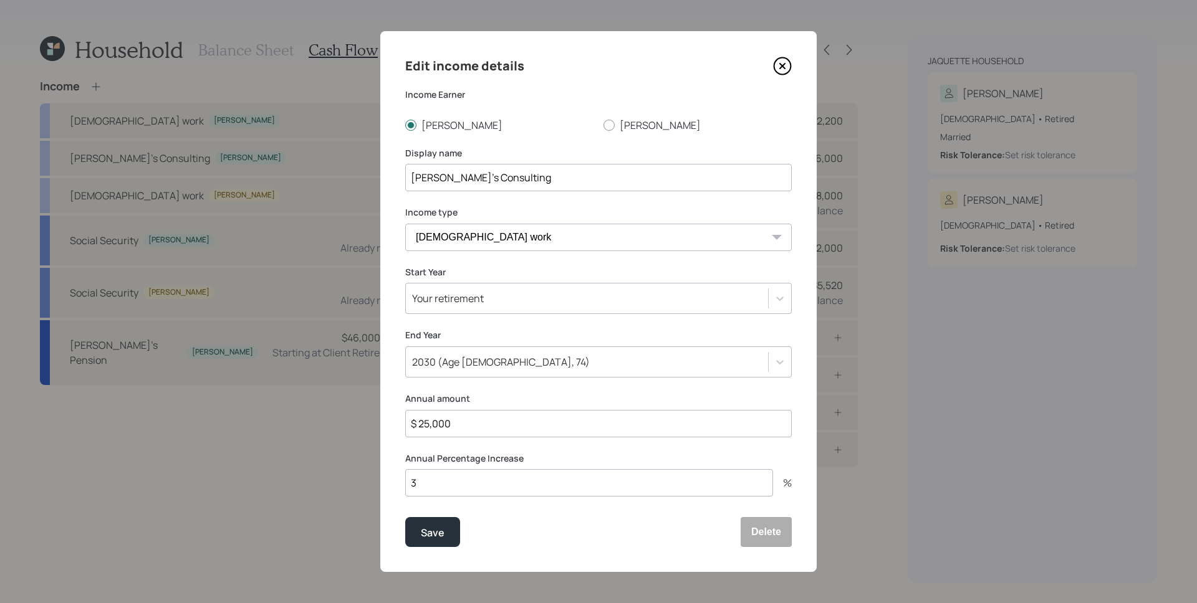
click at [567, 424] on input "$ 25,000" at bounding box center [598, 423] width 386 height 27
type input "$ 17,400"
click at [451, 487] on input "3" at bounding box center [589, 482] width 368 height 27
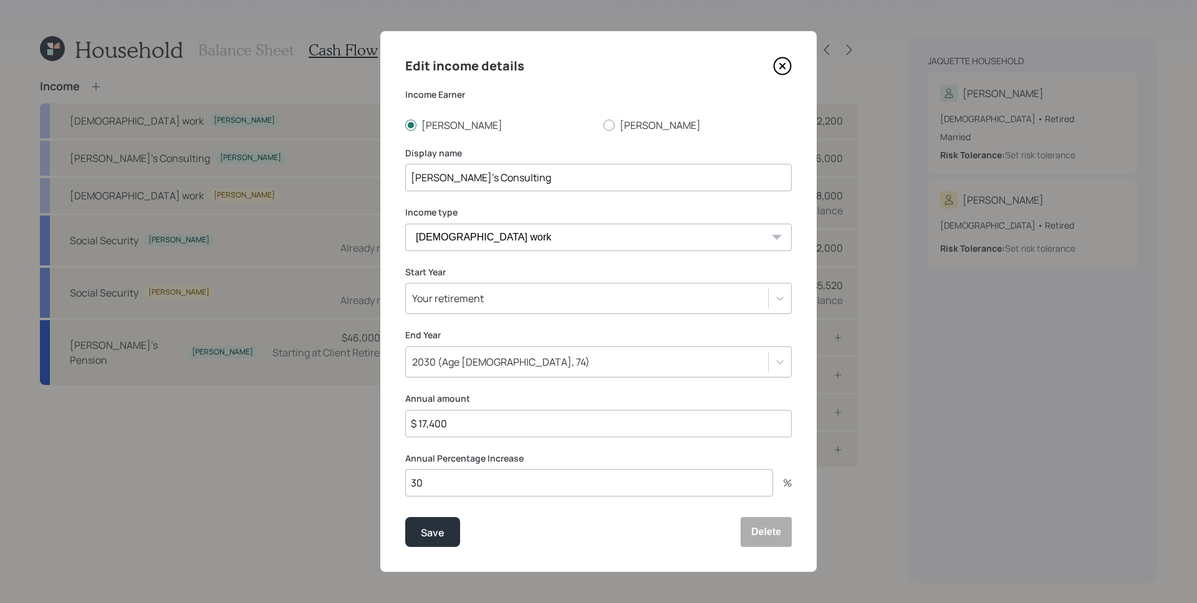
type input "3"
type input "0"
click at [449, 530] on button "Save" at bounding box center [432, 532] width 55 height 30
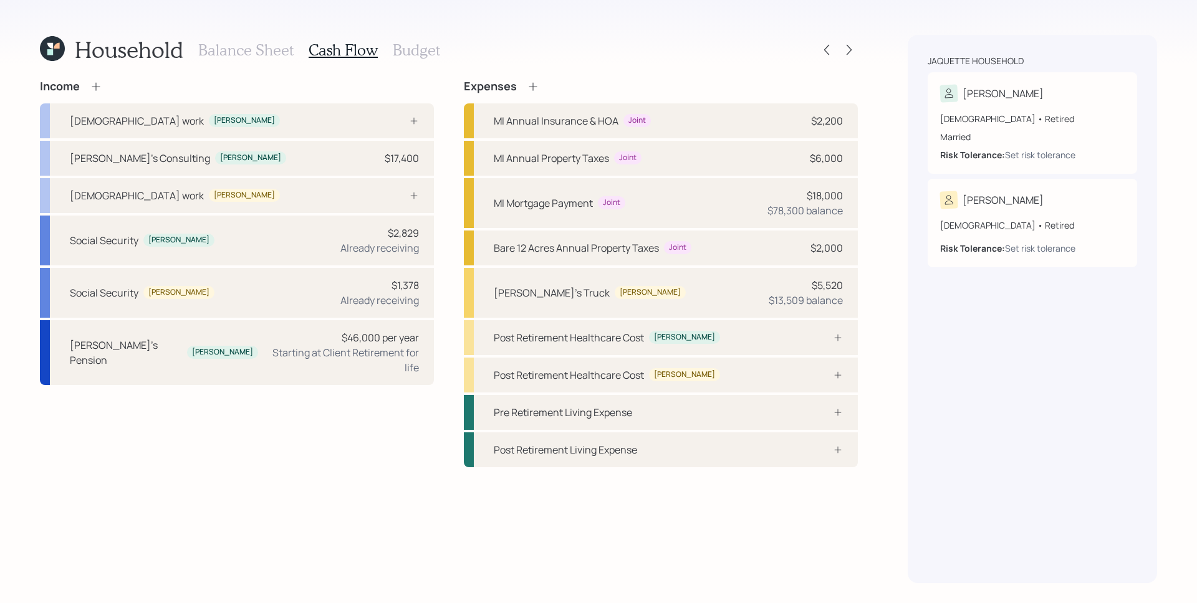
click at [97, 88] on icon at bounding box center [96, 86] width 12 height 12
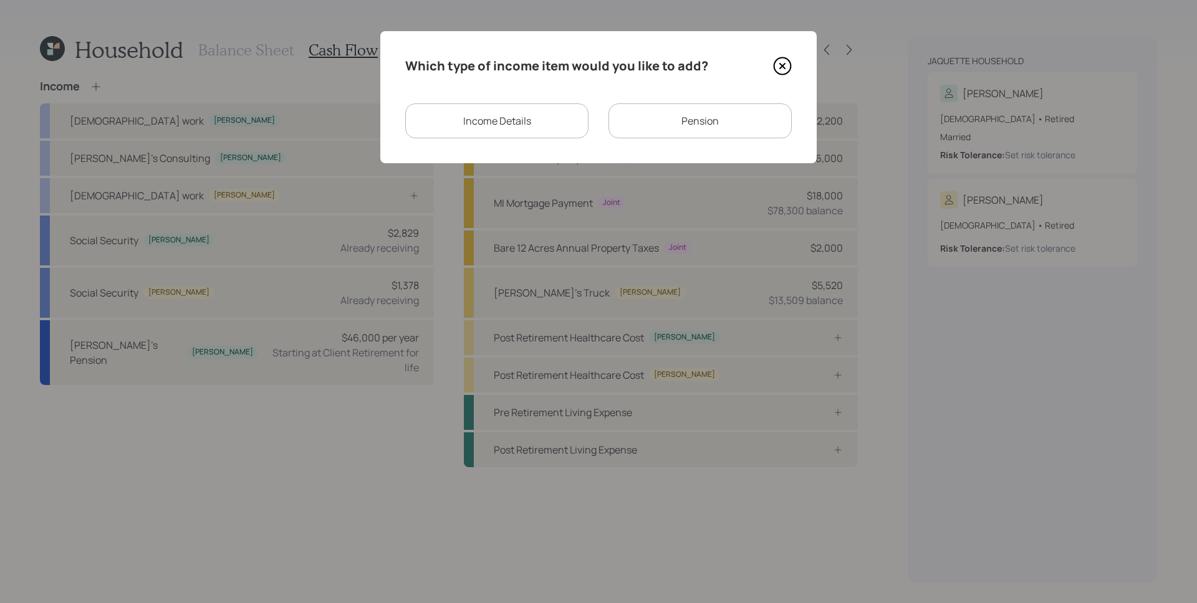
click at [505, 127] on div "Income Details" at bounding box center [496, 120] width 183 height 35
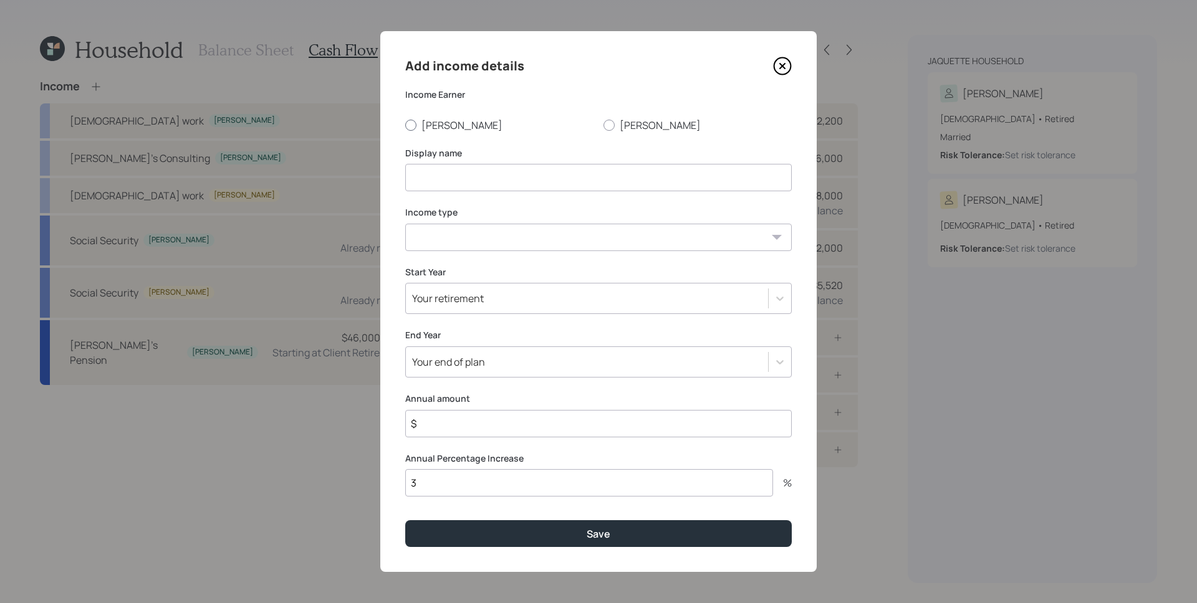
click at [454, 127] on label "[PERSON_NAME]" at bounding box center [499, 125] width 188 height 14
click at [405, 125] on input "[PERSON_NAME]" at bounding box center [404, 125] width 1 height 1
radio input "true"
click at [487, 179] on input at bounding box center [598, 177] width 386 height 27
type input "Interest and Dividends"
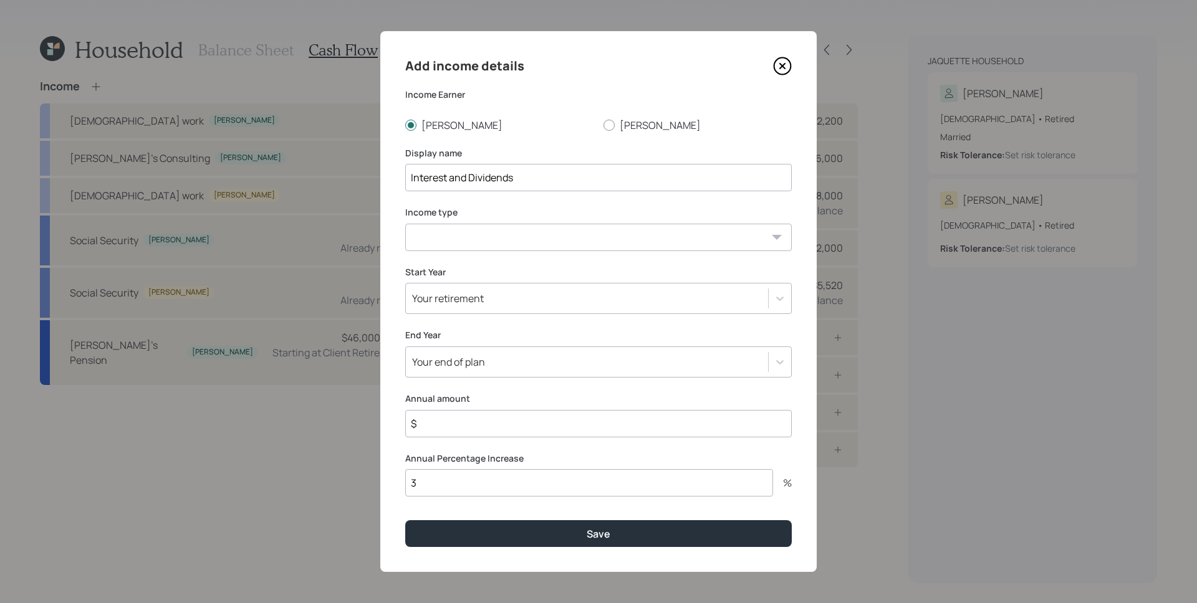
click at [495, 234] on select "Full-time work Part-time work Self employment Other" at bounding box center [598, 237] width 386 height 27
select select "other"
click at [405, 224] on select "Full-time work Part-time work Self employment Other" at bounding box center [598, 237] width 386 height 27
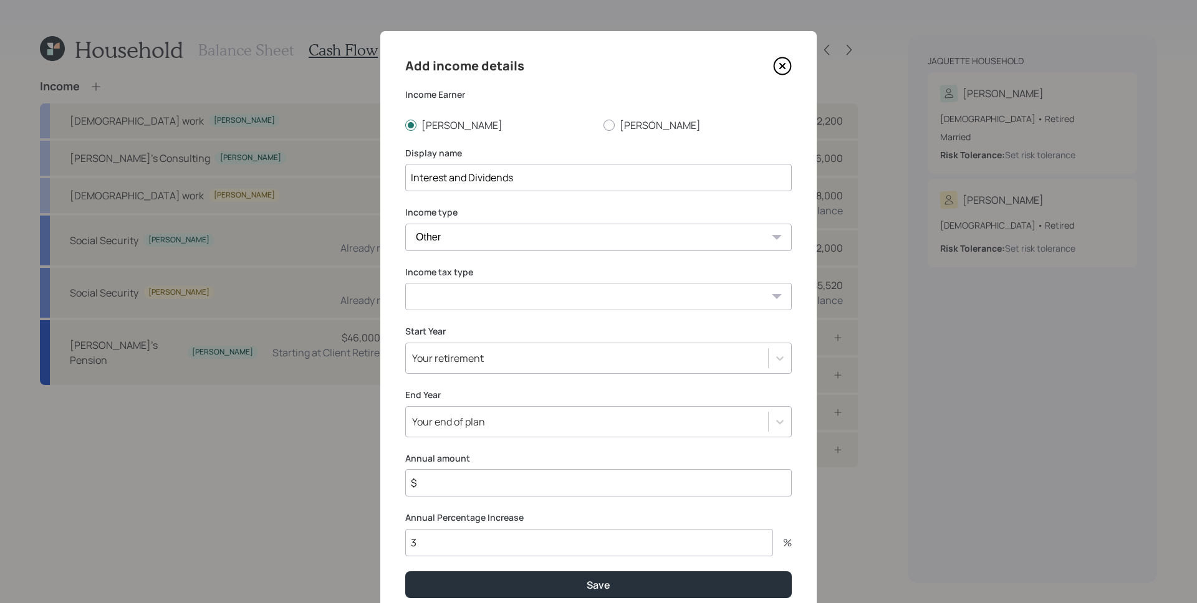
click at [493, 284] on select "Tax-free Earned Self Employment Alimony Royalties Pension / Annuity Interest Di…" at bounding box center [598, 296] width 386 height 27
select select "interest"
click at [405, 283] on select "Tax-free Earned Self Employment Alimony Royalties Pension / Annuity Interest Di…" at bounding box center [598, 296] width 386 height 27
click at [470, 361] on div "Your retirement" at bounding box center [448, 358] width 72 height 14
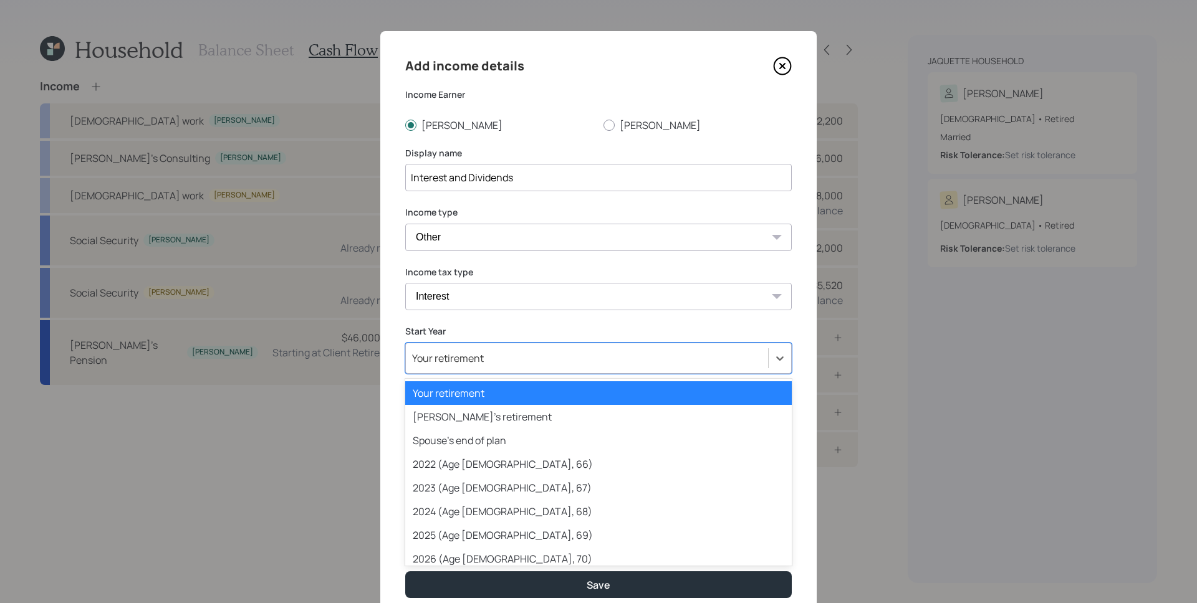
click at [463, 399] on div "Your retirement" at bounding box center [598, 393] width 386 height 24
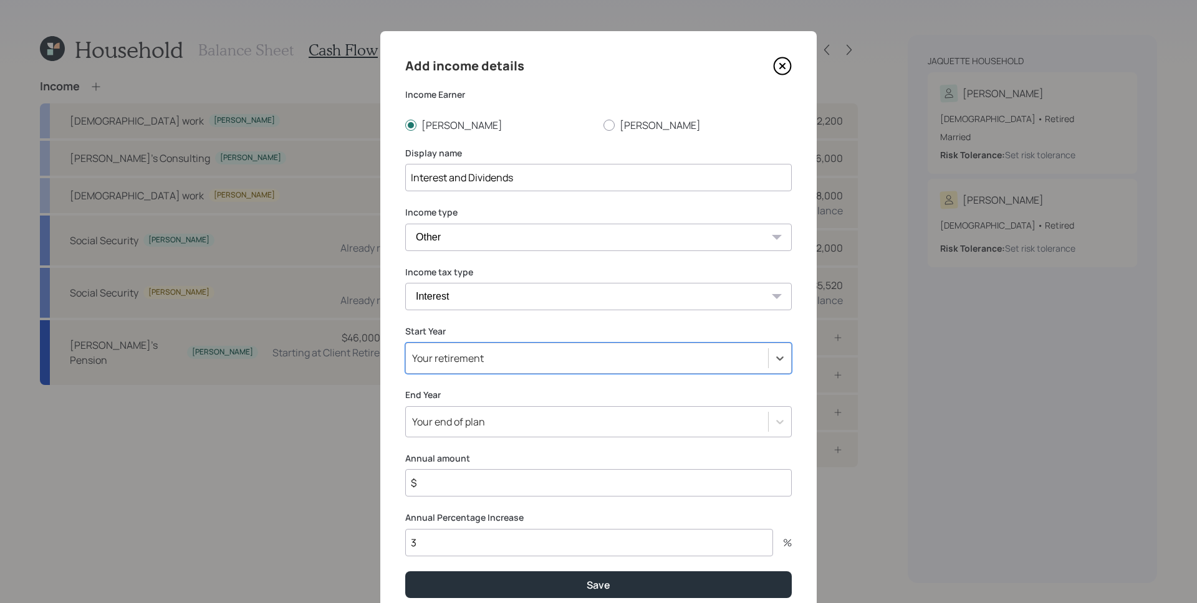
click at [469, 484] on input "$" at bounding box center [598, 482] width 386 height 27
type input "$ 2,000"
click at [405, 571] on button "Save" at bounding box center [598, 584] width 386 height 27
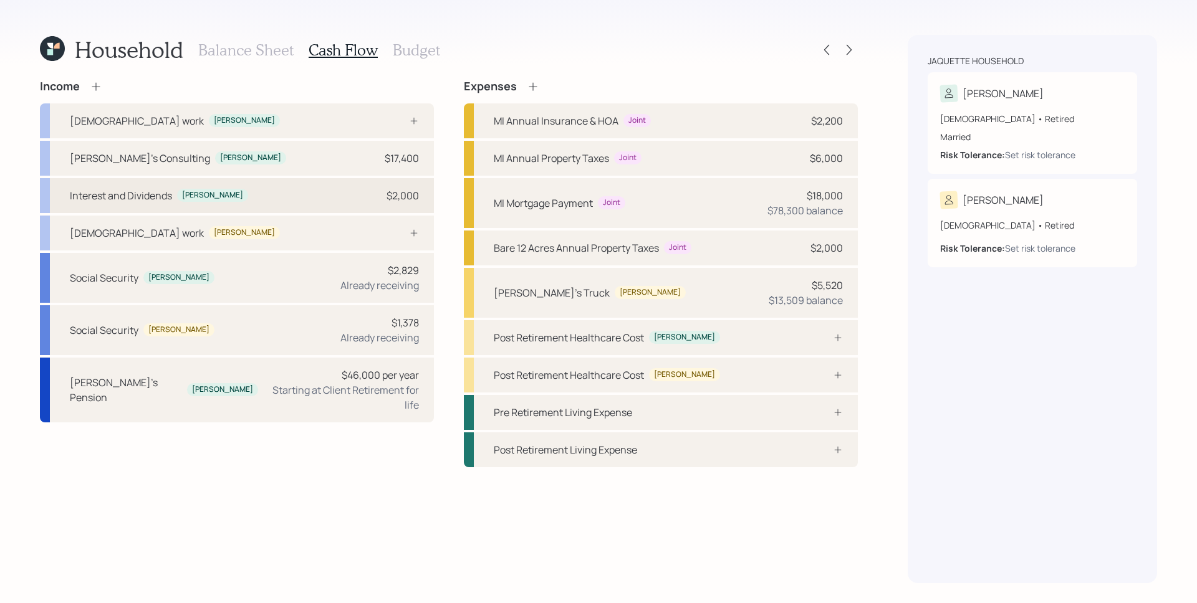
click at [167, 187] on div "Interest and Dividends Susette $2,000" at bounding box center [237, 195] width 394 height 35
select select "other"
select select "interest"
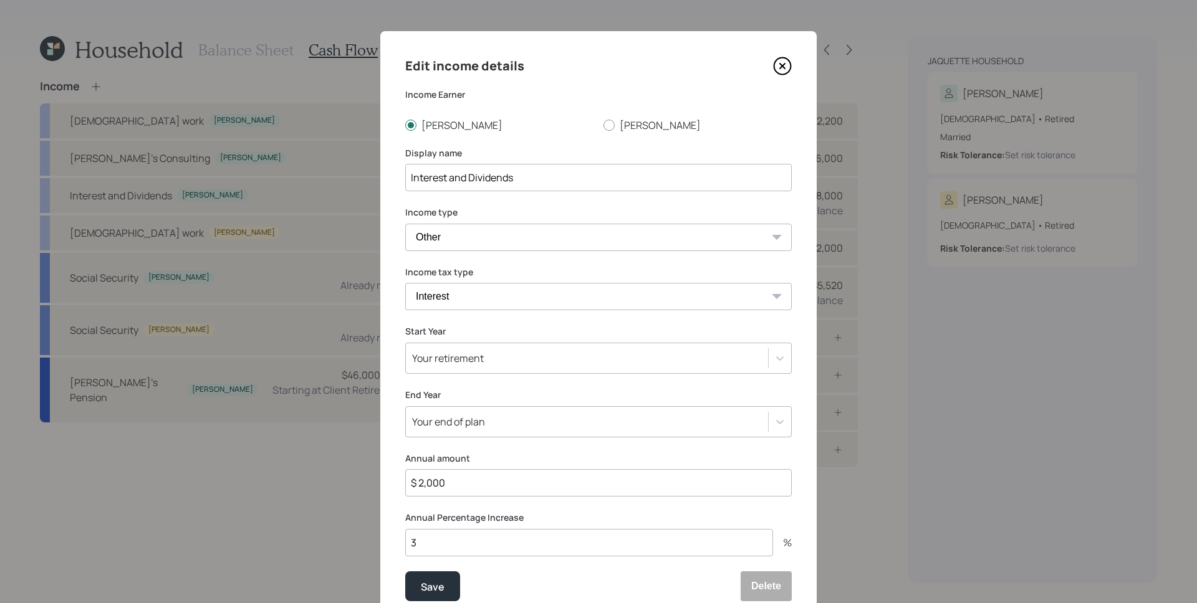
drag, startPoint x: 519, startPoint y: 177, endPoint x: 445, endPoint y: 176, distance: 74.2
click at [445, 176] on input "Interest and Dividends" at bounding box center [598, 177] width 386 height 27
type input "Interest"
click at [428, 578] on div "Save" at bounding box center [433, 586] width 24 height 17
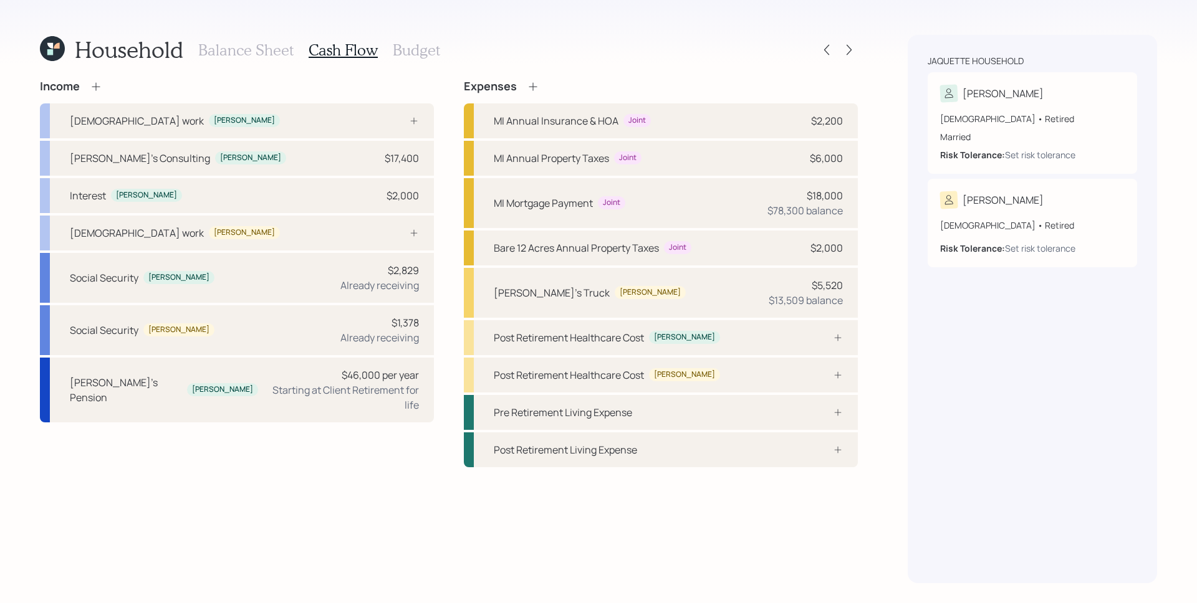
click at [96, 90] on icon at bounding box center [96, 86] width 12 height 12
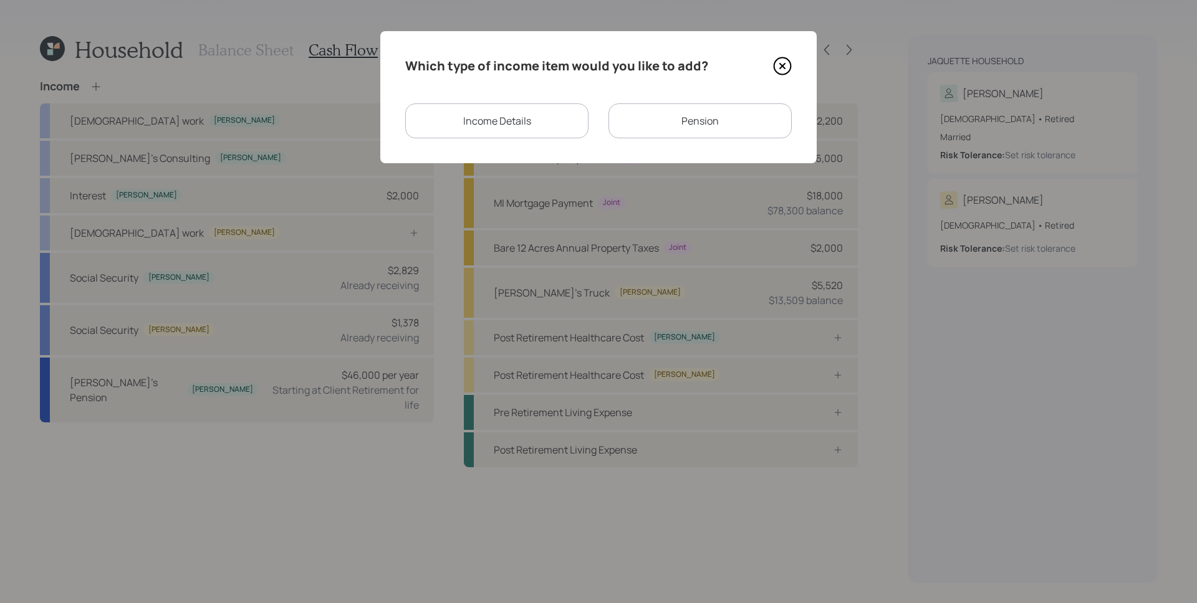
click at [503, 113] on div "Income Details" at bounding box center [496, 120] width 183 height 35
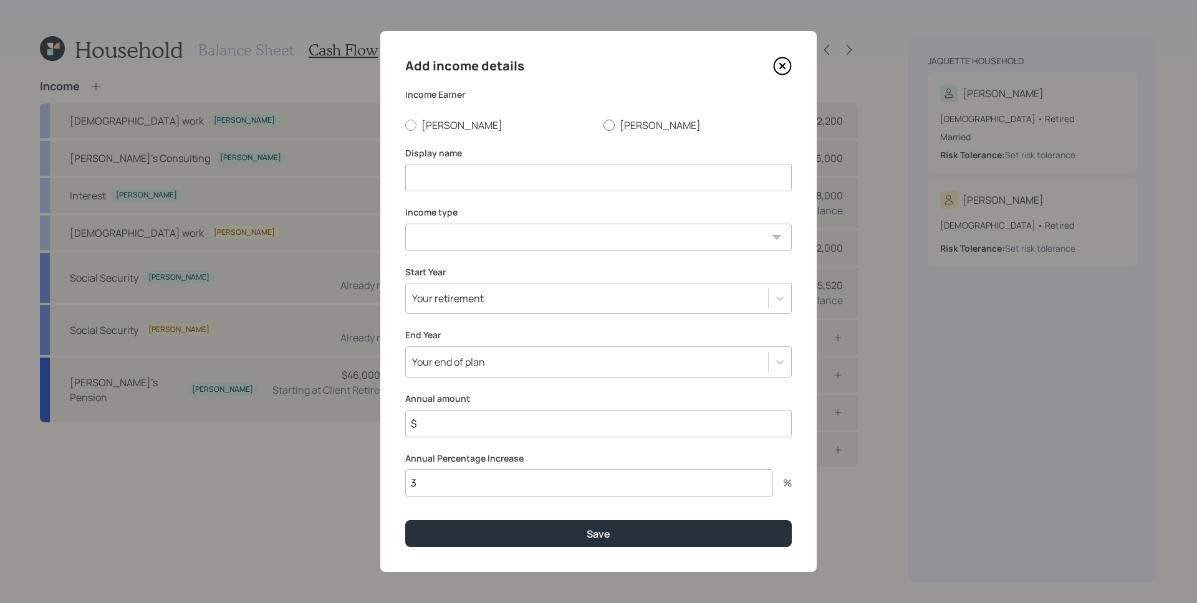
click at [623, 123] on label "[PERSON_NAME]" at bounding box center [697, 125] width 188 height 14
click at [603, 125] on input "[PERSON_NAME]" at bounding box center [603, 125] width 1 height 1
radio input "true"
click at [494, 186] on input at bounding box center [598, 177] width 386 height 27
type input "Dividends"
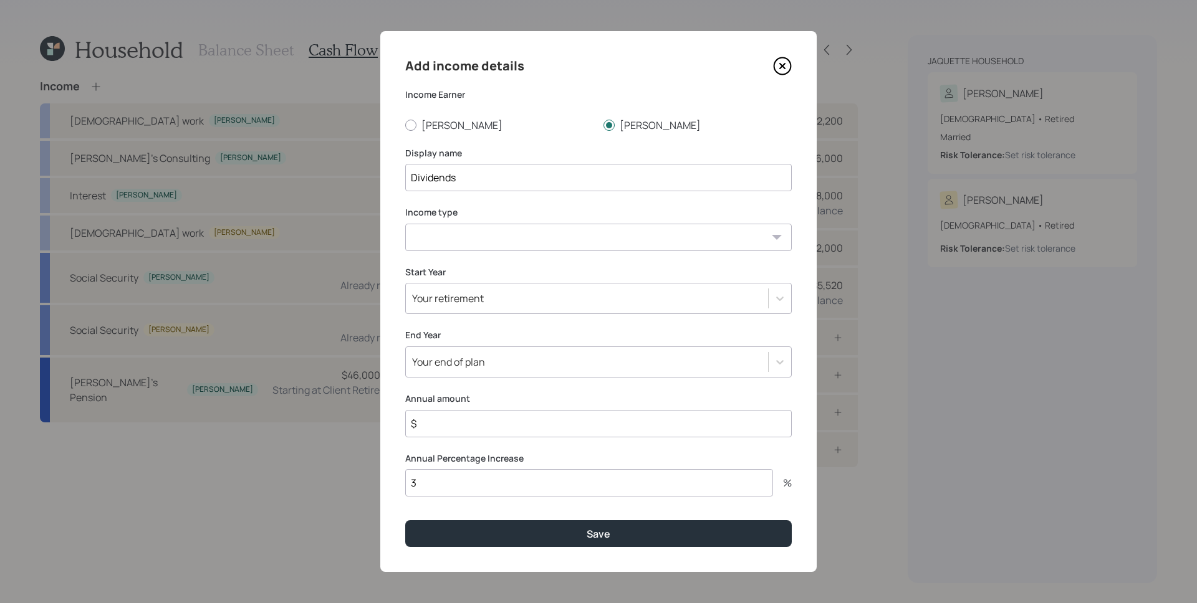
click at [487, 232] on select "Full-time work Part-time work Self employment Other" at bounding box center [598, 237] width 386 height 27
select select "other"
click at [405, 224] on select "Full-time work Part-time work Self employment Other" at bounding box center [598, 237] width 386 height 27
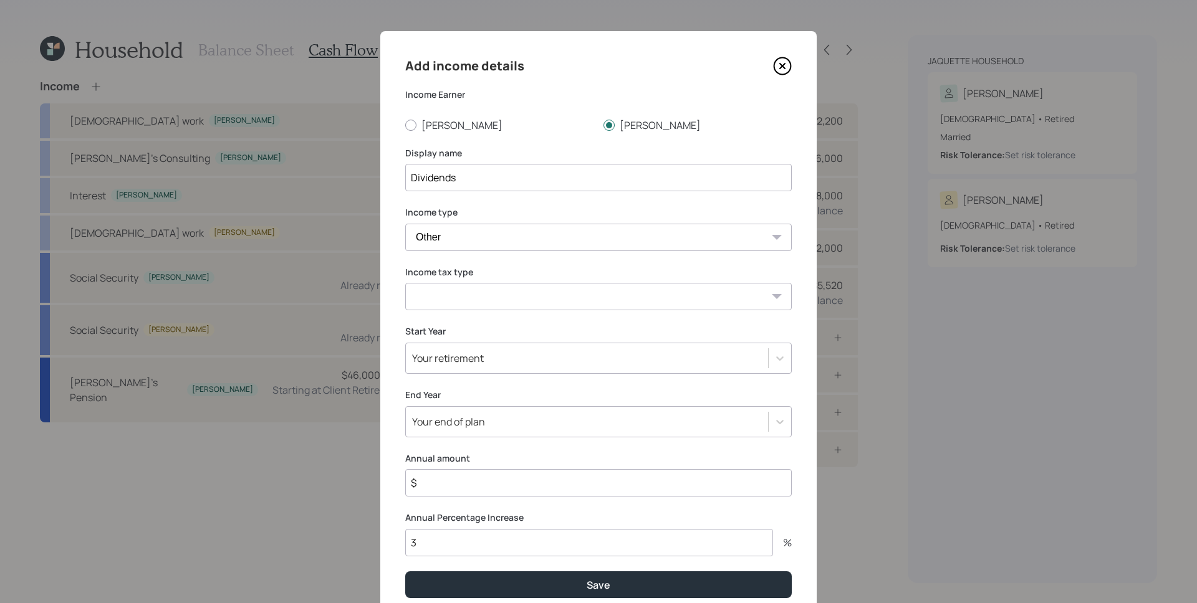
click at [475, 295] on select "Tax-free Earned Self Employment Alimony Royalties Pension / Annuity Interest Di…" at bounding box center [598, 296] width 386 height 27
select select "dividend"
click at [405, 283] on select "Tax-free Earned Self Employment Alimony Royalties Pension / Annuity Interest Di…" at bounding box center [598, 296] width 386 height 27
click at [471, 487] on input "$" at bounding box center [598, 482] width 386 height 27
type input "$ 2,000"
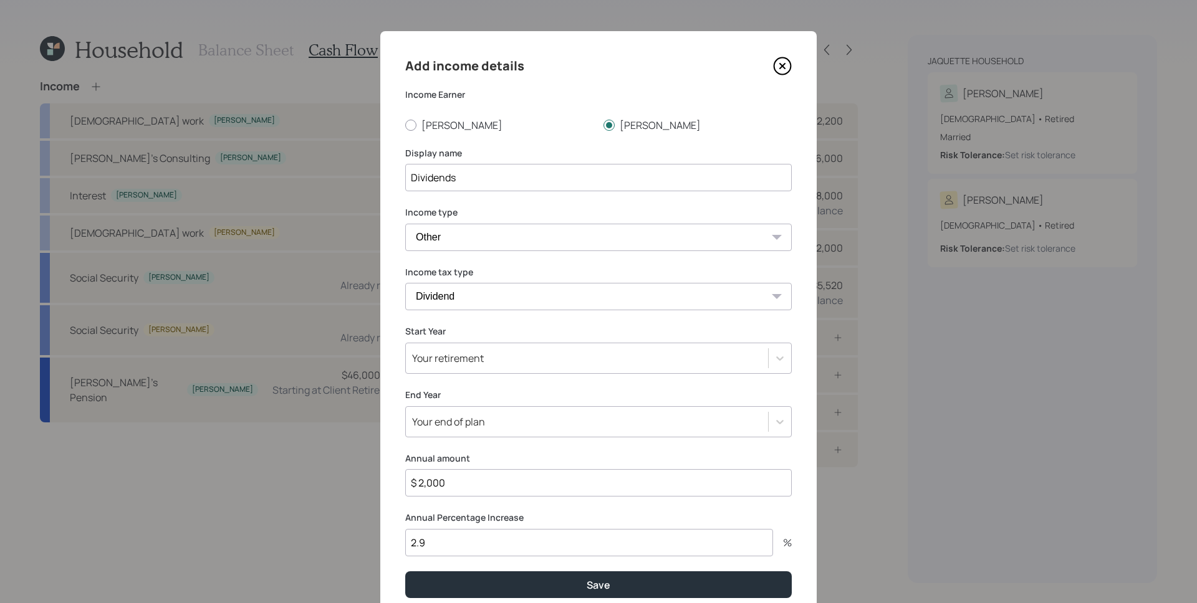
type input "2"
type input "0"
click at [405, 571] on button "Save" at bounding box center [598, 584] width 386 height 27
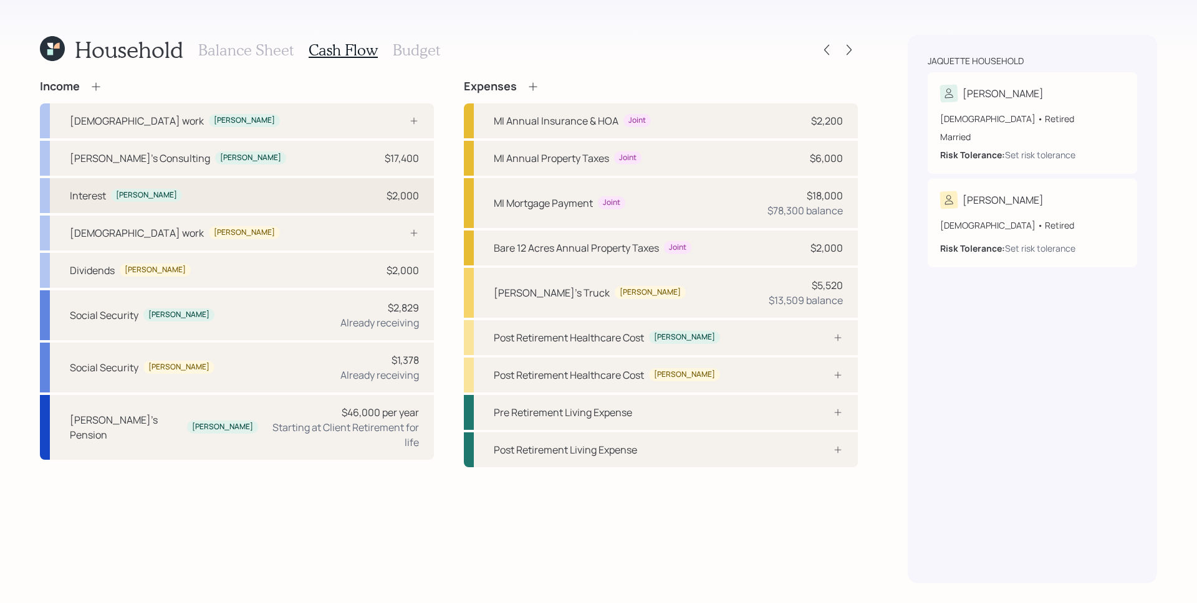
click at [230, 203] on div "Interest Susette $2,000" at bounding box center [237, 195] width 394 height 35
select select "other"
select select "interest"
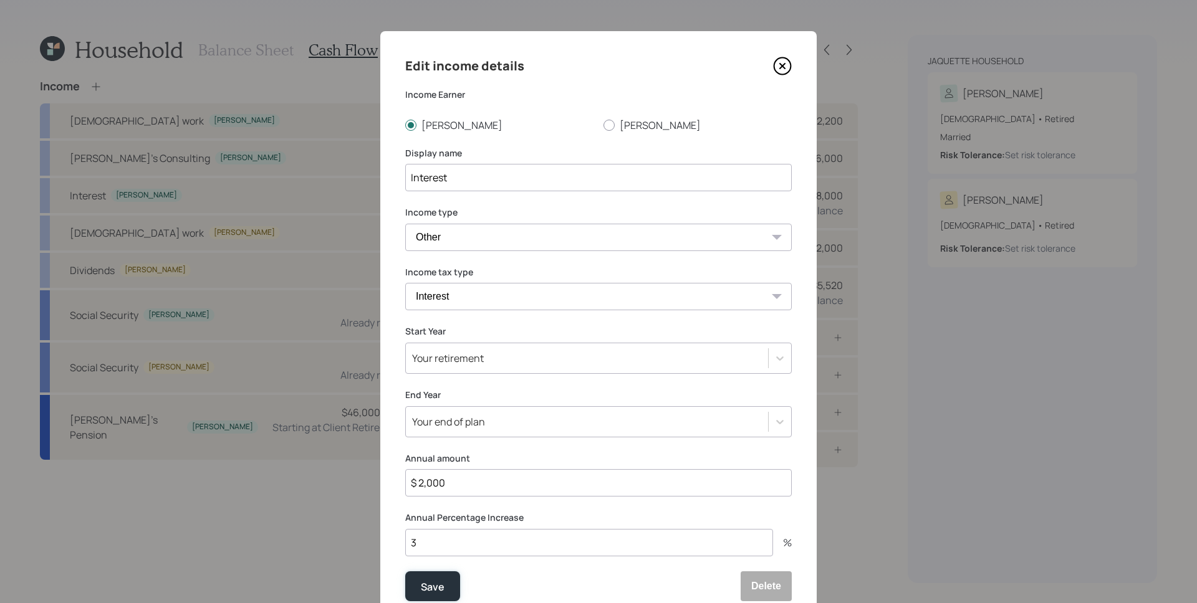
drag, startPoint x: 451, startPoint y: 581, endPoint x: 310, endPoint y: 425, distance: 210.4
click at [451, 581] on button "Save" at bounding box center [432, 586] width 55 height 30
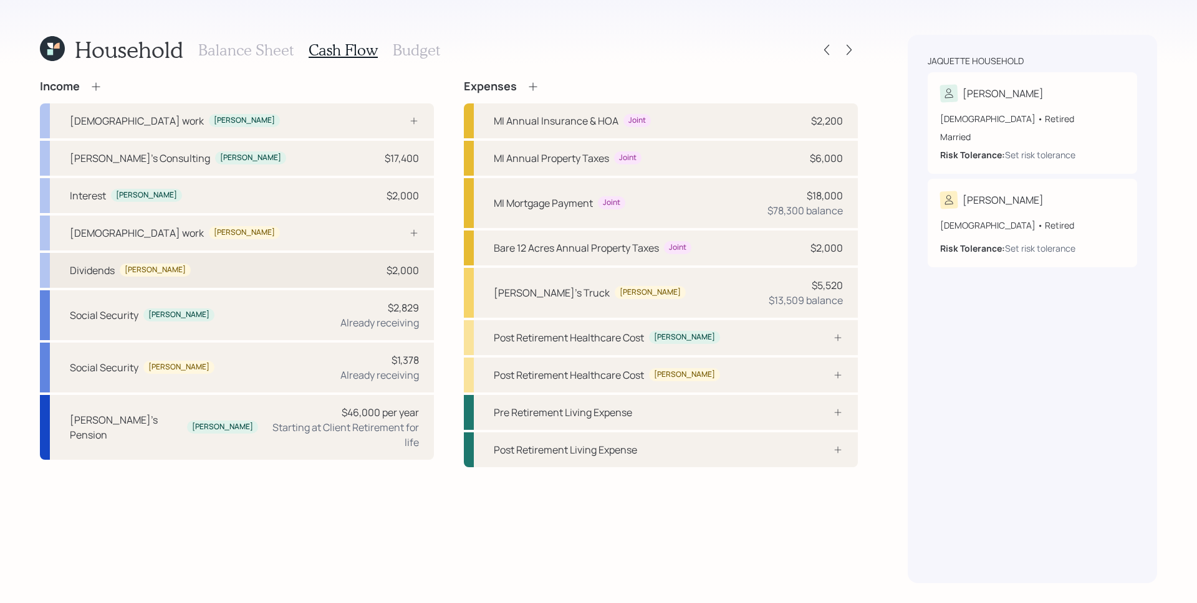
drag, startPoint x: 158, startPoint y: 269, endPoint x: 163, endPoint y: 274, distance: 7.1
click at [158, 269] on div "Dividends Dave $2,000" at bounding box center [237, 270] width 394 height 35
select select "other"
select select "dividend"
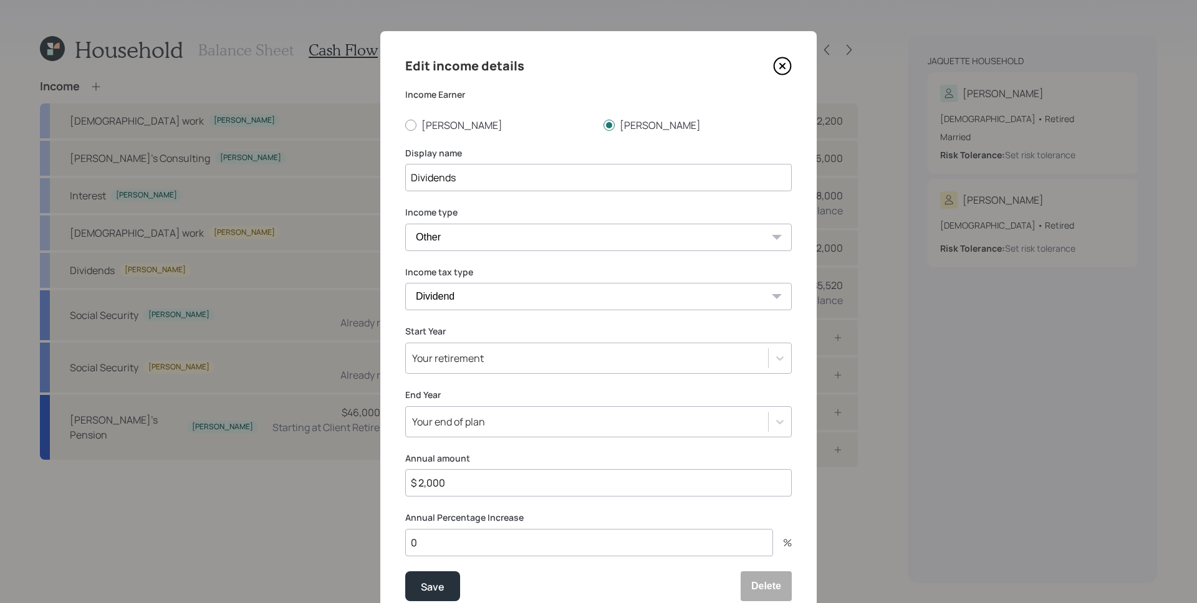
click at [446, 544] on input "0" at bounding box center [589, 542] width 368 height 27
click at [447, 544] on input "0" at bounding box center [589, 542] width 368 height 27
type input "3"
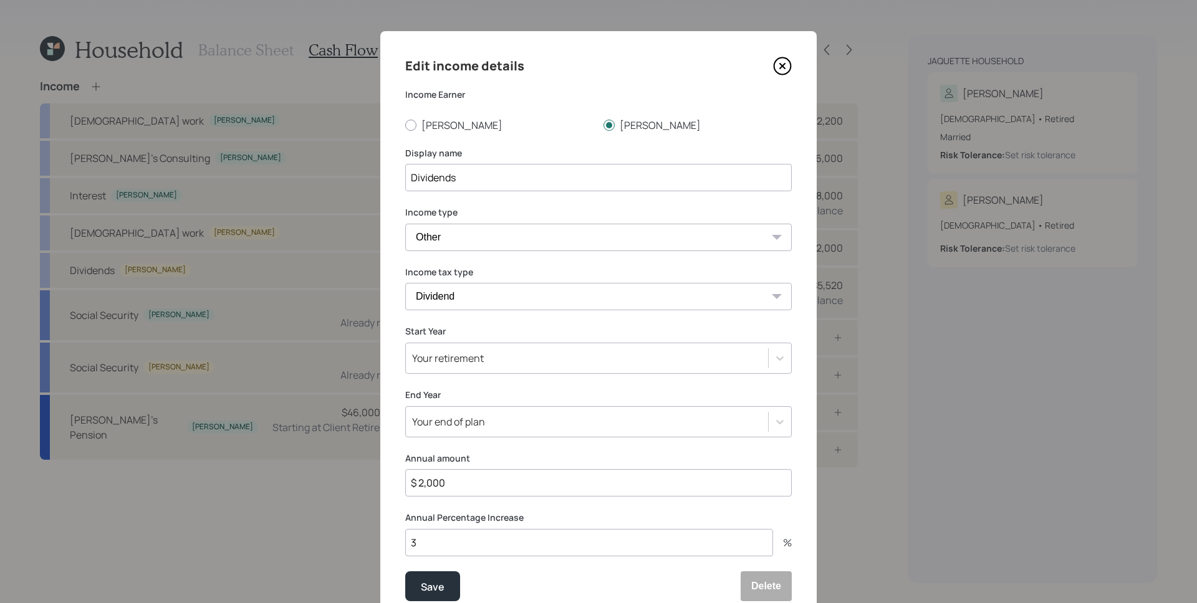
click at [405, 571] on button "Save" at bounding box center [432, 586] width 55 height 30
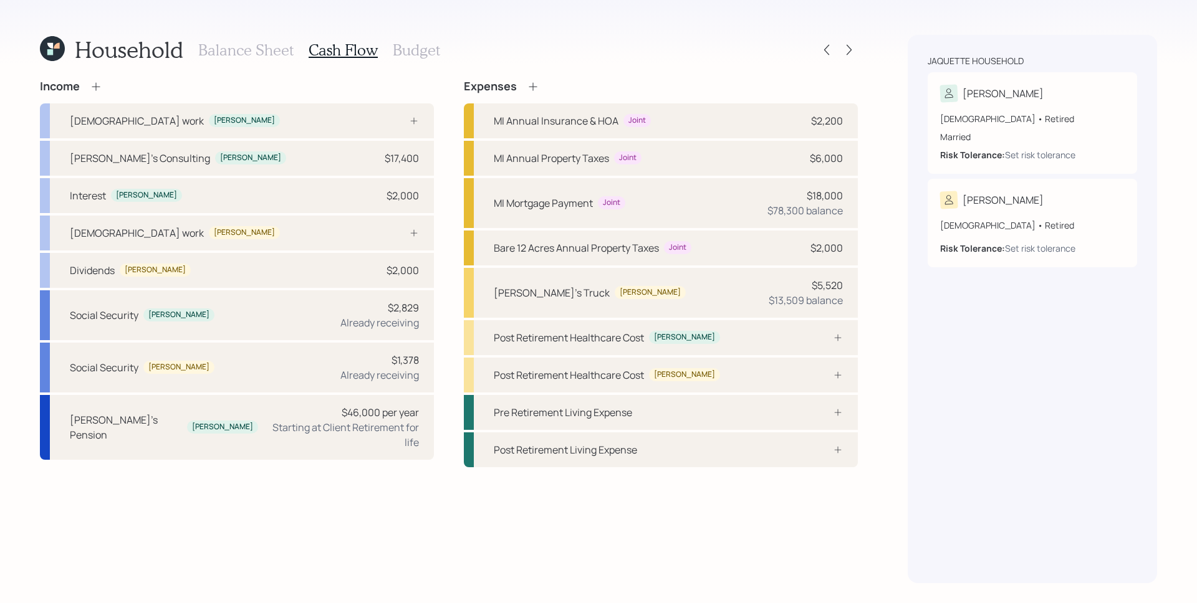
click at [529, 87] on icon at bounding box center [533, 86] width 12 height 12
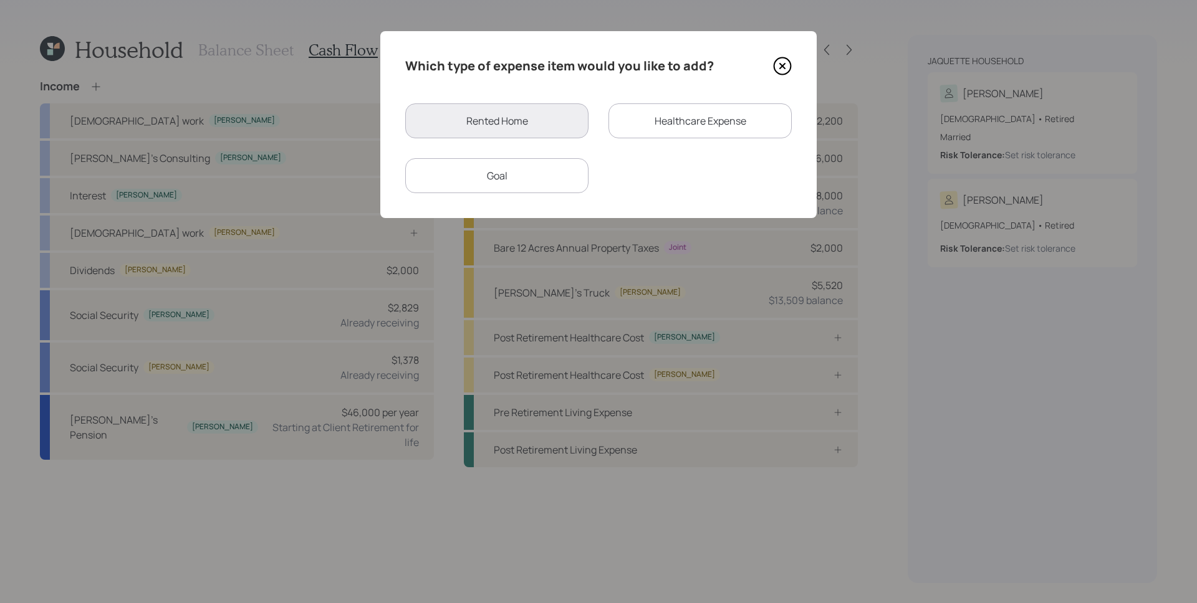
click at [553, 172] on div "Goal" at bounding box center [496, 175] width 183 height 35
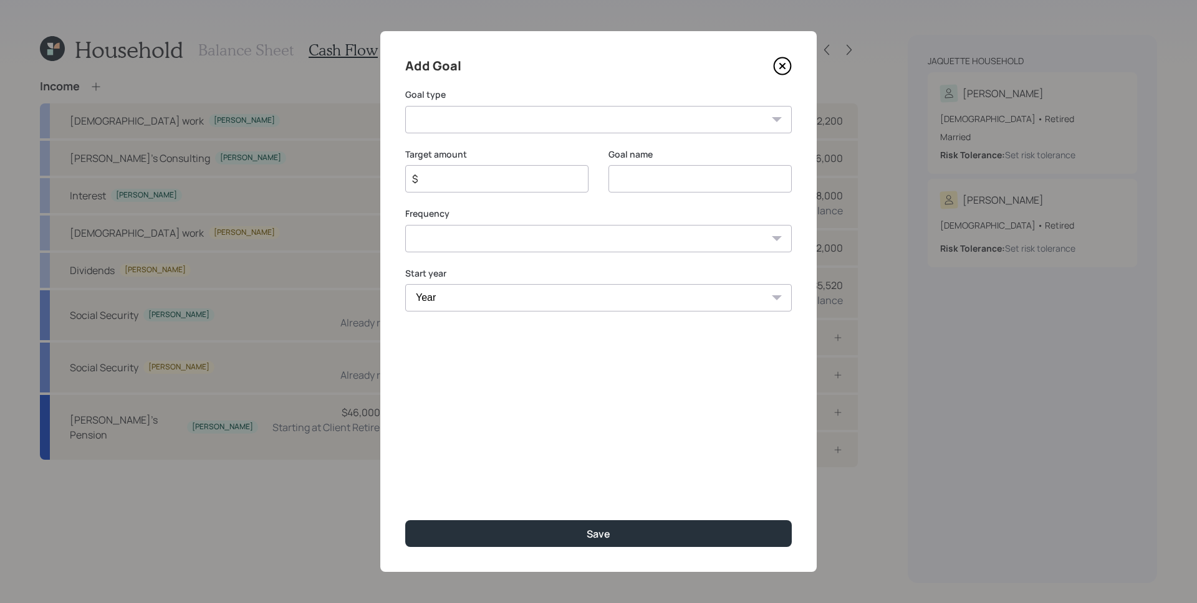
click at [454, 128] on select "Create an emergency fund Donate to charity Purchase a home Make a purchase Supp…" at bounding box center [598, 119] width 386 height 27
select select "support_dependent"
click at [405, 106] on select "Create an emergency fund Donate to charity Purchase a home Make a purchase Supp…" at bounding box center [598, 119] width 386 height 27
click at [694, 176] on input "Support a dependent" at bounding box center [699, 178] width 183 height 27
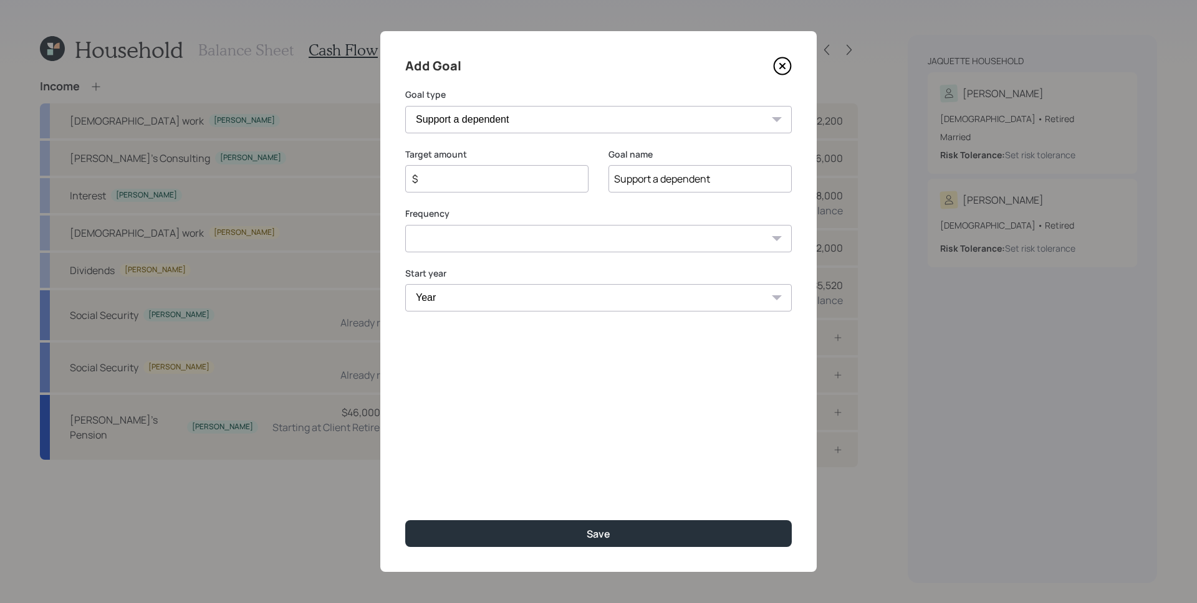
click at [694, 176] on input "Support a dependent" at bounding box center [699, 178] width 183 height 27
click at [625, 178] on input "HElp my Sister-in-Law" at bounding box center [699, 178] width 183 height 27
type input "Help my Sister-in-Law"
click at [518, 185] on input "$" at bounding box center [492, 178] width 162 height 15
type input "$ 4,200"
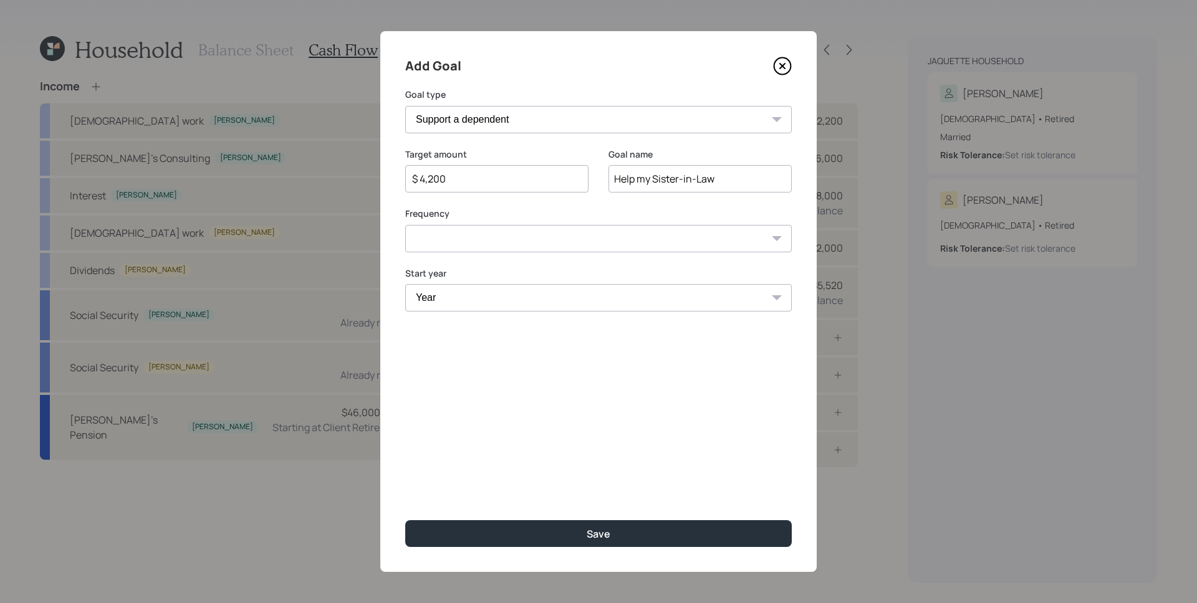
select select "1"
click at [405, 225] on select "One time Every 1 year Every 2 years Every 3 years Every 4 years Every 5 years E…" at bounding box center [598, 238] width 386 height 27
select select "2025"
click at [405, 284] on select "Year 2025 2026 2027 2028 2029 2030 2031 2032 2033 2034 2035 2036 2037 2038 2039…" at bounding box center [496, 297] width 183 height 27
select select "2047"
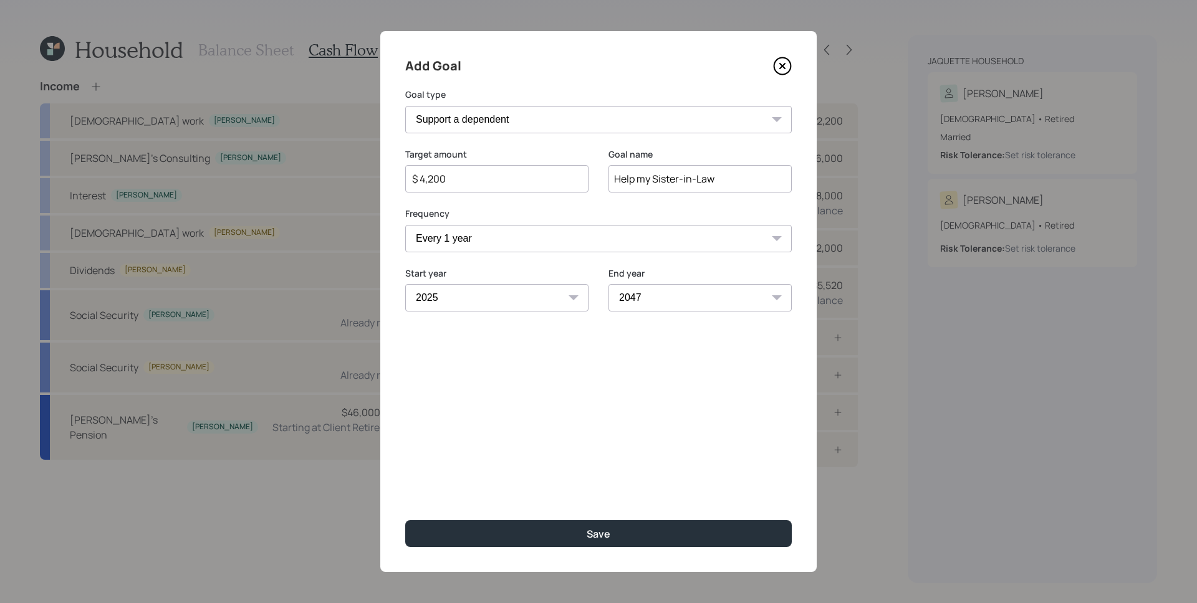
click at [608, 284] on select "Year 2025 2026 2027 2028 2029 2030 2031 2032 2033 2034 2035 2036 2037 2038 2039…" at bounding box center [699, 297] width 183 height 27
click at [535, 385] on div "Add Goal Goal type Create an emergency fund Donate to charity Purchase a home M…" at bounding box center [598, 301] width 436 height 541
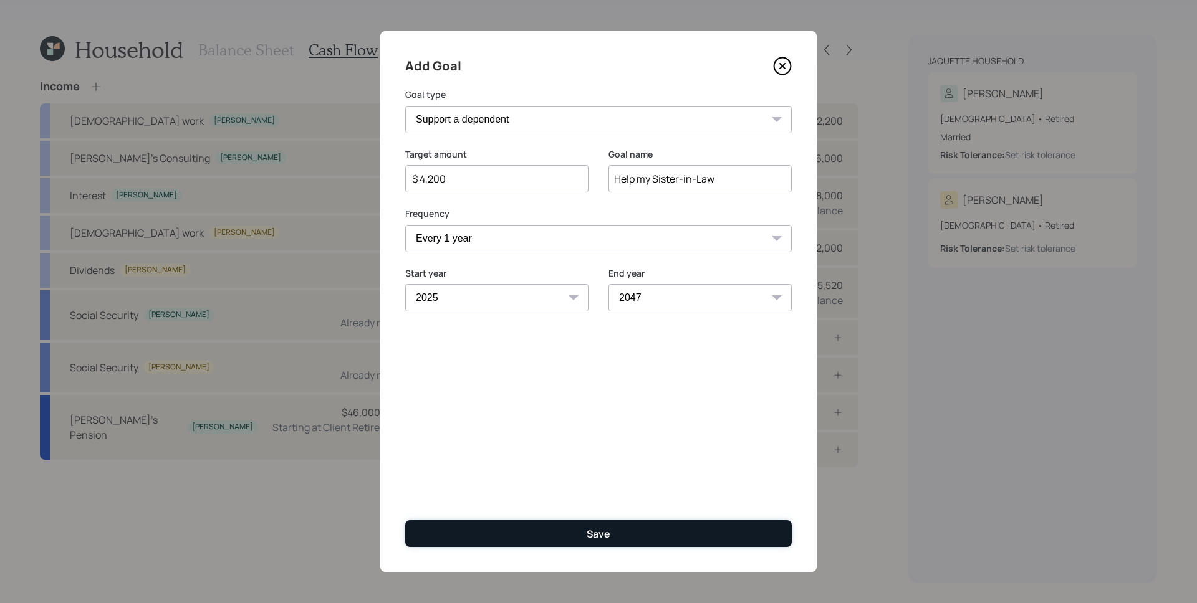
click at [620, 528] on button "Save" at bounding box center [598, 533] width 386 height 27
type input "$"
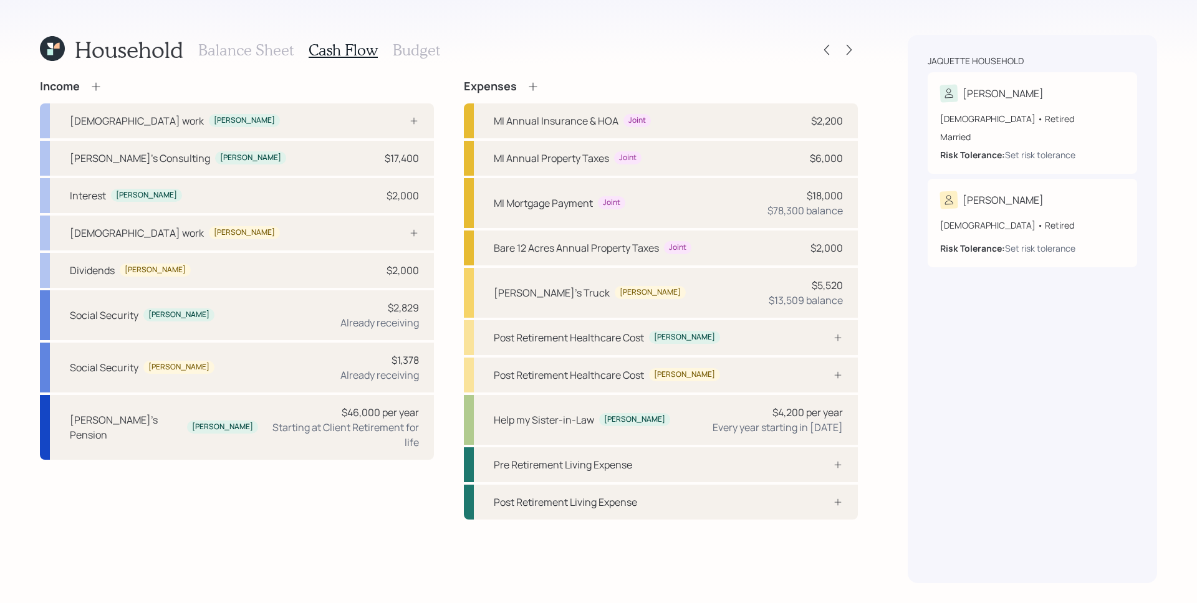
click at [259, 52] on h3 "Balance Sheet" at bounding box center [245, 50] width 95 height 18
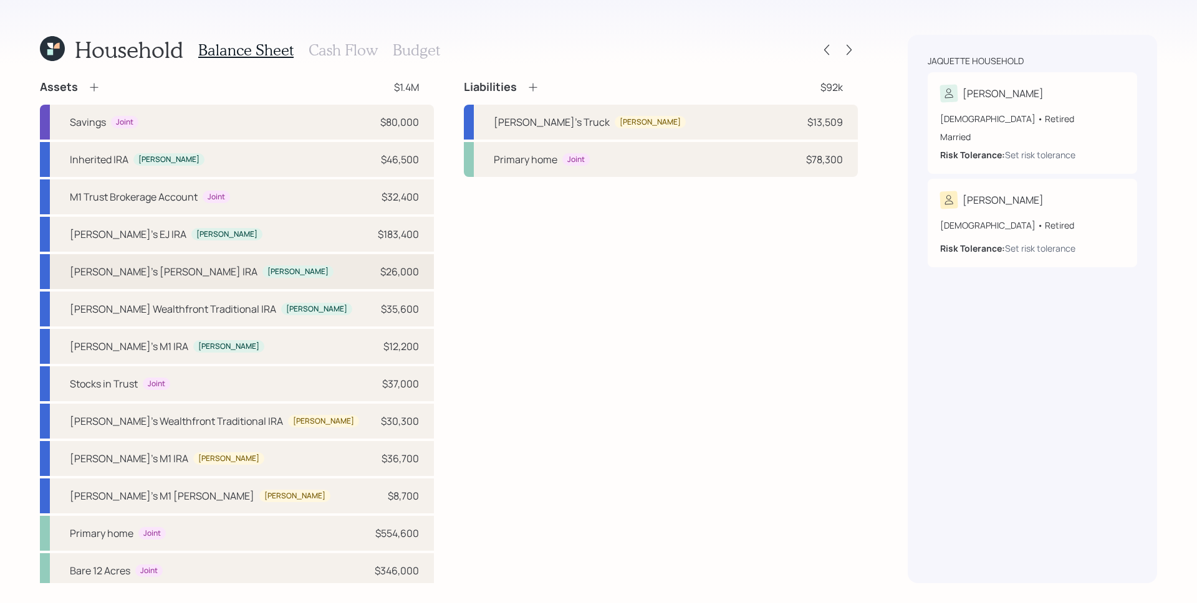
click at [276, 268] on div "Susette's EJ Roth IRA Susette $26,000" at bounding box center [237, 271] width 394 height 35
select select "roth_ira"
select select "balanced"
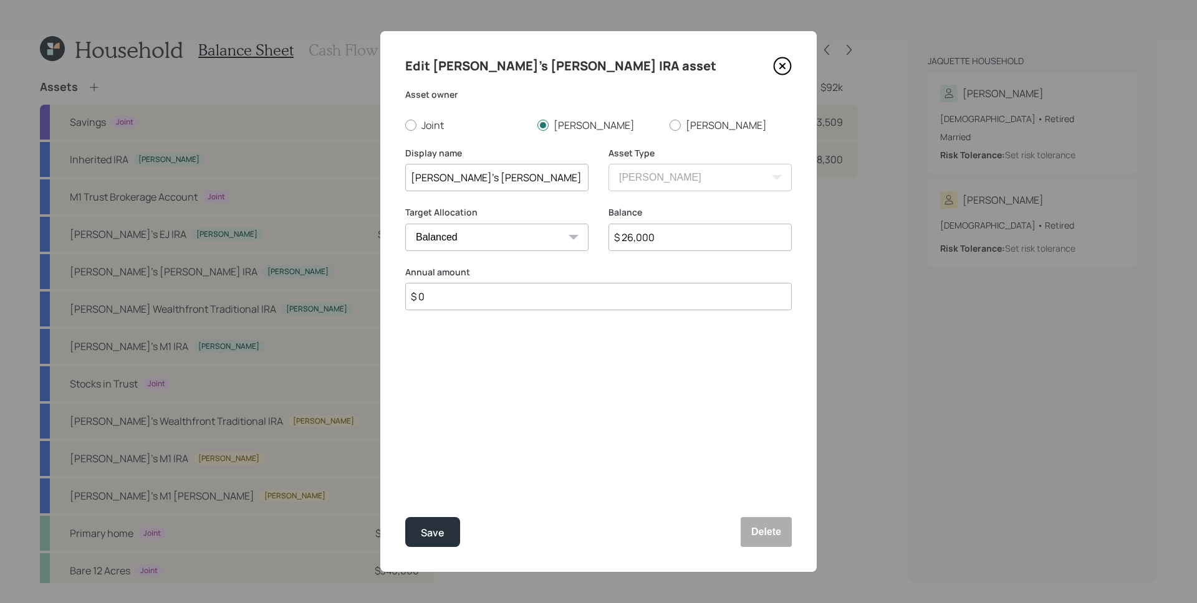
click at [535, 297] on input "$ 0" at bounding box center [598, 296] width 386 height 27
type input "$ 8,000"
click at [558, 370] on div "Select..." at bounding box center [496, 358] width 183 height 31
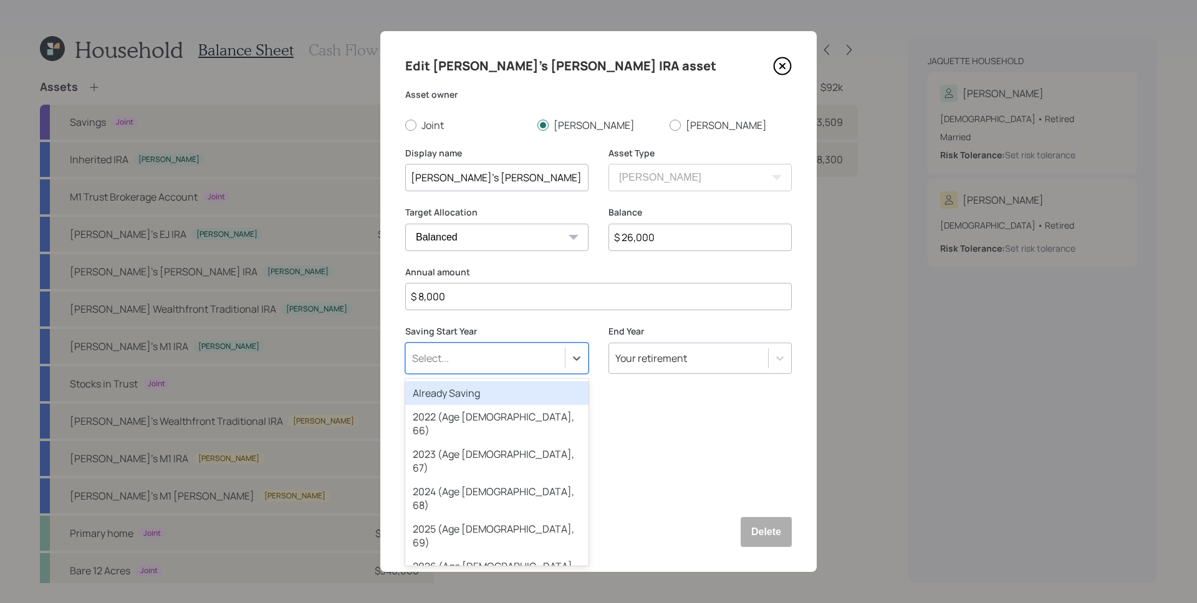
click at [482, 396] on div "Already Saving" at bounding box center [496, 393] width 183 height 24
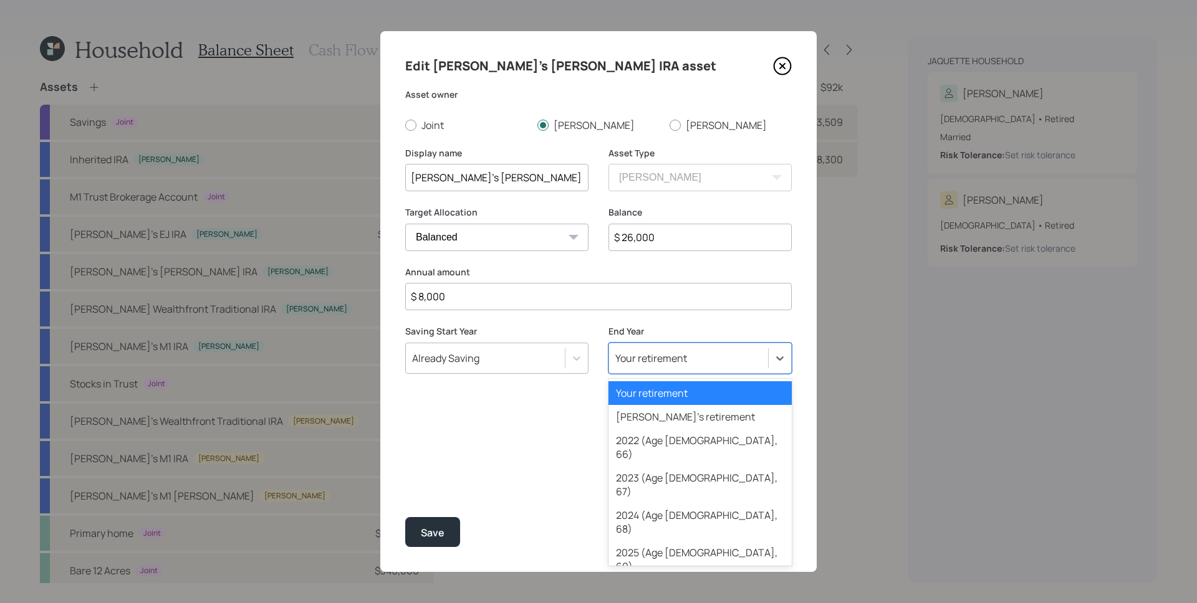
click at [694, 346] on div "Your retirement" at bounding box center [699, 358] width 183 height 31
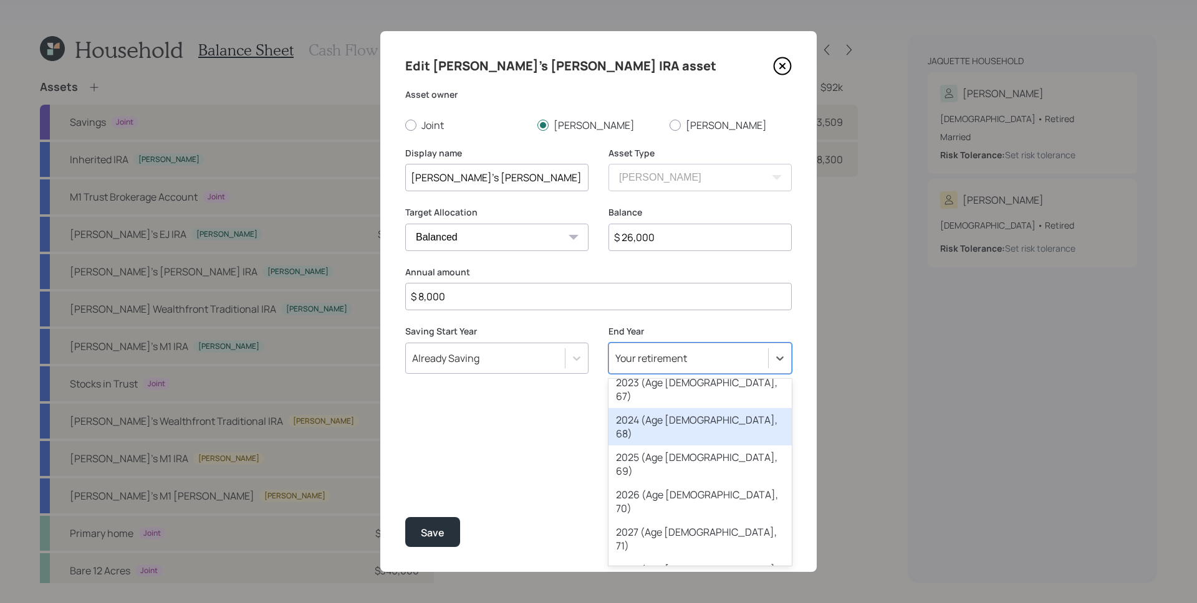
scroll to position [117, 0]
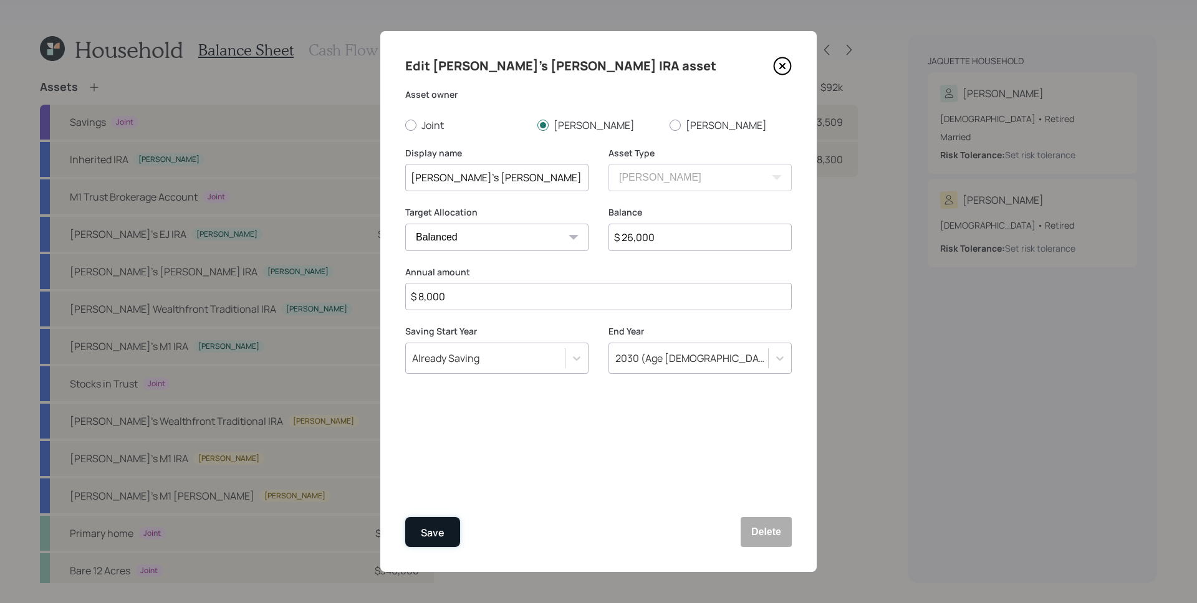
click at [432, 532] on div "Save" at bounding box center [433, 533] width 24 height 17
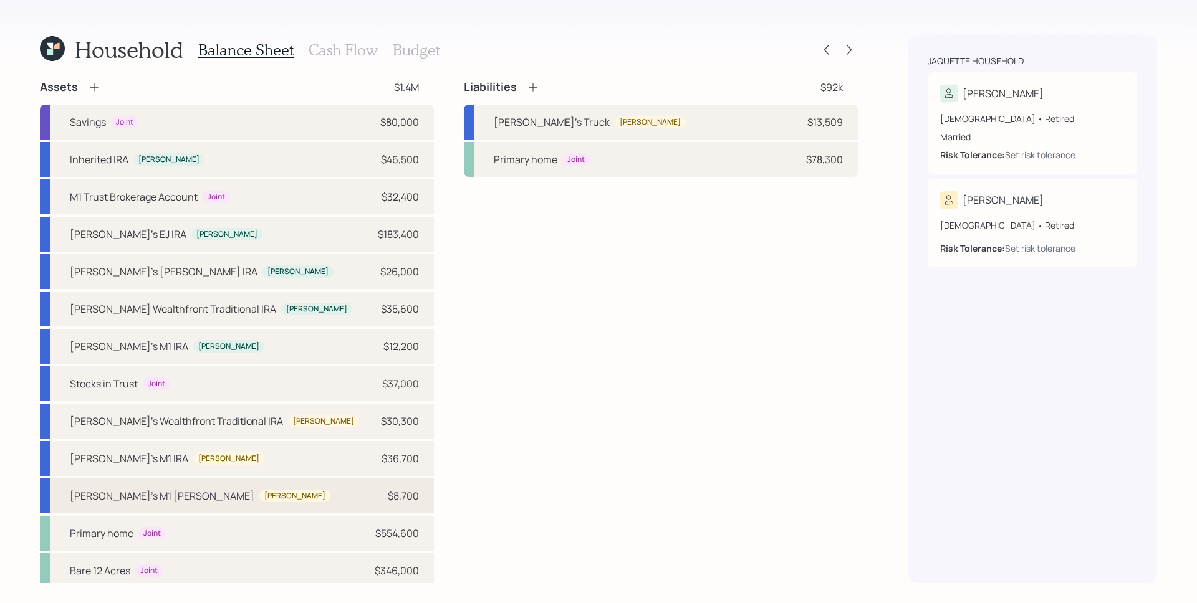
click at [113, 492] on div "[PERSON_NAME]'s M1 [PERSON_NAME]" at bounding box center [162, 496] width 184 height 15
select select "roth_ira"
select select "balanced"
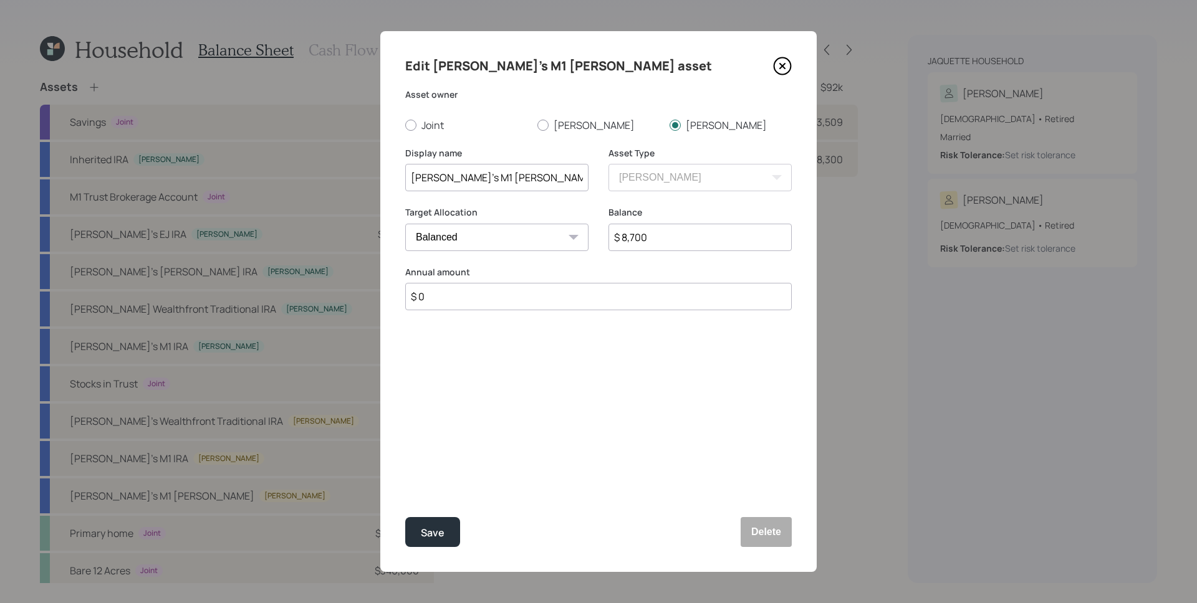
click at [492, 303] on input "$ 0" at bounding box center [598, 296] width 386 height 27
type input "$ 8,000"
click at [525, 364] on div "Select..." at bounding box center [485, 358] width 159 height 21
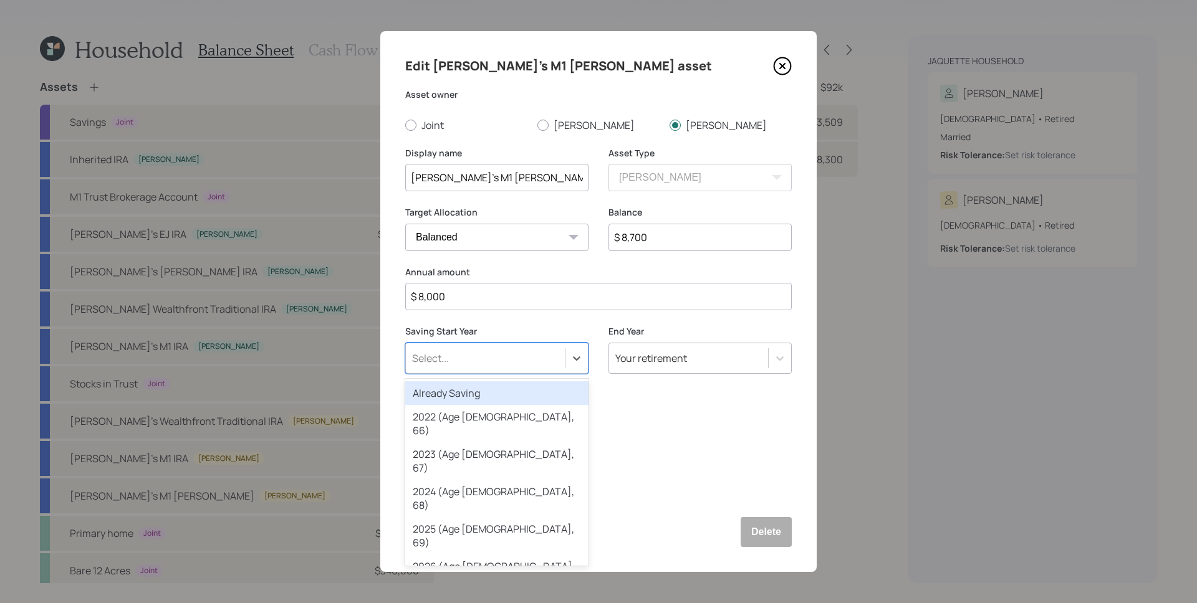
click at [507, 394] on div "Already Saving" at bounding box center [496, 393] width 183 height 24
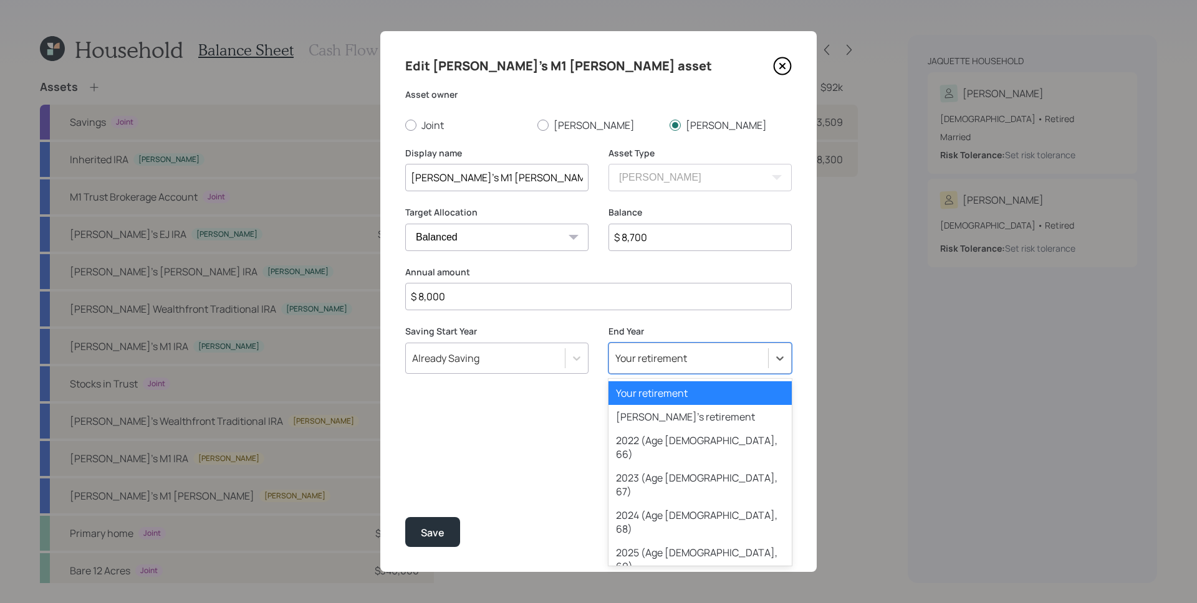
click at [671, 351] on div "Your retirement" at bounding box center [651, 358] width 72 height 14
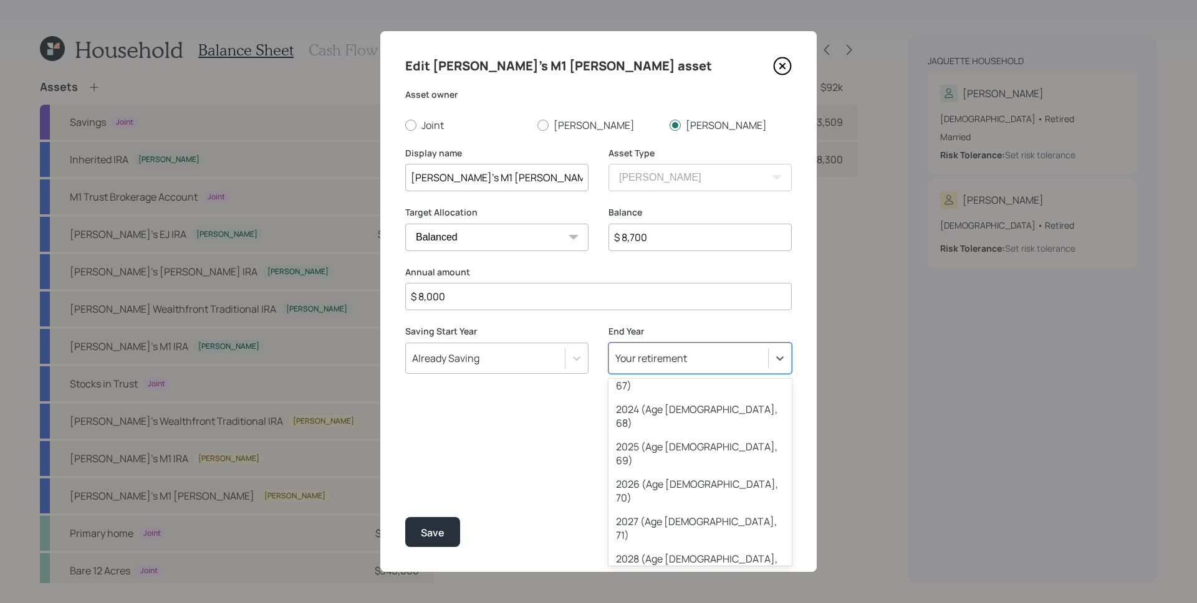
scroll to position [107, 0]
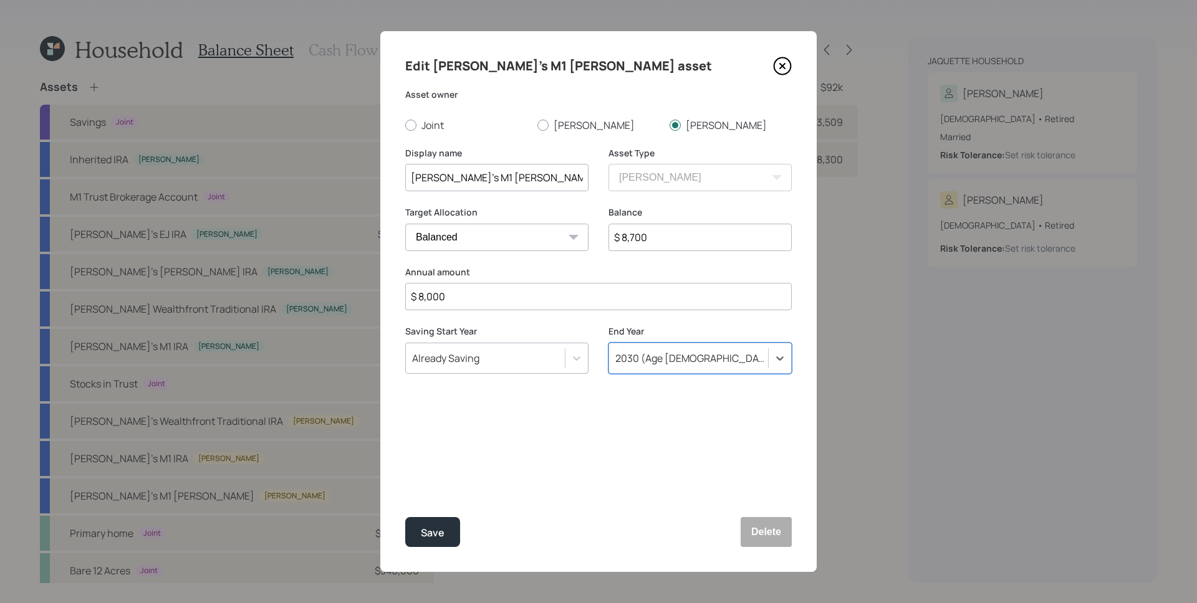
click at [424, 548] on div "Edit Dave's M1 Roth IRA asset Asset owner Joint Susette Dave Display name Dave'…" at bounding box center [598, 301] width 436 height 541
click at [429, 540] on div "Save" at bounding box center [433, 533] width 24 height 17
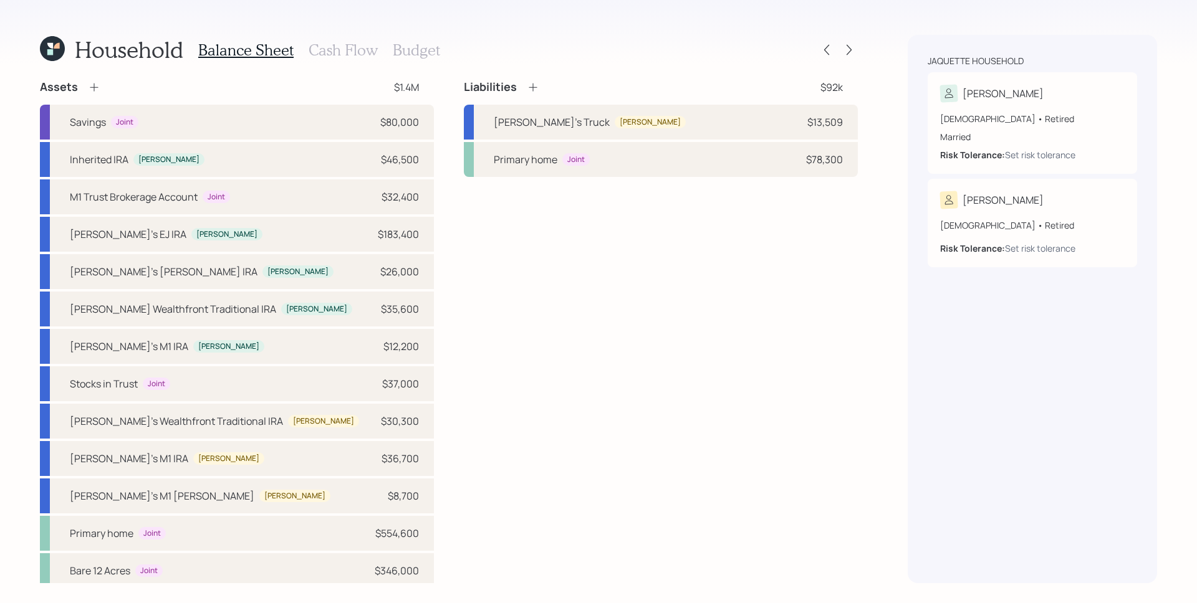
click at [340, 56] on h3 "Cash Flow" at bounding box center [342, 50] width 69 height 18
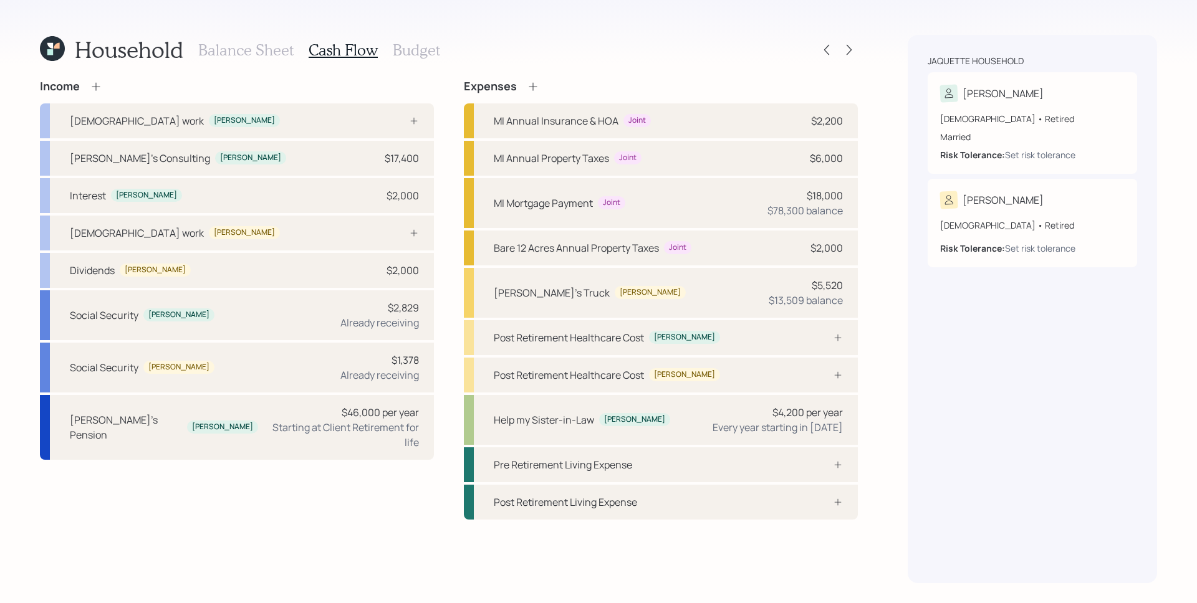
click at [97, 89] on icon at bounding box center [96, 86] width 12 height 12
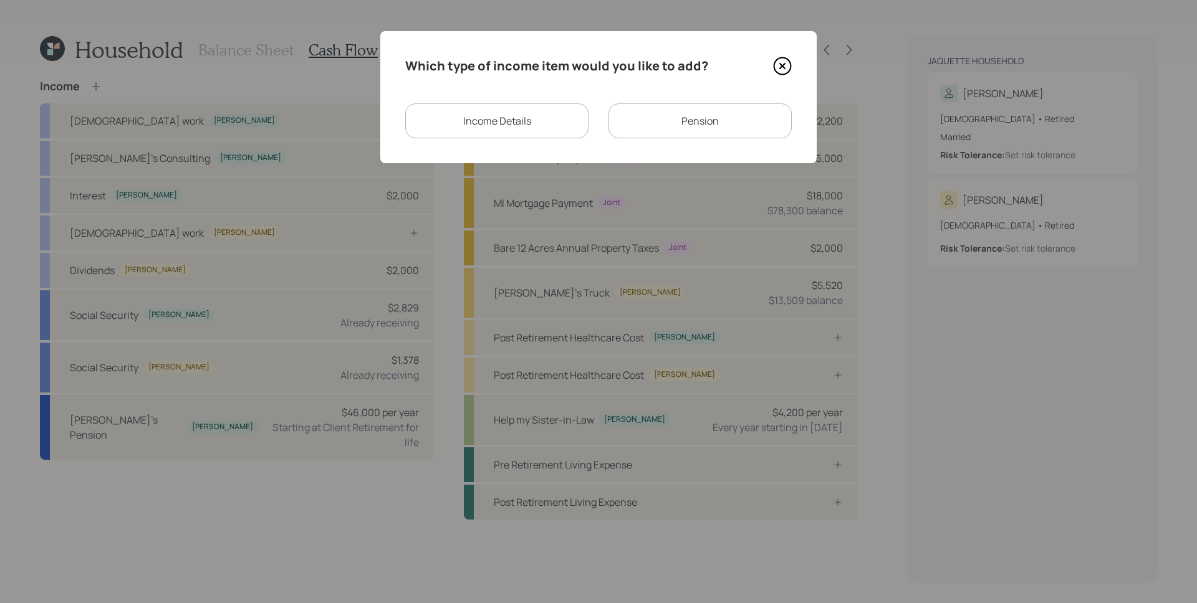
click at [459, 125] on div "Income Details" at bounding box center [496, 120] width 183 height 35
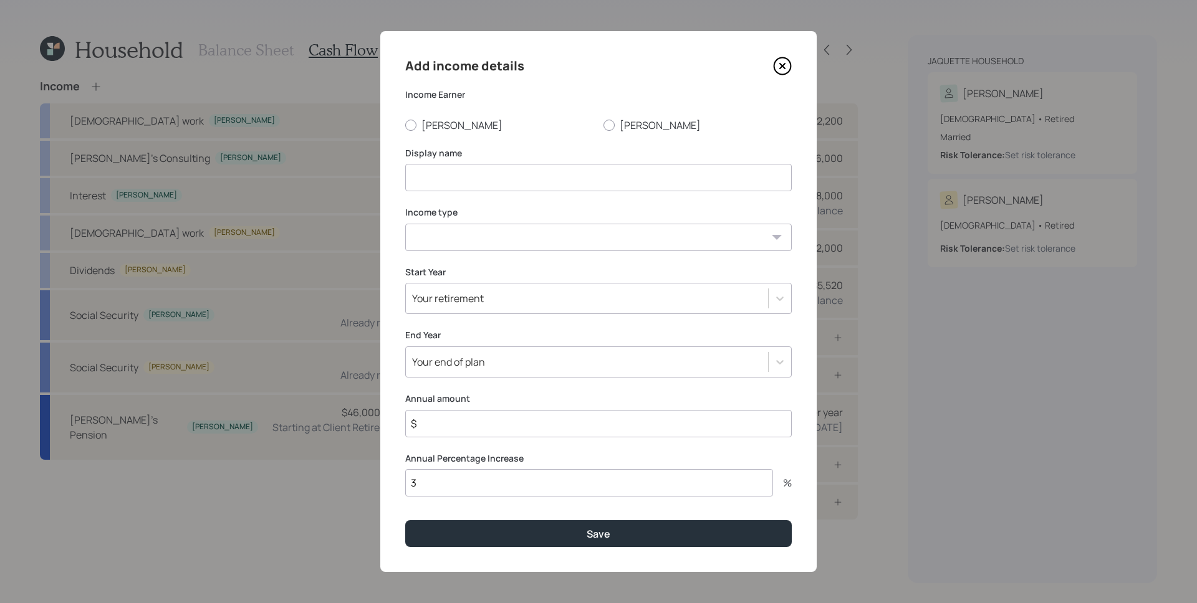
drag, startPoint x: 643, startPoint y: 130, endPoint x: 629, endPoint y: 133, distance: 14.1
click at [642, 130] on label "[PERSON_NAME]" at bounding box center [697, 125] width 188 height 14
click at [603, 125] on input "[PERSON_NAME]" at bounding box center [603, 125] width 1 height 1
radio input "true"
click at [595, 166] on input at bounding box center [598, 177] width 386 height 27
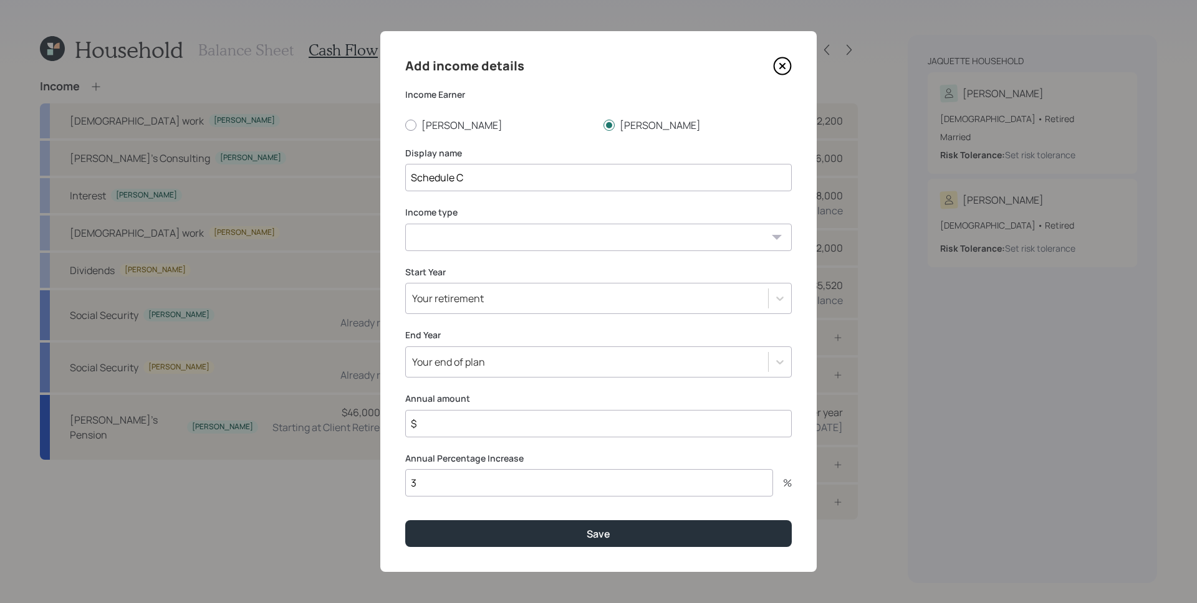
click at [411, 177] on input "Schedule C" at bounding box center [598, 177] width 386 height 27
type input "Dave's Schedule C"
click at [451, 236] on select "Full-time work Part-time work Self employment Other" at bounding box center [598, 237] width 386 height 27
select select "other"
click at [405, 224] on select "Full-time work Part-time work Self employment Other" at bounding box center [598, 237] width 386 height 27
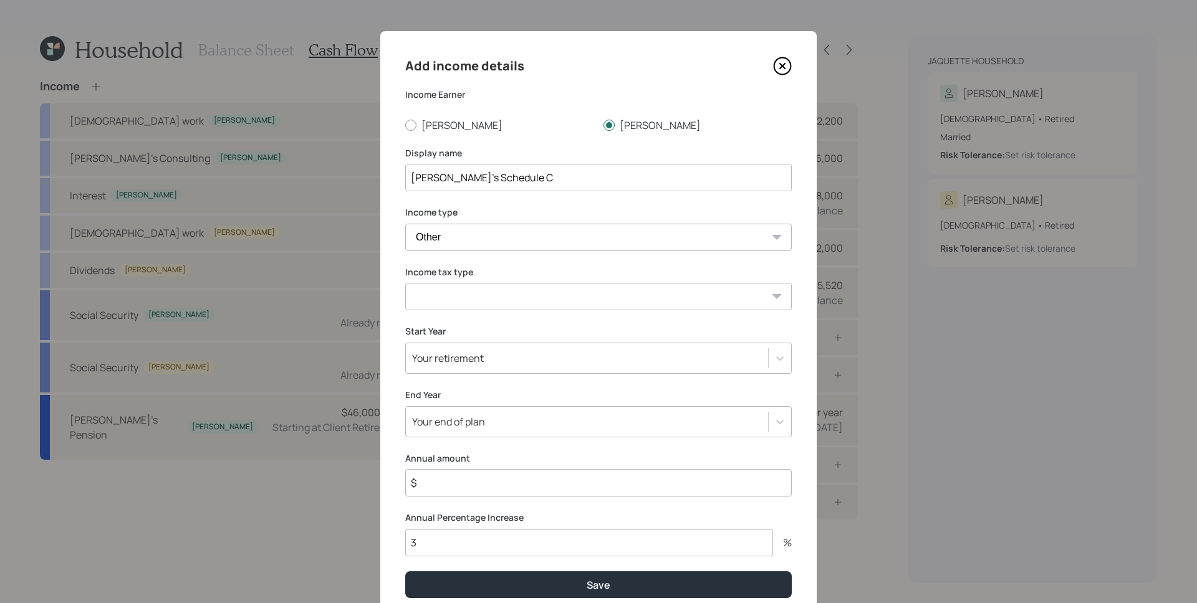
click at [456, 299] on select "Tax-free Earned Self Employment Alimony Royalties Pension / Annuity Interest Di…" at bounding box center [598, 296] width 386 height 27
select select "earned"
click at [405, 283] on select "Tax-free Earned Self Employment Alimony Royalties Pension / Annuity Interest Di…" at bounding box center [598, 296] width 386 height 27
click at [485, 487] on input "$" at bounding box center [598, 482] width 386 height 27
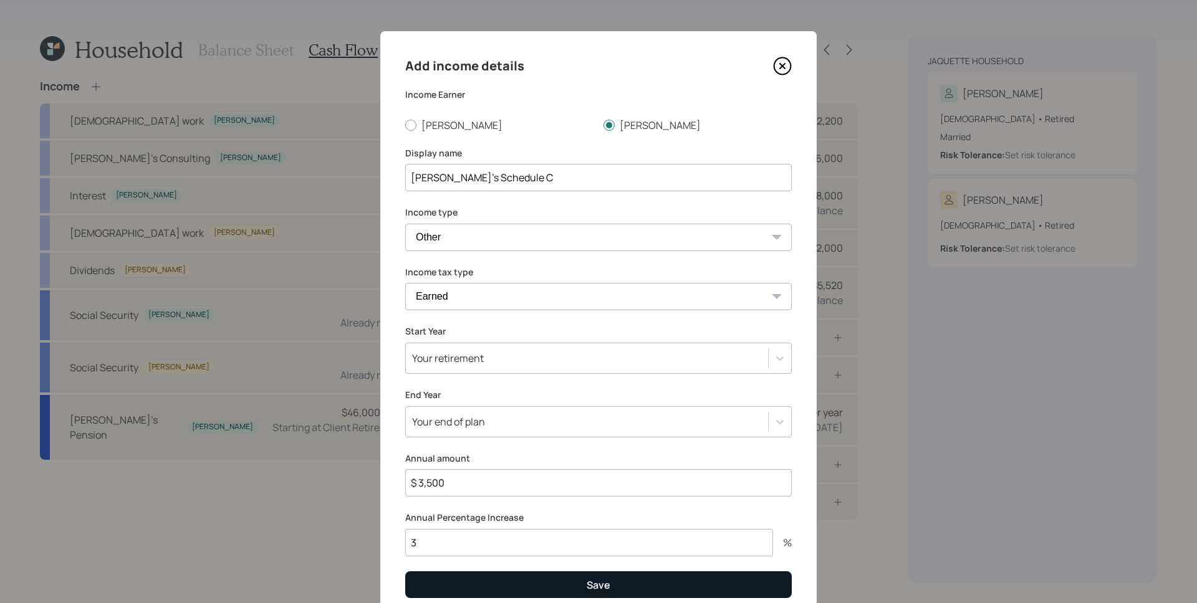
type input "$ 3,500"
click at [577, 588] on button "Save" at bounding box center [598, 584] width 386 height 27
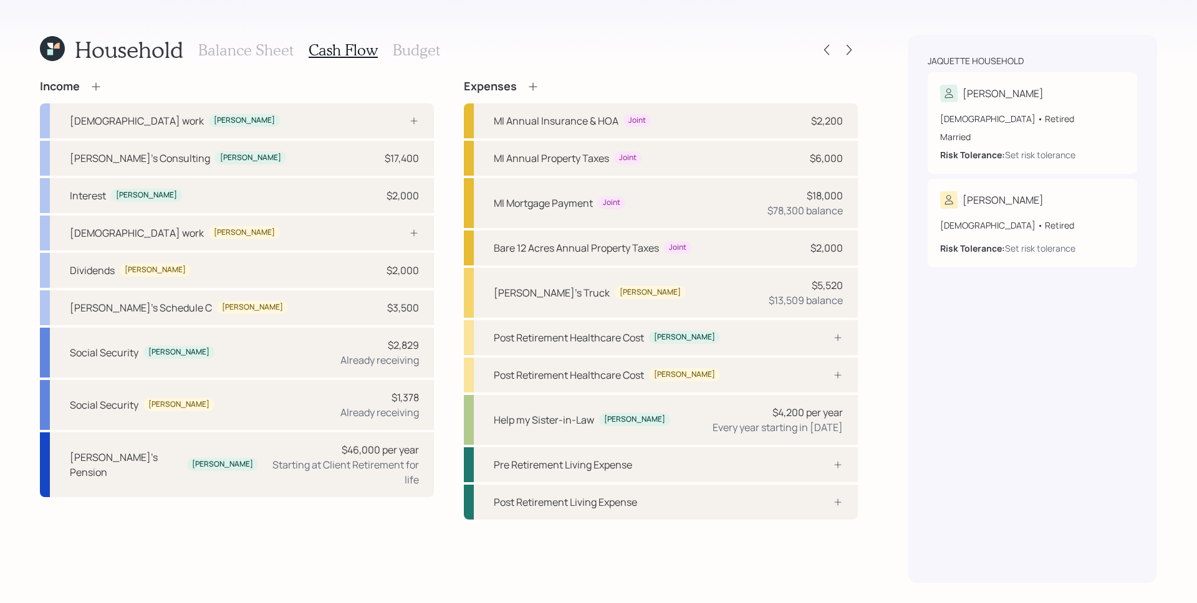
click at [407, 547] on div "Income Full-time work Susette Susette's Consulting Susette $17,400 Interest Sus…" at bounding box center [449, 332] width 818 height 504
click at [95, 90] on icon at bounding box center [96, 86] width 12 height 12
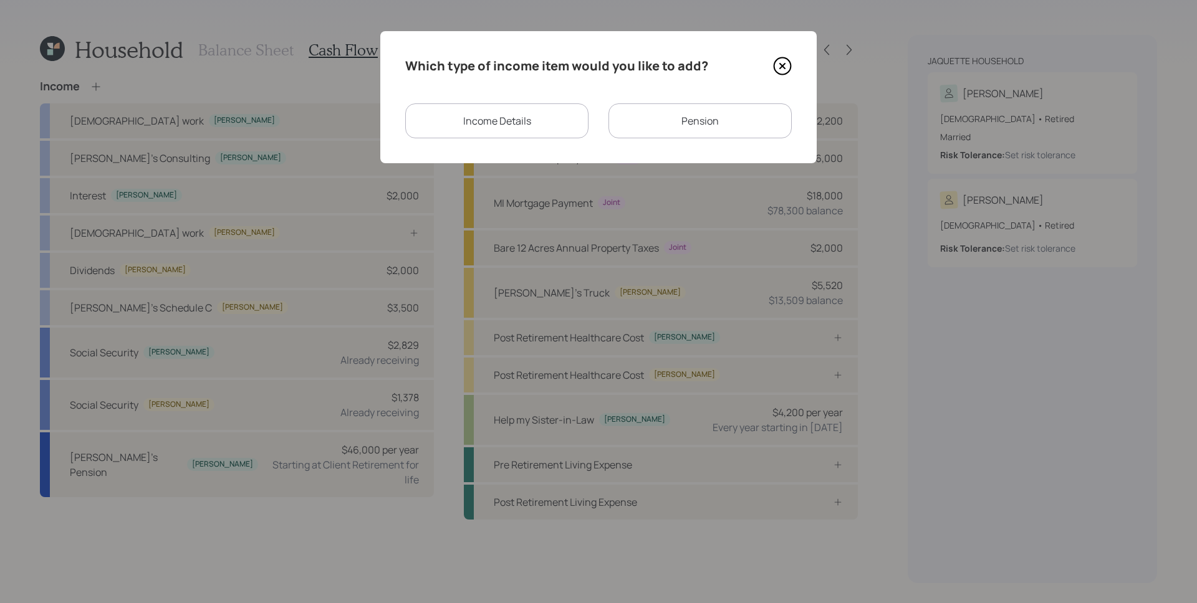
click at [515, 128] on div "Income Details" at bounding box center [496, 120] width 183 height 35
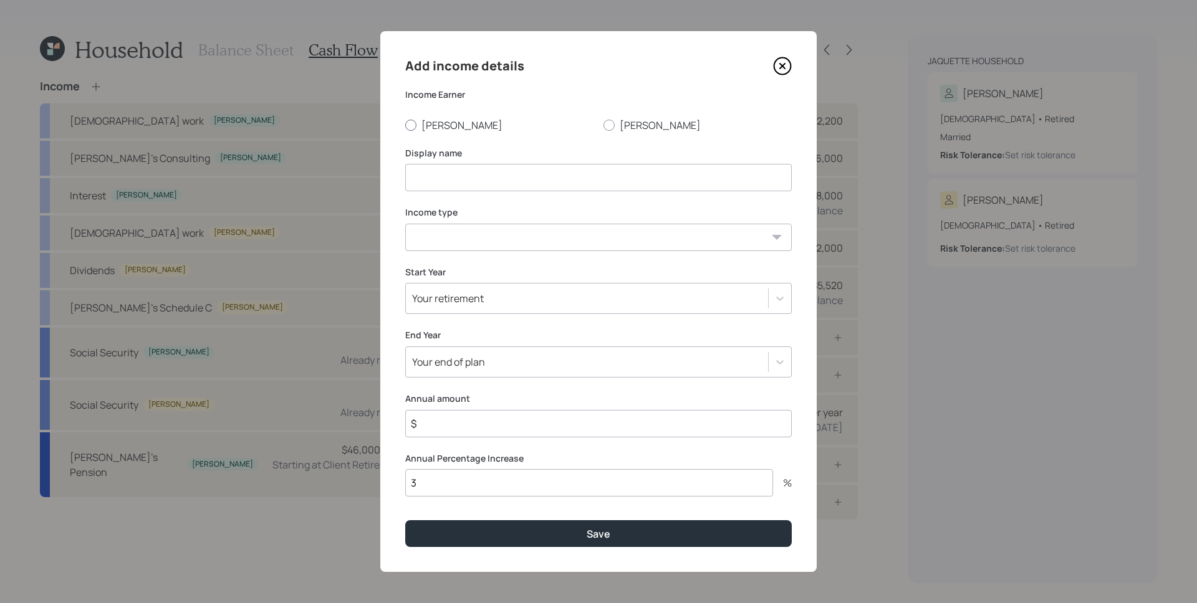
click at [414, 127] on div at bounding box center [410, 125] width 11 height 11
click at [405, 125] on input "[PERSON_NAME]" at bounding box center [404, 125] width 1 height 1
radio input "true"
click at [487, 179] on input at bounding box center [598, 177] width 386 height 27
type input "Susette's Schedule C"
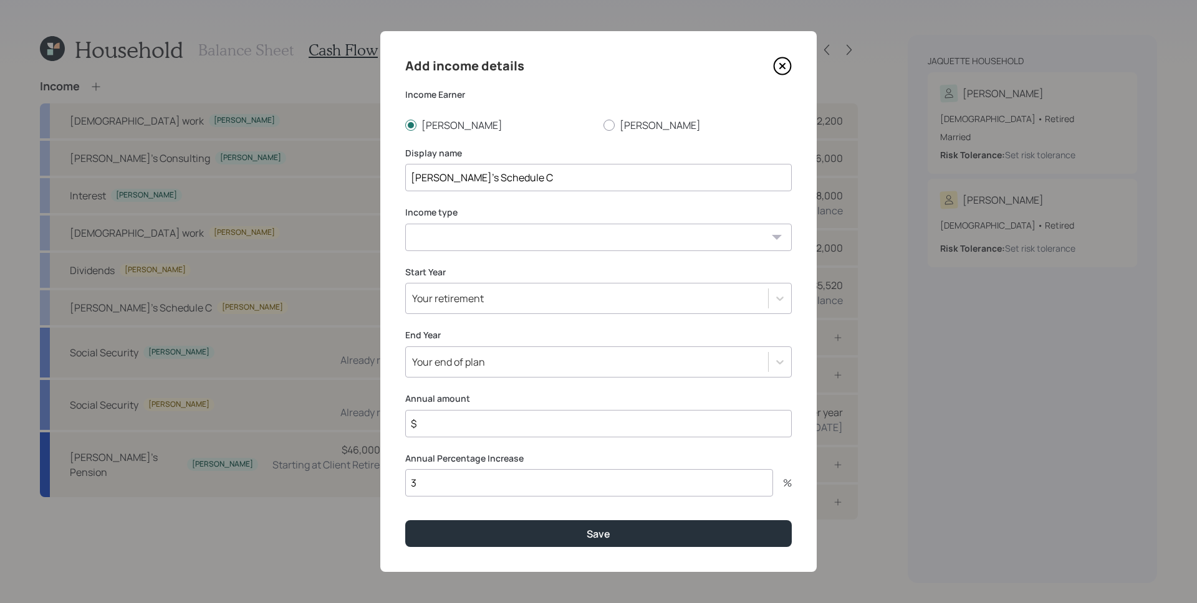
click at [783, 64] on icon at bounding box center [782, 66] width 5 height 5
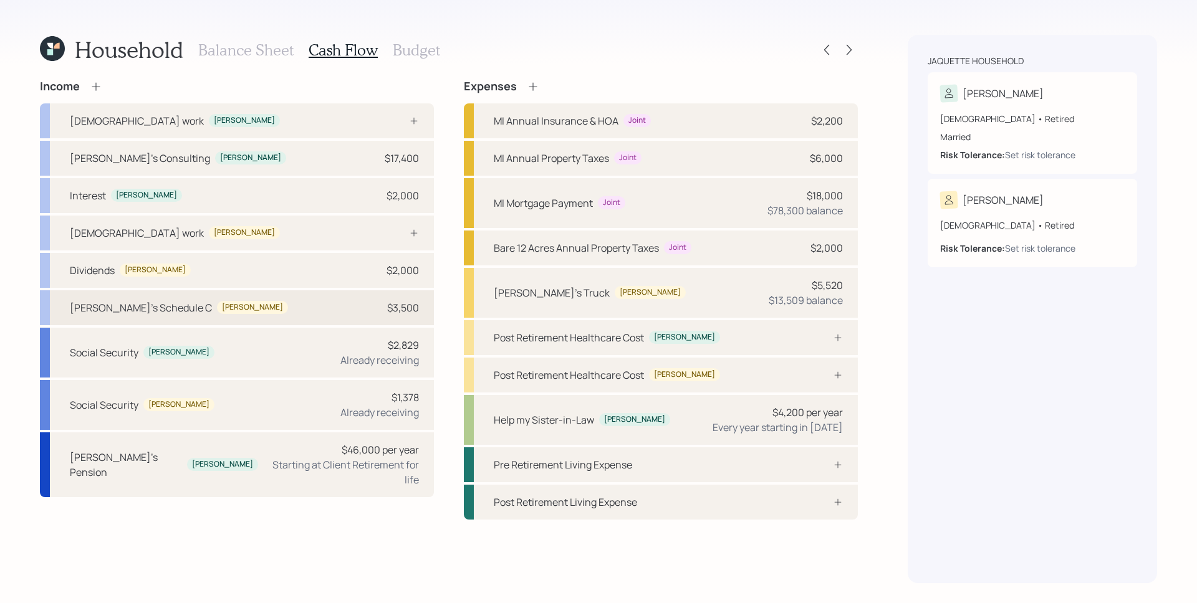
drag, startPoint x: 136, startPoint y: 312, endPoint x: 162, endPoint y: 312, distance: 25.6
click at [136, 312] on div "Dave's Schedule C" at bounding box center [141, 307] width 142 height 15
select select "other"
select select "earned"
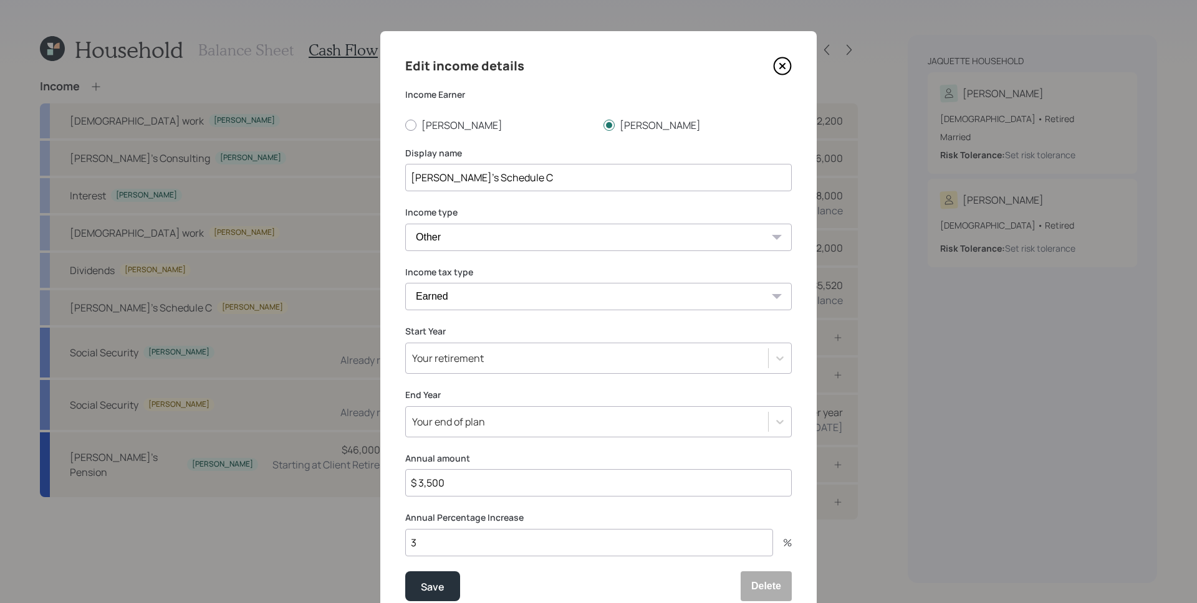
click at [780, 68] on icon at bounding box center [782, 66] width 5 height 5
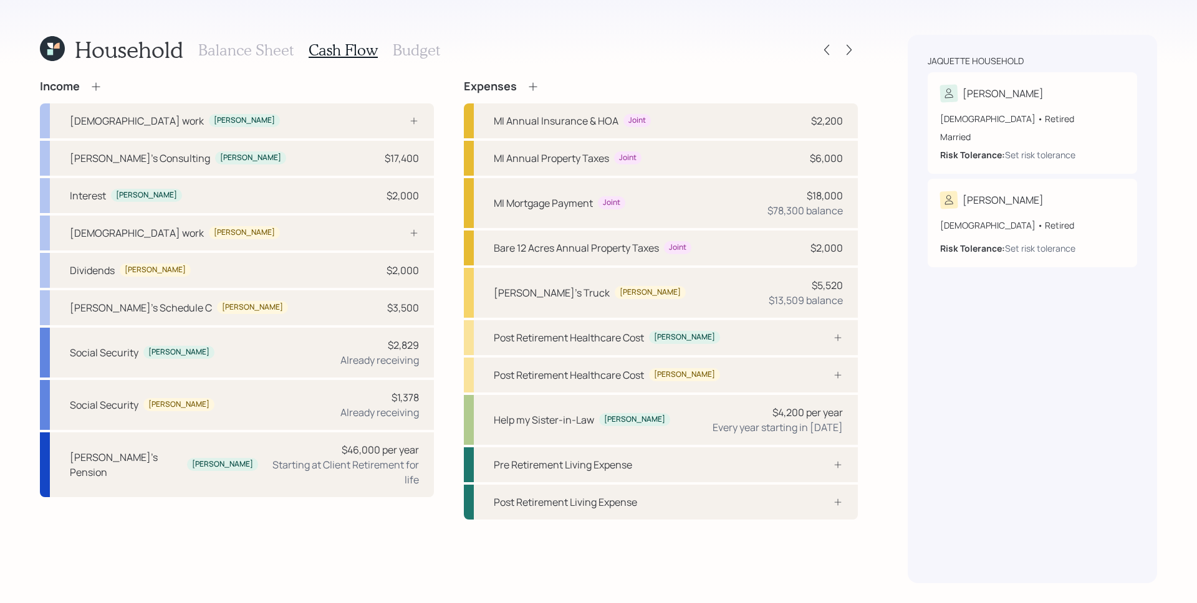
click at [442, 284] on div "Income Full-time work Susette Susette's Consulting Susette $17,400 Interest Sus…" at bounding box center [449, 300] width 818 height 440
click at [396, 310] on div "$3,500" at bounding box center [403, 307] width 32 height 15
select select "other"
select select "earned"
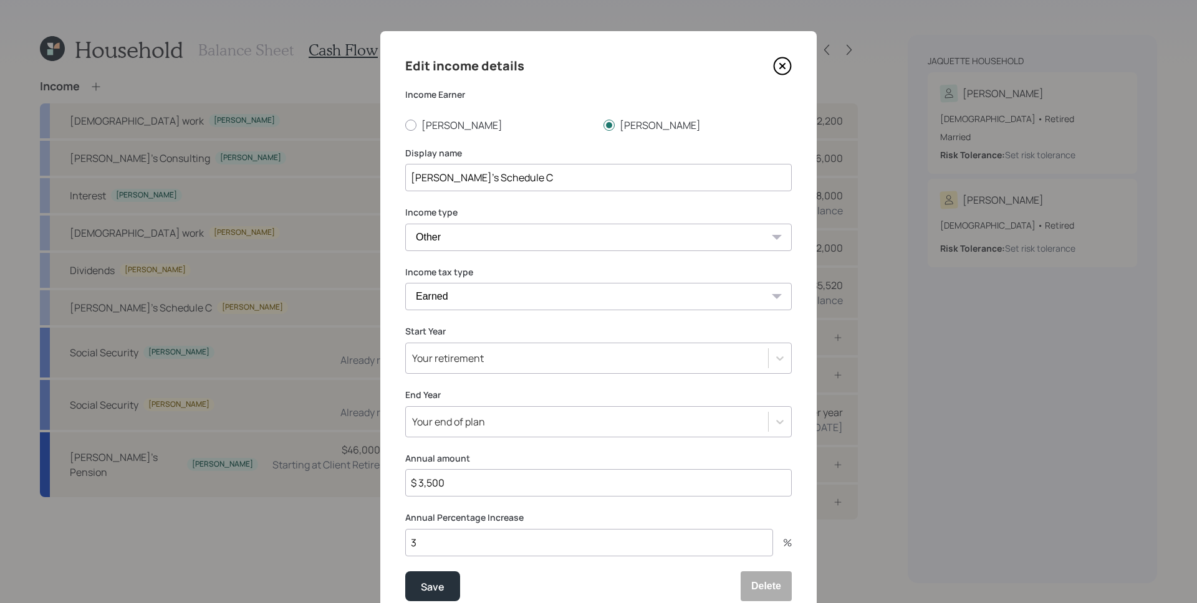
click at [780, 67] on icon at bounding box center [782, 66] width 5 height 5
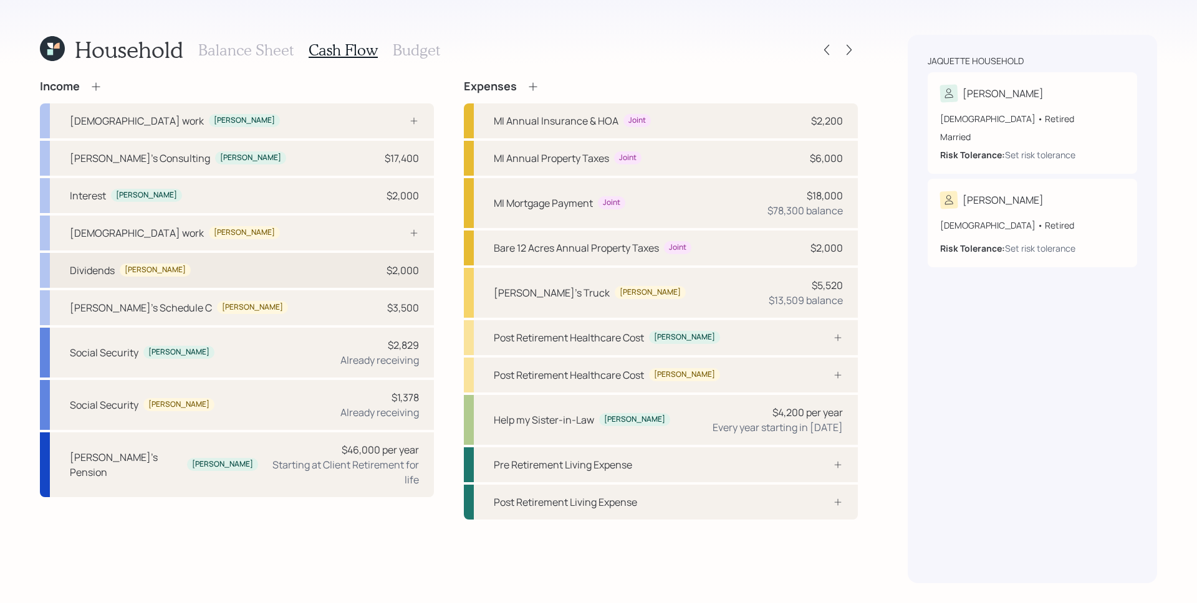
click at [404, 267] on div "$2,000" at bounding box center [402, 270] width 32 height 15
select select "other"
select select "dividend"
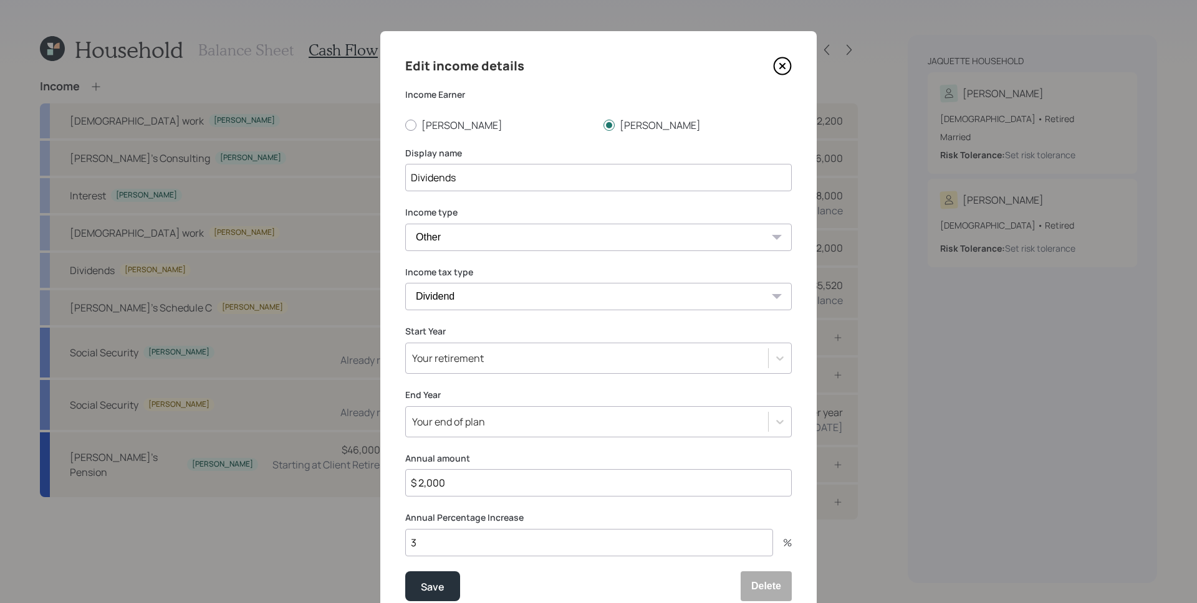
drag, startPoint x: 466, startPoint y: 484, endPoint x: 422, endPoint y: 479, distance: 43.9
click at [422, 479] on input "$ 2,000" at bounding box center [598, 482] width 386 height 27
type input "$ 2,300"
click at [405, 571] on button "Save" at bounding box center [432, 586] width 55 height 30
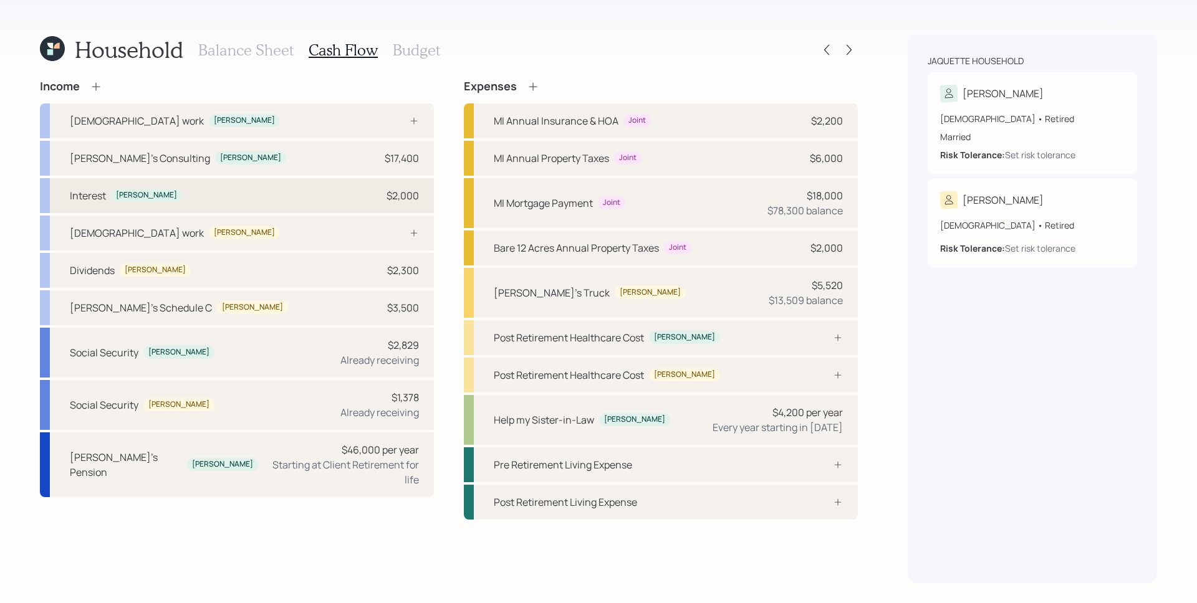
click at [351, 196] on div "Interest Susette $2,000" at bounding box center [237, 195] width 394 height 35
select select "other"
select select "interest"
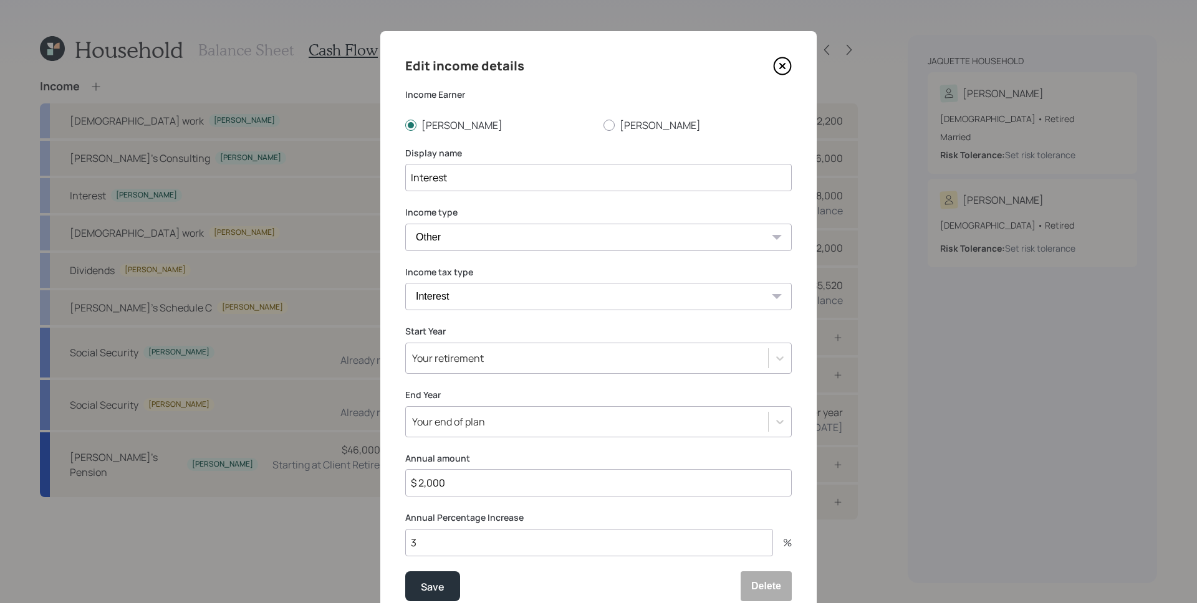
drag, startPoint x: 432, startPoint y: 485, endPoint x: 446, endPoint y: 485, distance: 13.1
click at [446, 485] on input "$ 2,000" at bounding box center [598, 482] width 386 height 27
type input "$ 2,300"
click at [405, 571] on button "Save" at bounding box center [432, 586] width 55 height 30
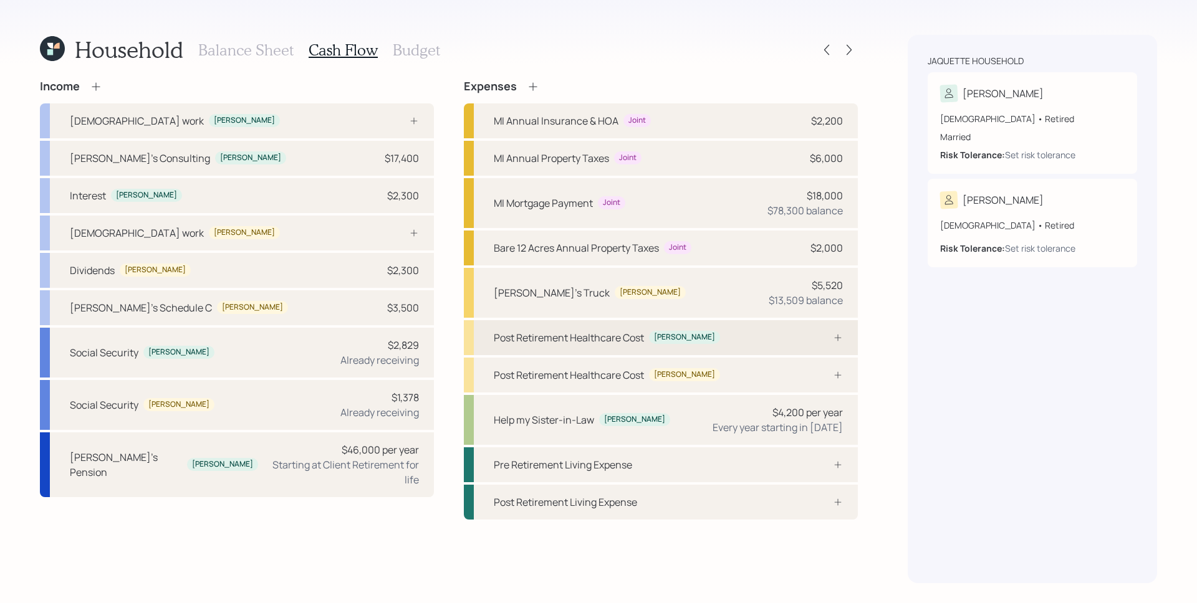
click at [793, 341] on div "Post Retirement Healthcare Cost Susette" at bounding box center [661, 337] width 394 height 35
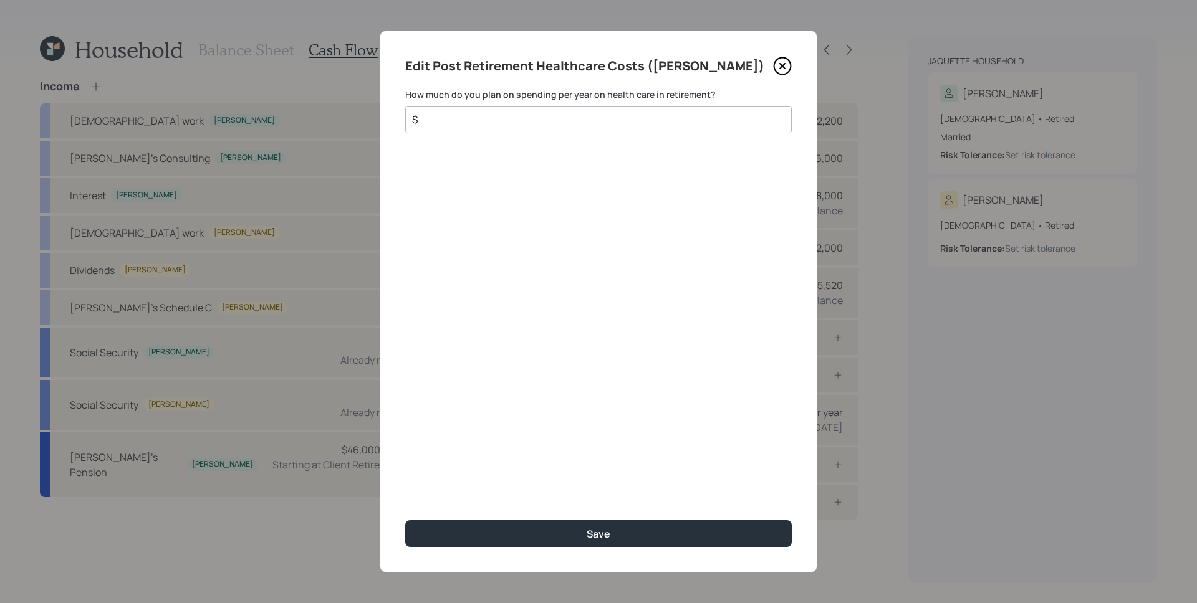
click at [576, 125] on input "$" at bounding box center [593, 119] width 365 height 15
type input "$ 7,308"
click at [405, 520] on button "Save" at bounding box center [598, 533] width 386 height 27
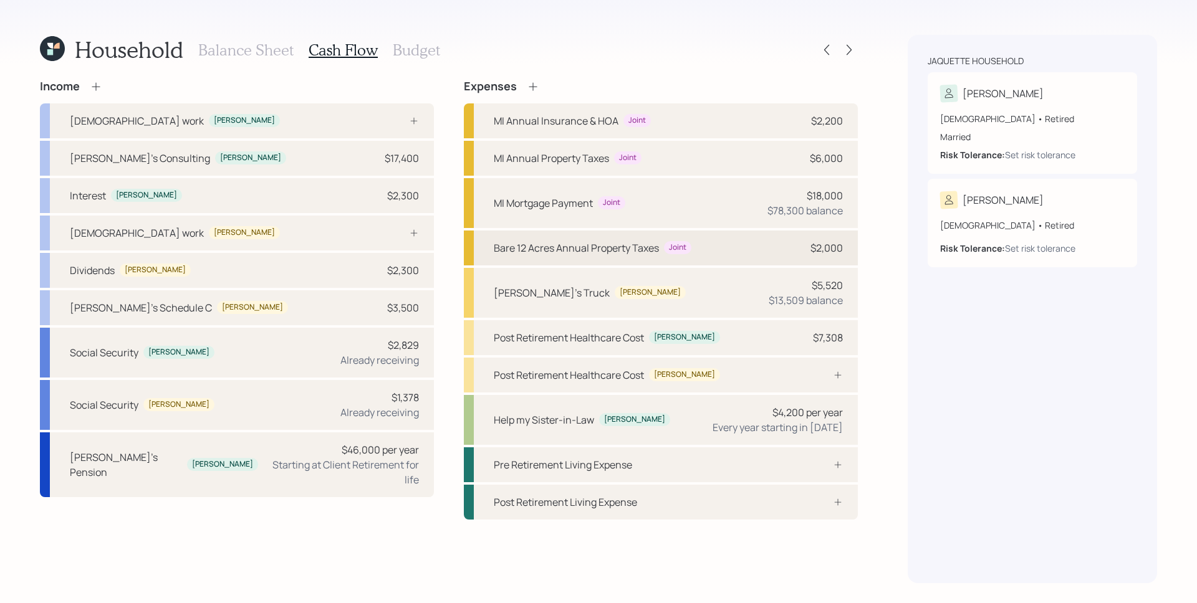
drag, startPoint x: 824, startPoint y: 373, endPoint x: 751, endPoint y: 262, distance: 133.3
click at [824, 373] on div at bounding box center [823, 375] width 37 height 10
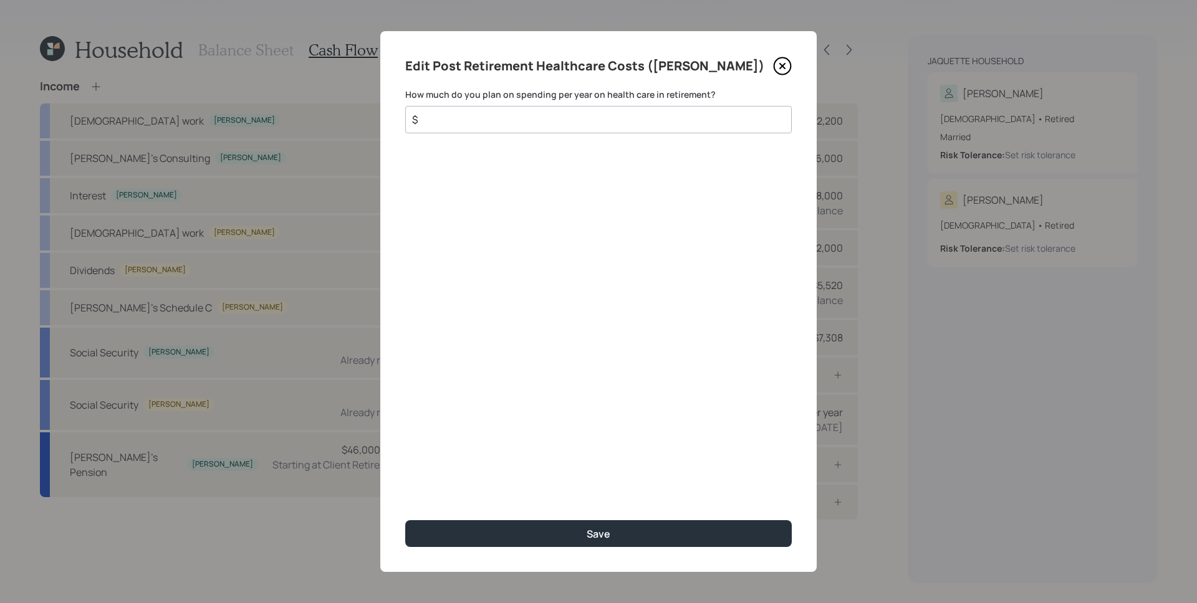
click at [609, 118] on input "$" at bounding box center [593, 119] width 365 height 15
type input "$ 2,200"
click at [405, 520] on button "Save" at bounding box center [598, 533] width 386 height 27
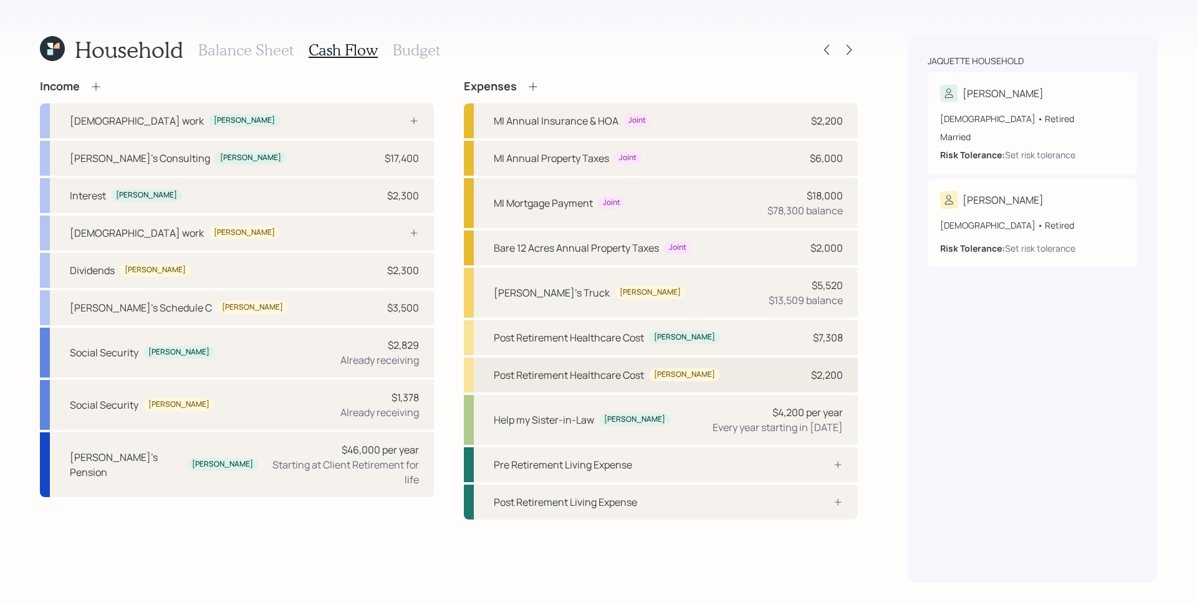
click at [831, 379] on div "$2,200" at bounding box center [827, 375] width 32 height 15
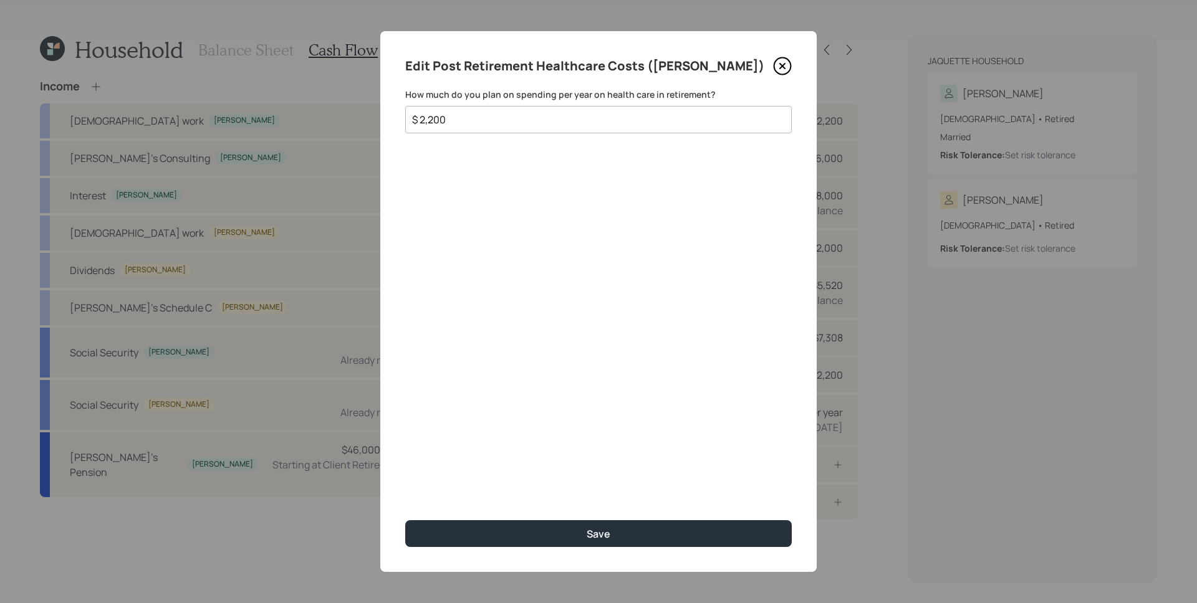
click at [439, 121] on input "$ 2,200" at bounding box center [593, 119] width 365 height 15
type input "$ 2,220"
click at [405, 520] on button "Save" at bounding box center [598, 533] width 386 height 27
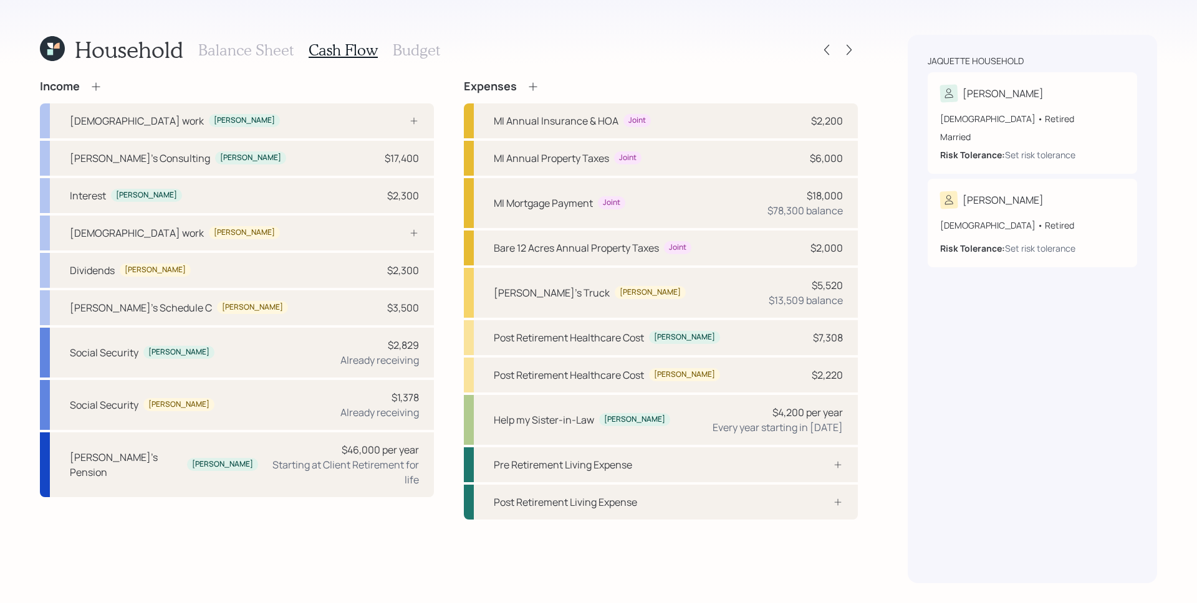
click at [901, 390] on div "Household Balance Sheet Cash Flow Budget Income Full-time work Susette Susette'…" at bounding box center [598, 301] width 1197 height 603
click at [947, 393] on div "Jaquette household Susette 71 years old • Retired Married Risk Tolerance: Set r…" at bounding box center [1031, 309] width 249 height 548
click at [826, 344] on div "$7,308" at bounding box center [828, 337] width 30 height 15
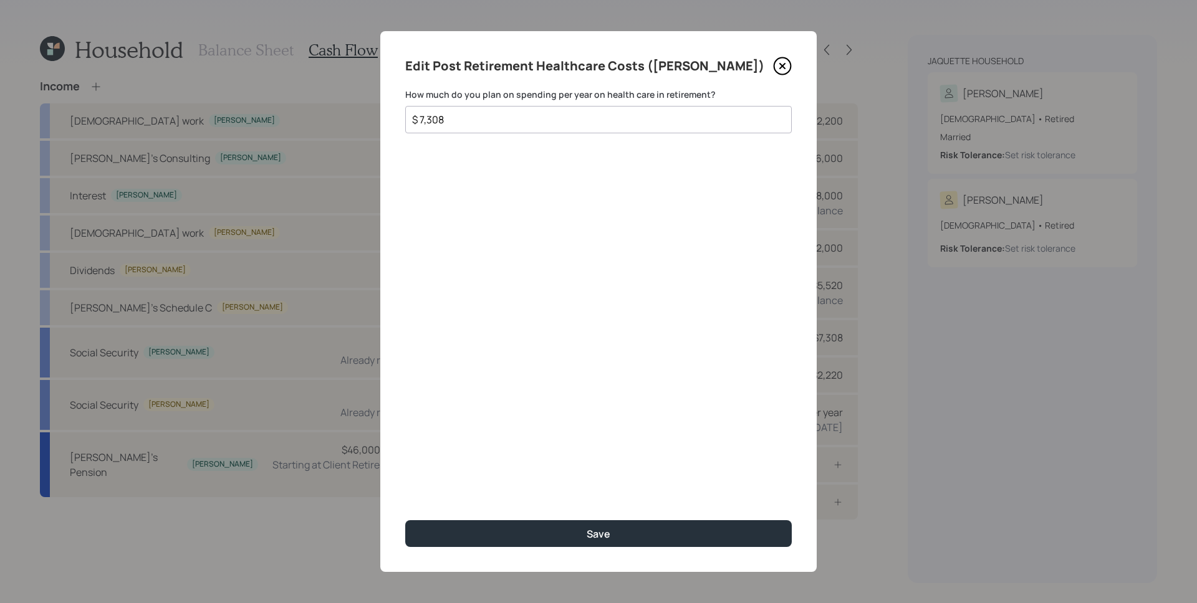
click at [512, 117] on input "$ 7,308" at bounding box center [593, 119] width 365 height 15
type input "$ 2,220"
click at [405, 520] on button "Save" at bounding box center [598, 533] width 386 height 27
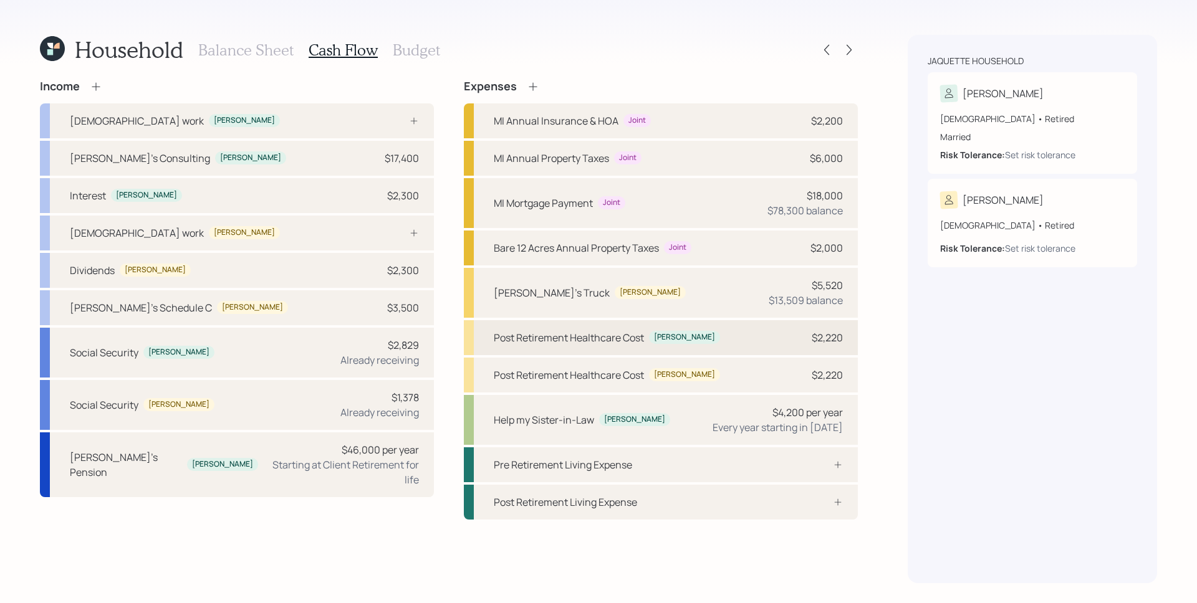
click at [826, 336] on div "$2,220" at bounding box center [826, 337] width 31 height 15
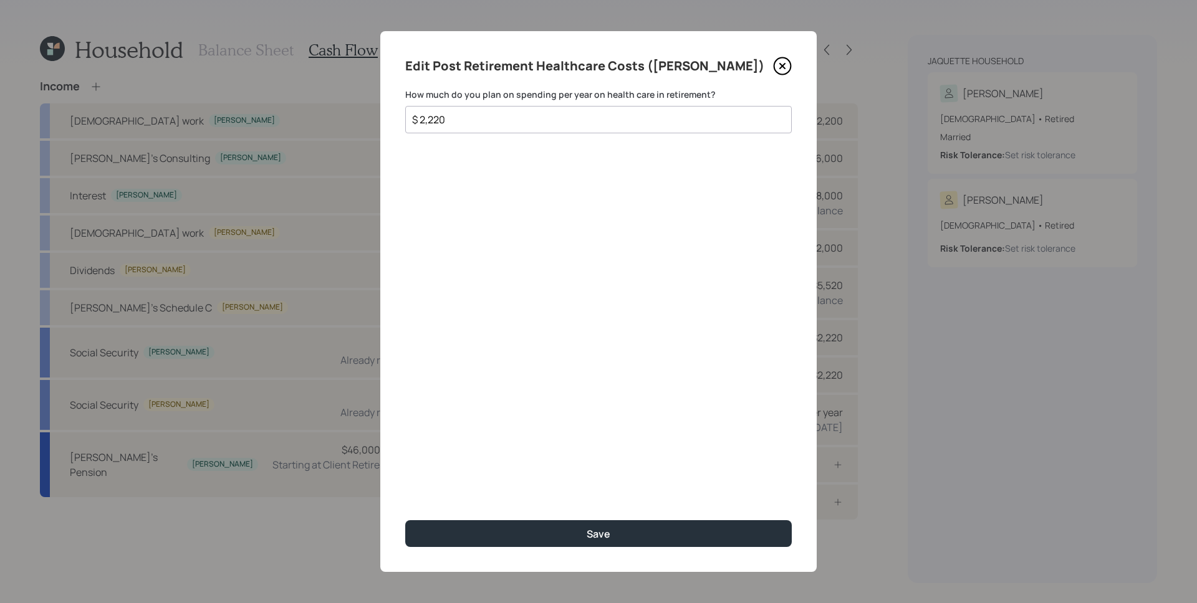
click at [641, 125] on input "$ 2,220" at bounding box center [593, 119] width 365 height 15
type input "$ 4,020"
click at [405, 520] on button "Save" at bounding box center [598, 533] width 386 height 27
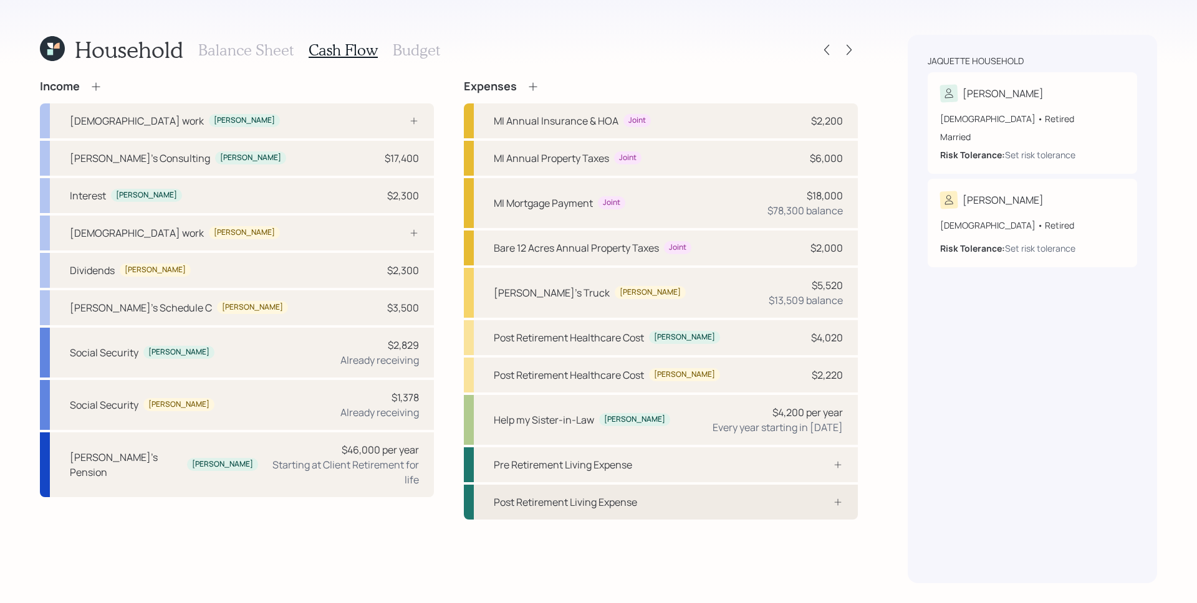
click at [833, 506] on icon at bounding box center [838, 502] width 10 height 10
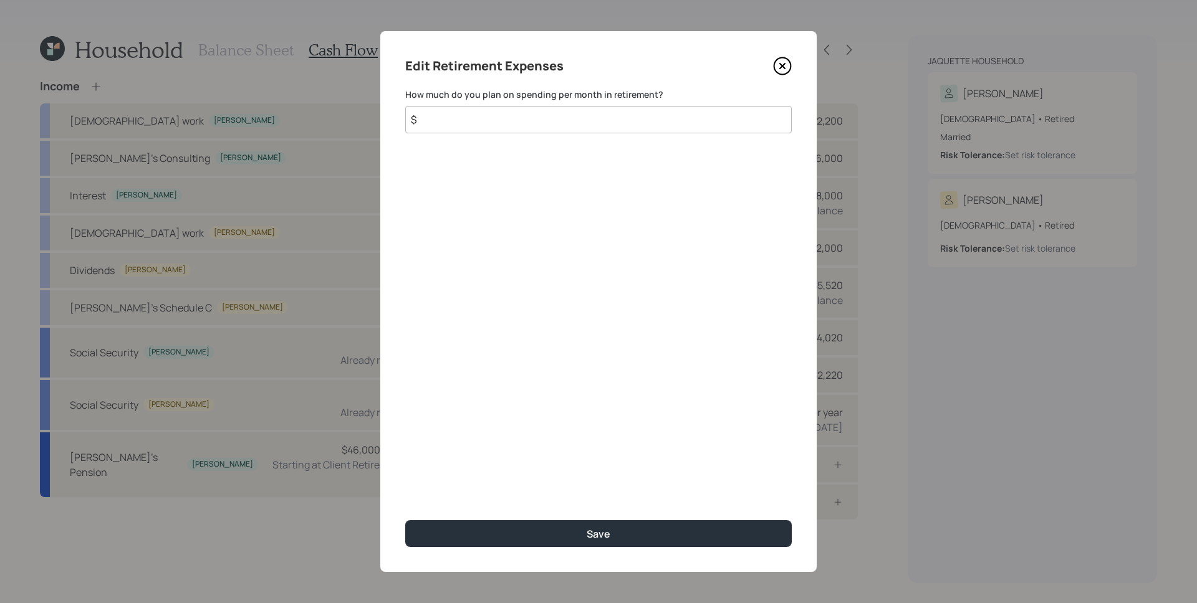
click at [474, 112] on input "$" at bounding box center [598, 119] width 386 height 27
click at [482, 120] on input "$" at bounding box center [598, 119] width 386 height 27
type input "$ 1,100"
click at [405, 520] on button "Save" at bounding box center [598, 533] width 386 height 27
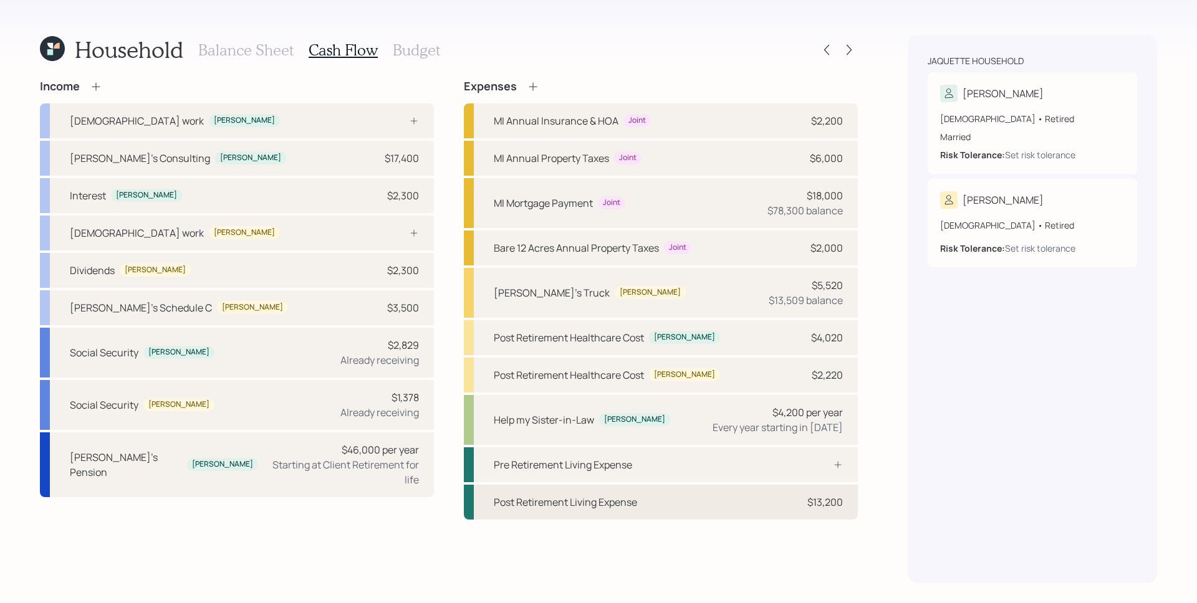
click at [824, 511] on div "Post Retirement Living Expense $13,200" at bounding box center [661, 502] width 394 height 35
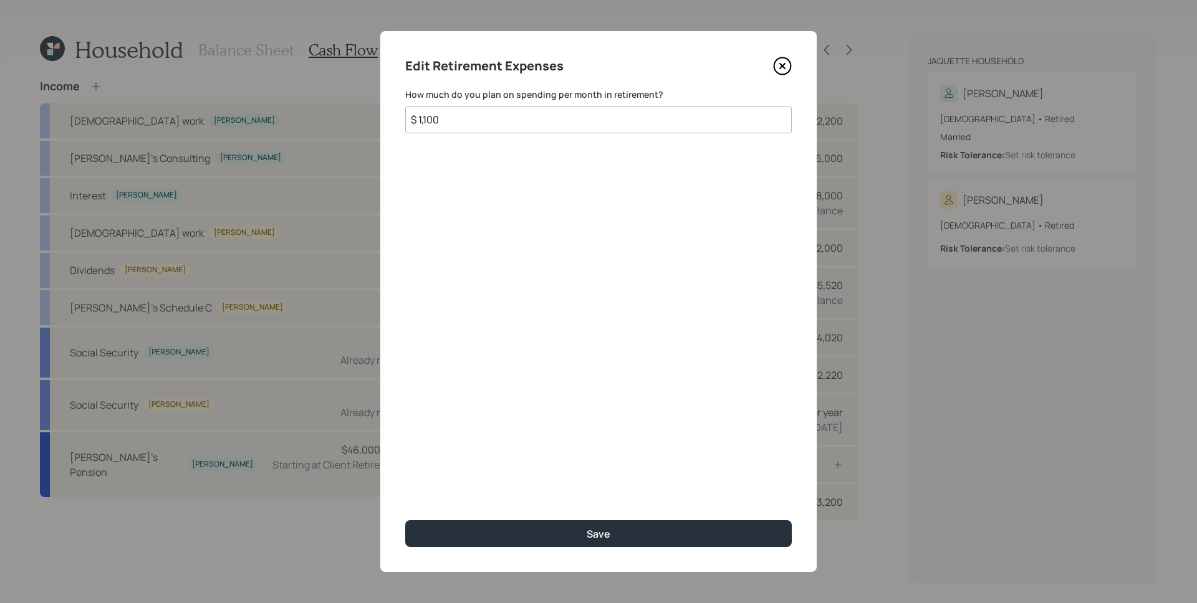
drag, startPoint x: 462, startPoint y: 117, endPoint x: 418, endPoint y: 117, distance: 44.3
click at [418, 117] on input "$ 1,100" at bounding box center [598, 119] width 386 height 27
click at [485, 236] on div "Edit Retirement Expenses How much do you plan on spending per month in retireme…" at bounding box center [598, 301] width 436 height 541
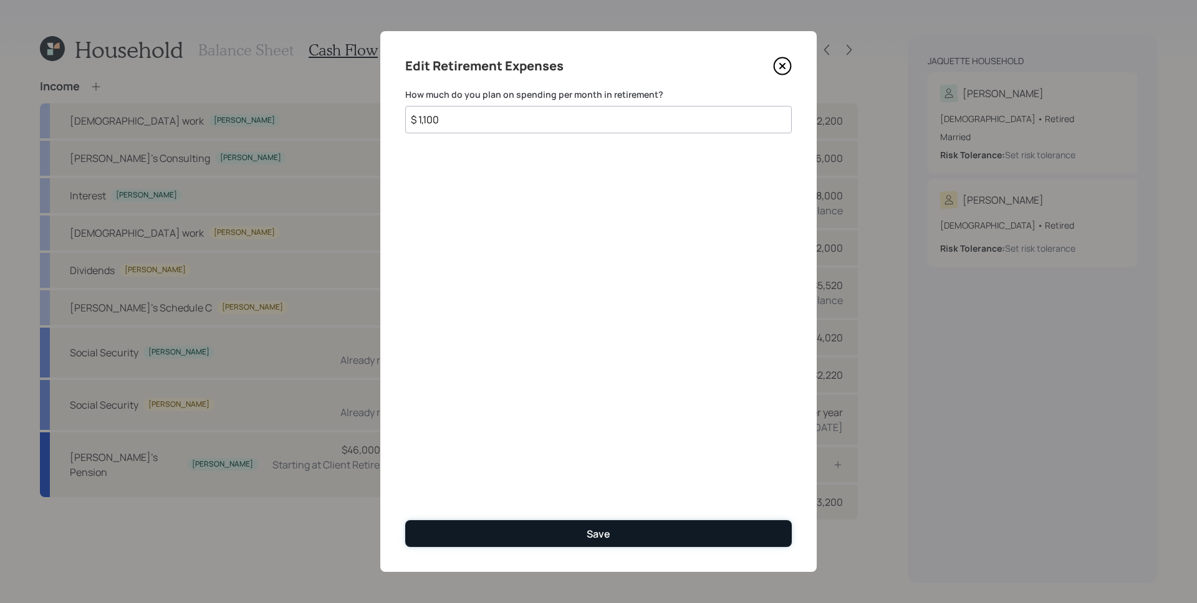
click at [593, 533] on div "Save" at bounding box center [598, 534] width 24 height 14
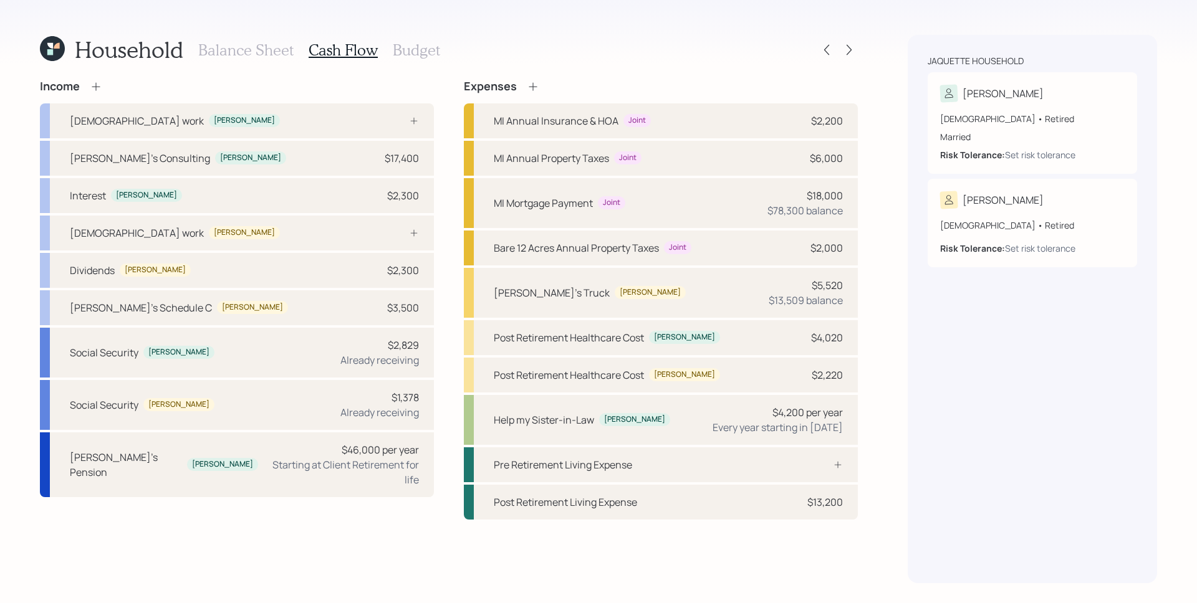
click at [876, 34] on div "Household Balance Sheet Cash Flow Budget Income Full-time work Susette Susette'…" at bounding box center [598, 301] width 1197 height 603
click at [846, 51] on icon at bounding box center [849, 50] width 12 height 12
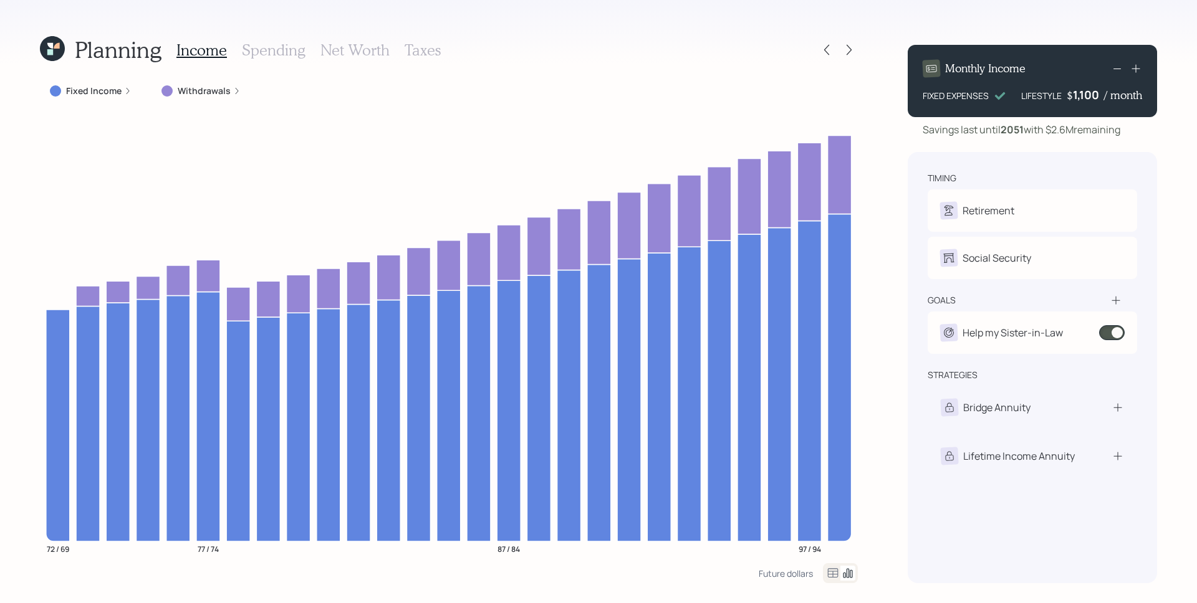
click at [266, 47] on h3 "Spending" at bounding box center [274, 50] width 64 height 18
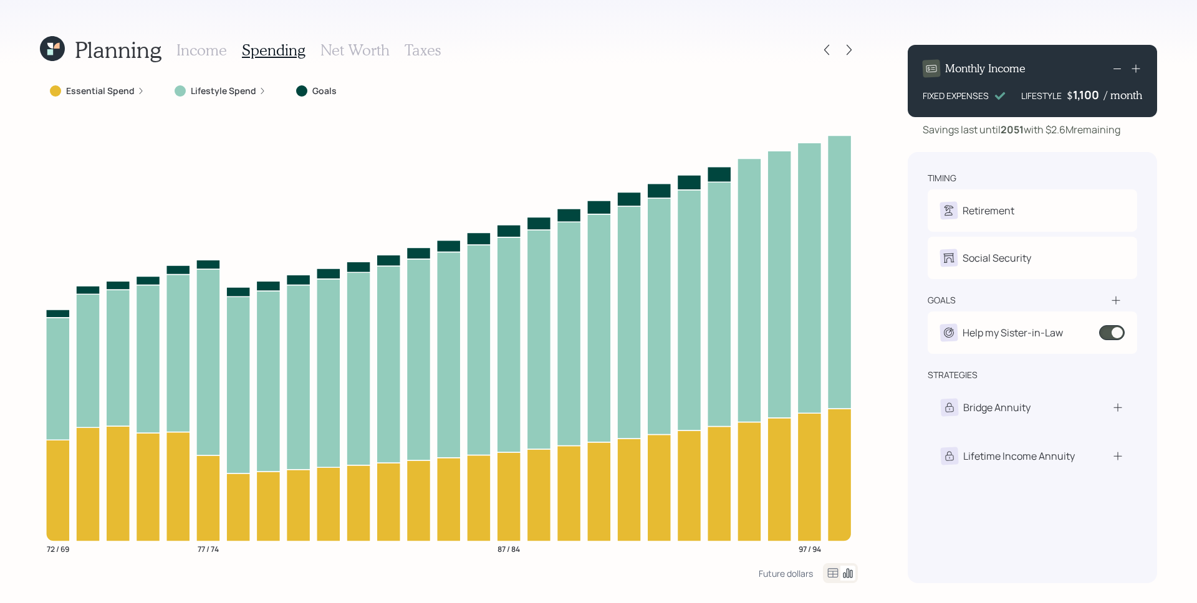
click at [343, 52] on h3 "Net Worth" at bounding box center [354, 50] width 69 height 18
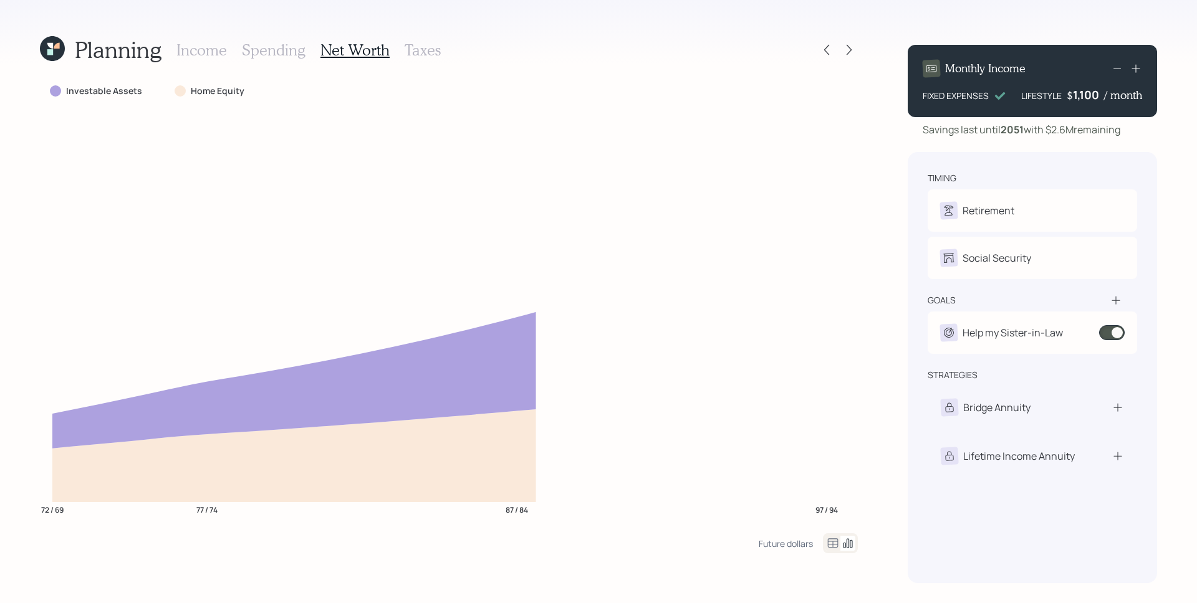
click at [431, 51] on h3 "Taxes" at bounding box center [422, 50] width 36 height 18
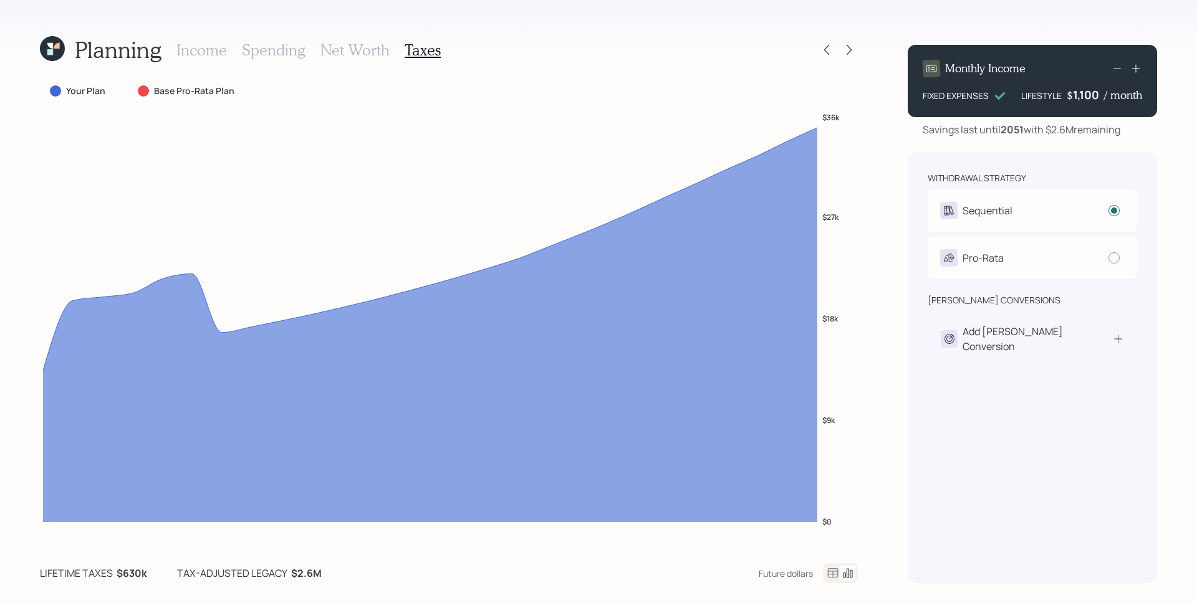
click at [337, 45] on h3 "Net Worth" at bounding box center [354, 50] width 69 height 18
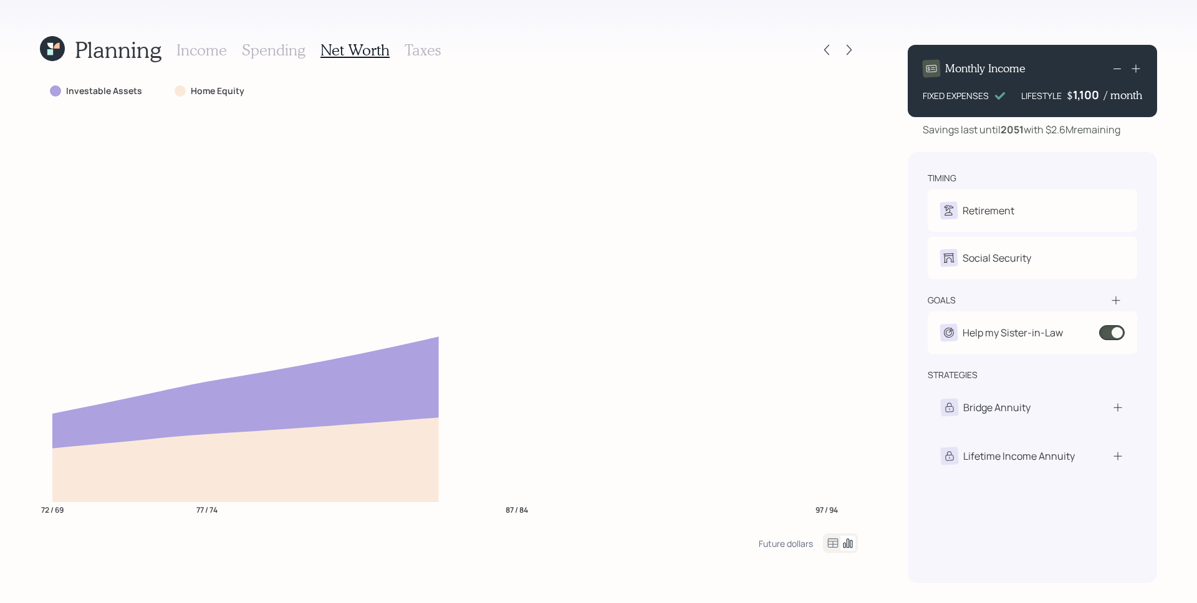
click at [299, 48] on h3 "Spending" at bounding box center [274, 50] width 64 height 18
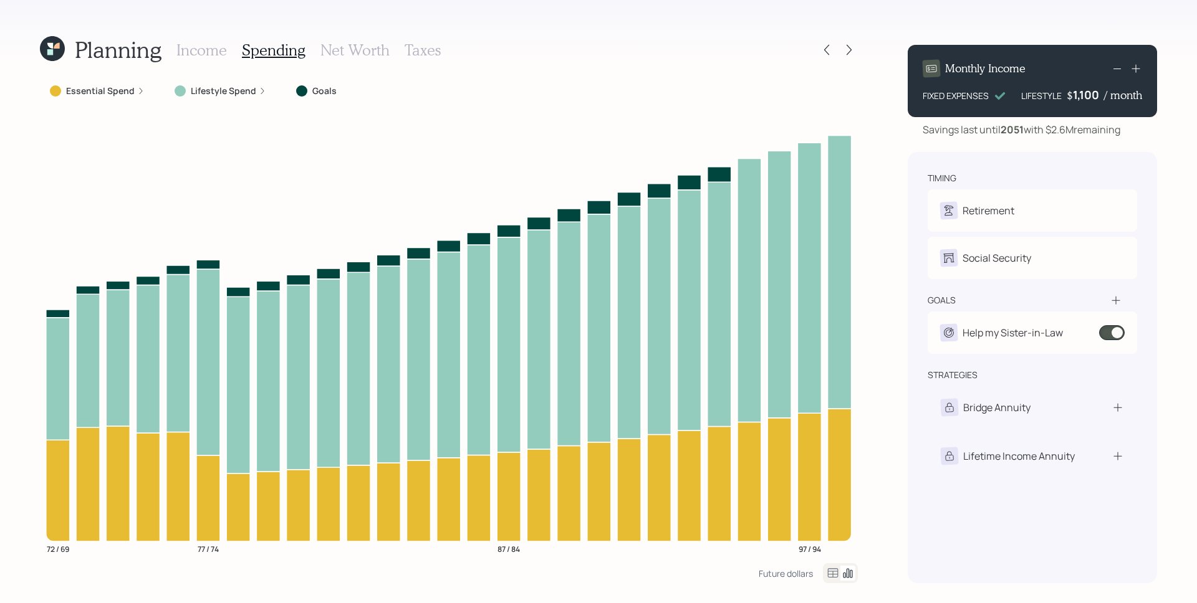
click at [226, 49] on div "Income Spending Net Worth Taxes" at bounding box center [308, 50] width 264 height 30
click at [199, 48] on h3 "Income" at bounding box center [201, 50] width 50 height 18
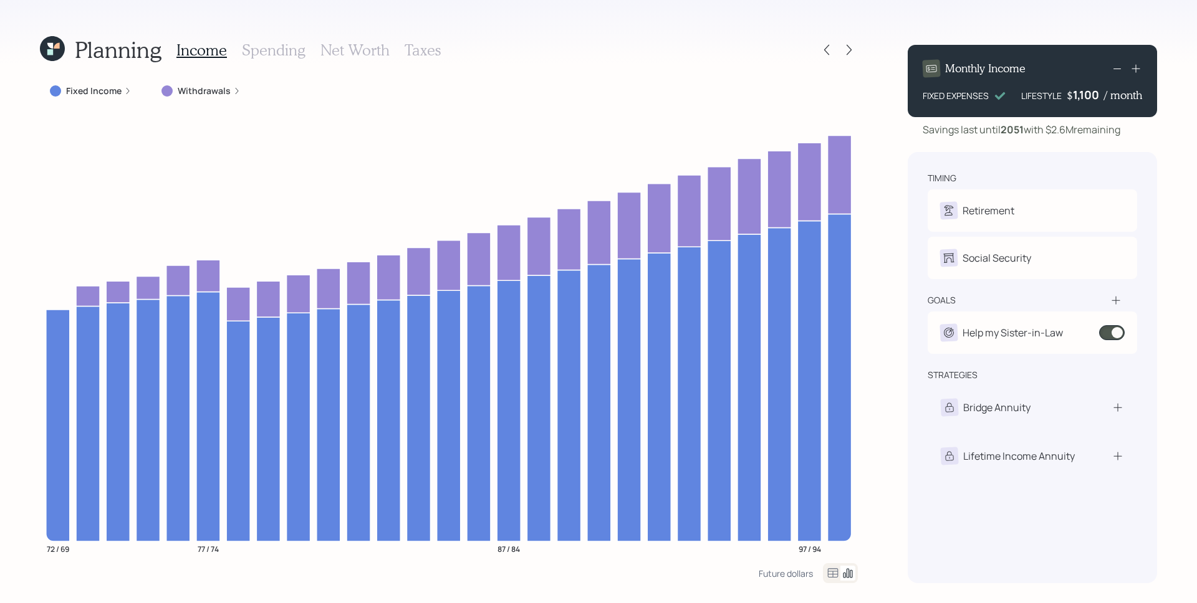
click at [98, 93] on label "Fixed Income" at bounding box center [93, 91] width 55 height 12
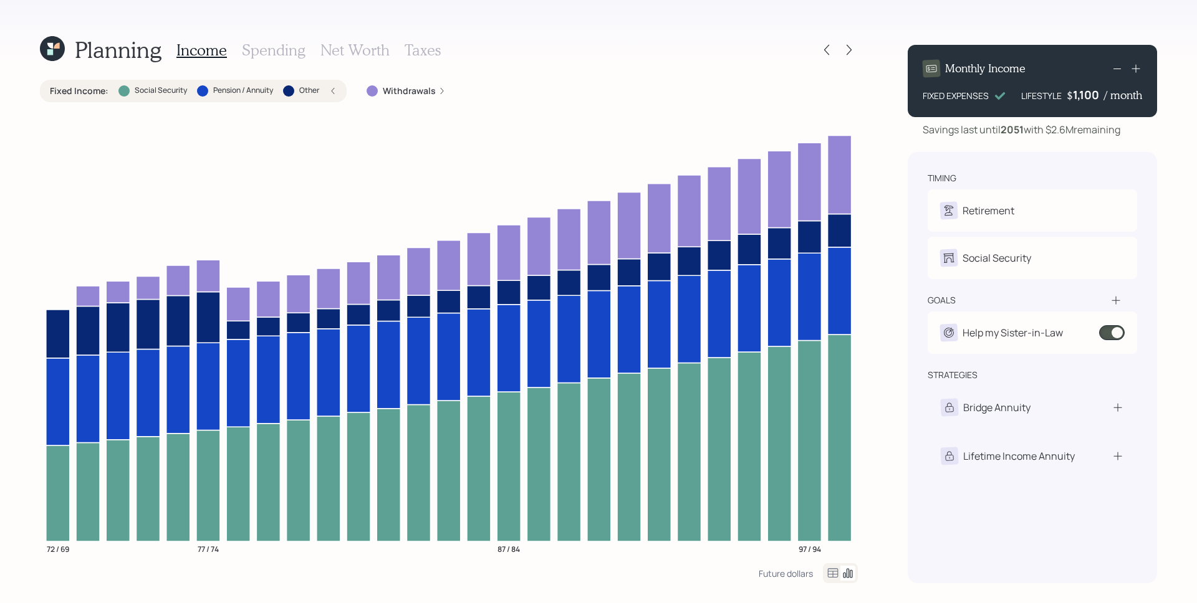
click at [327, 90] on div "Fixed Income : Social Security Pension / Annuity Other" at bounding box center [193, 91] width 287 height 12
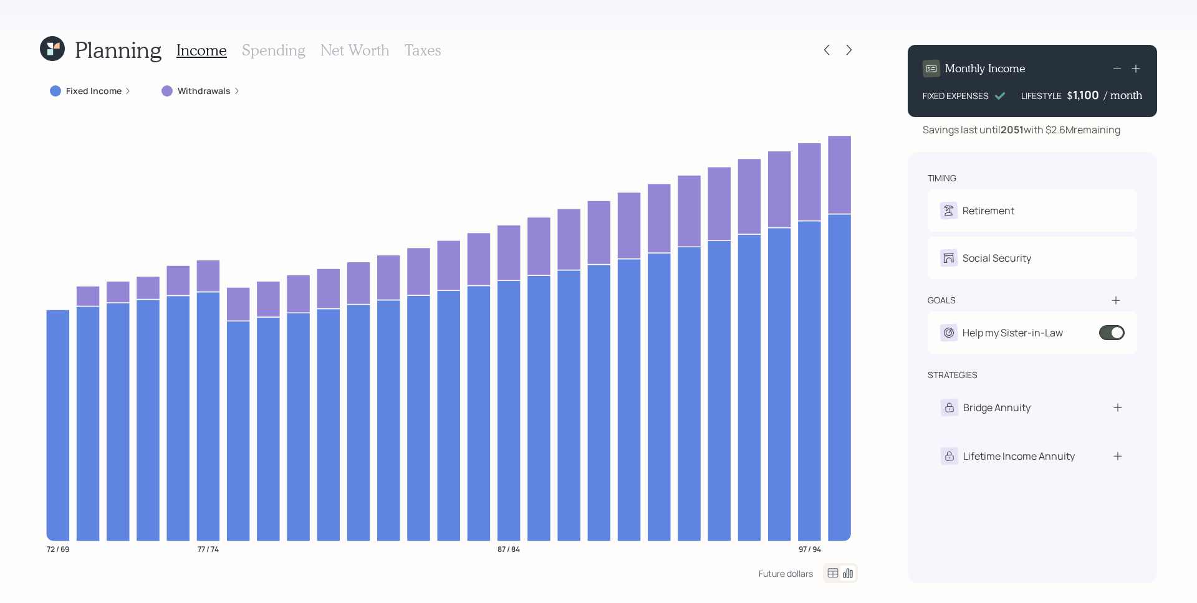
click at [233, 90] on icon at bounding box center [236, 90] width 7 height 7
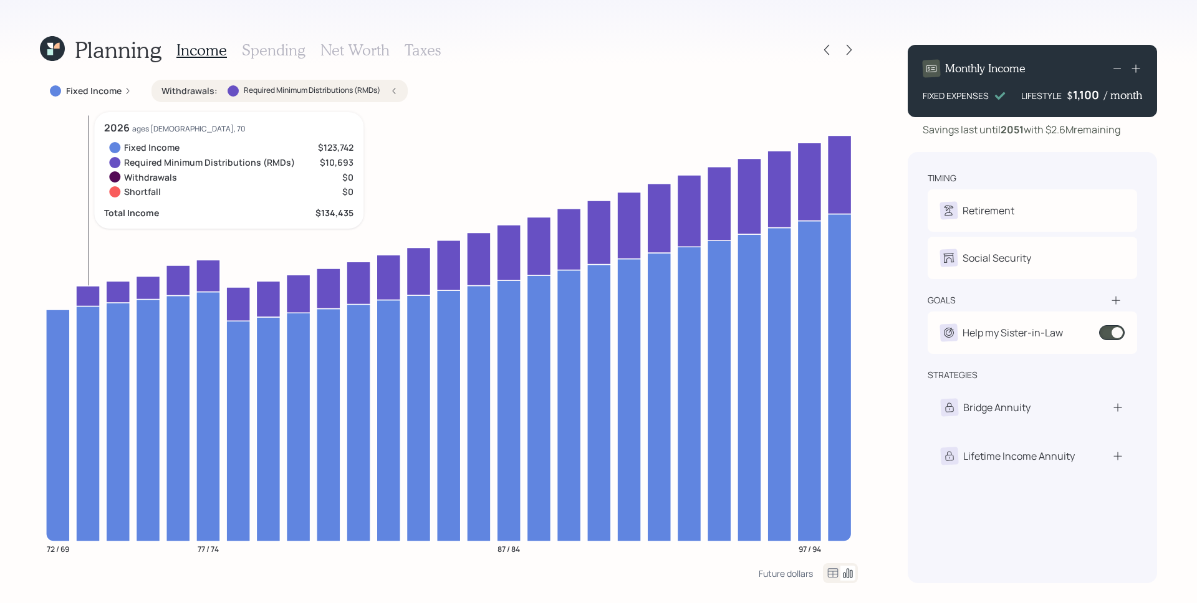
click at [92, 294] on icon at bounding box center [88, 296] width 24 height 21
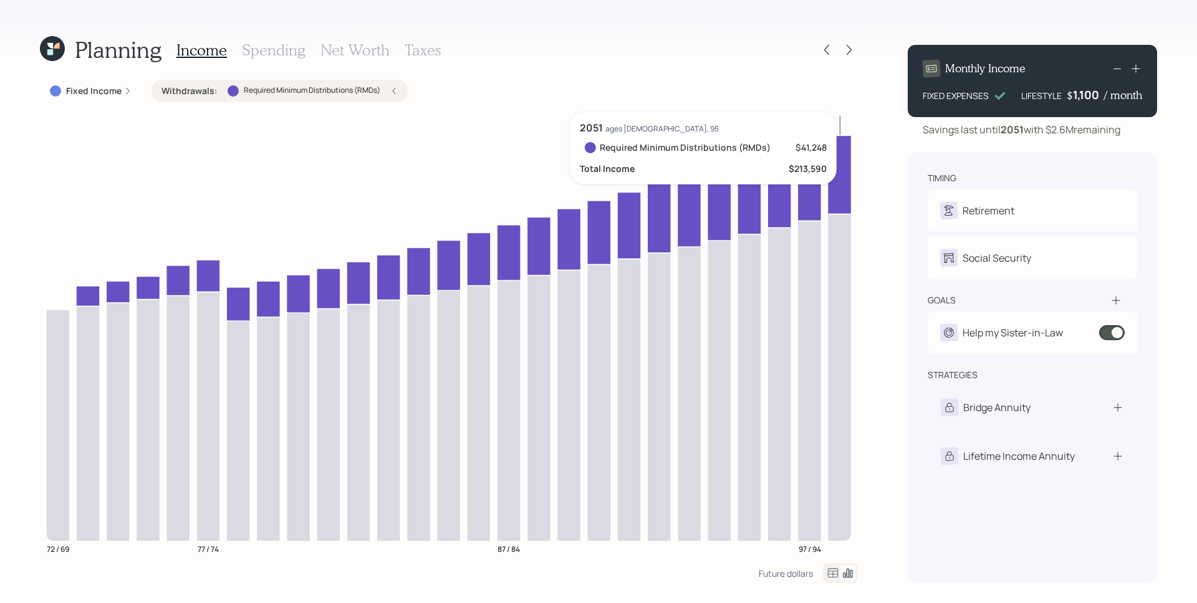
click at [841, 184] on icon at bounding box center [840, 174] width 24 height 79
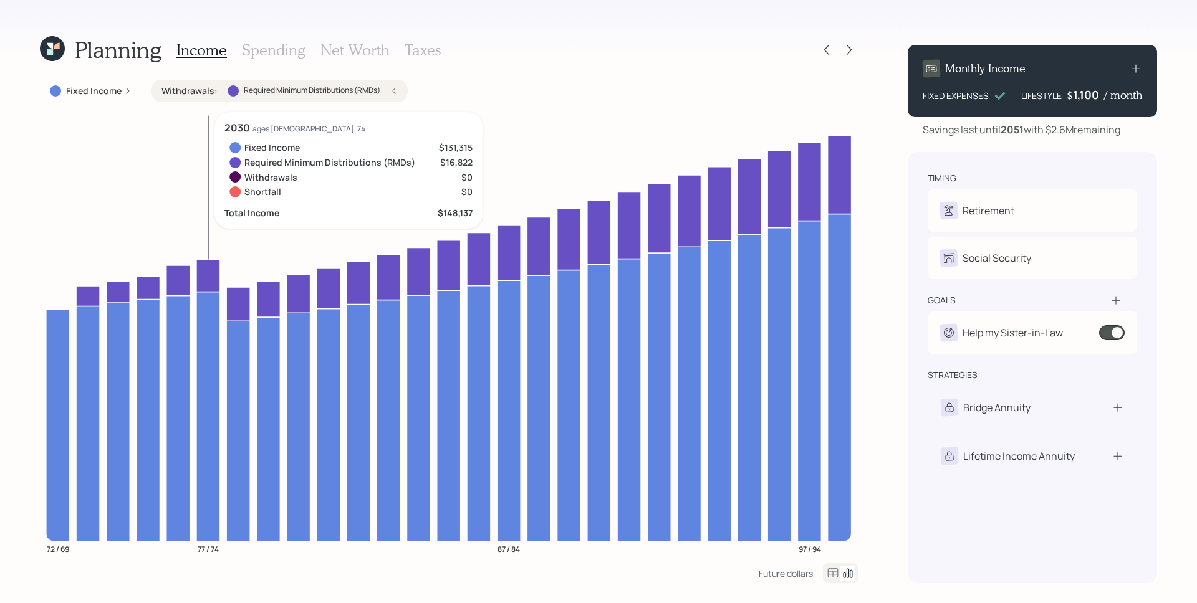
drag, startPoint x: 256, startPoint y: 48, endPoint x: 251, endPoint y: 52, distance: 6.7
click at [256, 49] on h3 "Spending" at bounding box center [274, 50] width 64 height 18
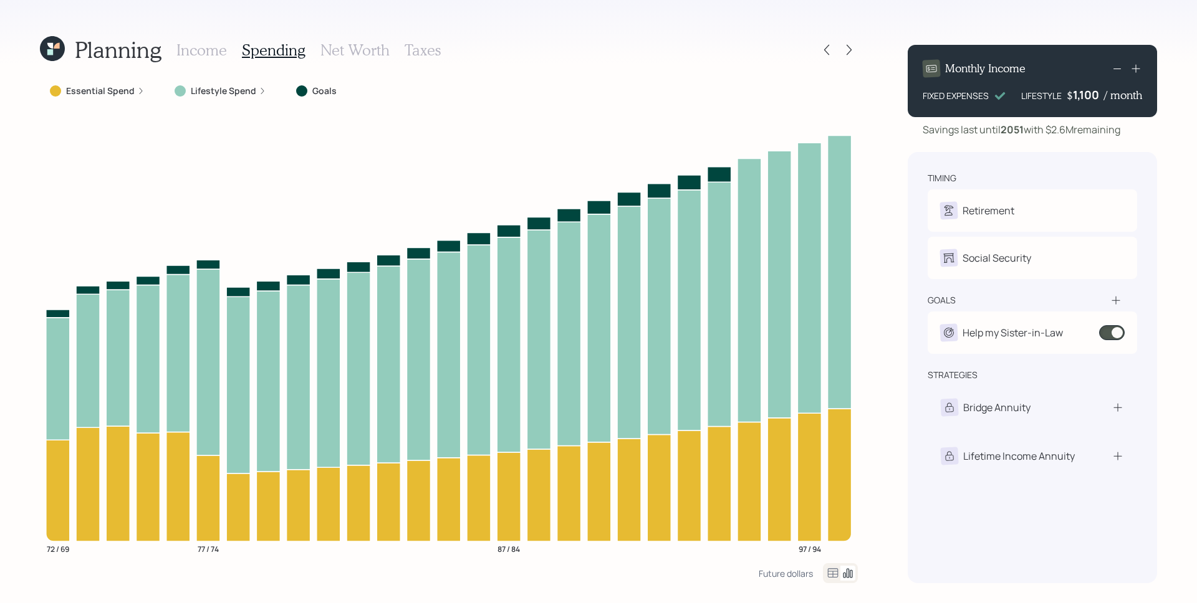
click at [116, 92] on label "Essential Spend" at bounding box center [100, 91] width 69 height 12
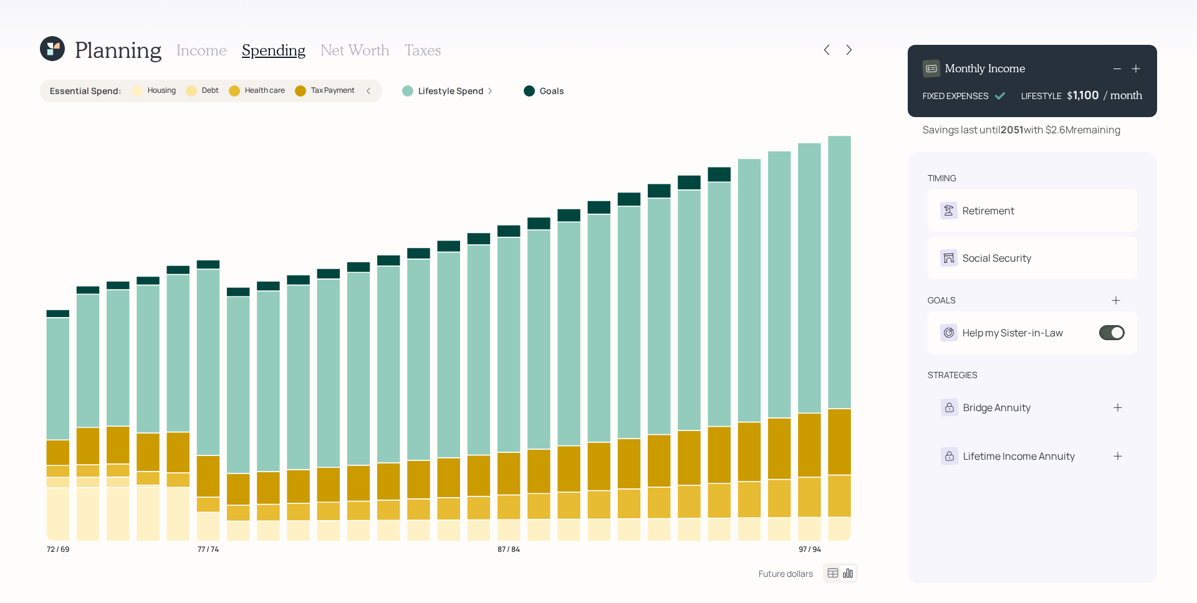
click at [370, 92] on icon at bounding box center [368, 90] width 7 height 7
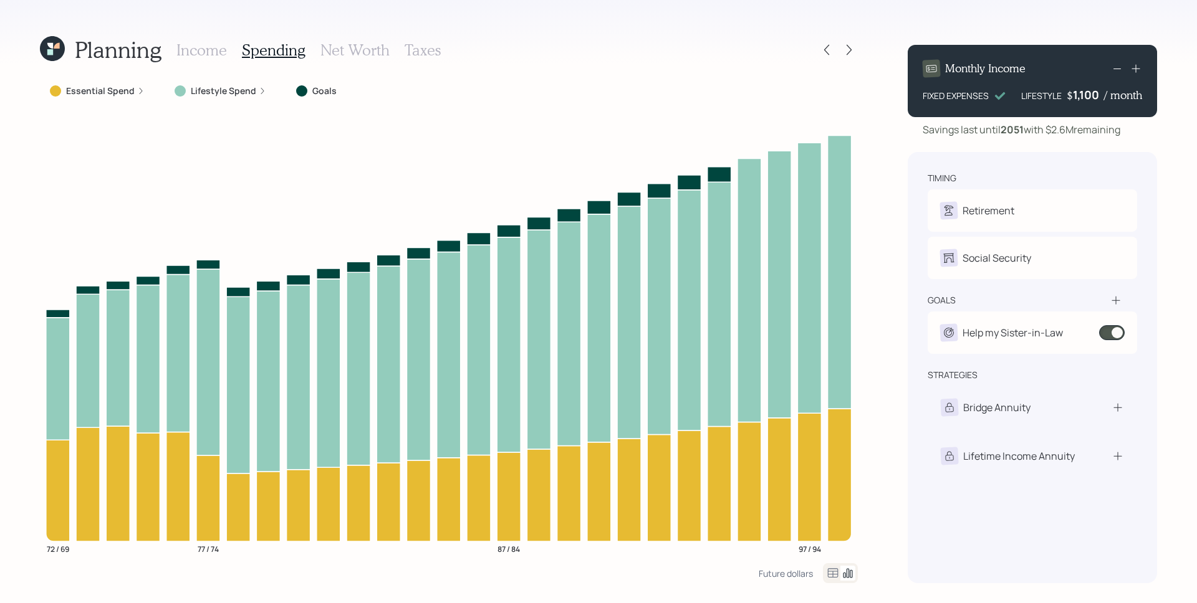
click at [262, 92] on div "Lifestyle Spend" at bounding box center [221, 91] width 112 height 22
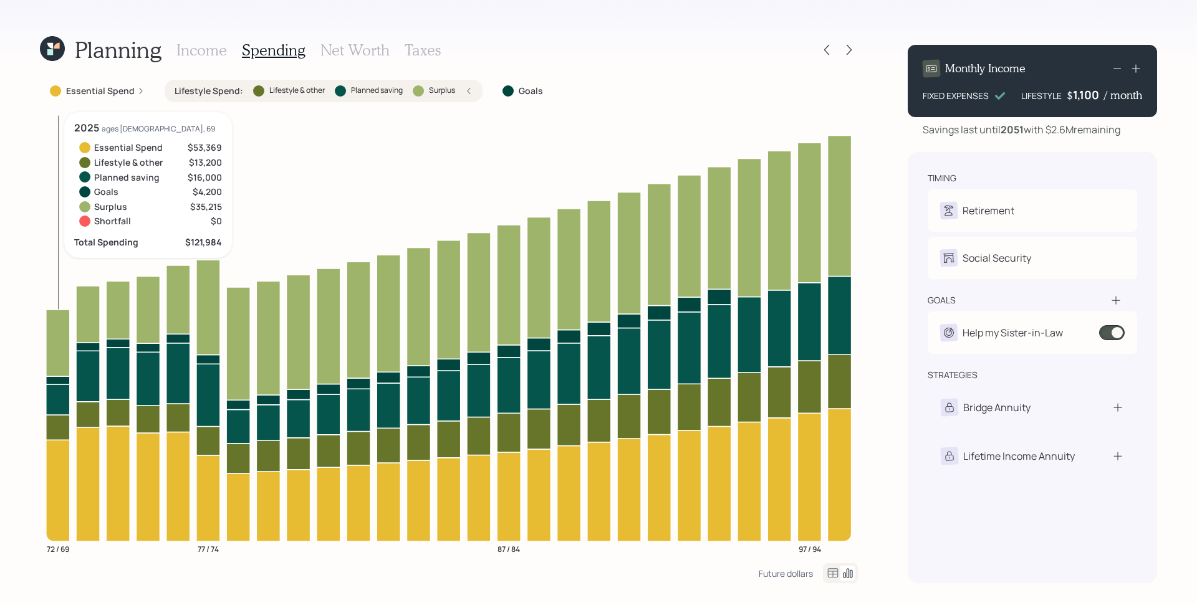
click at [58, 398] on icon at bounding box center [58, 400] width 24 height 31
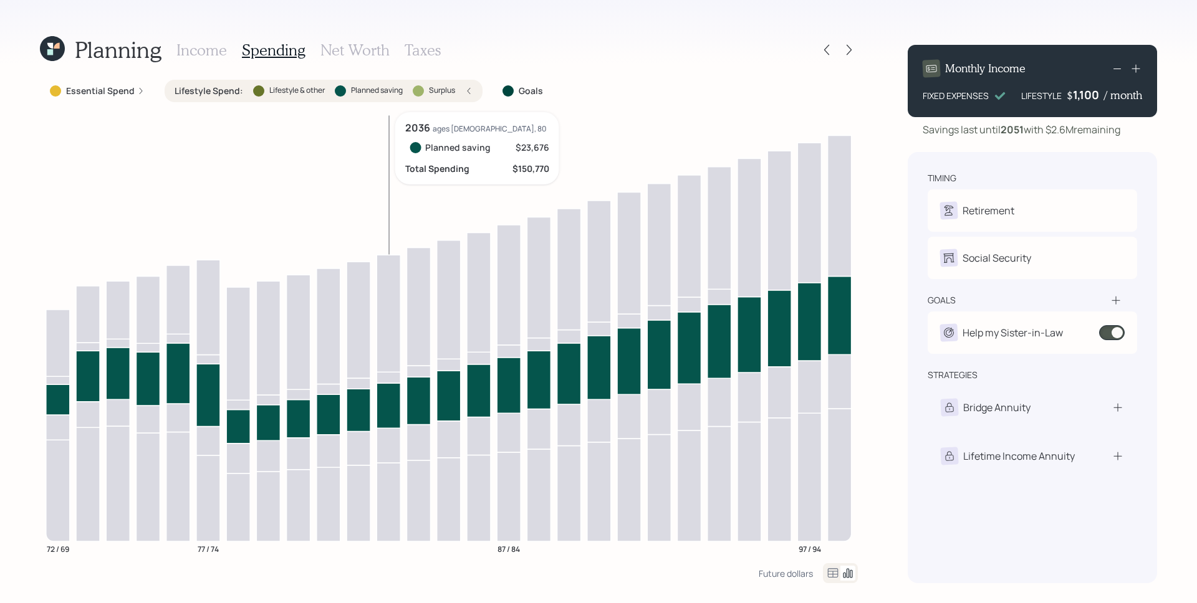
click at [379, 413] on icon at bounding box center [388, 405] width 24 height 45
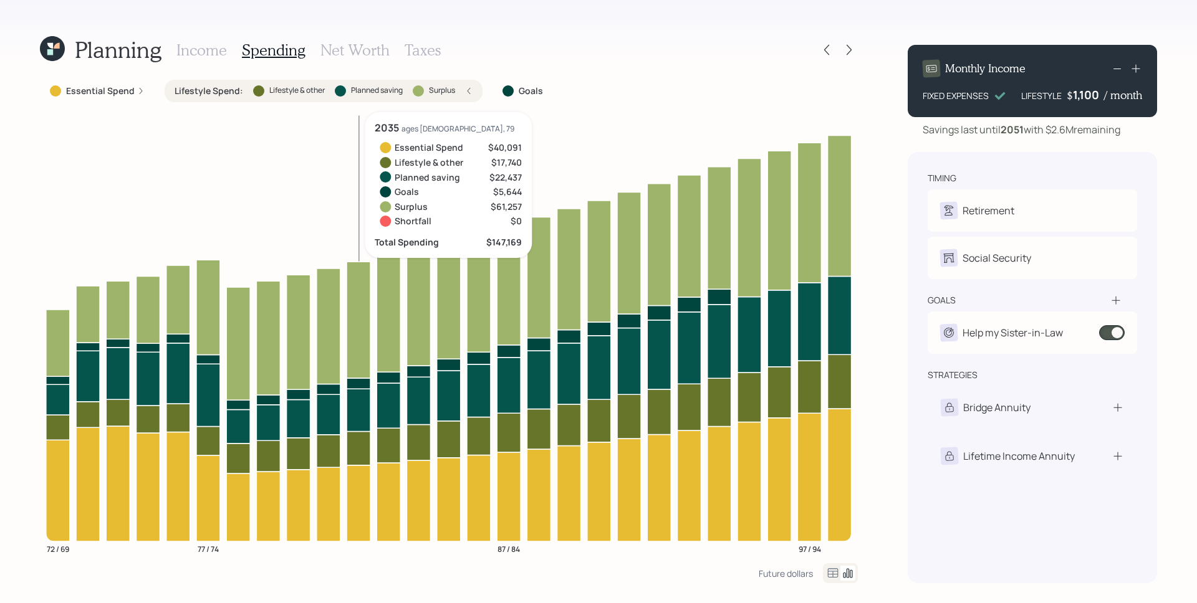
click at [356, 387] on icon at bounding box center [358, 383] width 24 height 11
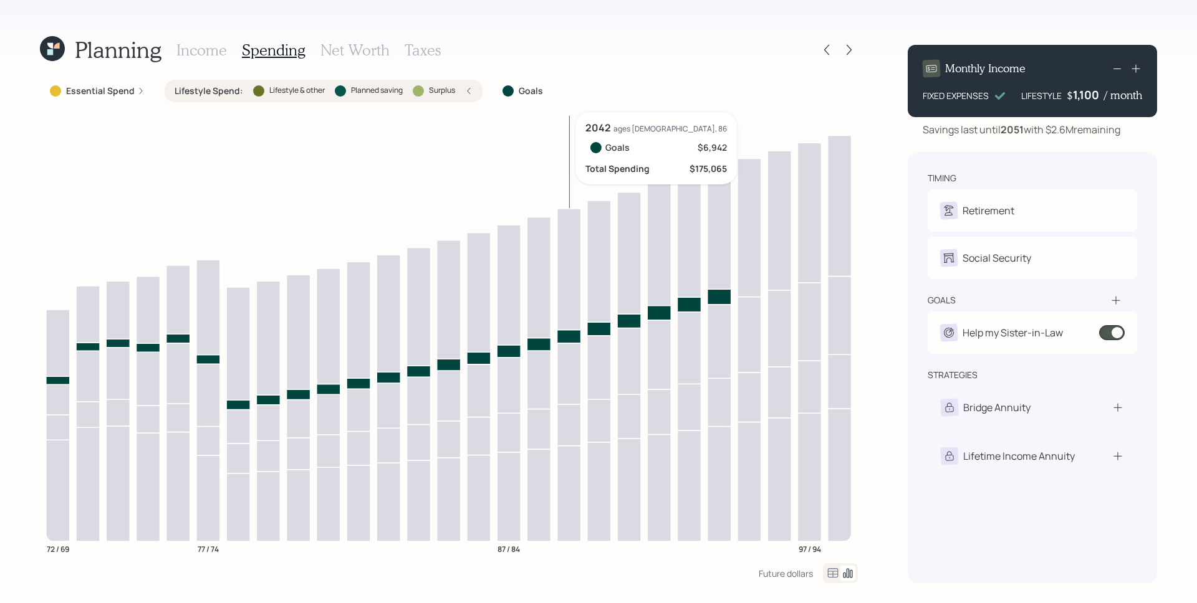
click at [561, 340] on icon at bounding box center [569, 336] width 24 height 13
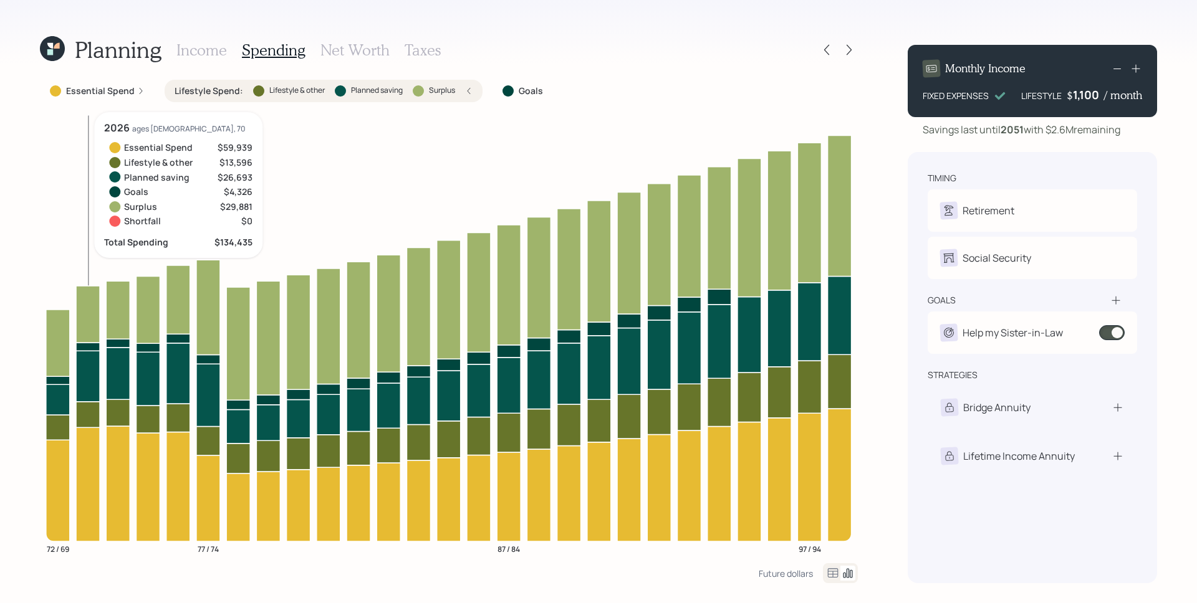
click at [80, 324] on icon at bounding box center [88, 314] width 24 height 57
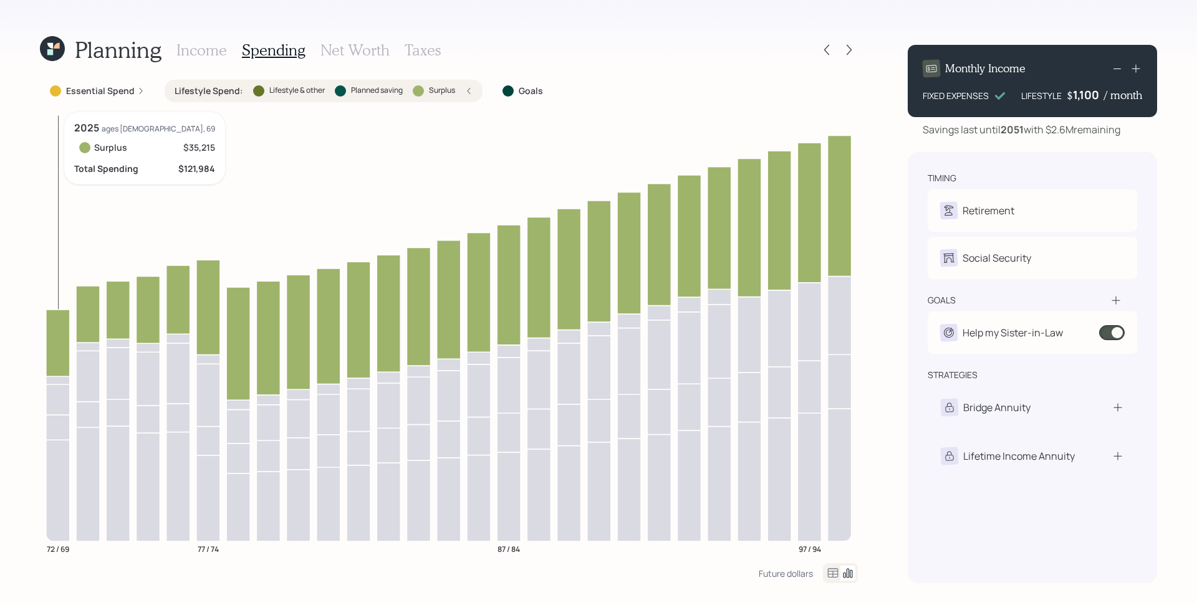
click at [50, 336] on icon at bounding box center [58, 343] width 24 height 67
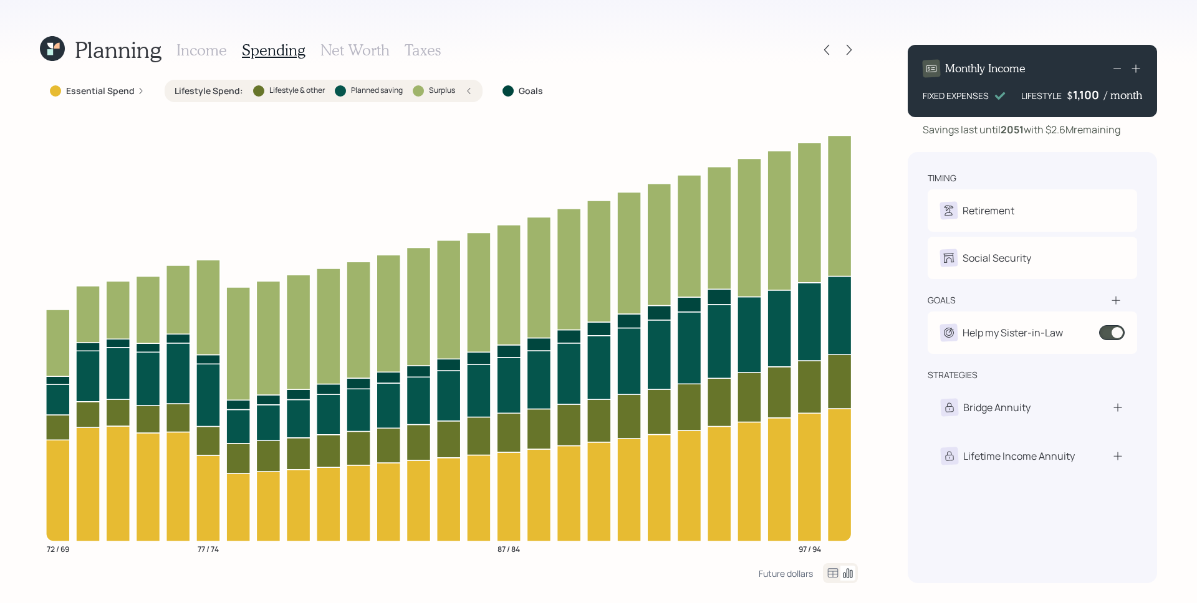
click at [355, 55] on h3 "Net Worth" at bounding box center [354, 50] width 69 height 18
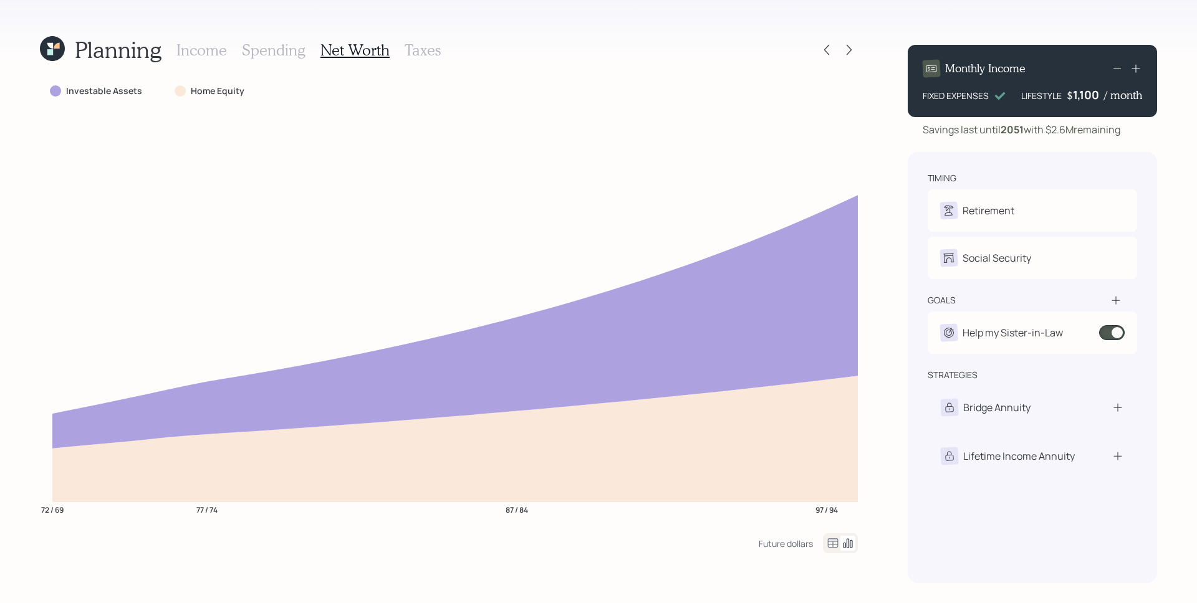
click at [423, 48] on h3 "Taxes" at bounding box center [422, 50] width 36 height 18
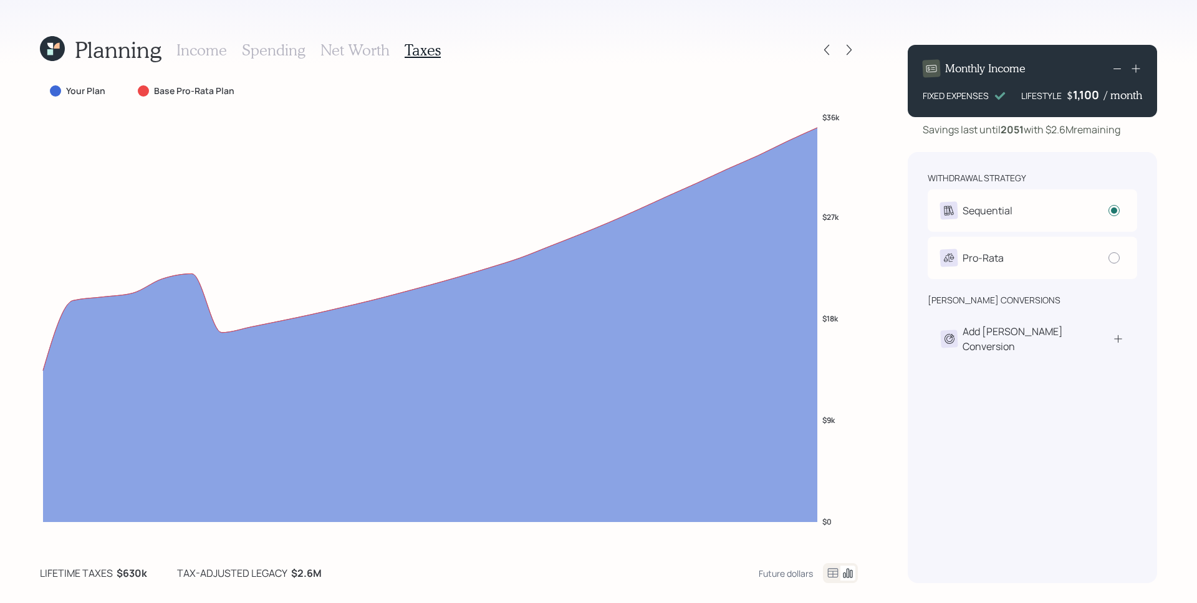
drag, startPoint x: 366, startPoint y: 52, endPoint x: 418, endPoint y: 76, distance: 57.7
click at [366, 52] on h3 "Net Worth" at bounding box center [354, 50] width 69 height 18
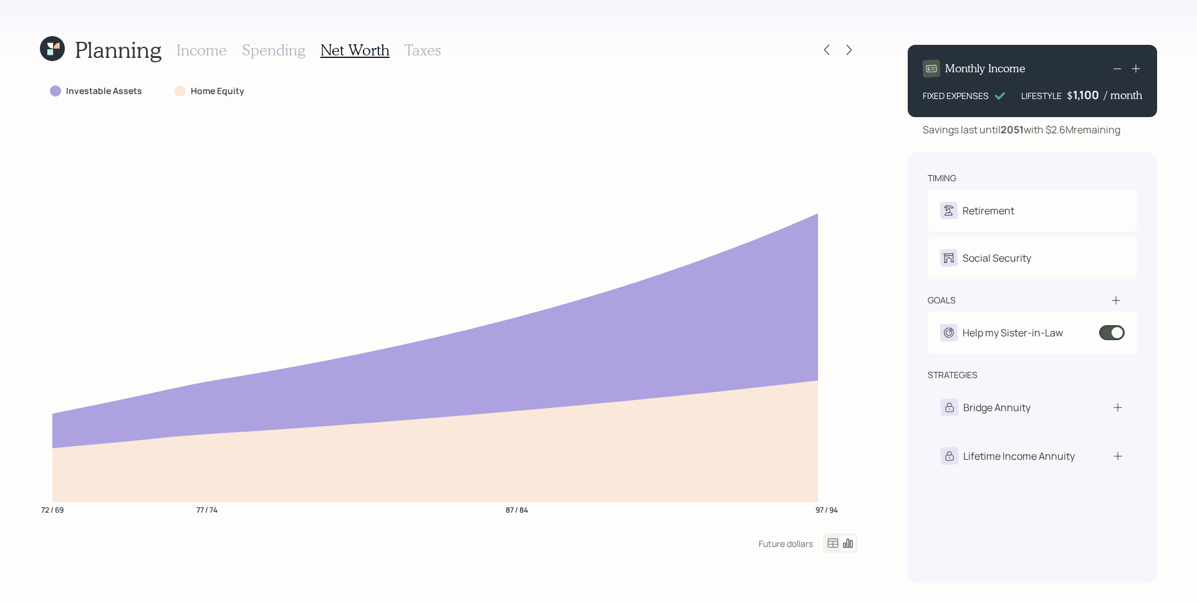
click at [831, 543] on icon at bounding box center [832, 543] width 15 height 15
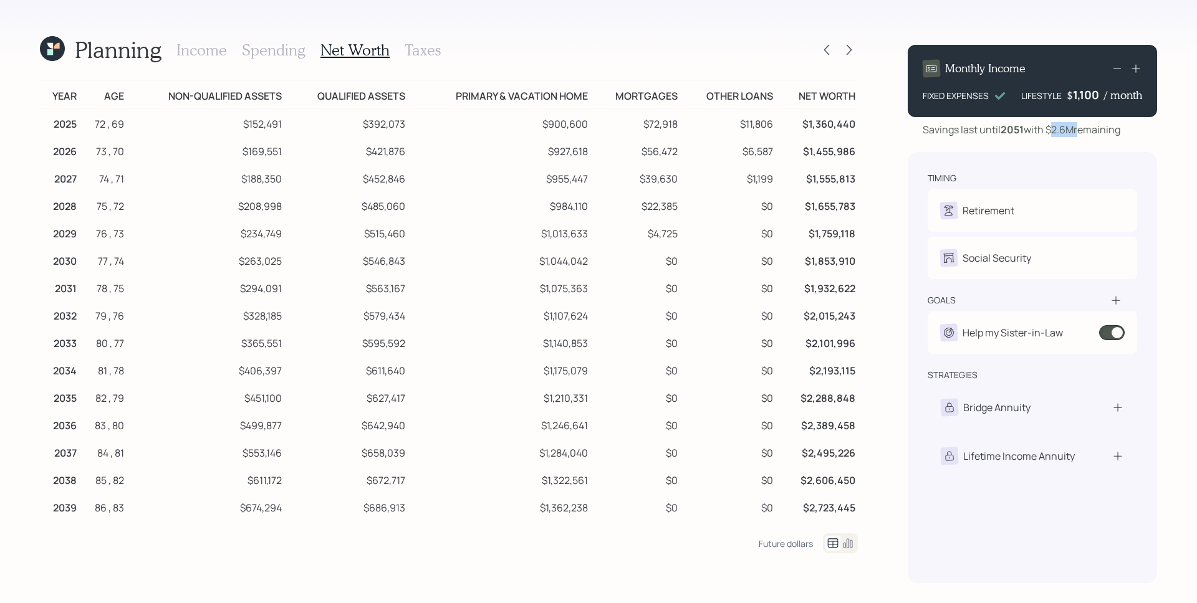
drag, startPoint x: 1054, startPoint y: 130, endPoint x: 1078, endPoint y: 130, distance: 23.7
click at [1078, 130] on div "Savings last until 2051 with $2.6M remaining" at bounding box center [1021, 129] width 198 height 15
click at [213, 57] on h3 "Income" at bounding box center [201, 50] width 50 height 18
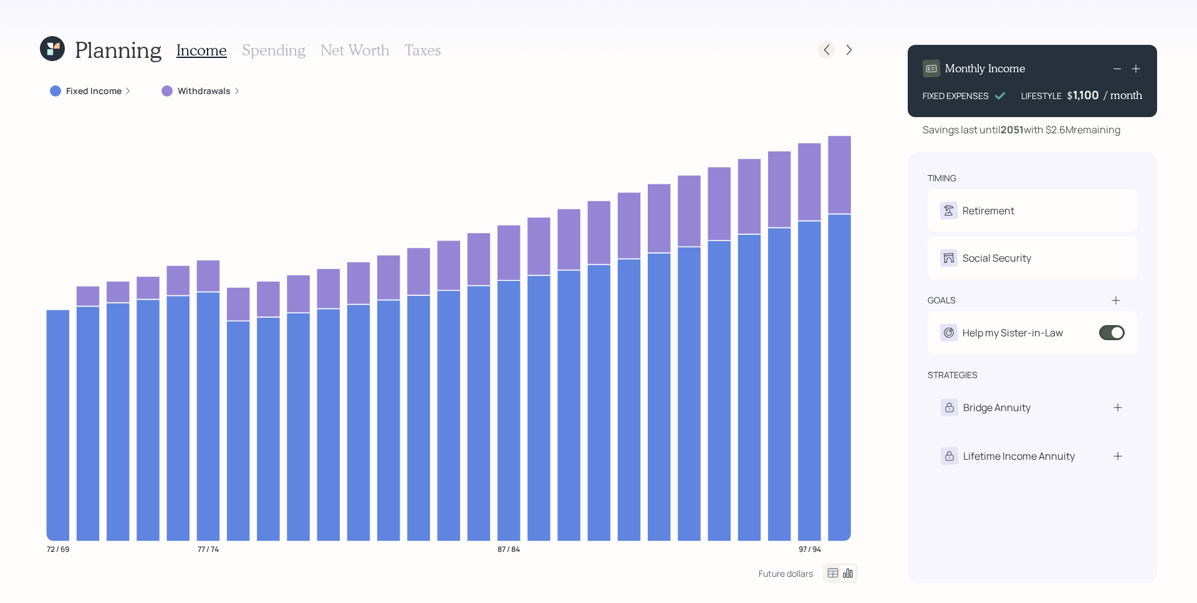
click at [828, 50] on icon at bounding box center [826, 50] width 12 height 12
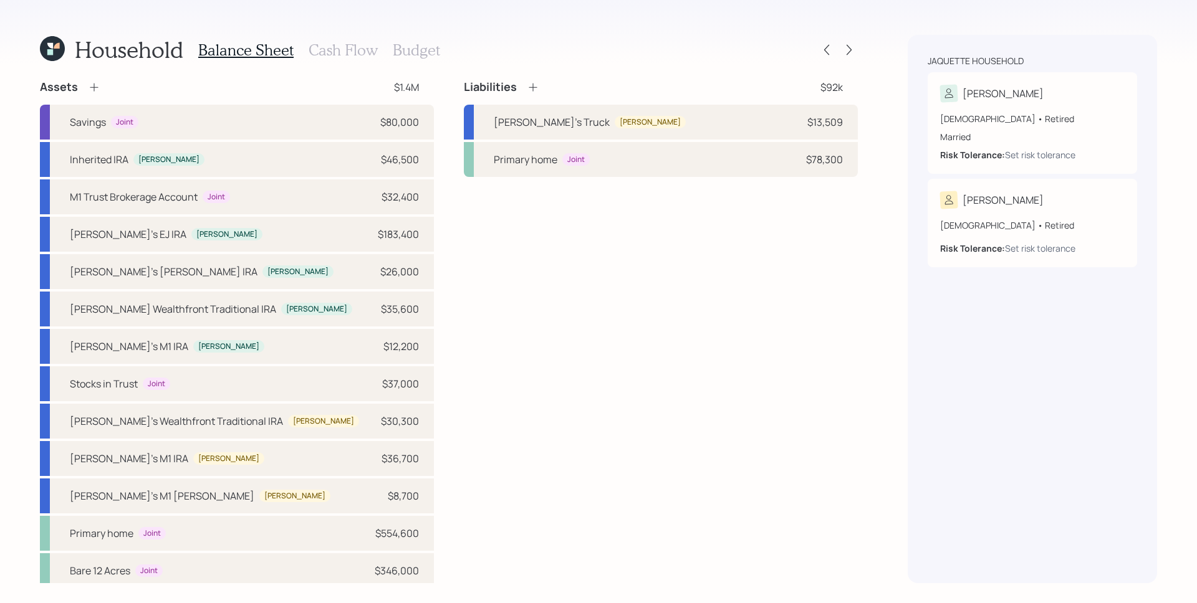
click at [58, 45] on icon at bounding box center [57, 46] width 6 height 6
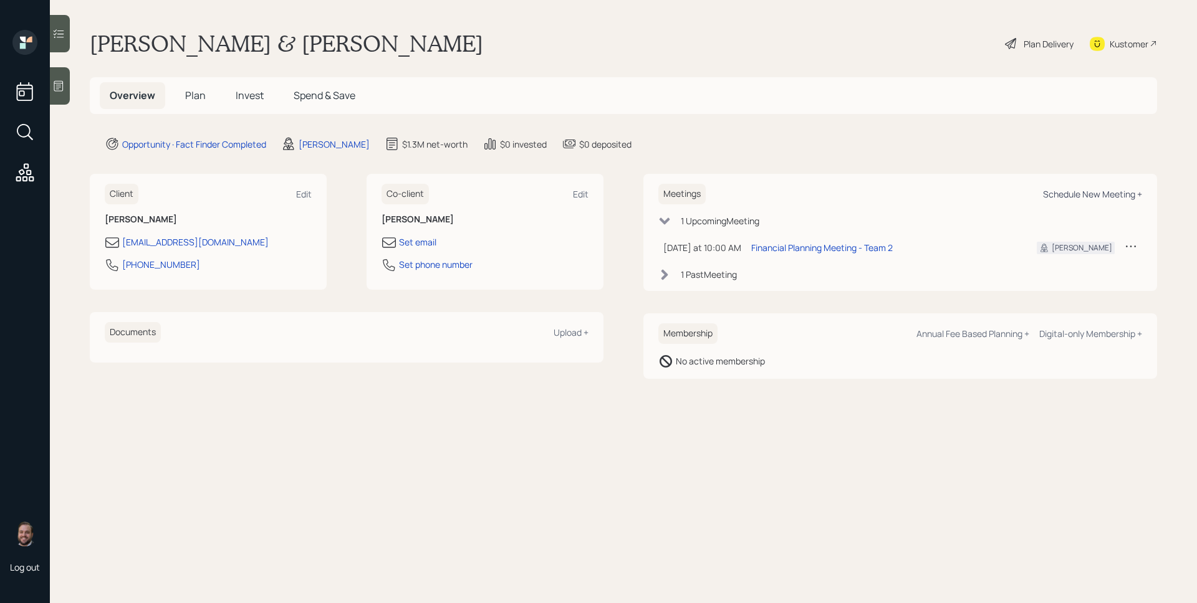
click at [1068, 196] on div "Schedule New Meeting +" at bounding box center [1092, 194] width 99 height 12
select select "d946c976-65aa-4529-ac9d-02c4f1114fc0"
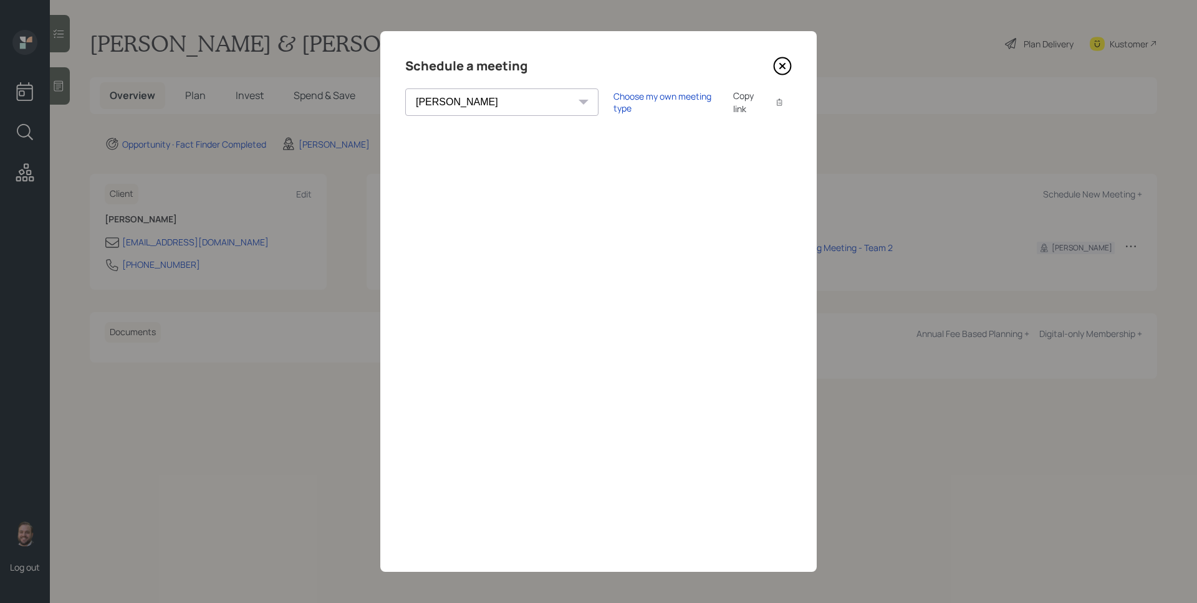
click at [781, 70] on icon at bounding box center [782, 66] width 19 height 19
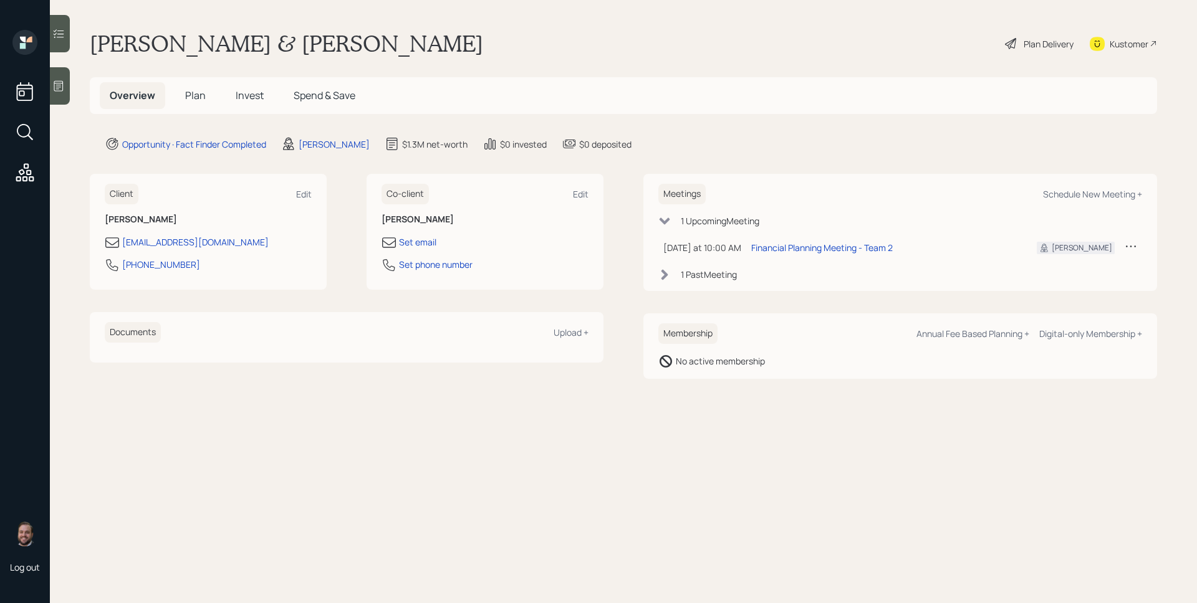
click at [206, 93] on h5 "Plan" at bounding box center [195, 95] width 41 height 27
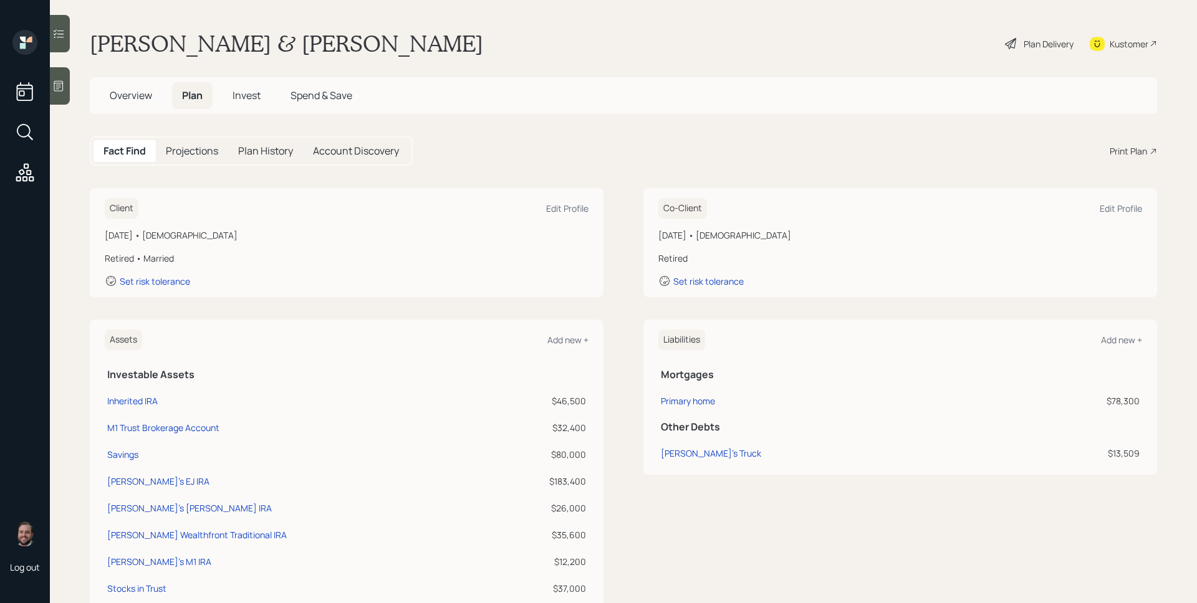
click at [1117, 154] on div "Print Plan" at bounding box center [1127, 151] width 37 height 13
